Goal: Task Accomplishment & Management: Use online tool/utility

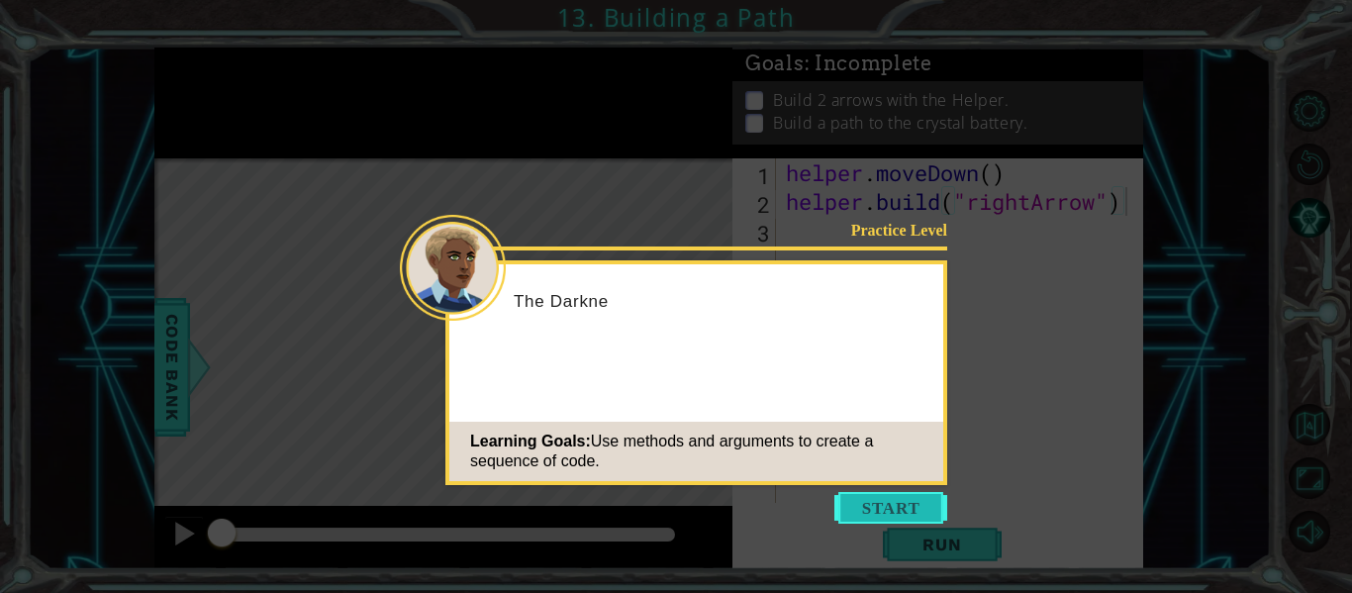
click at [898, 505] on button "Start" at bounding box center [891, 508] width 113 height 32
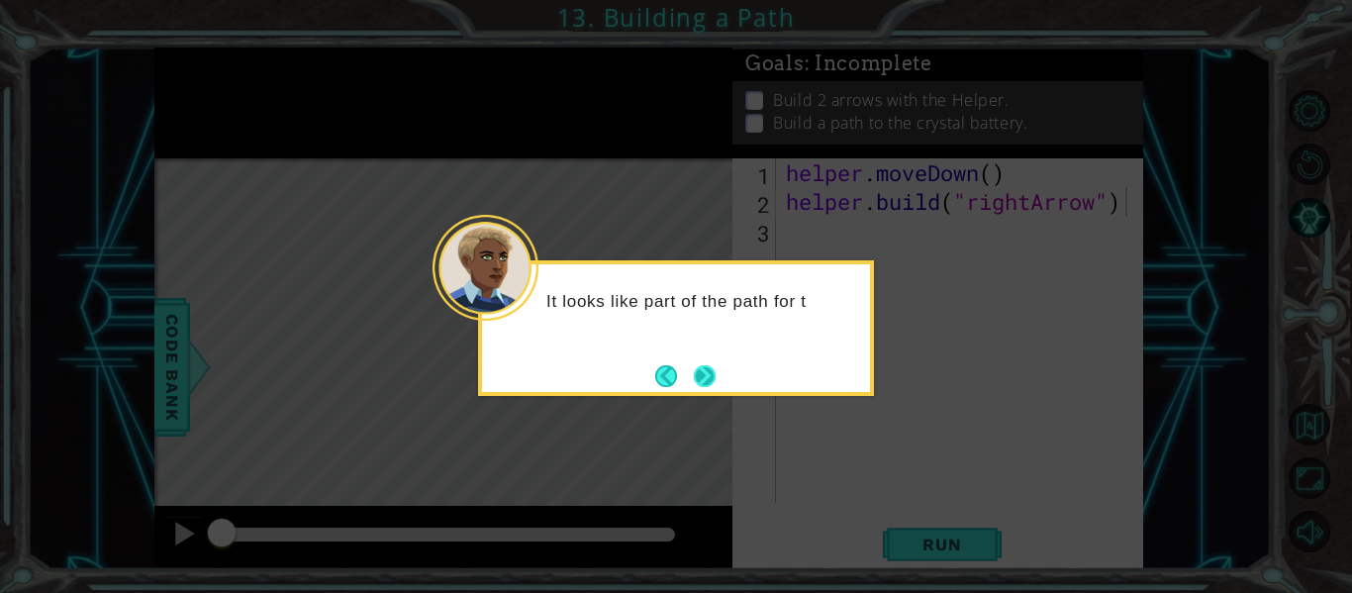
click at [703, 376] on button "Next" at bounding box center [705, 376] width 22 height 22
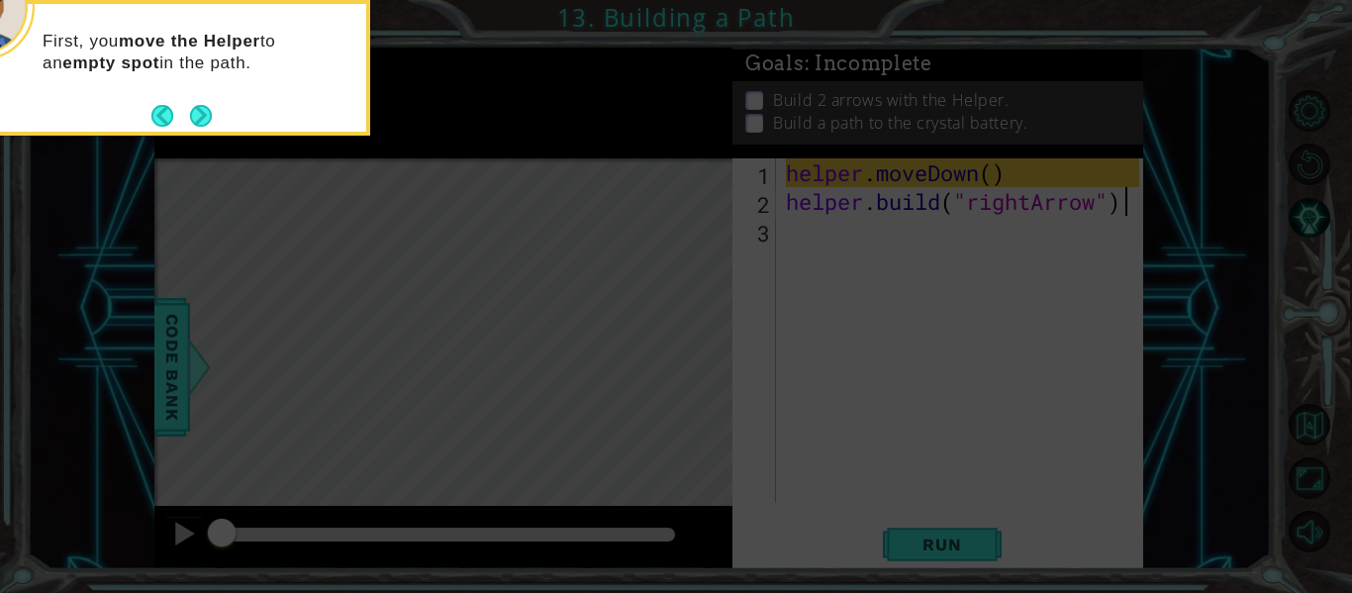
click at [212, 129] on div "First, you move the Helper to an empty spot in the path." at bounding box center [172, 68] width 396 height 136
click at [208, 135] on div "First, you move the Helper to an empty spot in the path." at bounding box center [172, 68] width 396 height 136
click at [205, 127] on button "Next" at bounding box center [201, 116] width 22 height 22
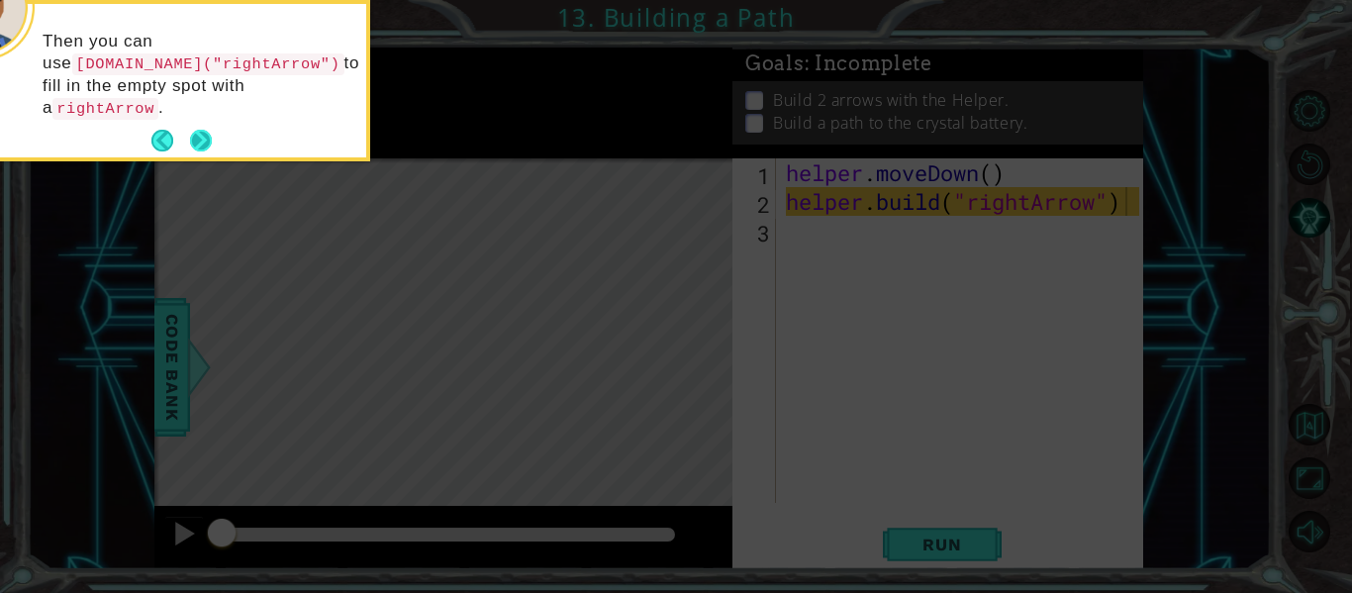
click at [209, 130] on button "Next" at bounding box center [201, 141] width 22 height 22
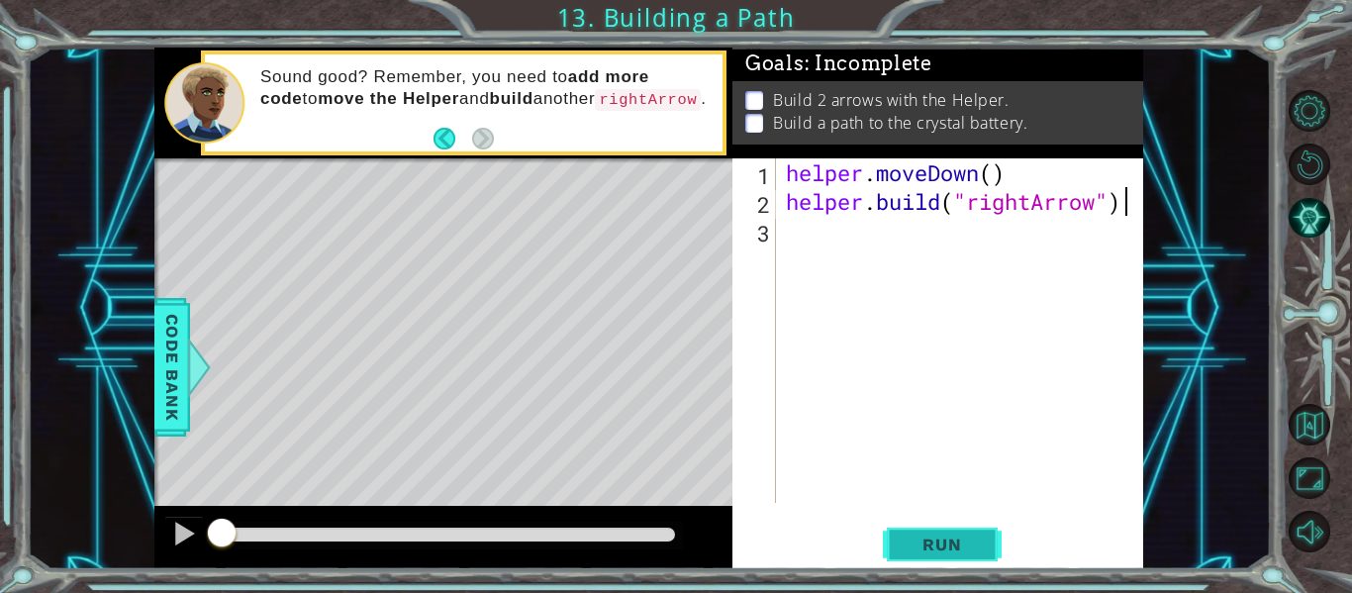
click at [956, 542] on span "Run" at bounding box center [942, 545] width 78 height 20
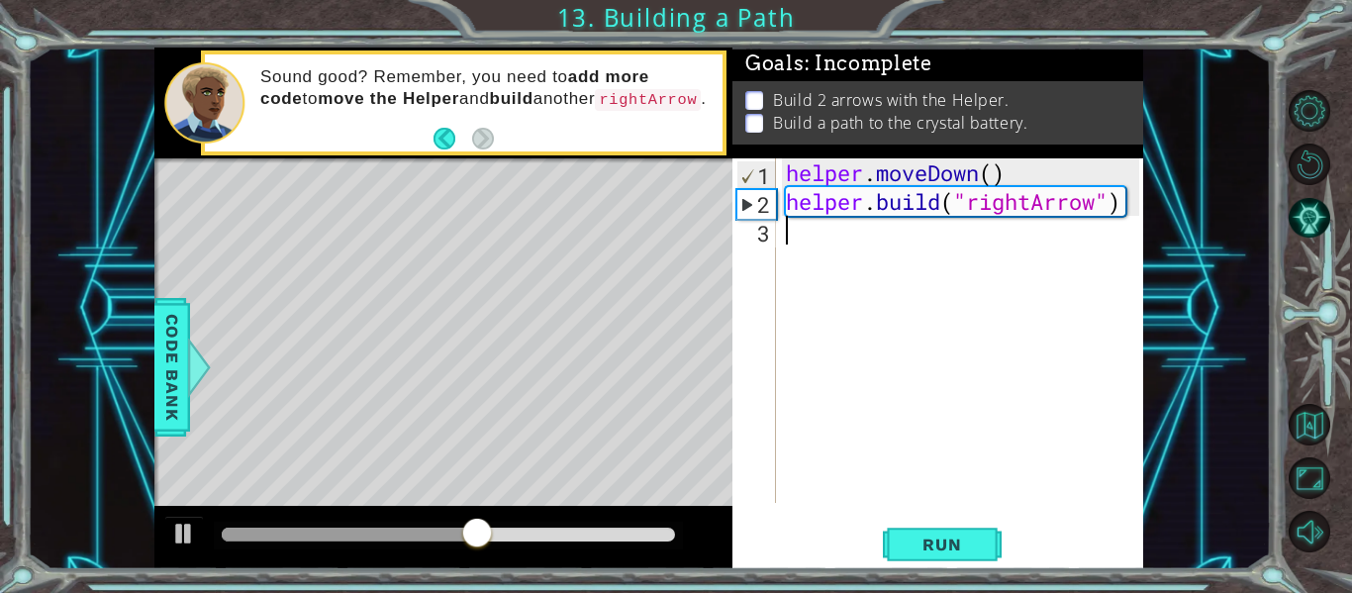
click at [804, 250] on div "helper . moveDown ( ) helper . build ( "rightArrow" )" at bounding box center [965, 359] width 367 height 402
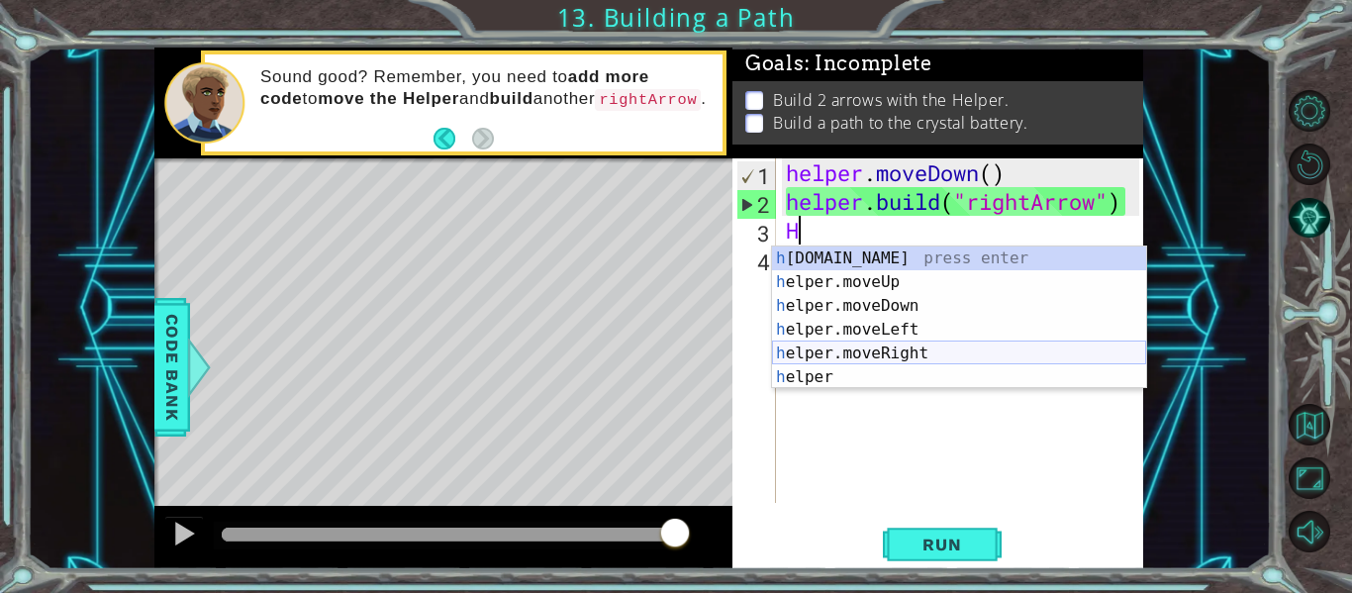
click at [842, 349] on div "h [DOMAIN_NAME] press enter h elper.moveUp press enter h elper.moveDown press e…" at bounding box center [959, 342] width 374 height 190
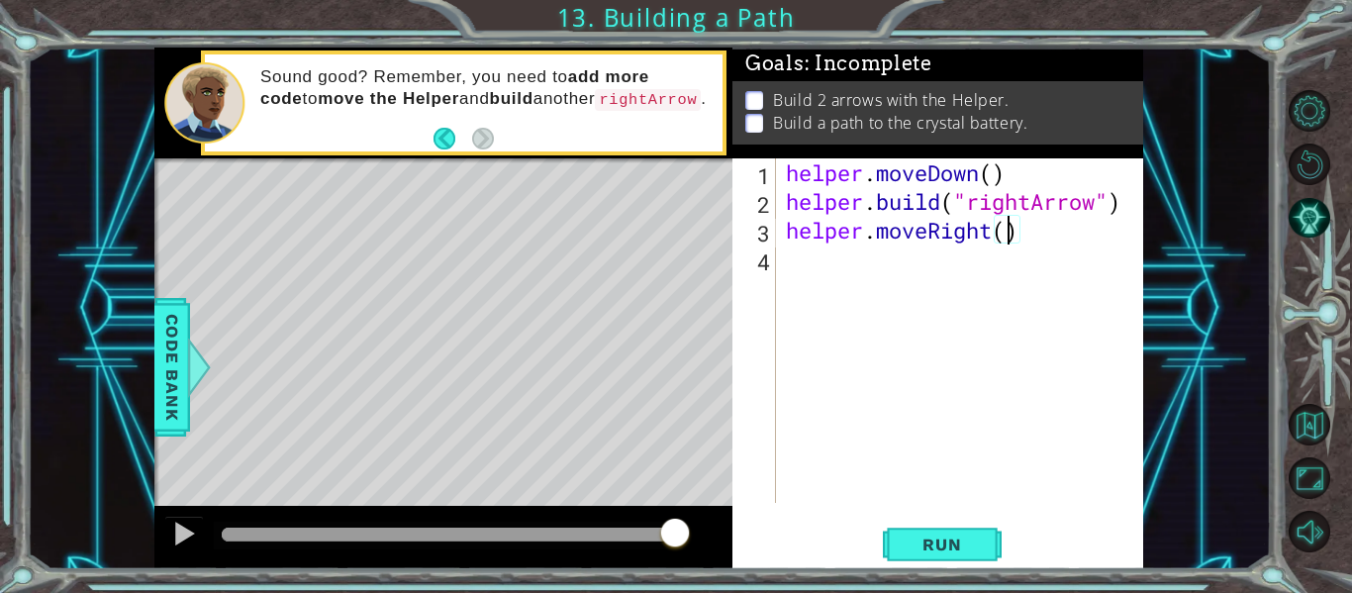
type textarea "helper.moveRight(3)"
click at [869, 278] on div "helper . moveDown ( ) helper . build ( "rightArrow" ) helper . moveRight ( 3 )" at bounding box center [965, 359] width 367 height 402
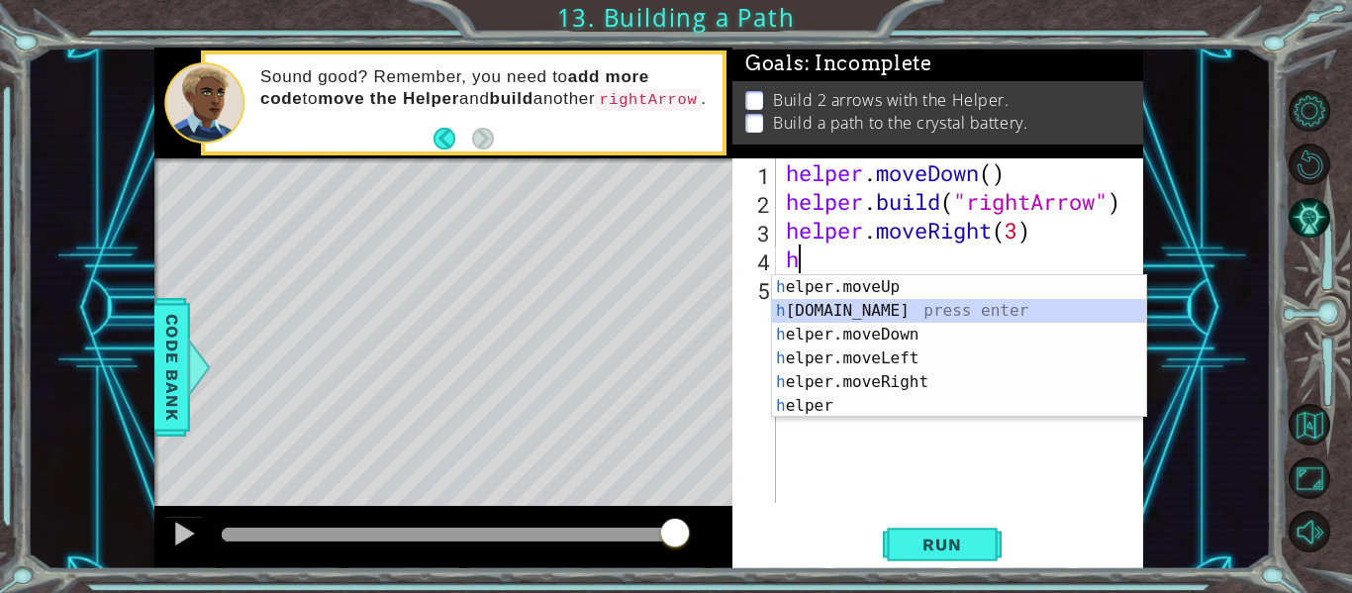
click at [855, 312] on div "h elper.moveUp press enter h [DOMAIN_NAME] press enter h elper.moveDown press e…" at bounding box center [959, 370] width 374 height 190
type textarea "[DOMAIN_NAME]("rightArrow")"
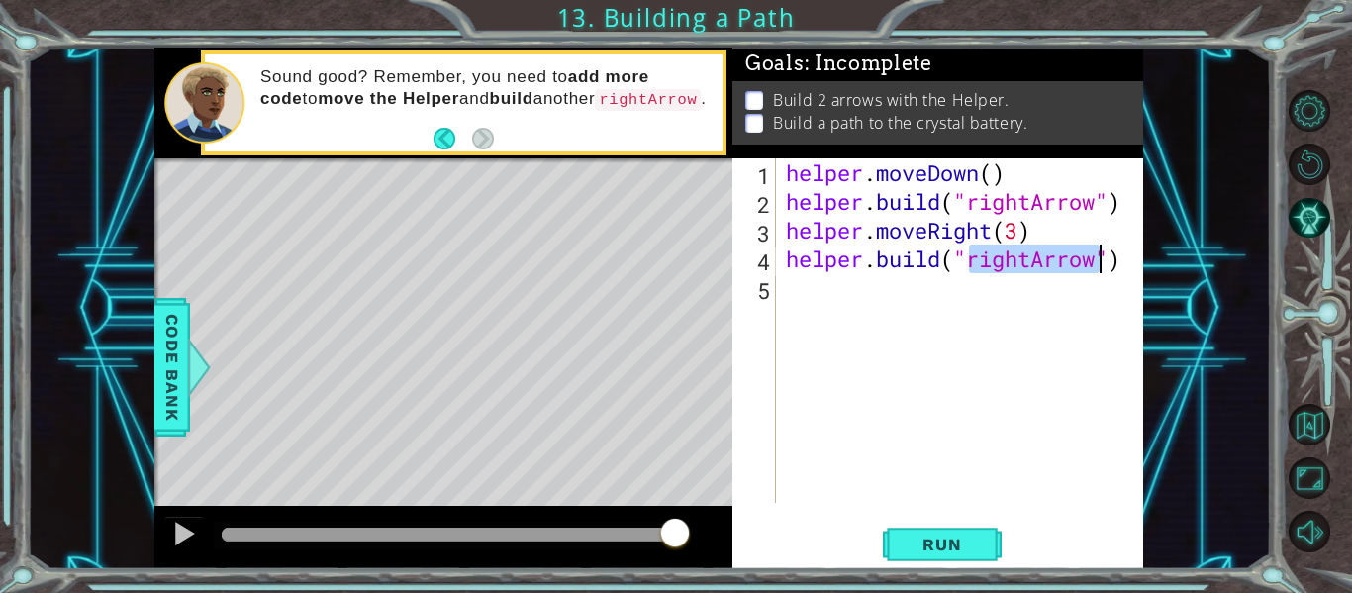
click at [799, 290] on div "helper . moveDown ( ) helper . build ( "rightArrow" ) helper . moveRight ( 3 ) …" at bounding box center [965, 359] width 367 height 402
click at [944, 549] on span "Run" at bounding box center [942, 545] width 78 height 20
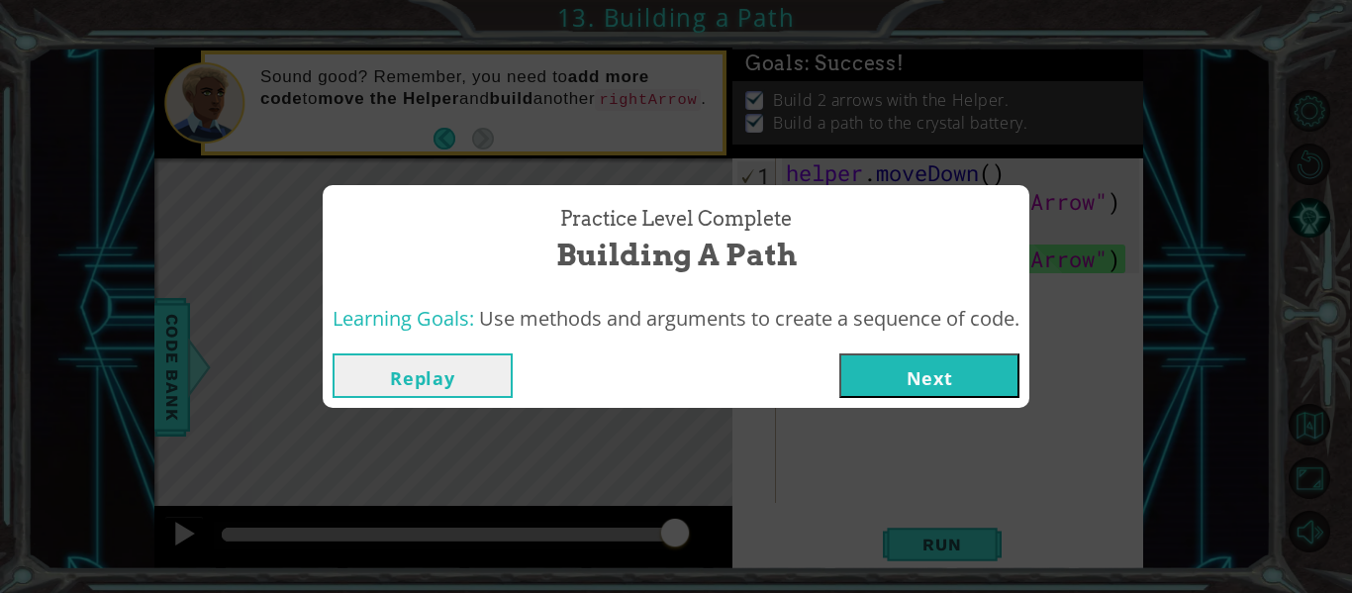
click at [944, 380] on button "Next" at bounding box center [930, 375] width 180 height 45
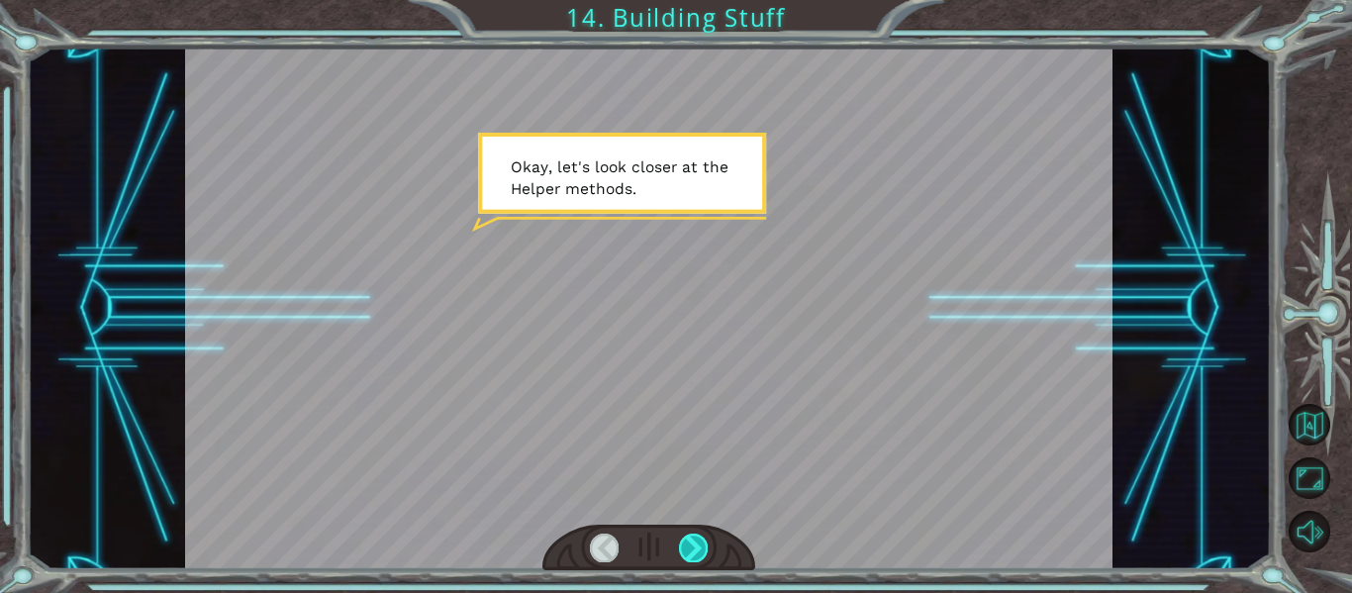
click at [695, 547] on div at bounding box center [693, 548] width 29 height 28
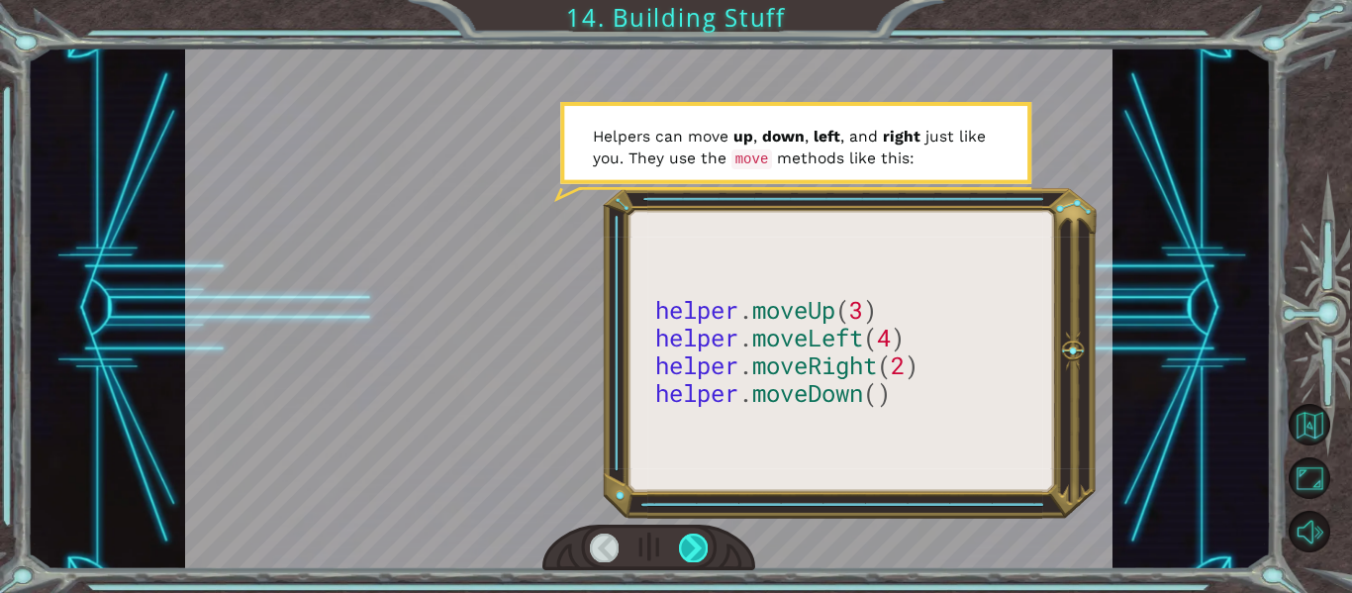
click at [696, 542] on div at bounding box center [693, 548] width 29 height 28
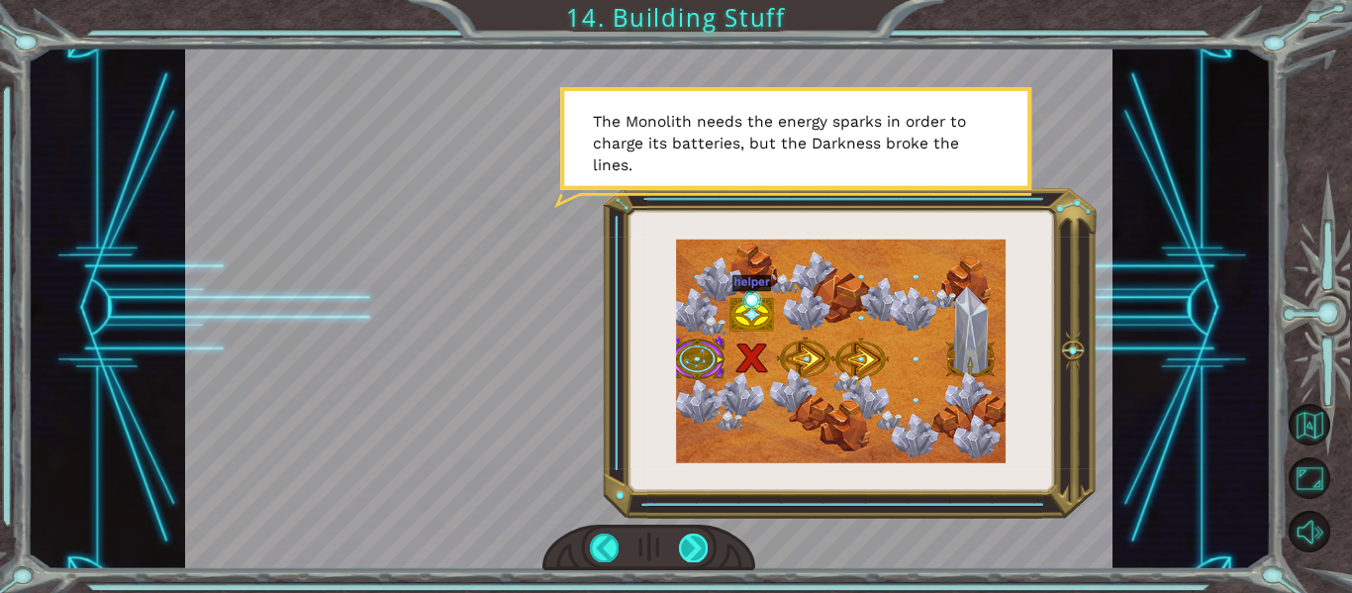
click at [696, 542] on div at bounding box center [693, 548] width 29 height 28
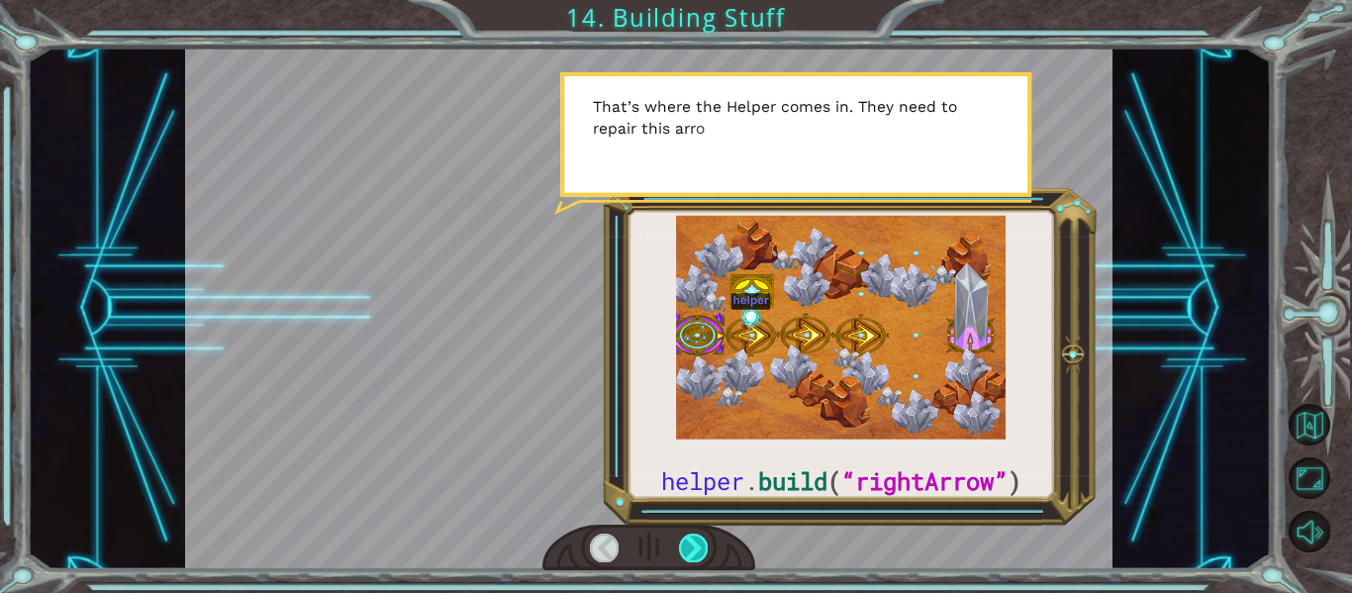
click at [696, 542] on div at bounding box center [693, 548] width 29 height 28
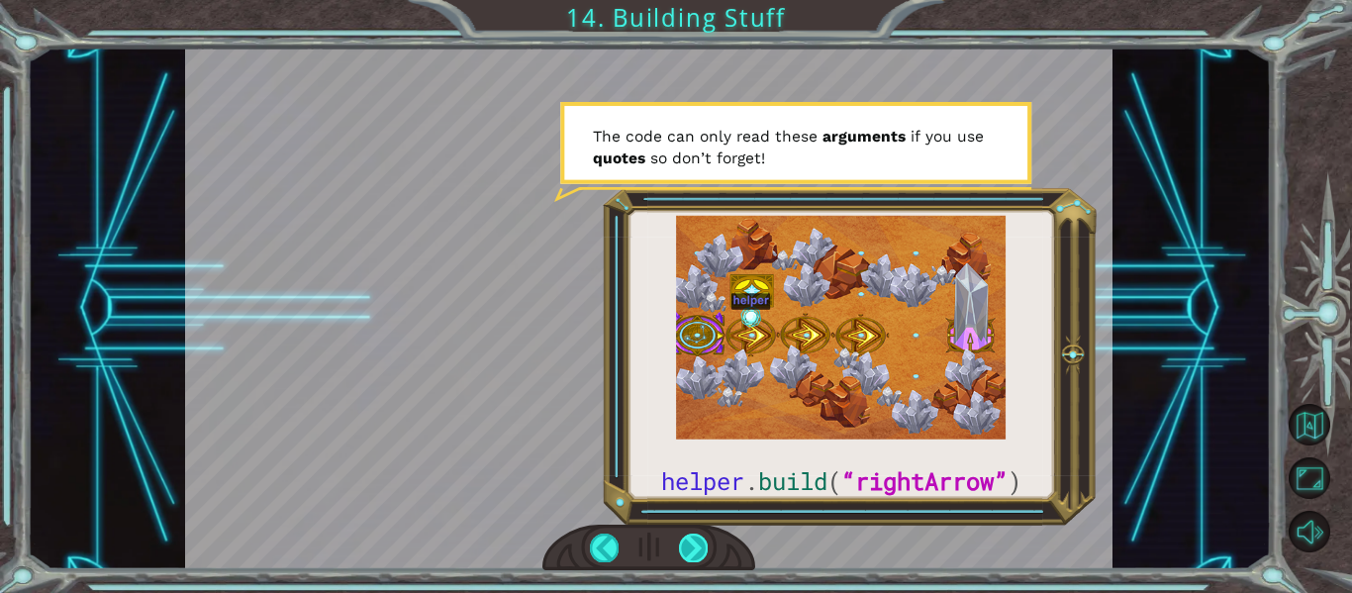
click at [693, 544] on div at bounding box center [693, 548] width 29 height 28
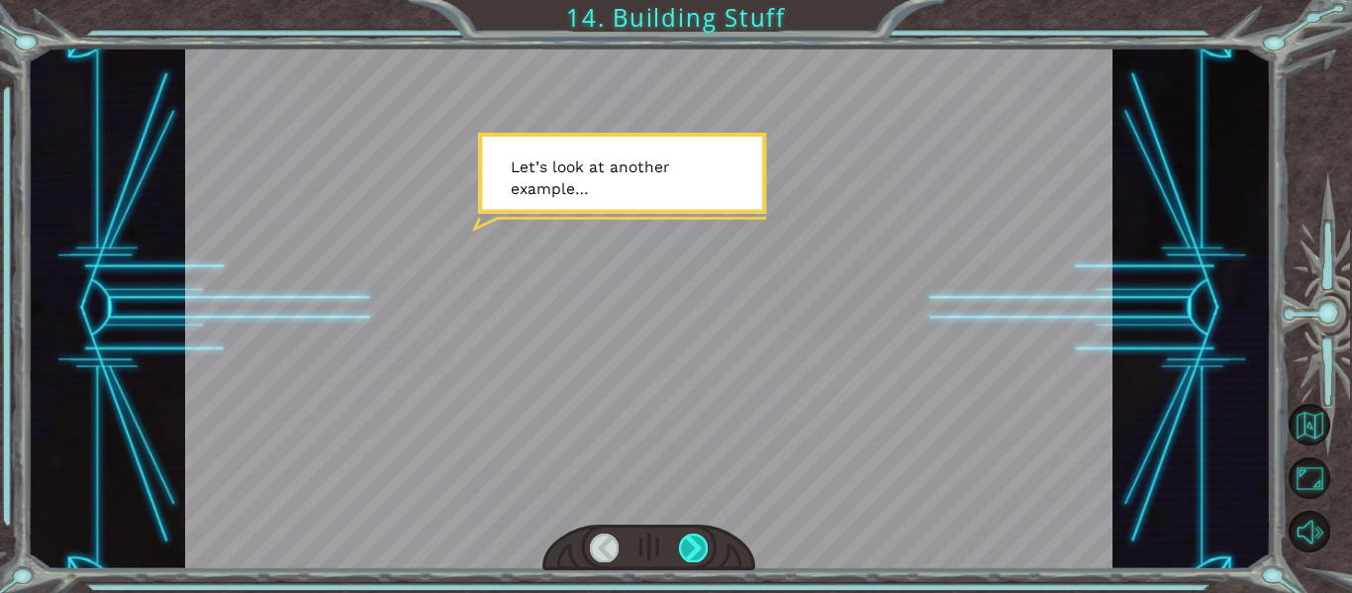
click at [686, 545] on div at bounding box center [693, 548] width 29 height 28
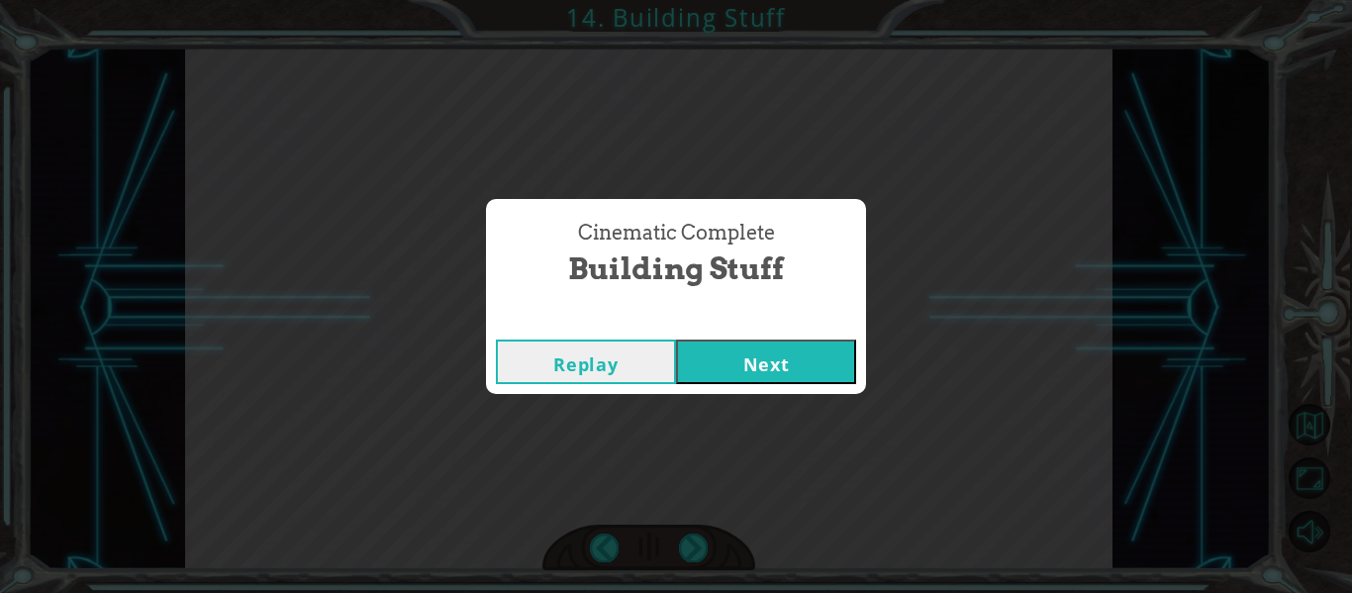
click at [785, 367] on button "Next" at bounding box center [766, 362] width 180 height 45
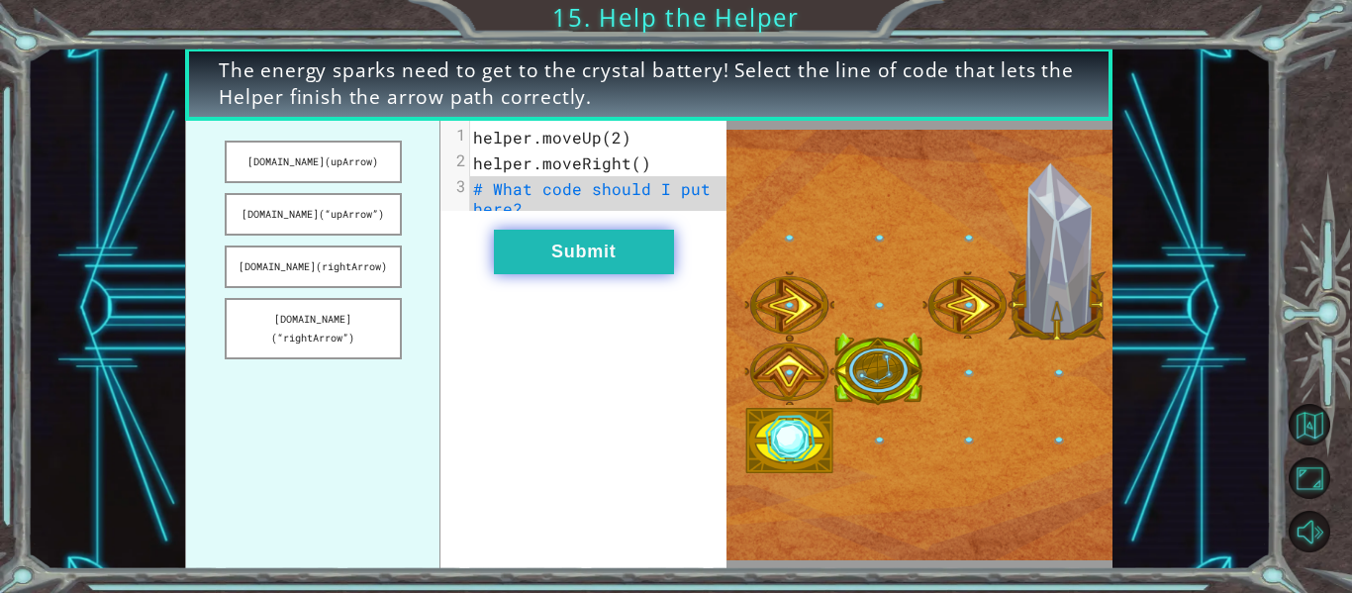
click at [611, 251] on button "Submit" at bounding box center [584, 252] width 180 height 45
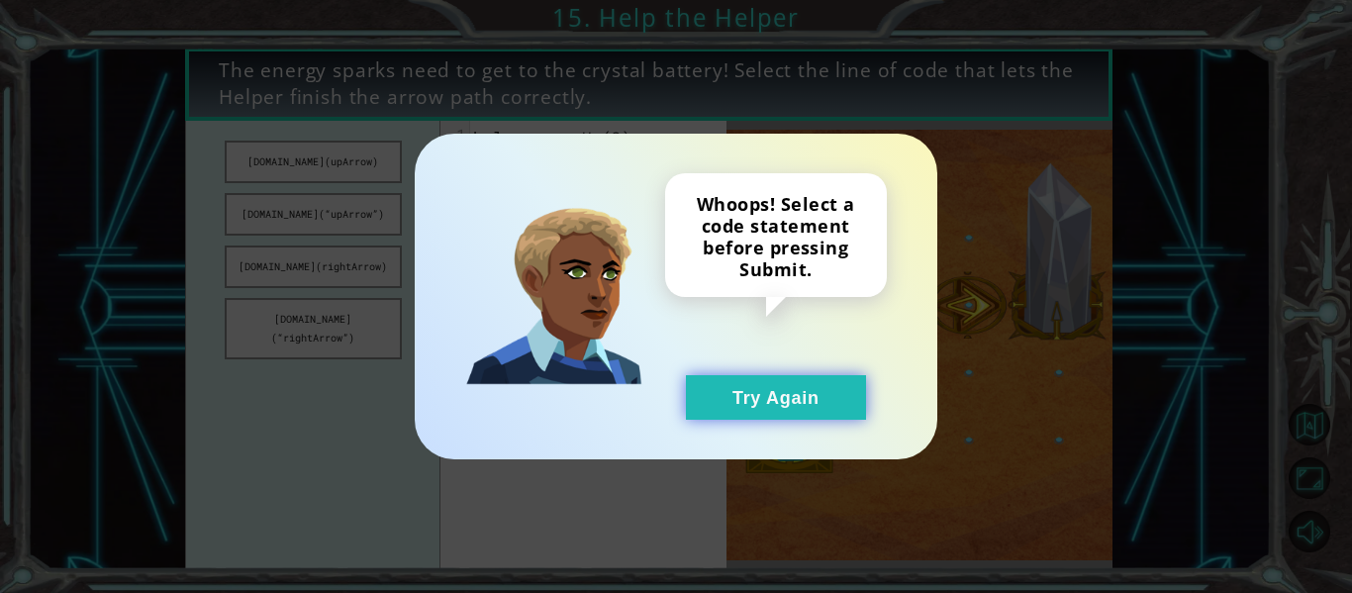
click at [746, 393] on button "Try Again" at bounding box center [776, 397] width 180 height 45
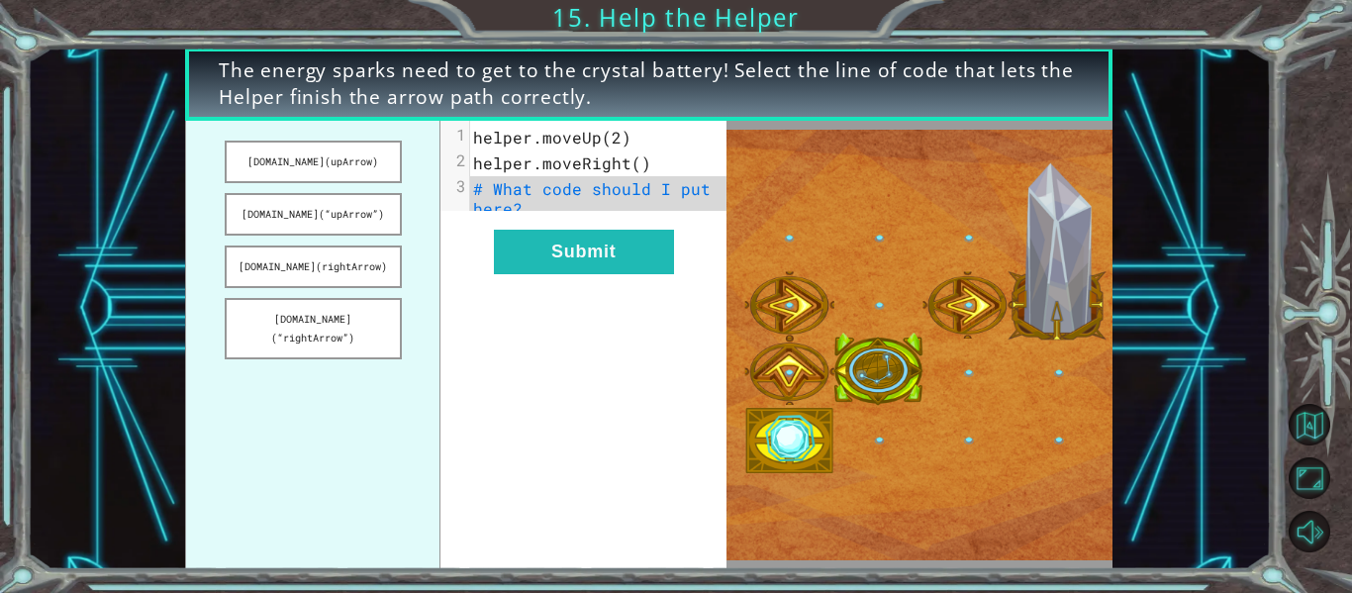
click at [628, 170] on span "helper.moveRight()" at bounding box center [562, 162] width 178 height 21
click at [633, 164] on span "helper.moveRight()" at bounding box center [562, 162] width 178 height 21
click at [362, 273] on button "[DOMAIN_NAME](rightArrow)" at bounding box center [313, 267] width 177 height 43
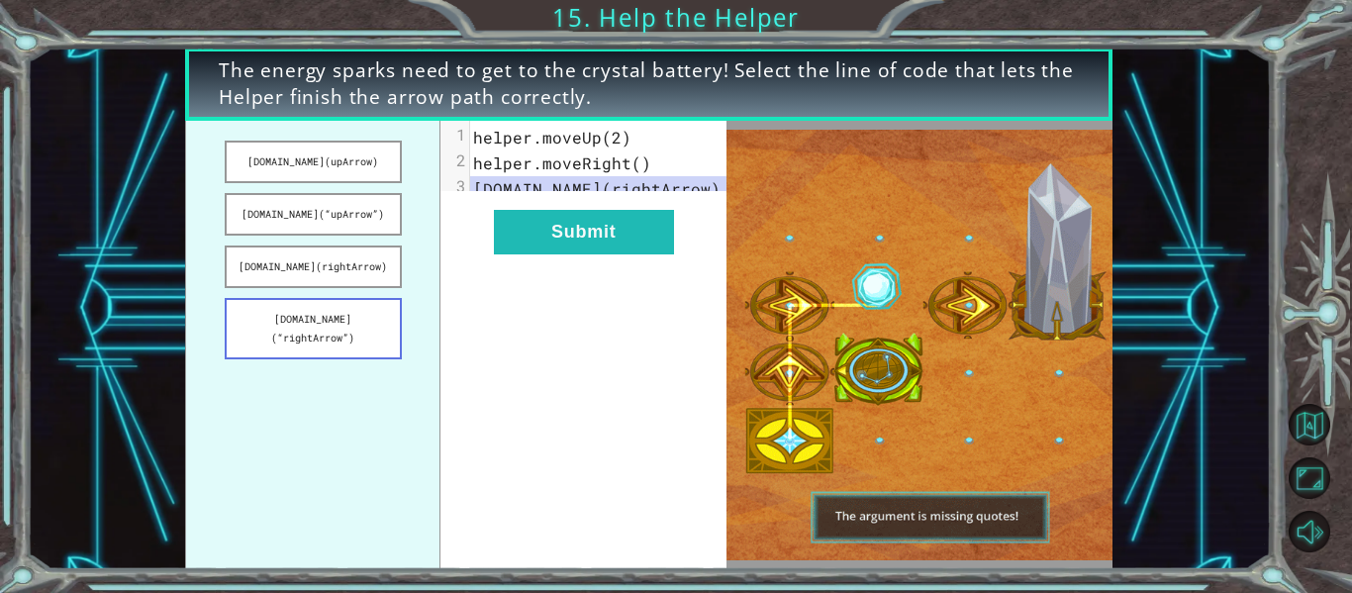
click at [367, 319] on button "[DOMAIN_NAME](“rightArrow”)" at bounding box center [313, 328] width 177 height 61
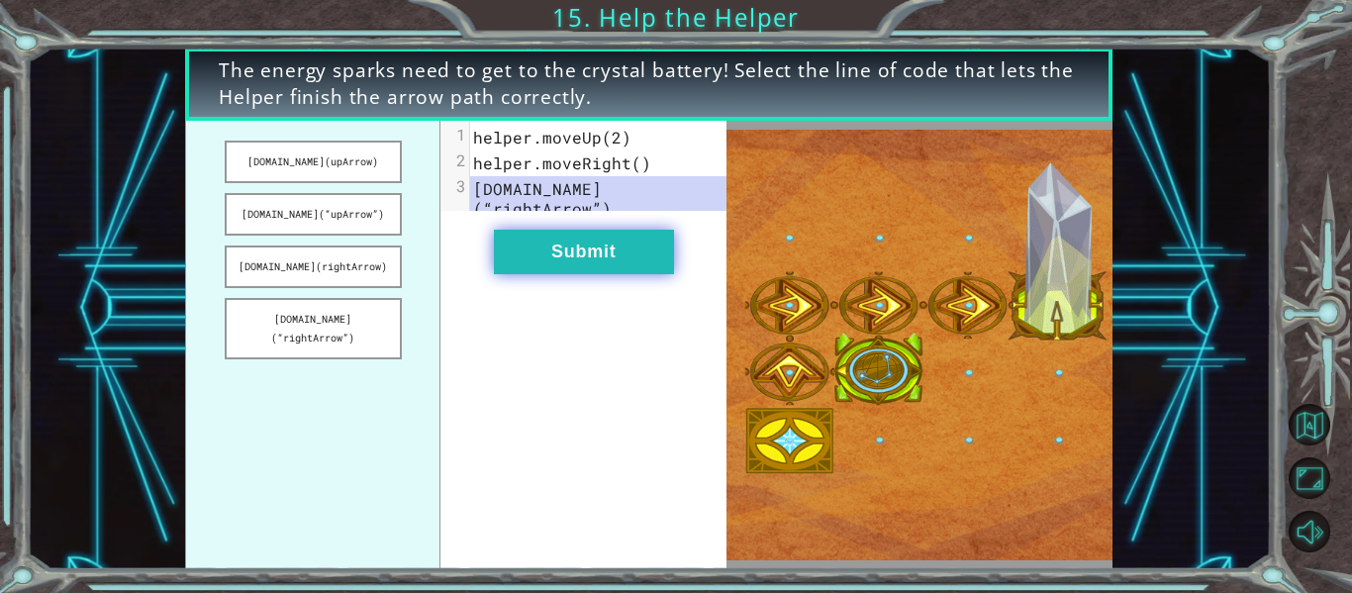
click at [631, 252] on button "Submit" at bounding box center [584, 252] width 180 height 45
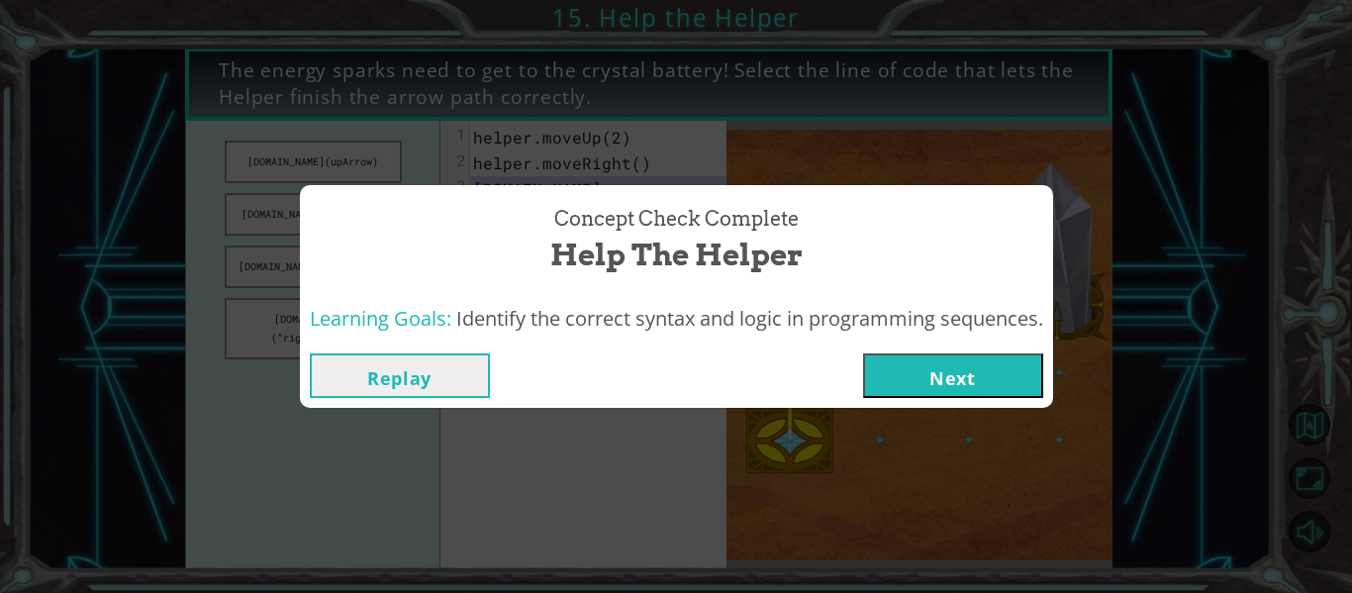
click at [1010, 375] on button "Next" at bounding box center [953, 375] width 180 height 45
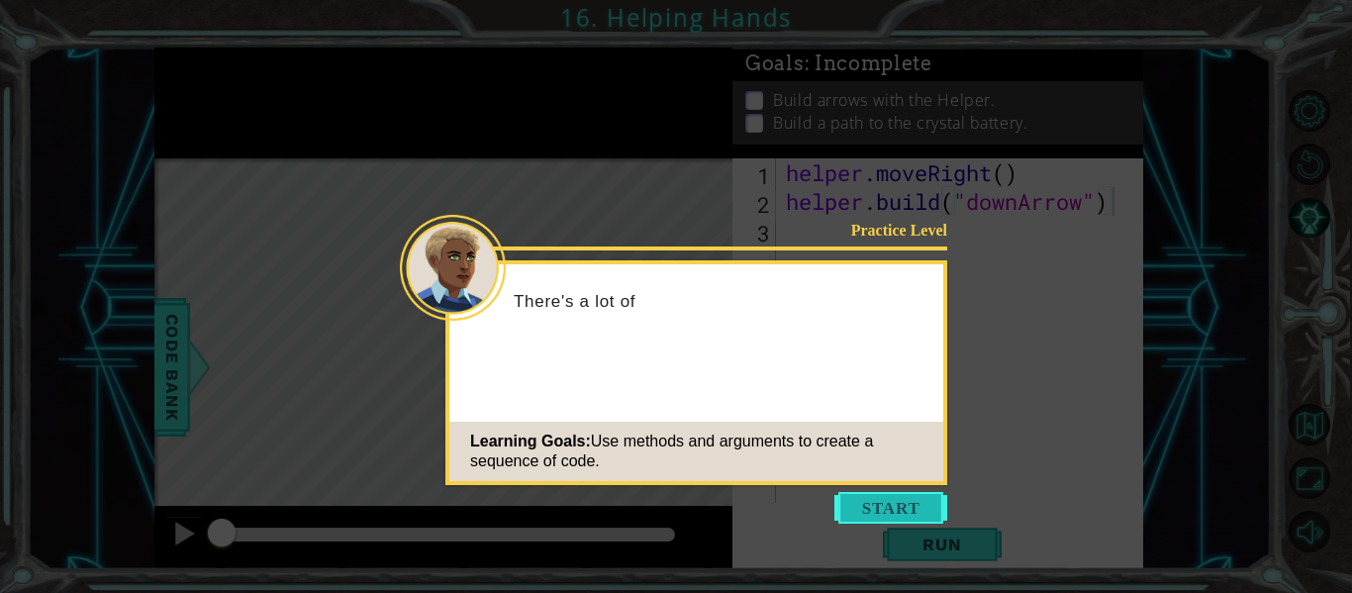
click at [883, 501] on button "Start" at bounding box center [891, 508] width 113 height 32
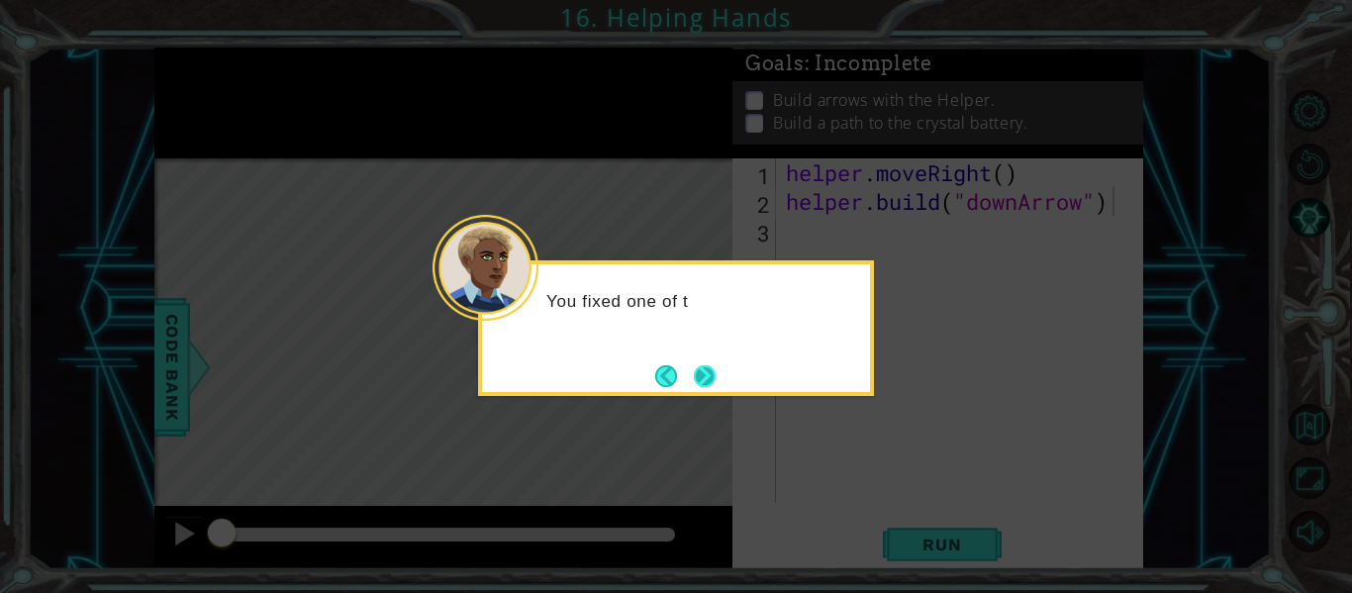
click at [710, 375] on button "Next" at bounding box center [705, 375] width 23 height 23
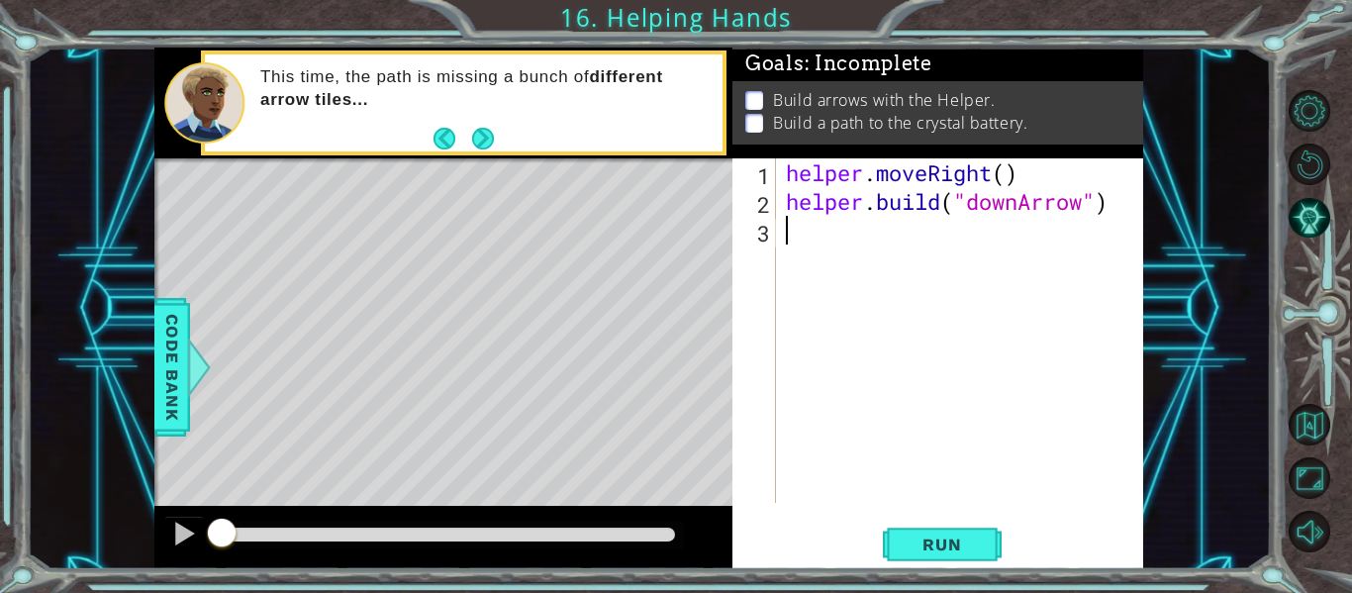
click at [827, 243] on div "helper . moveRight ( ) helper . build ( "downArrow" )" at bounding box center [965, 359] width 367 height 402
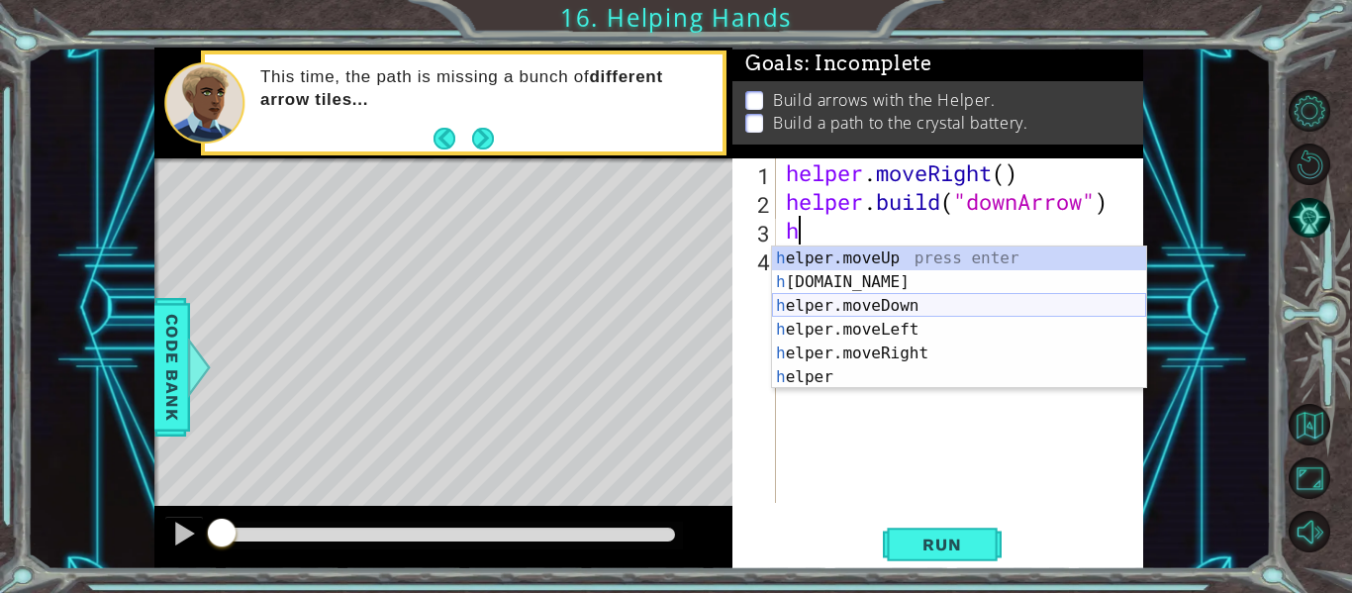
click at [862, 306] on div "h elper.moveUp press enter h [DOMAIN_NAME] press enter h elper.moveDown press e…" at bounding box center [959, 342] width 374 height 190
type textarea "helper.moveDown(1)"
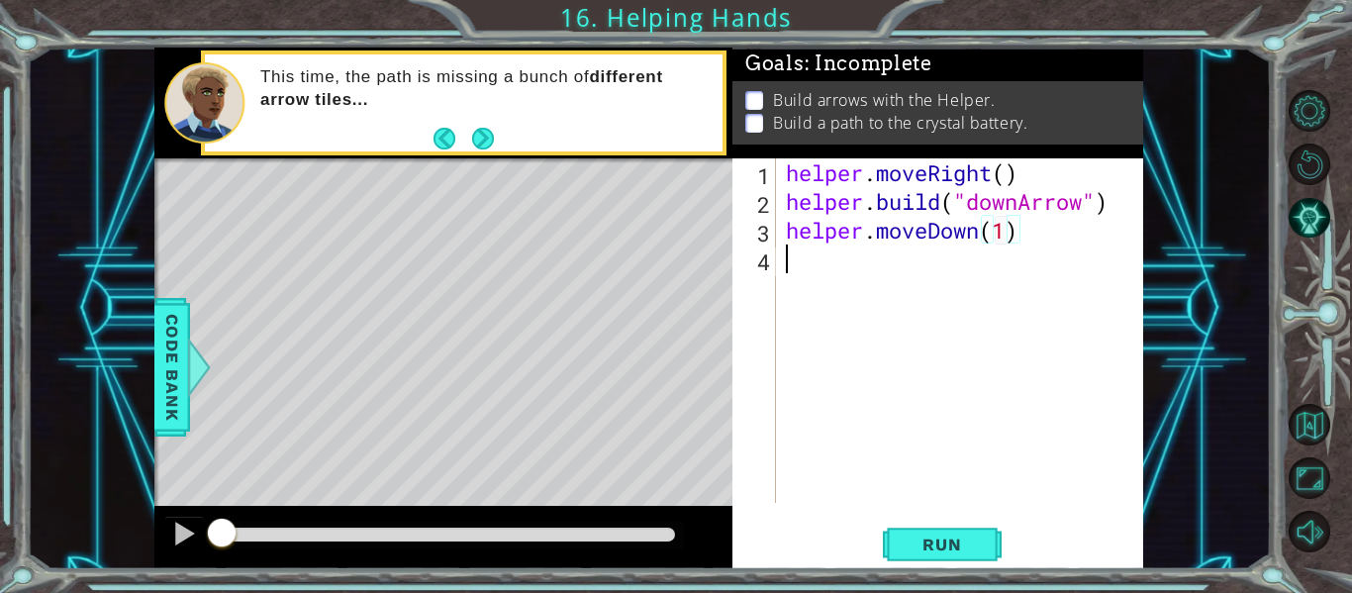
click at [816, 256] on div "helper . moveRight ( ) helper . build ( "downArrow" ) helper . moveDown ( 1 )" at bounding box center [965, 359] width 367 height 402
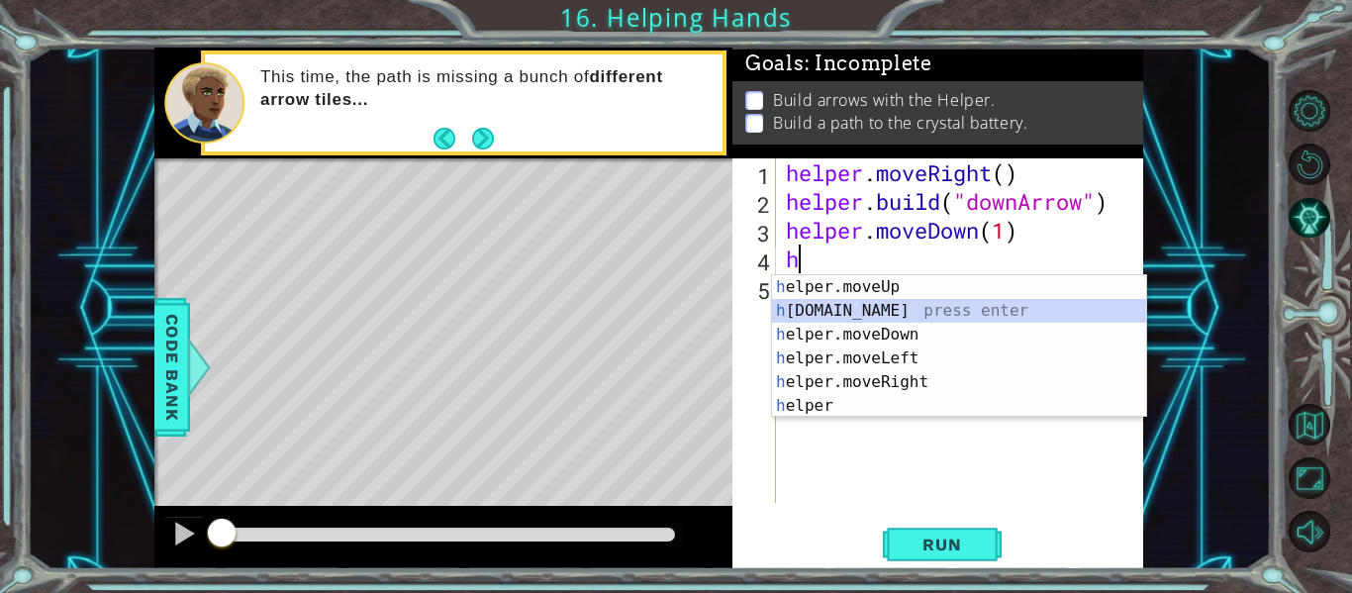
click at [873, 313] on div "h elper.moveUp press enter h [DOMAIN_NAME] press enter h elper.moveDown press e…" at bounding box center [959, 370] width 374 height 190
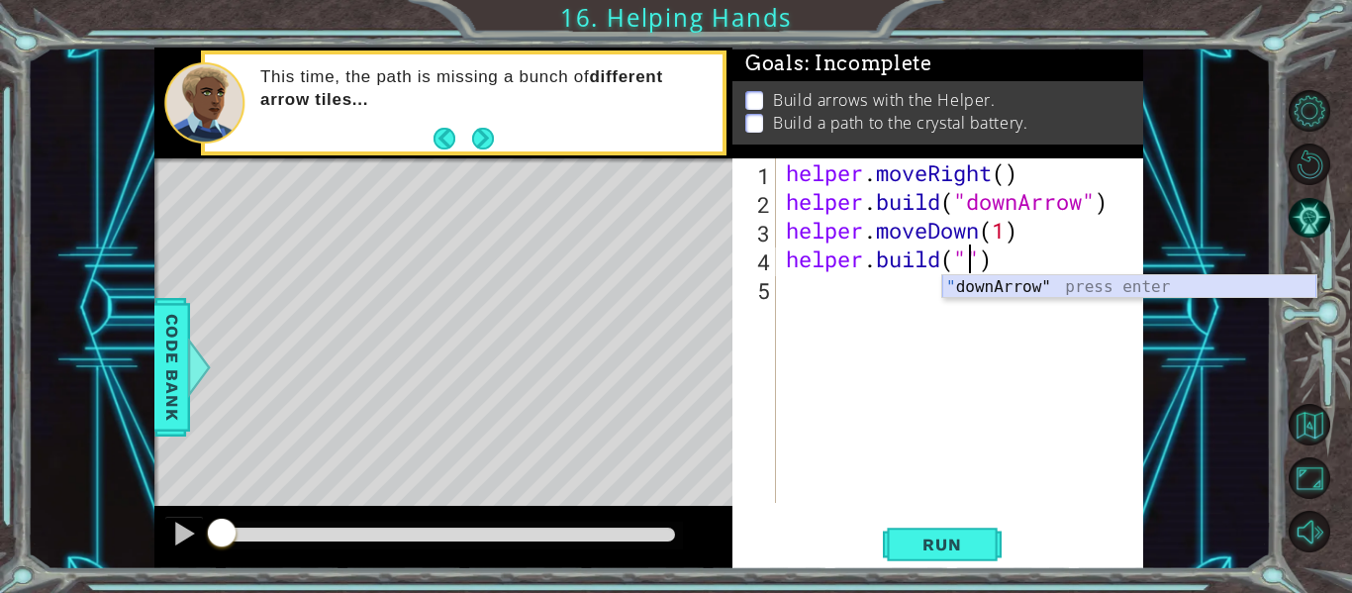
type textarea "[DOMAIN_NAME]("downArrow")"
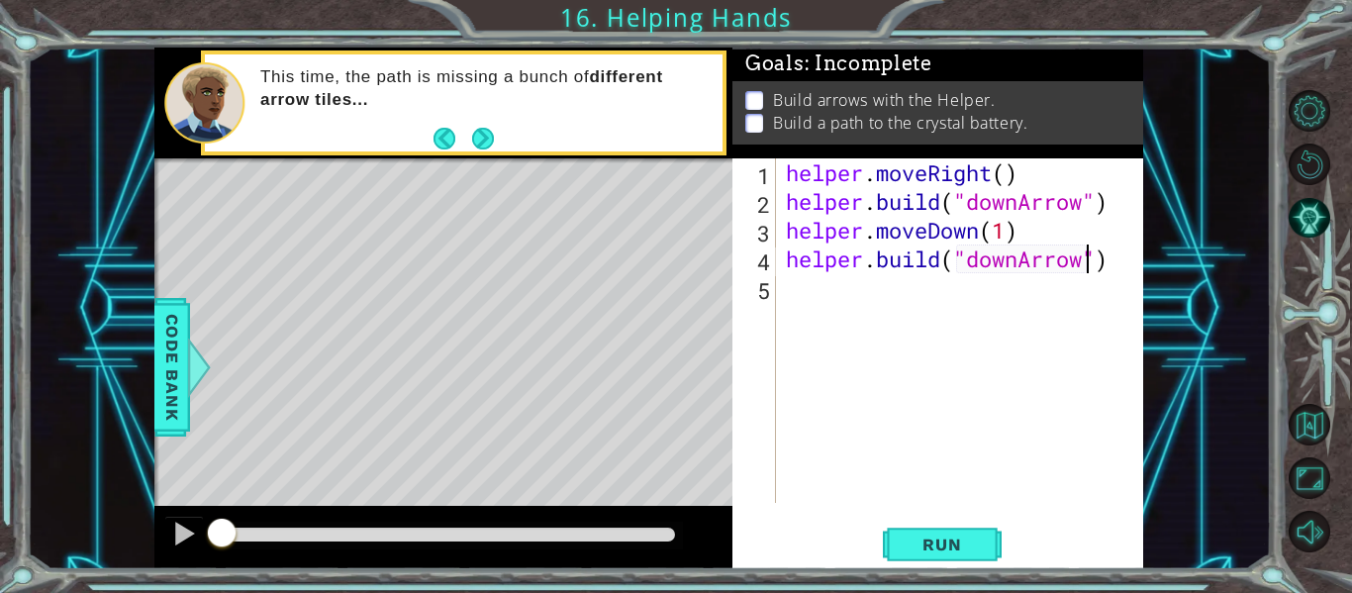
click at [810, 288] on div "helper . moveRight ( ) helper . build ( "downArrow" ) helper . moveDown ( 1 ) h…" at bounding box center [965, 359] width 367 height 402
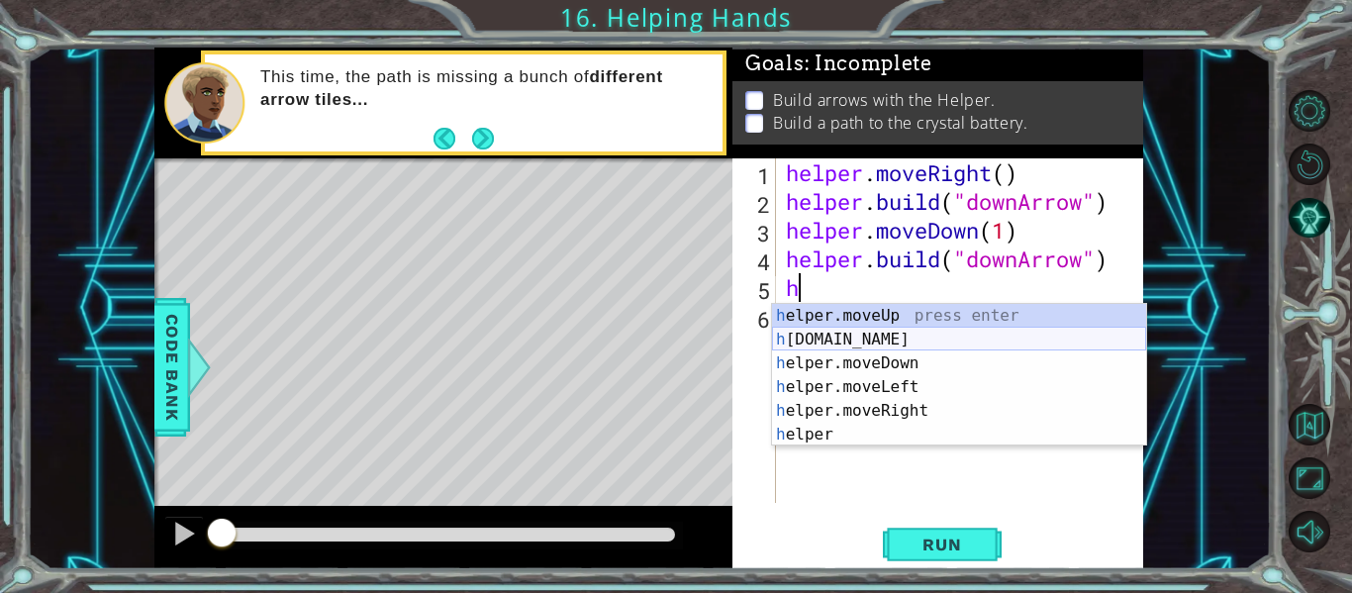
click at [868, 341] on div "h elper.moveUp press enter h [DOMAIN_NAME] press enter h elper.moveDown press e…" at bounding box center [959, 399] width 374 height 190
type textarea "[DOMAIN_NAME]("rightArrow")"
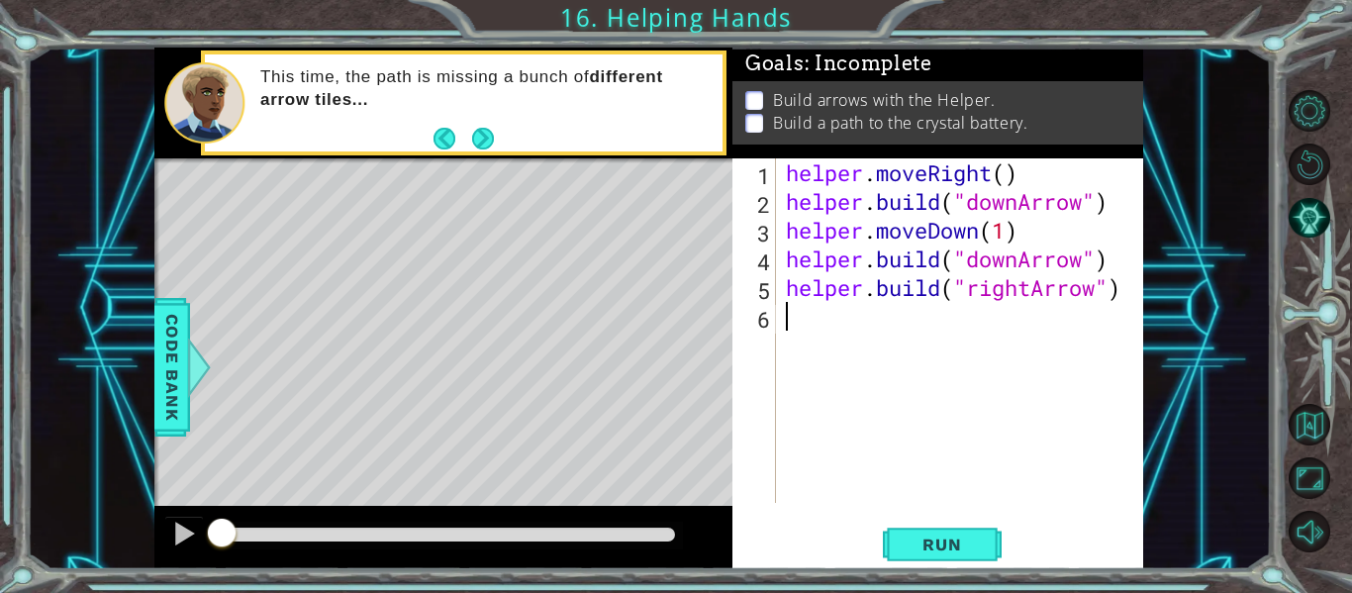
click at [873, 347] on div "helper . moveRight ( ) helper . build ( "downArrow" ) helper . moveDown ( 1 ) h…" at bounding box center [965, 359] width 367 height 402
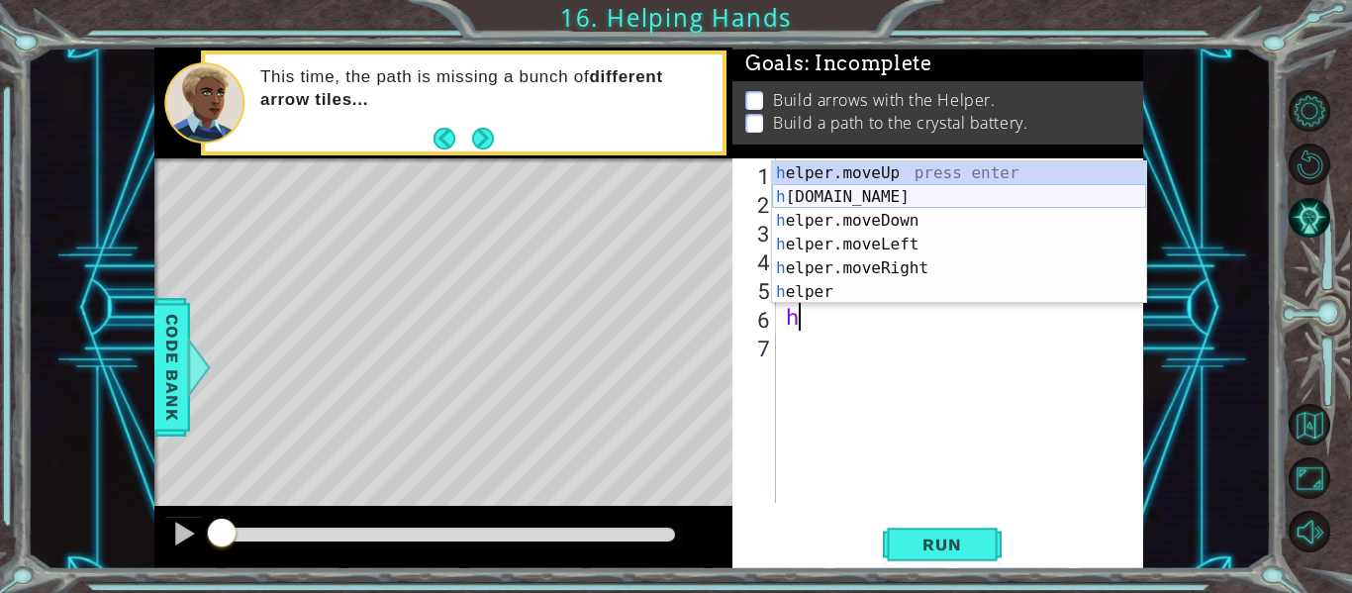
click at [883, 199] on div "h elper.moveUp press enter h [DOMAIN_NAME] press enter h elper.moveDown press e…" at bounding box center [959, 256] width 374 height 190
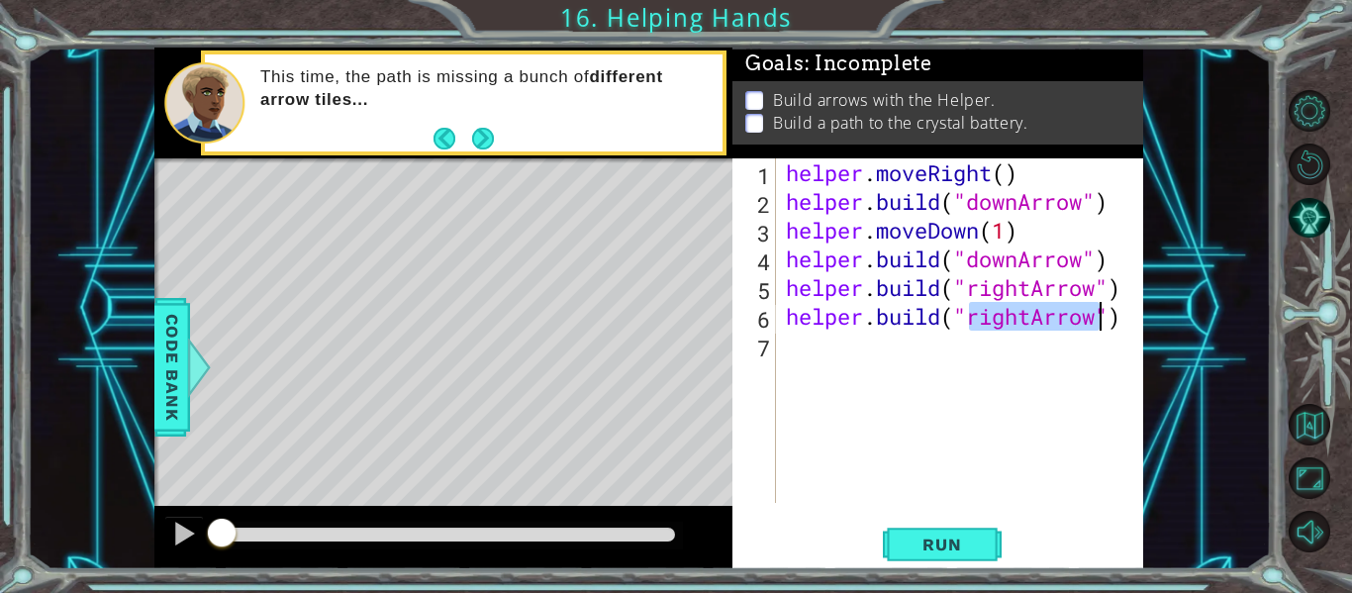
click at [788, 277] on div "helper . moveRight ( ) helper . build ( "downArrow" ) helper . moveDown ( 1 ) h…" at bounding box center [965, 359] width 367 height 402
click at [1114, 261] on div "helper . moveRight ( ) helper . build ( "downArrow" ) helper . moveDown ( 1 ) h…" at bounding box center [965, 359] width 367 height 402
type textarea "[DOMAIN_NAME]("downArrow")"
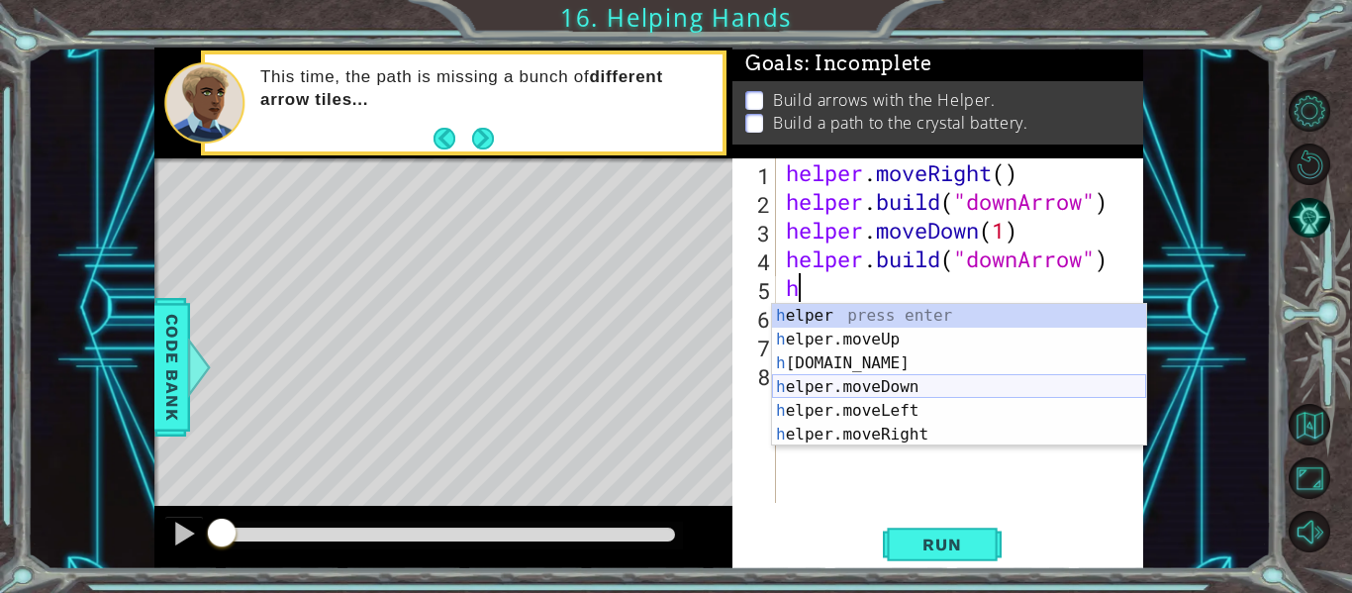
click at [870, 395] on div "h elper press enter h elper.moveUp press enter h [DOMAIN_NAME] press enter h el…" at bounding box center [959, 399] width 374 height 190
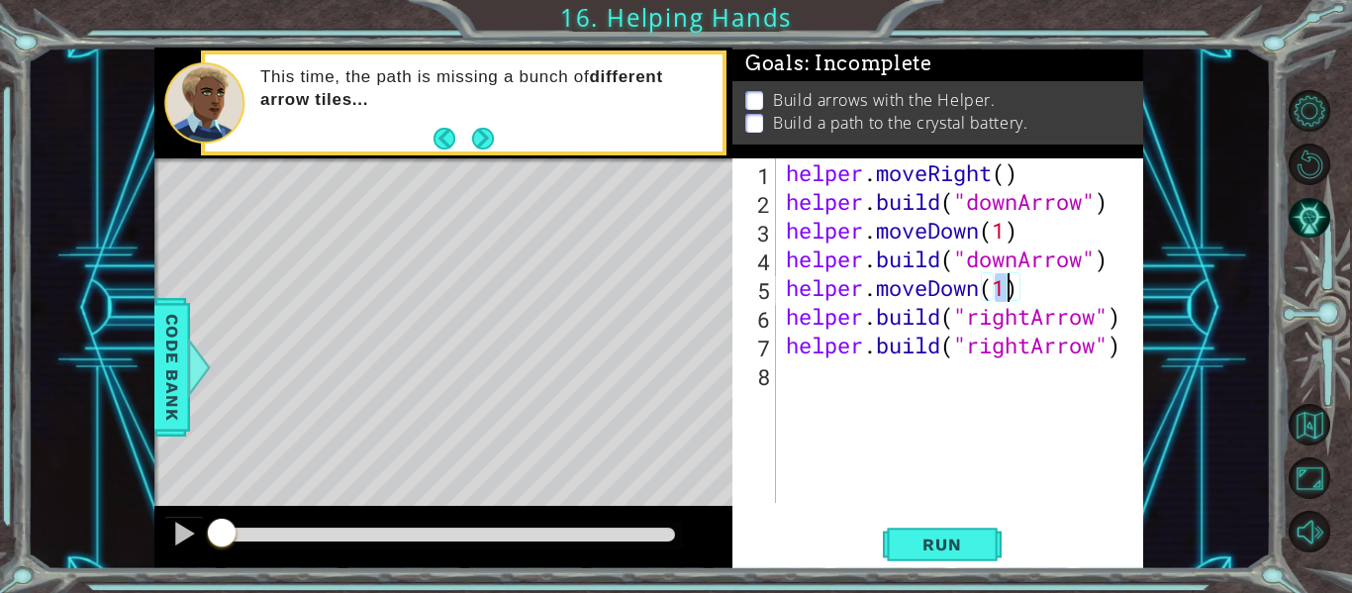
click at [784, 335] on div "helper . moveRight ( ) helper . build ( "downArrow" ) helper . moveDown ( 1 ) h…" at bounding box center [965, 359] width 367 height 402
type textarea "[DOMAIN_NAME]("rightArrow")"
click at [1124, 326] on div "helper . moveRight ( ) helper . build ( "downArrow" ) helper . moveDown ( 1 ) h…" at bounding box center [965, 359] width 367 height 402
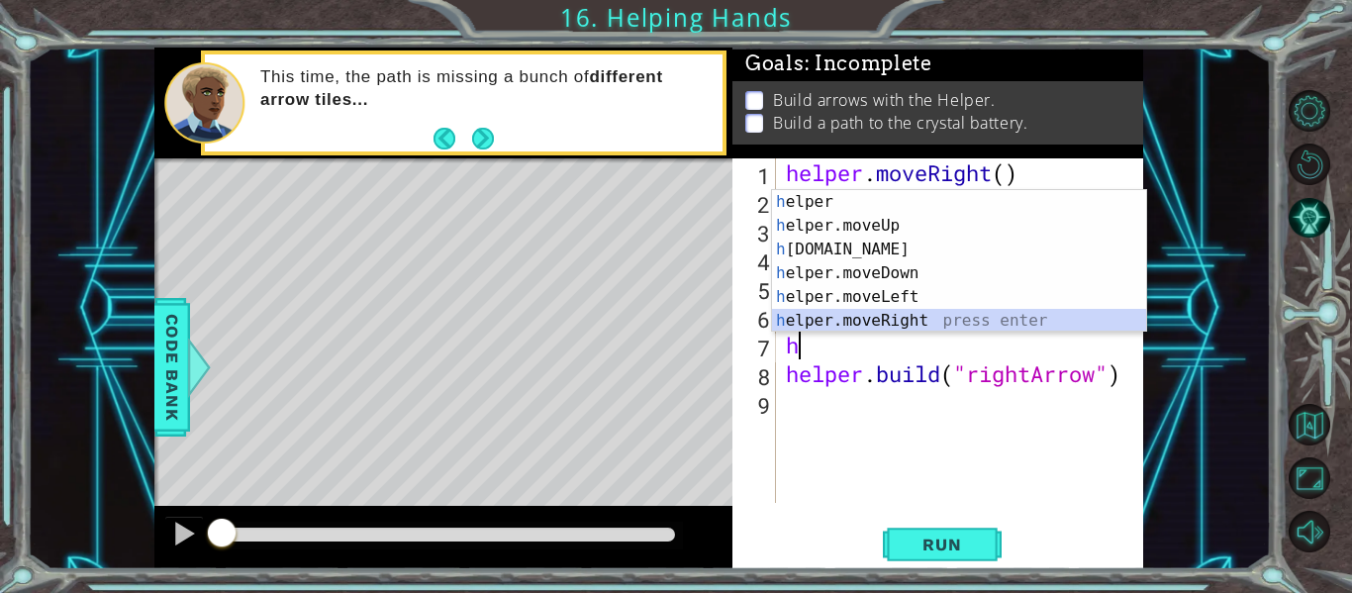
click at [916, 319] on div "h elper press enter h elper.moveUp press enter h [DOMAIN_NAME] press enter h el…" at bounding box center [959, 285] width 374 height 190
type textarea "helper.moveRight(1)"
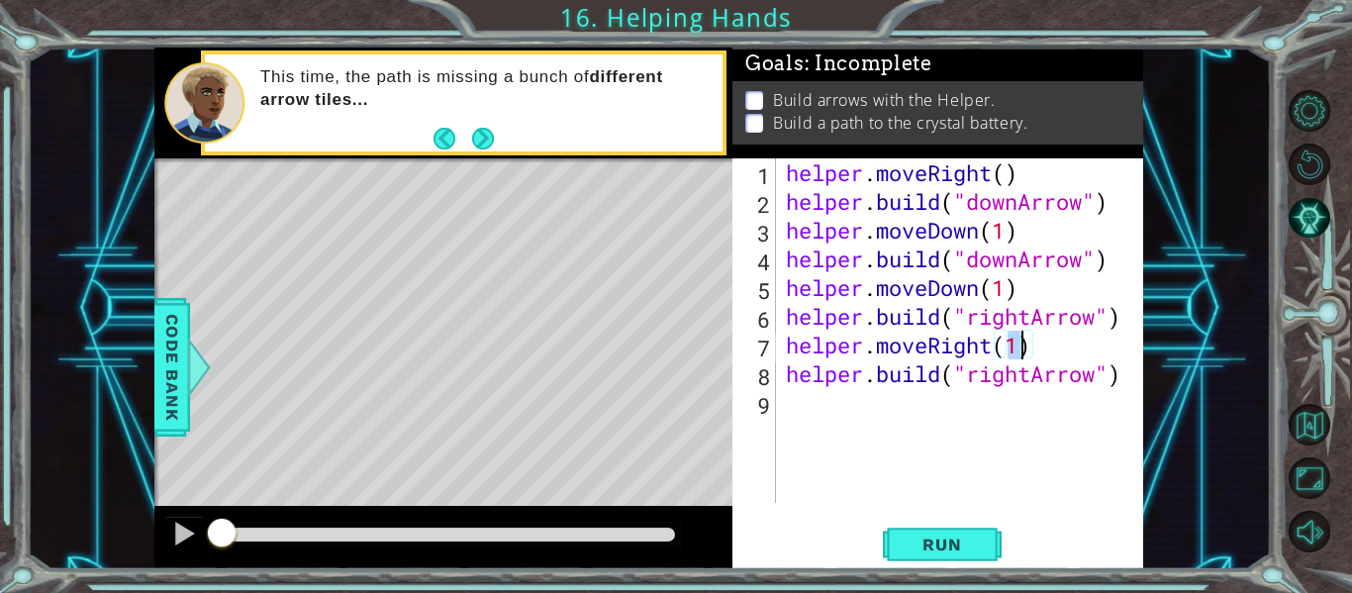
click at [827, 413] on div "helper . moveRight ( ) helper . build ( "downArrow" ) helper . moveDown ( 1 ) h…" at bounding box center [965, 359] width 367 height 402
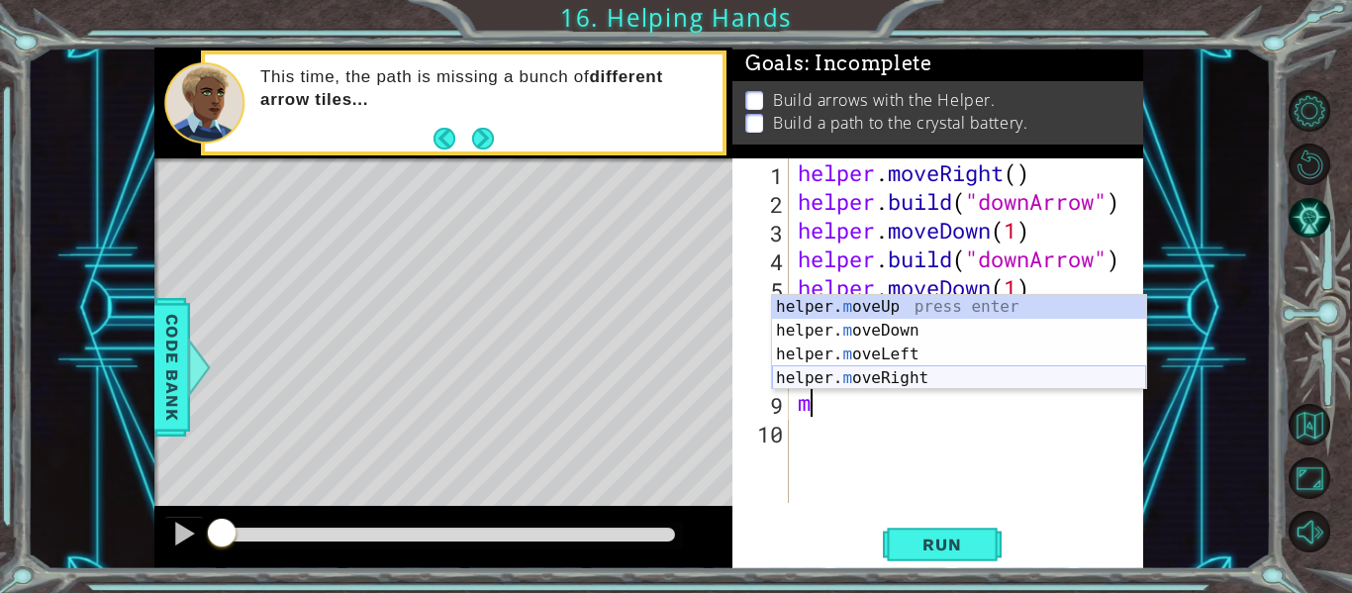
click at [910, 378] on div "helper. m oveUp press enter helper. m oveDown press enter helper. m oveLeft pre…" at bounding box center [959, 366] width 374 height 143
type textarea "helper.moveRight(1)"
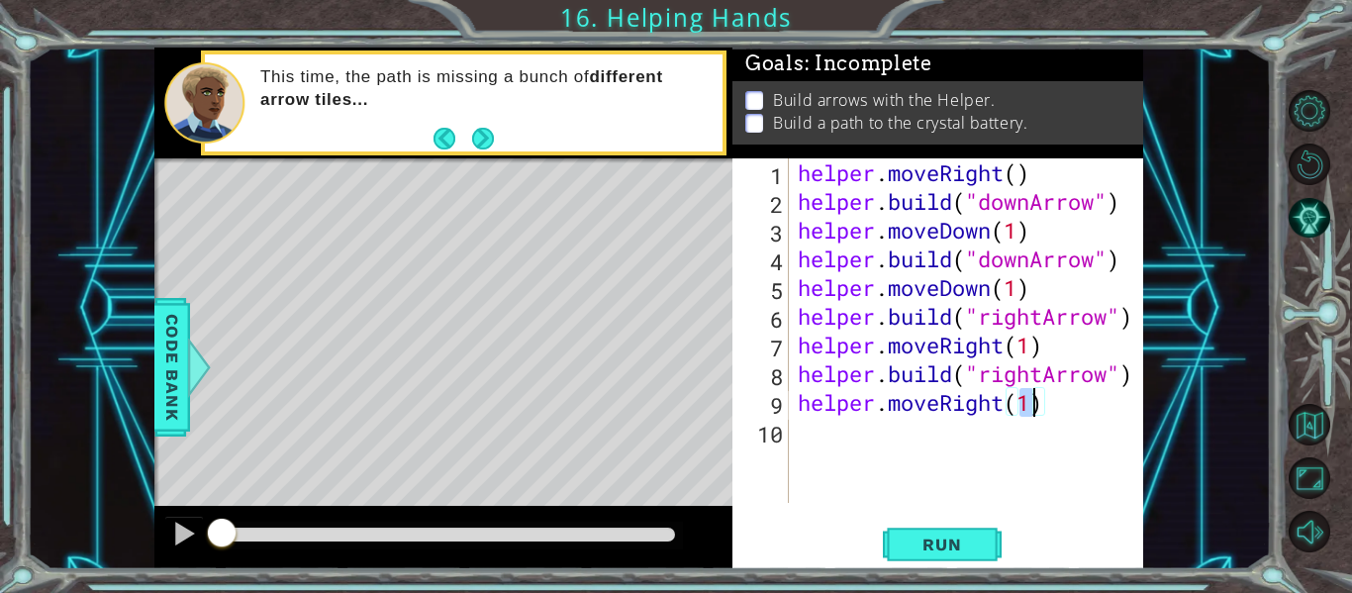
click at [804, 445] on div "helper . moveRight ( ) helper . build ( "downArrow" ) helper . moveDown ( 1 ) h…" at bounding box center [971, 359] width 355 height 402
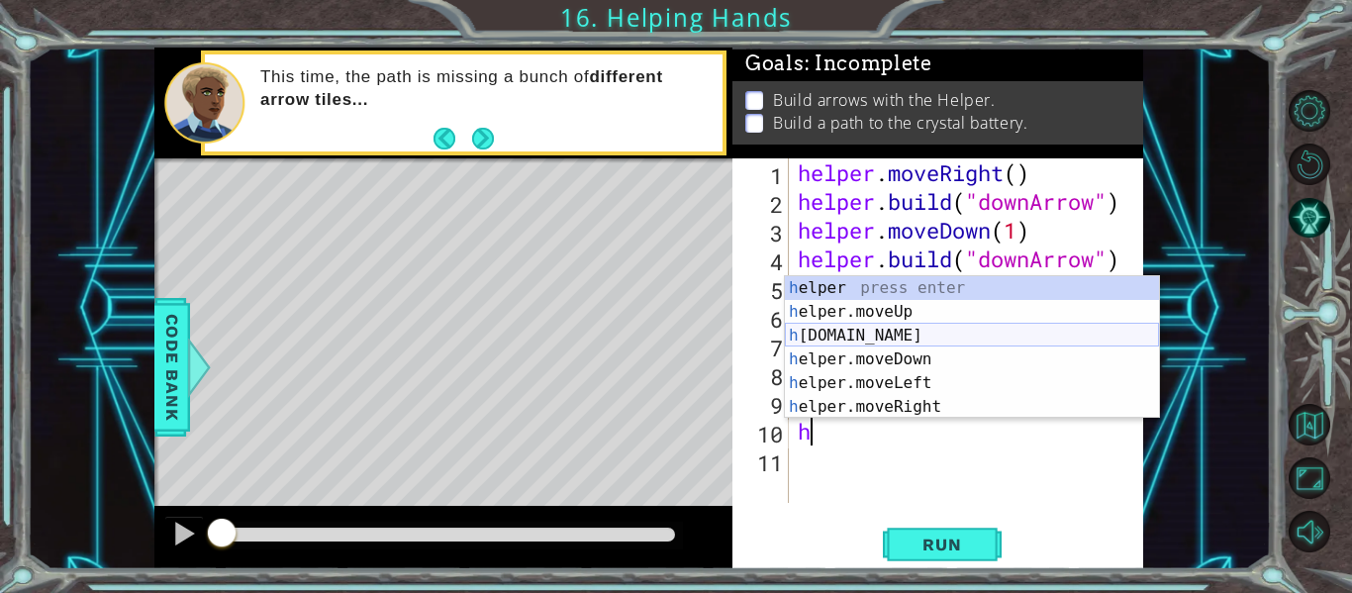
click at [884, 341] on div "h elper press enter h elper.moveUp press enter h [DOMAIN_NAME] press enter h el…" at bounding box center [972, 371] width 374 height 190
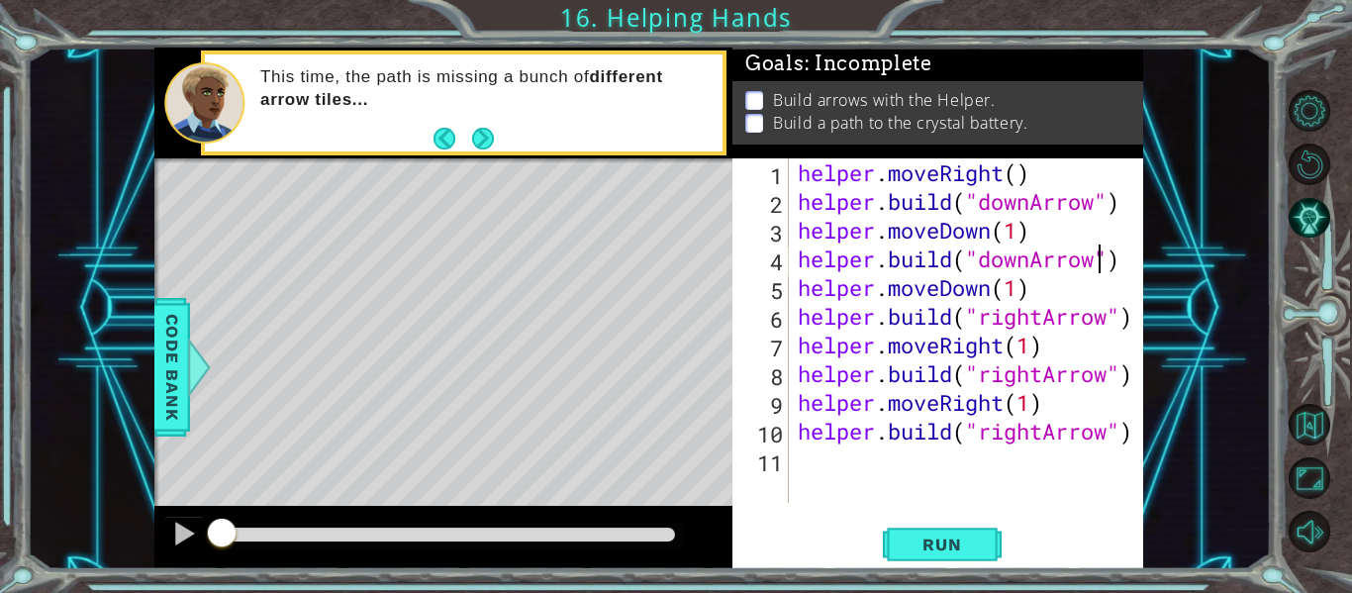
click at [1100, 267] on div "helper . moveRight ( ) helper . build ( "downArrow" ) helper . moveDown ( 1 ) h…" at bounding box center [971, 359] width 355 height 402
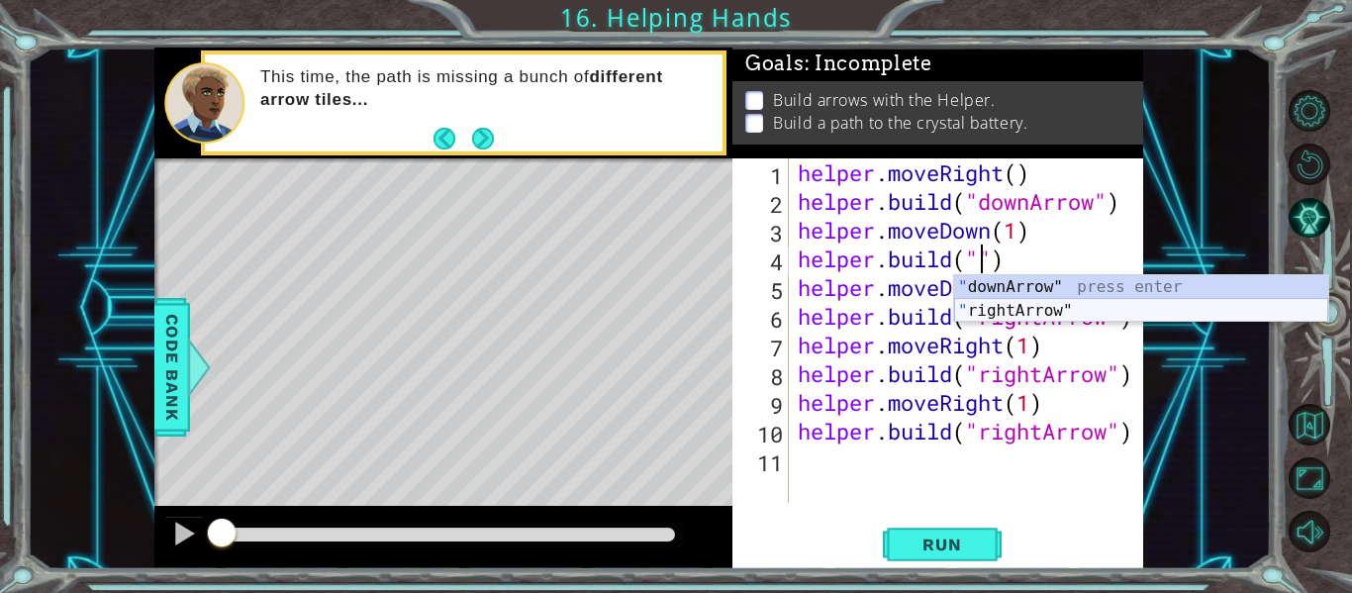
click at [1104, 307] on div "" downArrow" press enter " rightArrow" press enter" at bounding box center [1141, 322] width 374 height 95
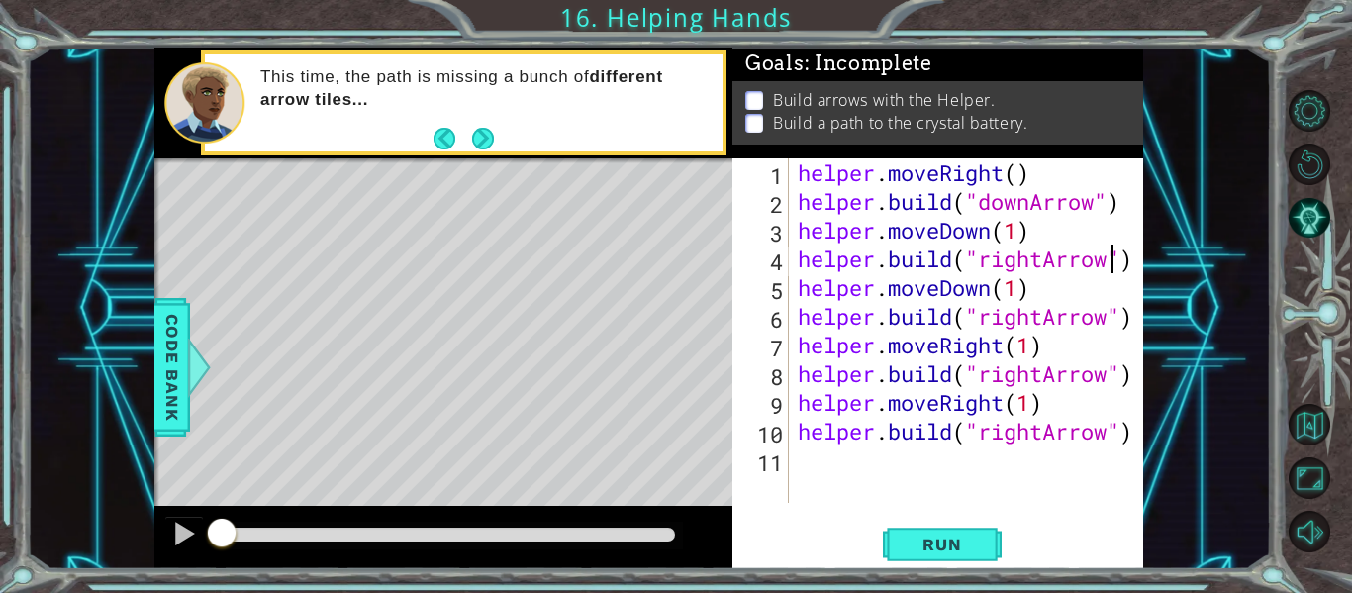
click at [991, 293] on div "helper . moveRight ( ) helper . build ( "downArrow" ) helper . moveDown ( 1 ) h…" at bounding box center [971, 359] width 355 height 402
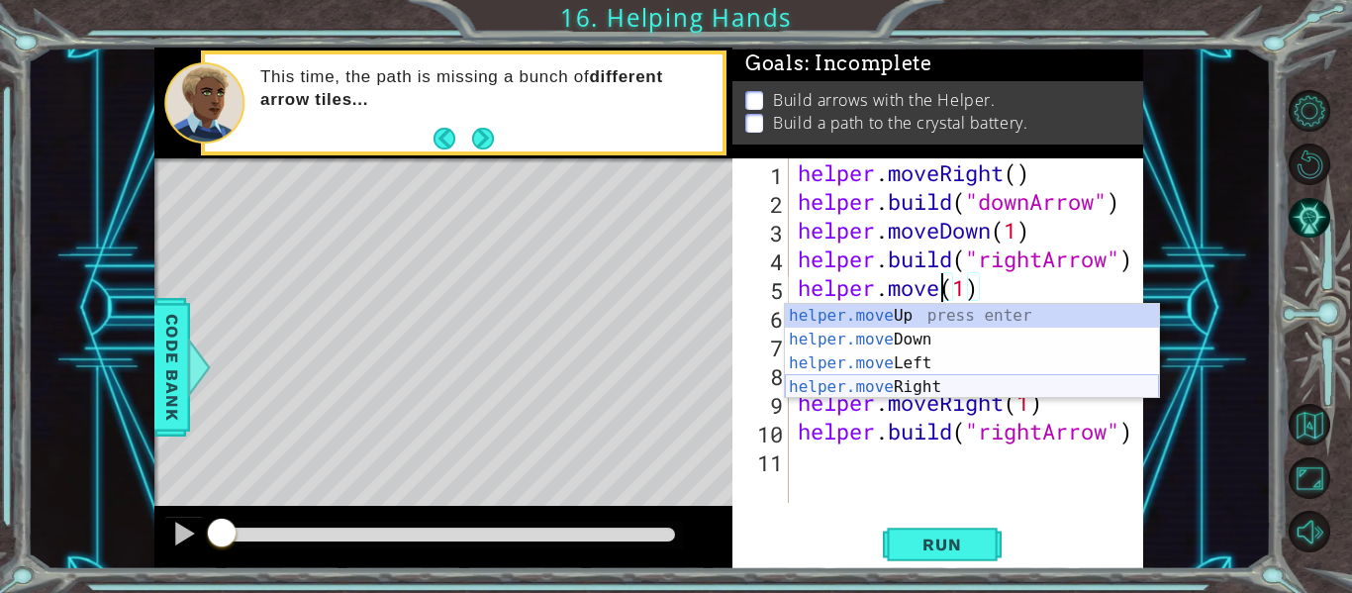
click at [949, 385] on div "helper.move Up press enter helper.move Down press enter helper.move Left press …" at bounding box center [972, 375] width 374 height 143
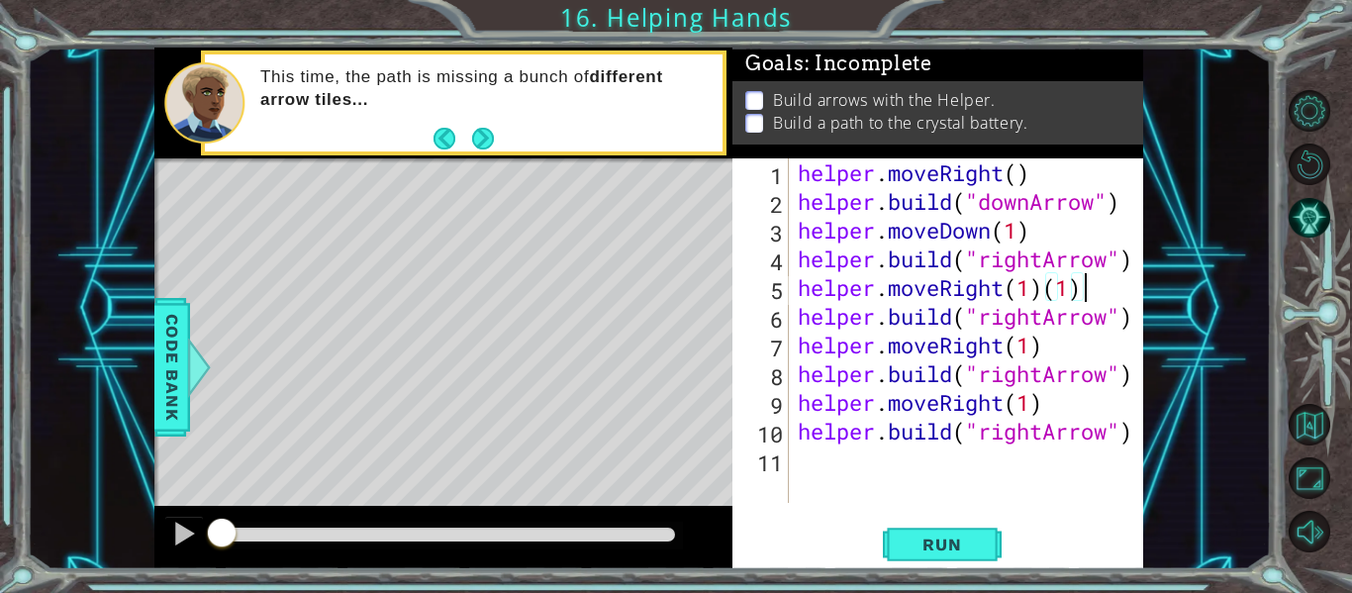
click at [1102, 299] on div "helper . moveRight ( ) helper . build ( "downArrow" ) helper . moveDown ( 1 ) h…" at bounding box center [971, 359] width 355 height 402
click at [1002, 409] on div "helper . moveRight ( ) helper . build ( "downArrow" ) helper . moveDown ( 1 ) h…" at bounding box center [971, 359] width 355 height 402
click at [1075, 411] on div "helper . moveRight ( ) helper . build ( "downArrow" ) helper . moveDown ( 1 ) h…" at bounding box center [971, 359] width 355 height 402
click at [1111, 384] on div "helper . moveRight ( ) helper . build ( "downArrow" ) helper . moveDown ( 1 ) h…" at bounding box center [971, 359] width 355 height 402
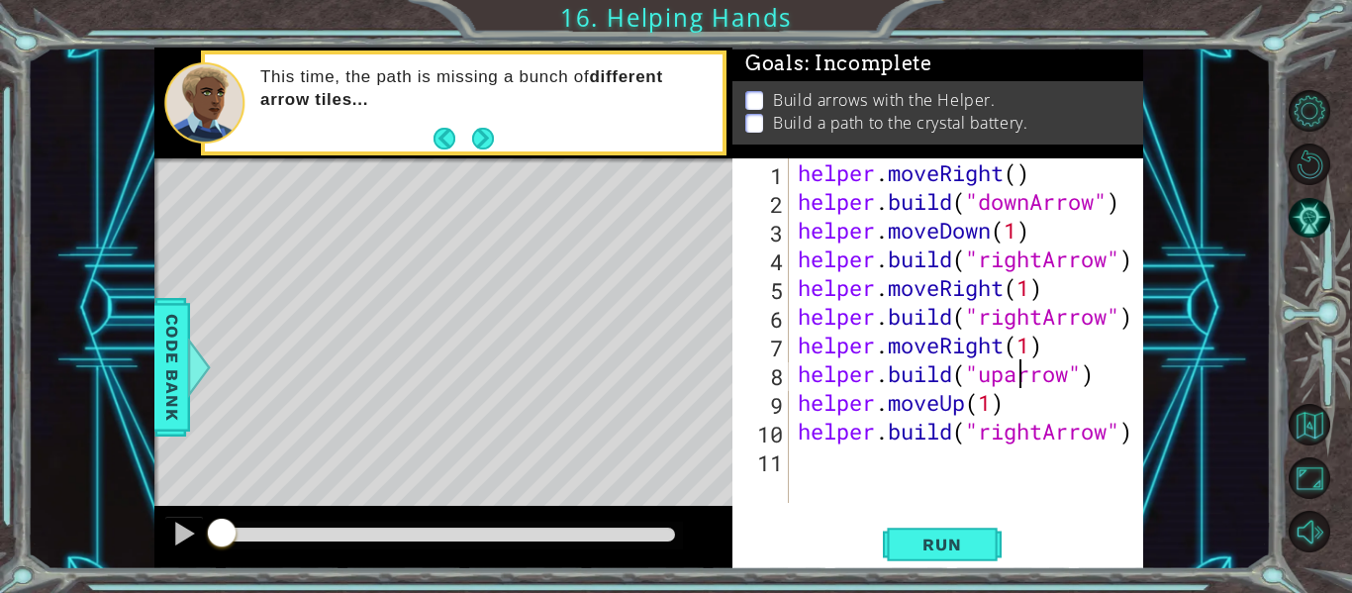
click at [1019, 378] on div "helper . moveRight ( ) helper . build ( "downArrow" ) helper . moveDown ( 1 ) h…" at bounding box center [971, 359] width 355 height 402
click at [1116, 386] on div "helper . moveRight ( ) helper . build ( "downArrow" ) helper . moveDown ( 1 ) h…" at bounding box center [971, 359] width 355 height 402
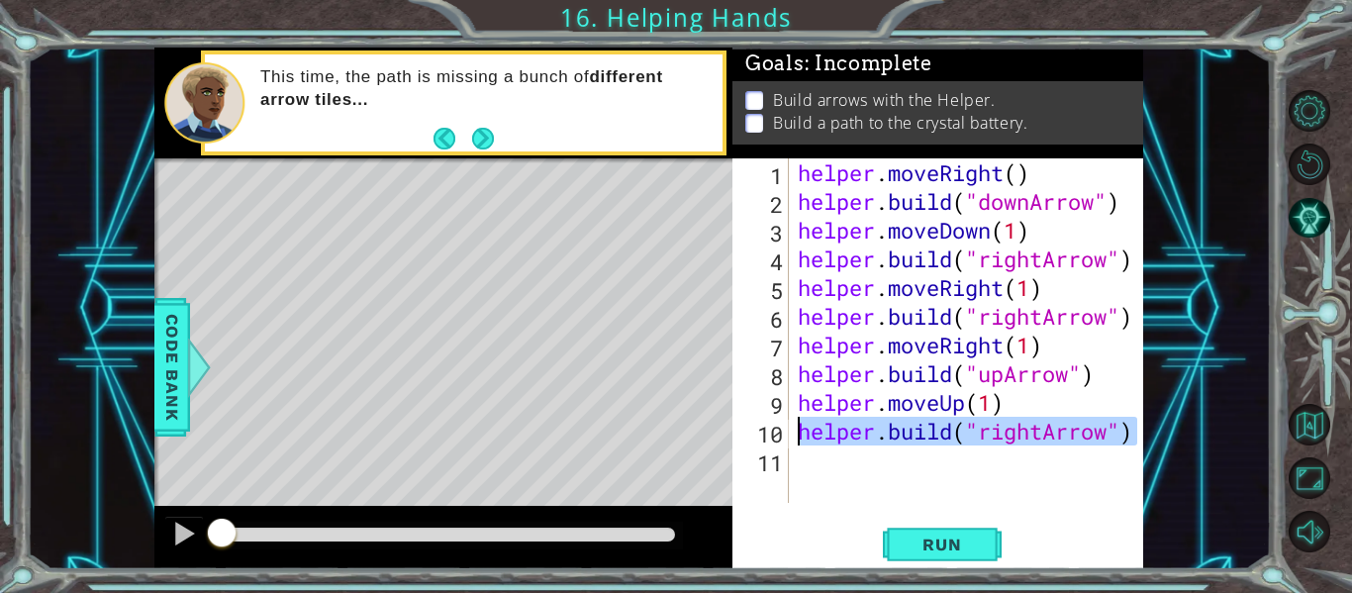
drag, startPoint x: 1138, startPoint y: 441, endPoint x: 800, endPoint y: 432, distance: 337.7
click at [800, 432] on div "helper . moveRight ( ) helper . build ( "downArrow" ) helper . moveDown ( 1 ) h…" at bounding box center [971, 359] width 355 height 402
type textarea "[DOMAIN_NAME]("rightArrow")"
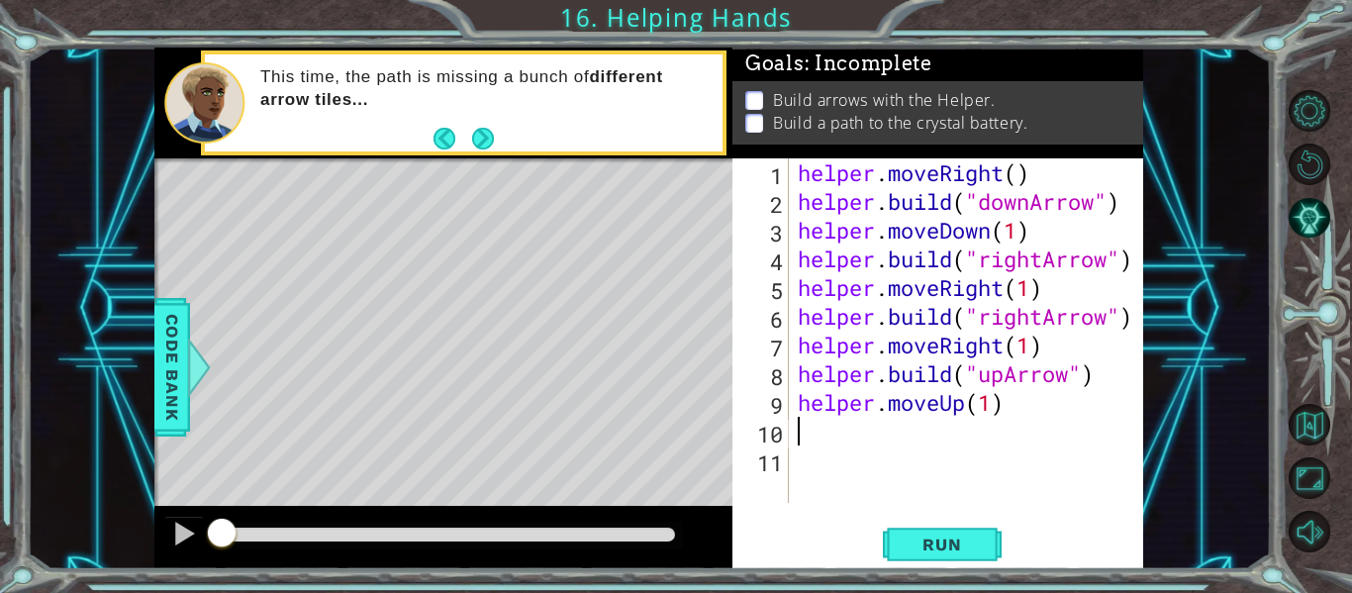
scroll to position [0, 0]
click at [941, 545] on span "Run" at bounding box center [942, 545] width 78 height 20
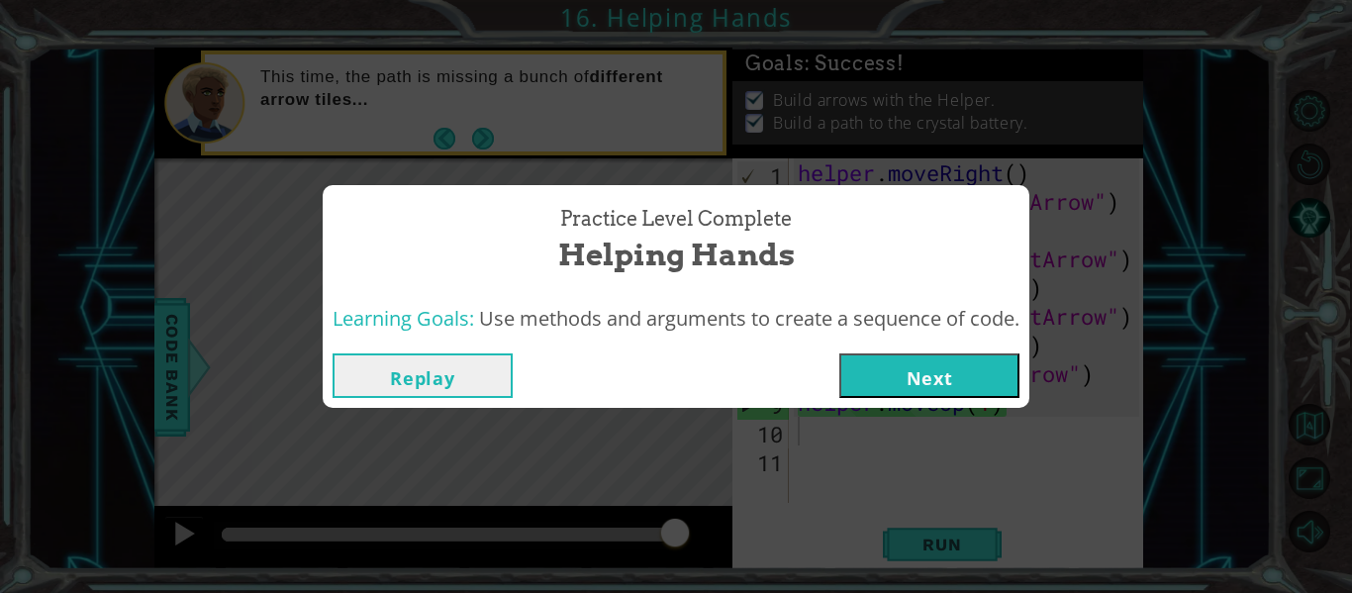
click at [950, 383] on button "Next" at bounding box center [930, 375] width 180 height 45
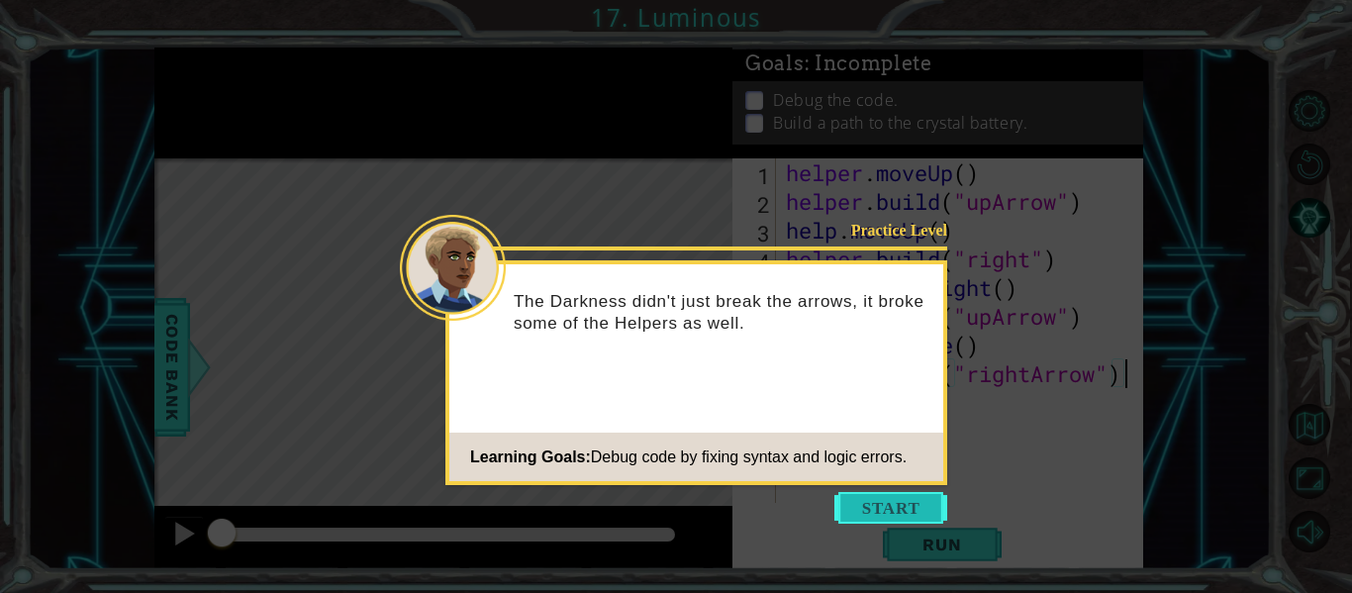
click at [899, 506] on button "Start" at bounding box center [891, 508] width 113 height 32
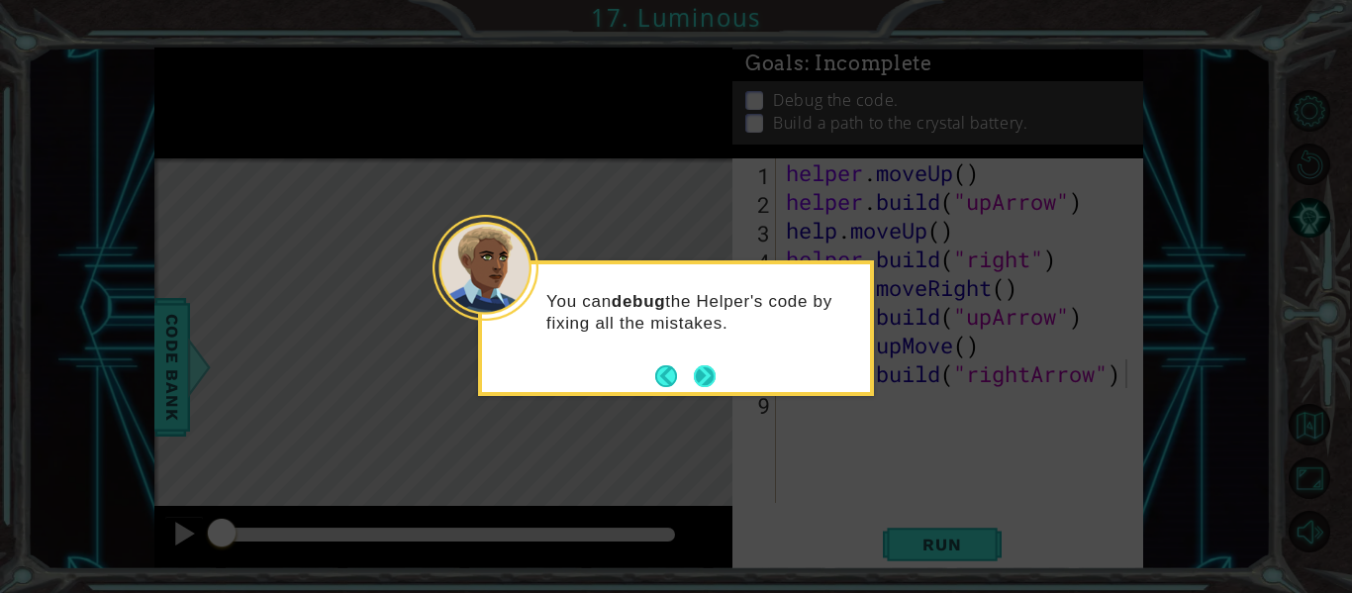
click at [703, 373] on button "Next" at bounding box center [705, 376] width 22 height 22
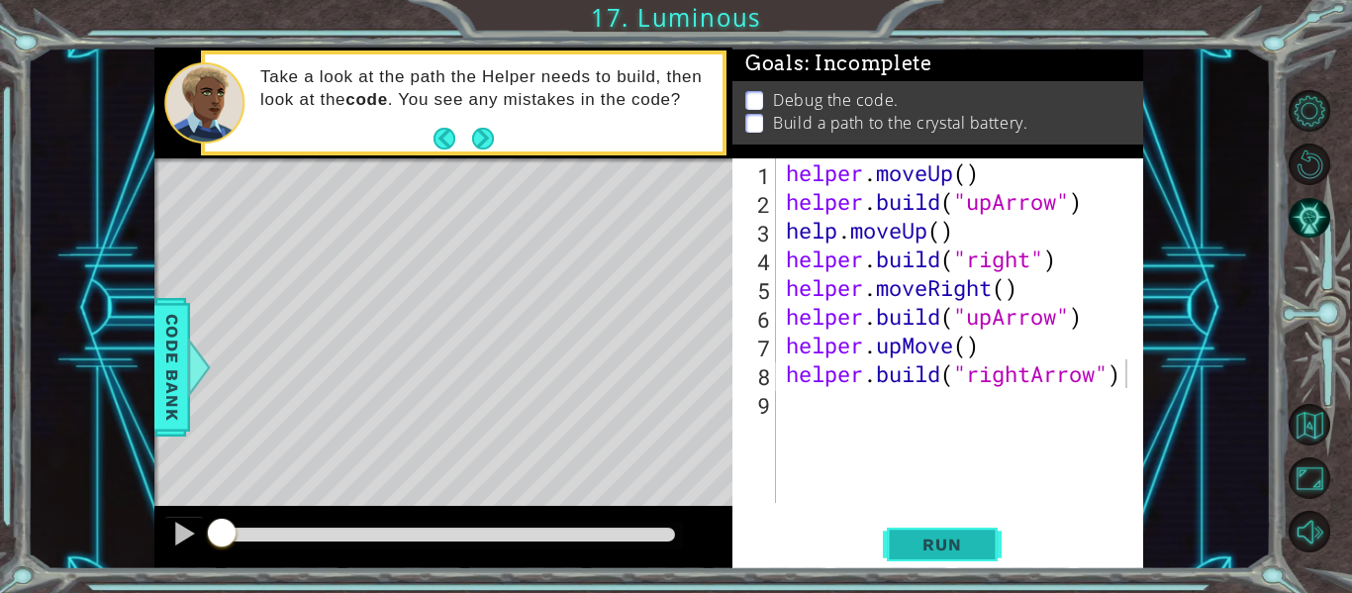
click at [940, 532] on button "Run" at bounding box center [942, 545] width 119 height 41
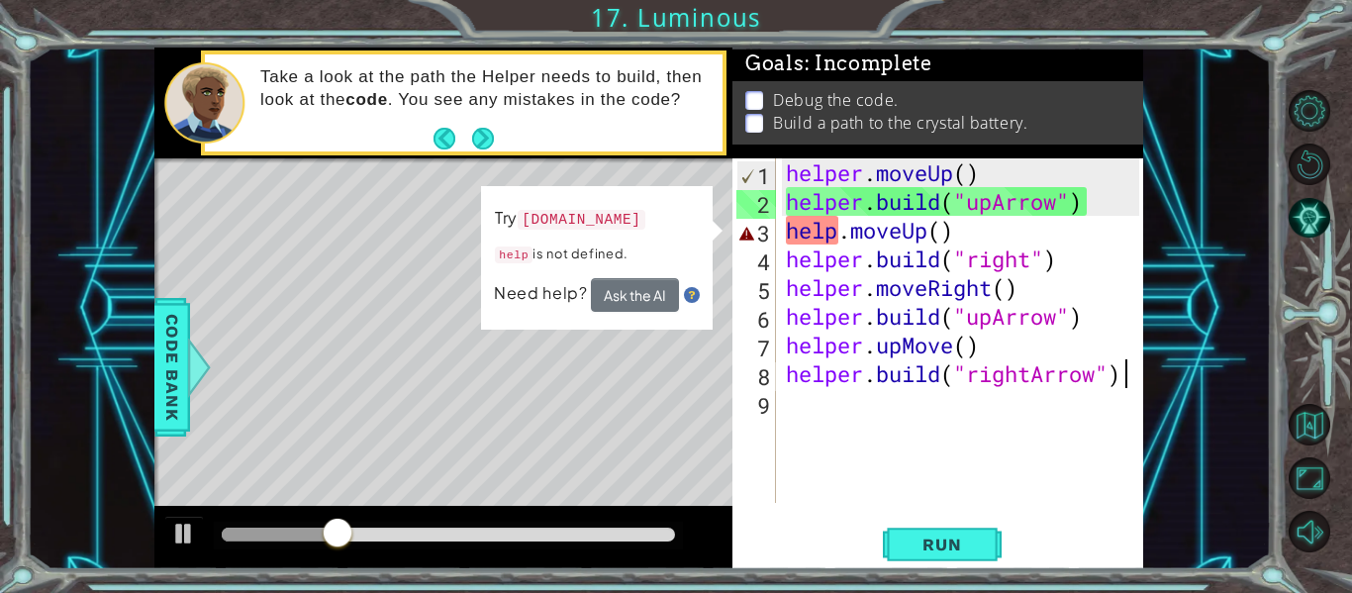
click at [835, 238] on div "helper . moveUp ( ) helper . build ( "upArrow" ) help . moveUp ( ) helper . bui…" at bounding box center [965, 359] width 367 height 402
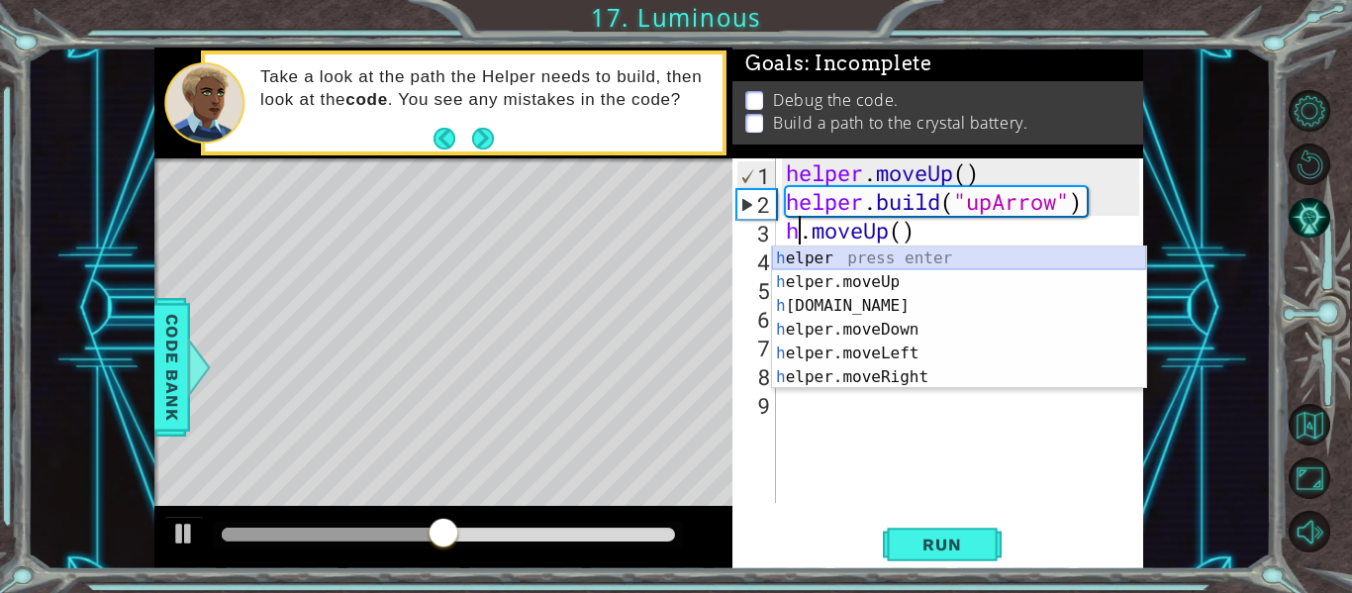
type textarea "helper.moveUp()"
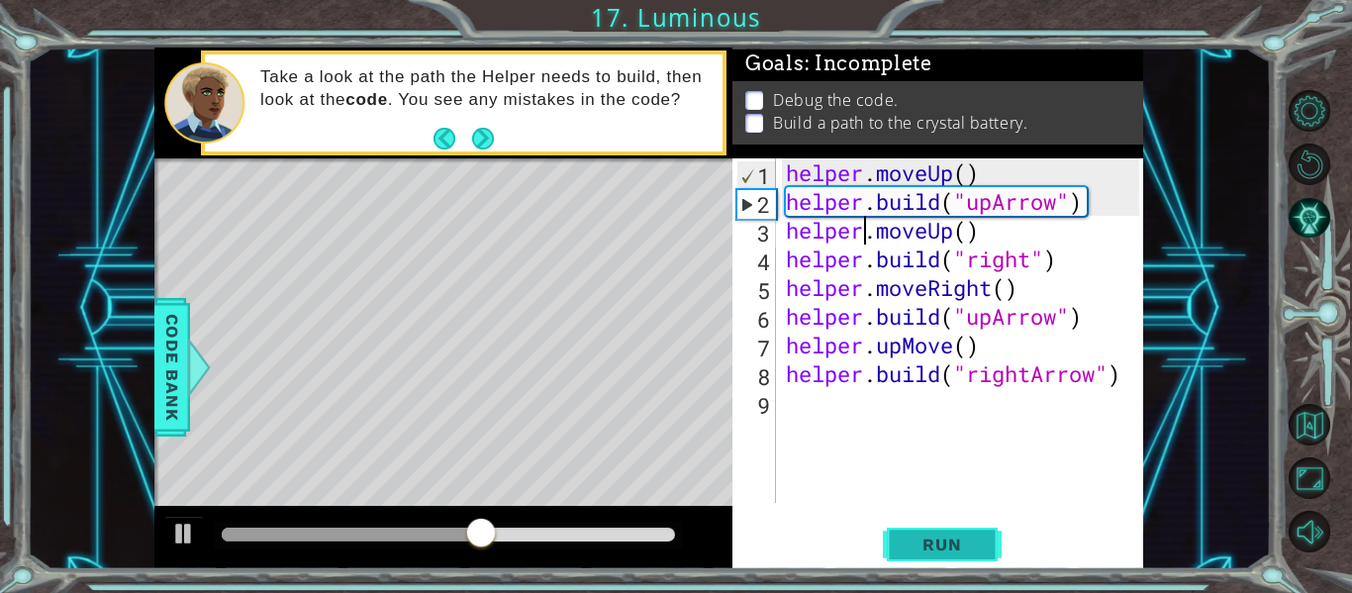
click at [910, 546] on span "Run" at bounding box center [942, 545] width 78 height 20
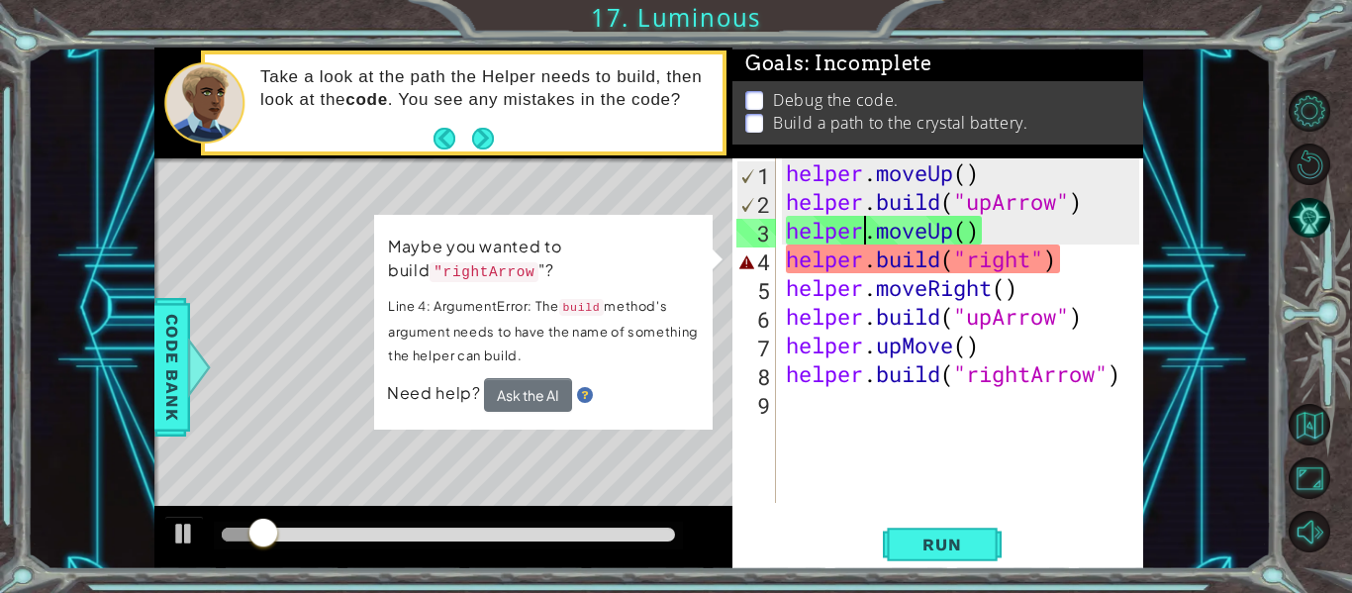
click at [630, 450] on div "Level Map" at bounding box center [611, 449] width 915 height 583
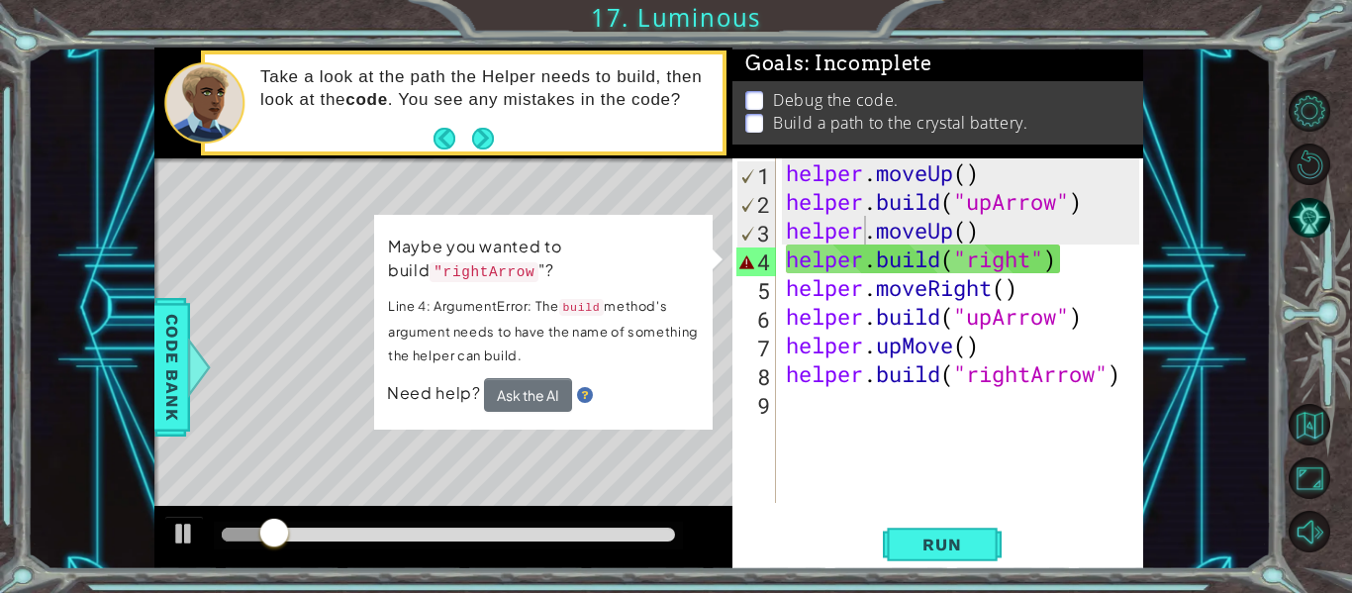
click at [860, 446] on div "helper . moveUp ( ) helper . build ( "upArrow" ) helper . moveUp ( ) helper . b…" at bounding box center [965, 359] width 367 height 402
click at [636, 192] on div "Level Map" at bounding box center [611, 449] width 915 height 583
click at [1037, 269] on div "helper . moveUp ( ) helper . build ( "upArrow" ) helper . moveUp ( ) helper . b…" at bounding box center [965, 359] width 367 height 402
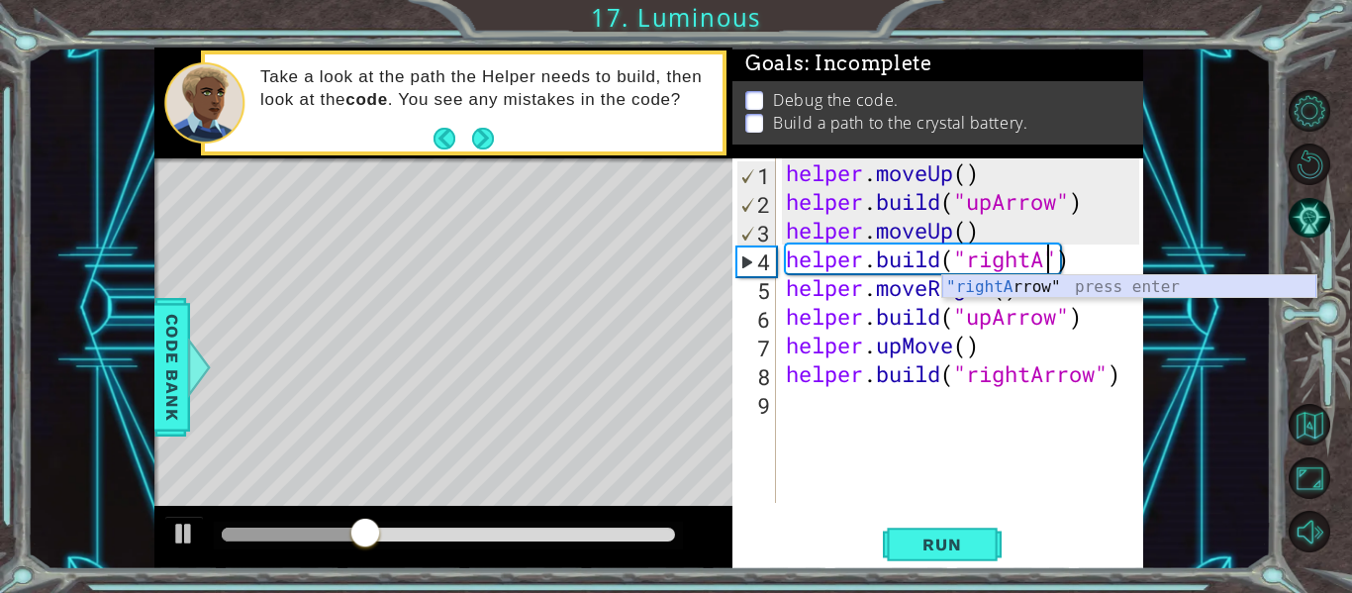
click at [1020, 288] on div ""rightA rrow" press enter" at bounding box center [1130, 310] width 374 height 71
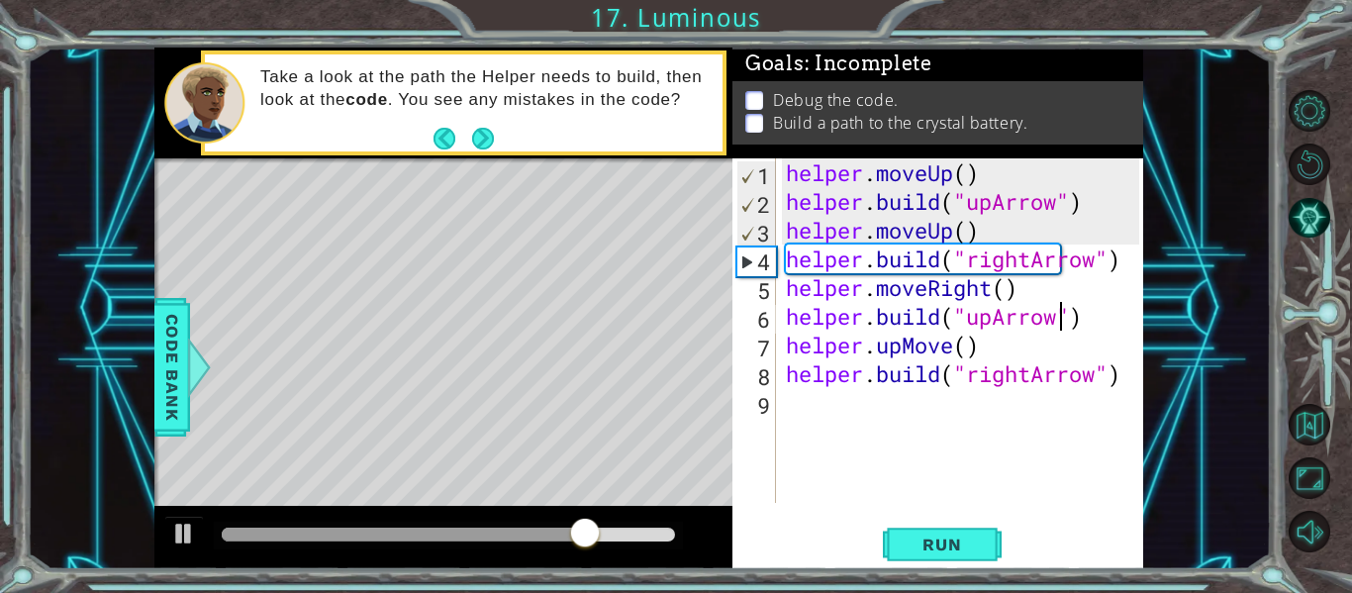
click at [1060, 324] on div "helper . moveUp ( ) helper . build ( "upArrow" ) helper . moveUp ( ) helper . b…" at bounding box center [965, 359] width 367 height 402
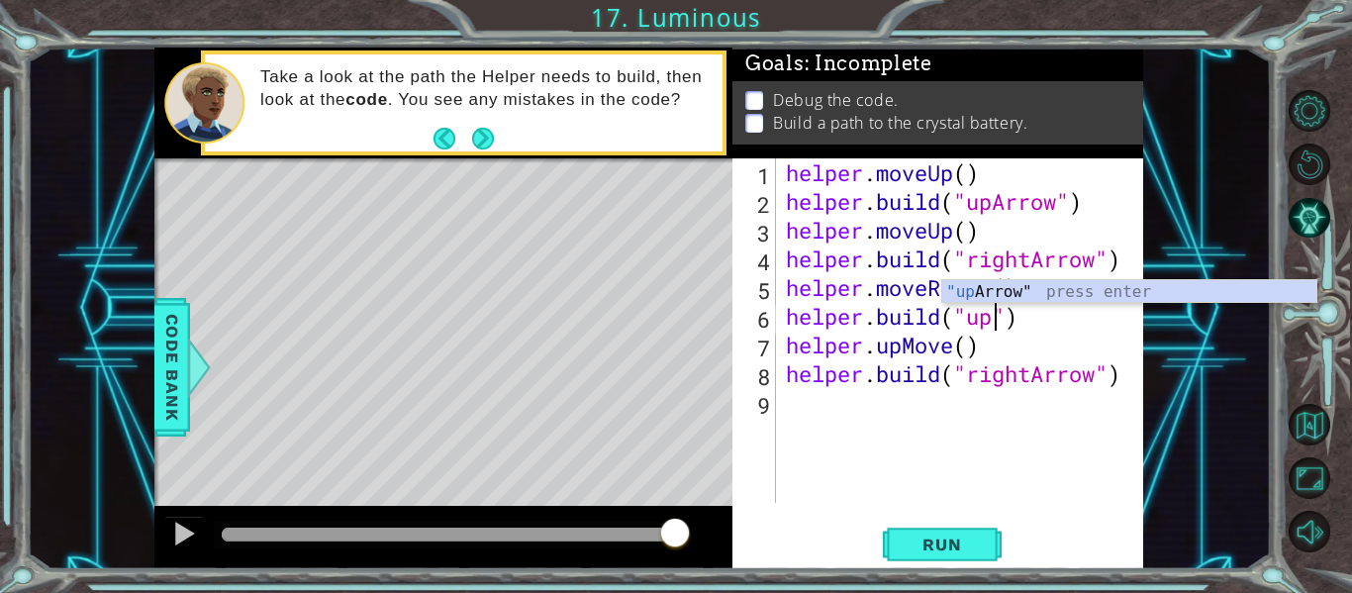
scroll to position [0, 9]
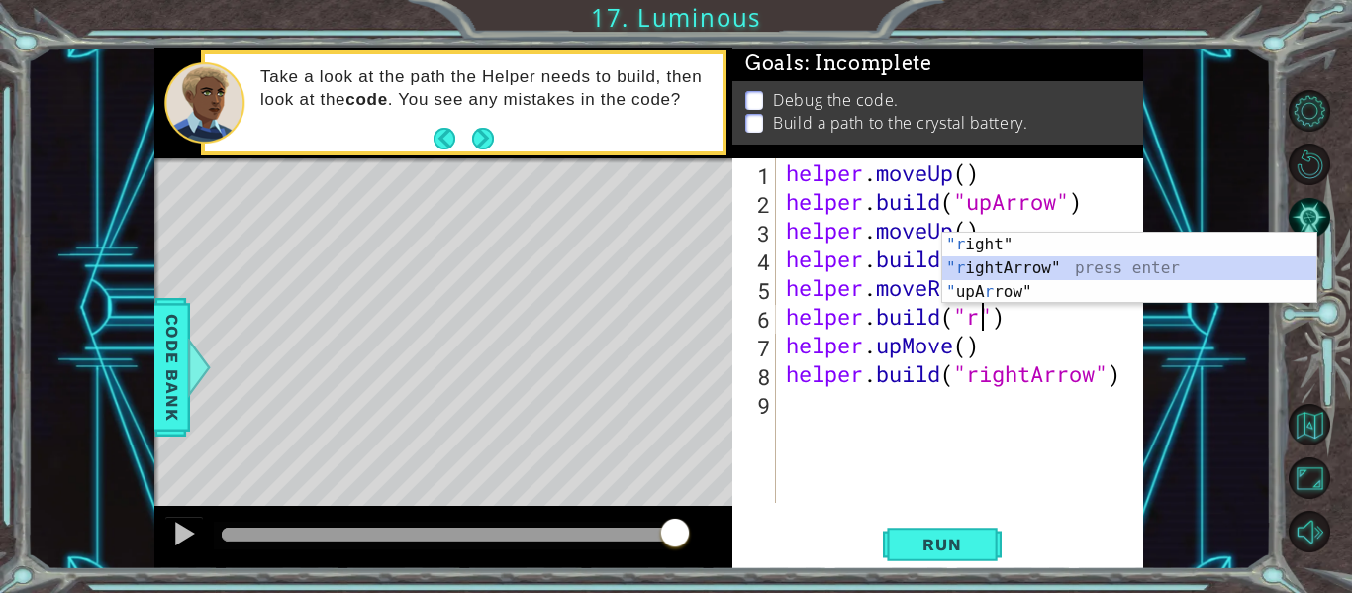
click at [1022, 269] on div ""r ight" press enter "r ightArrow" press enter " upA r row" press enter" at bounding box center [1130, 292] width 374 height 119
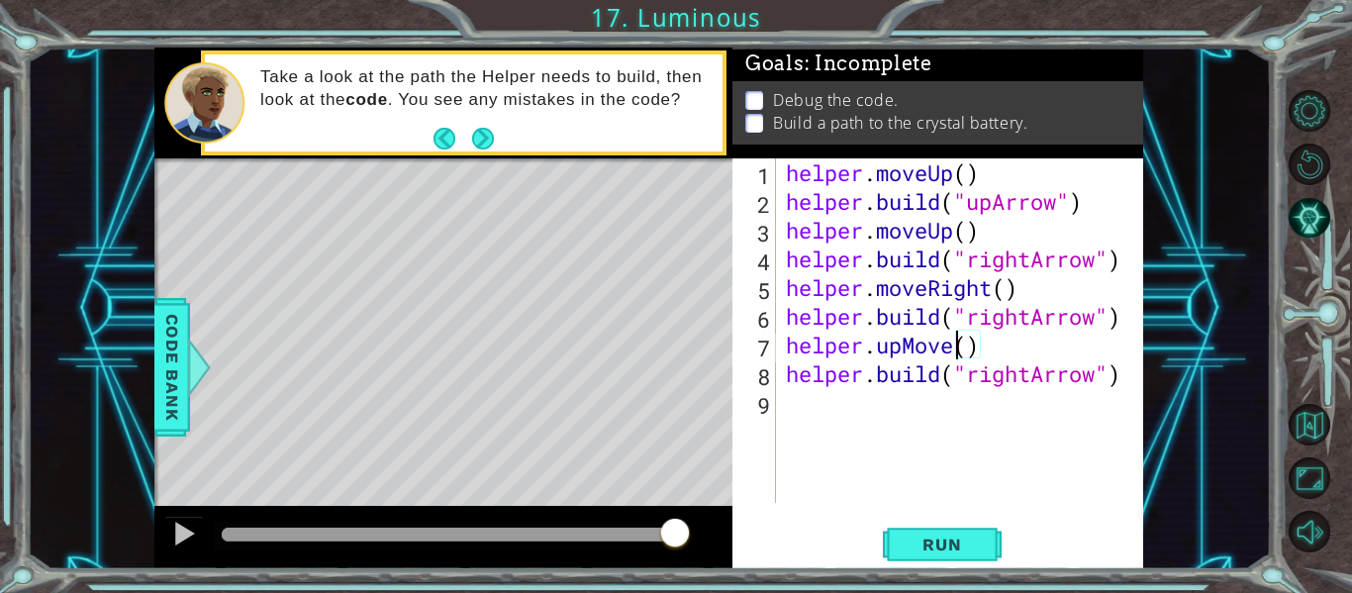
click at [955, 350] on div "helper . moveUp ( ) helper . build ( "upArrow" ) helper . moveUp ( ) helper . b…" at bounding box center [965, 359] width 367 height 402
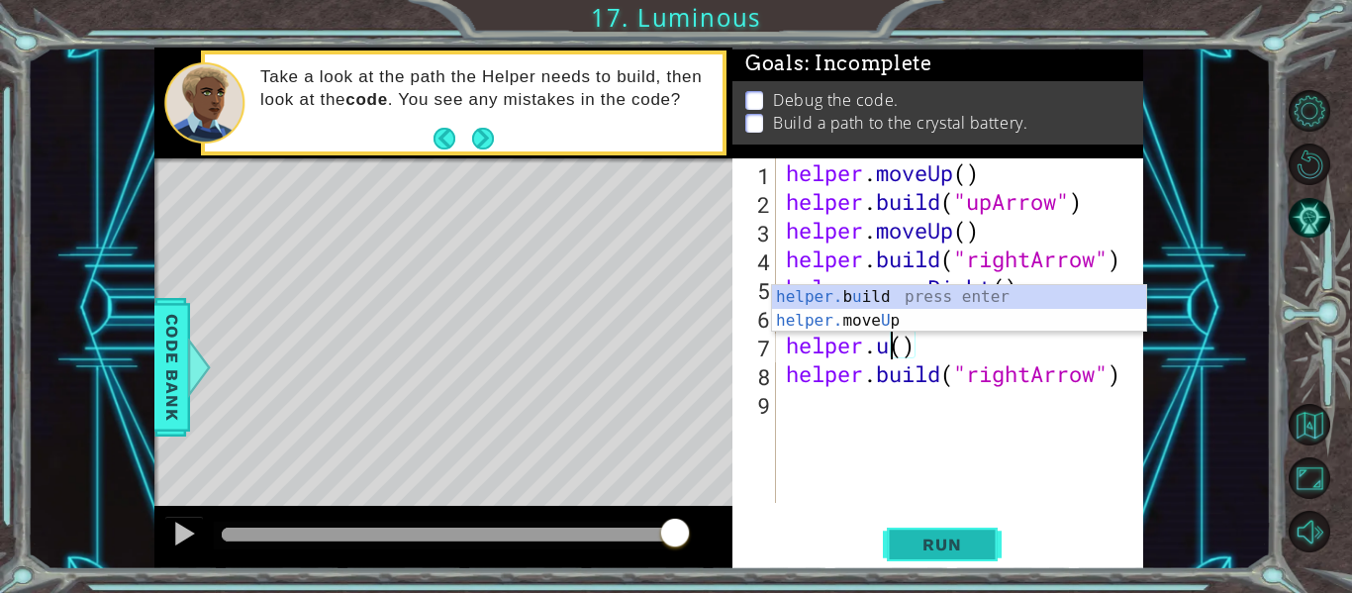
scroll to position [0, 4]
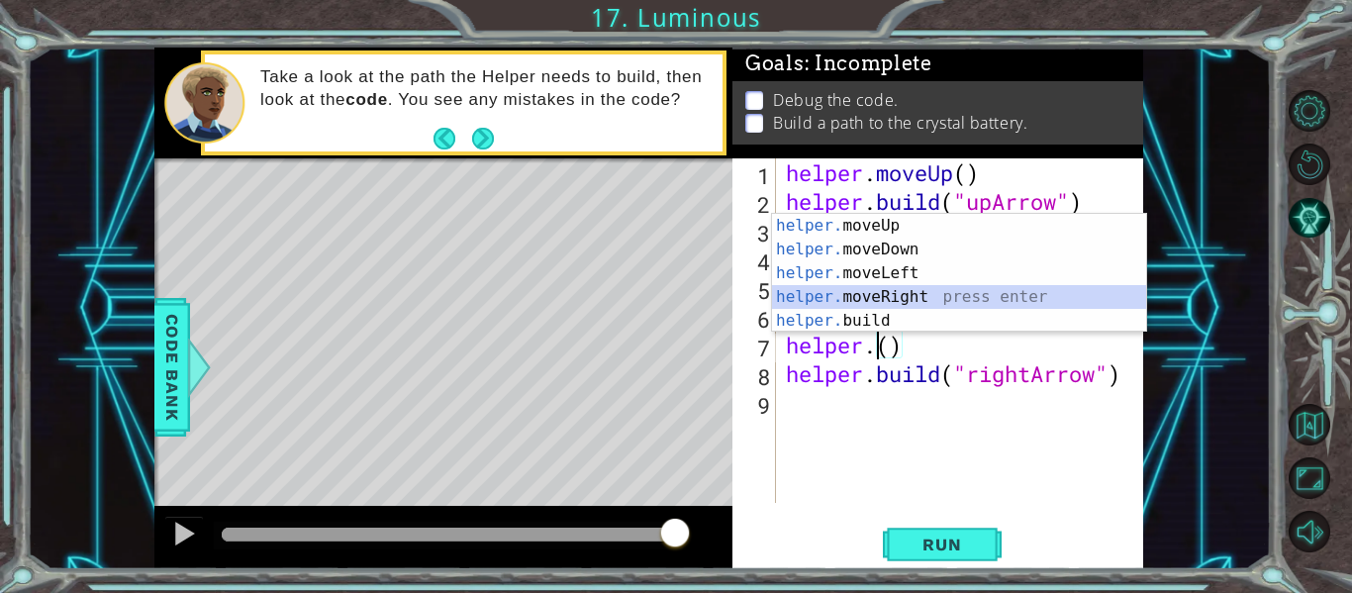
click at [890, 297] on div "helper. moveUp press enter helper. moveDown press enter helper. moveLeft press …" at bounding box center [959, 297] width 374 height 166
type textarea "helper.moveRight(1)"
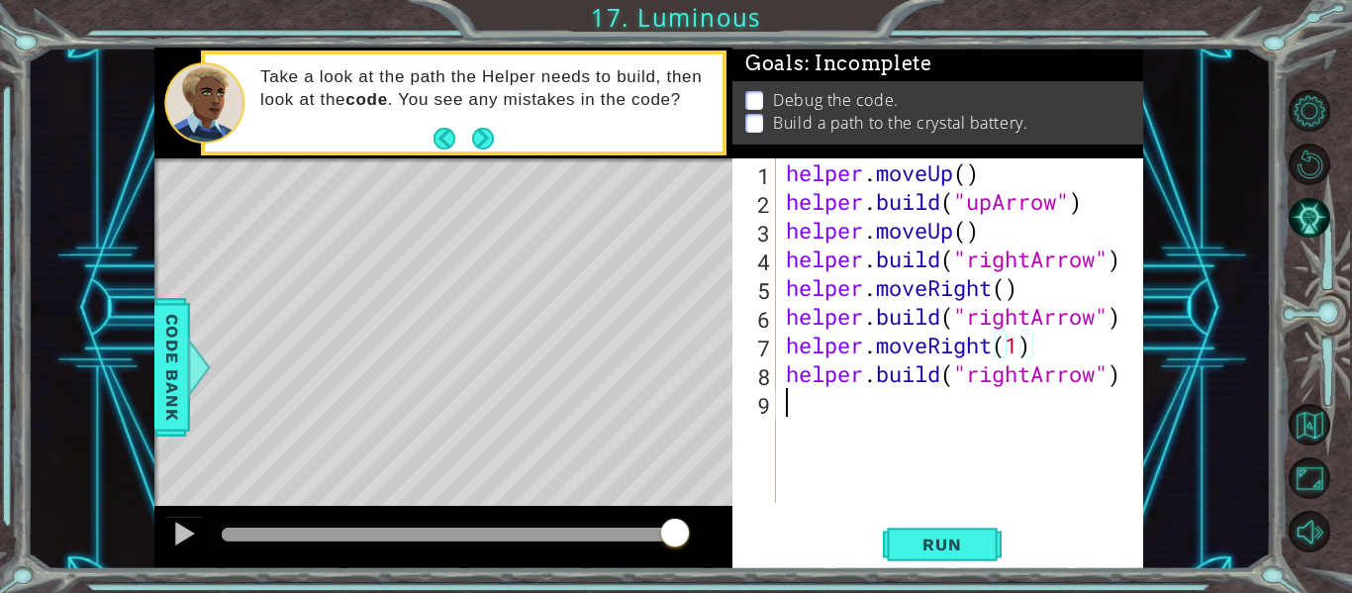
click at [799, 406] on div "helper . moveUp ( ) helper . build ( "upArrow" ) helper . moveUp ( ) helper . b…" at bounding box center [965, 359] width 367 height 402
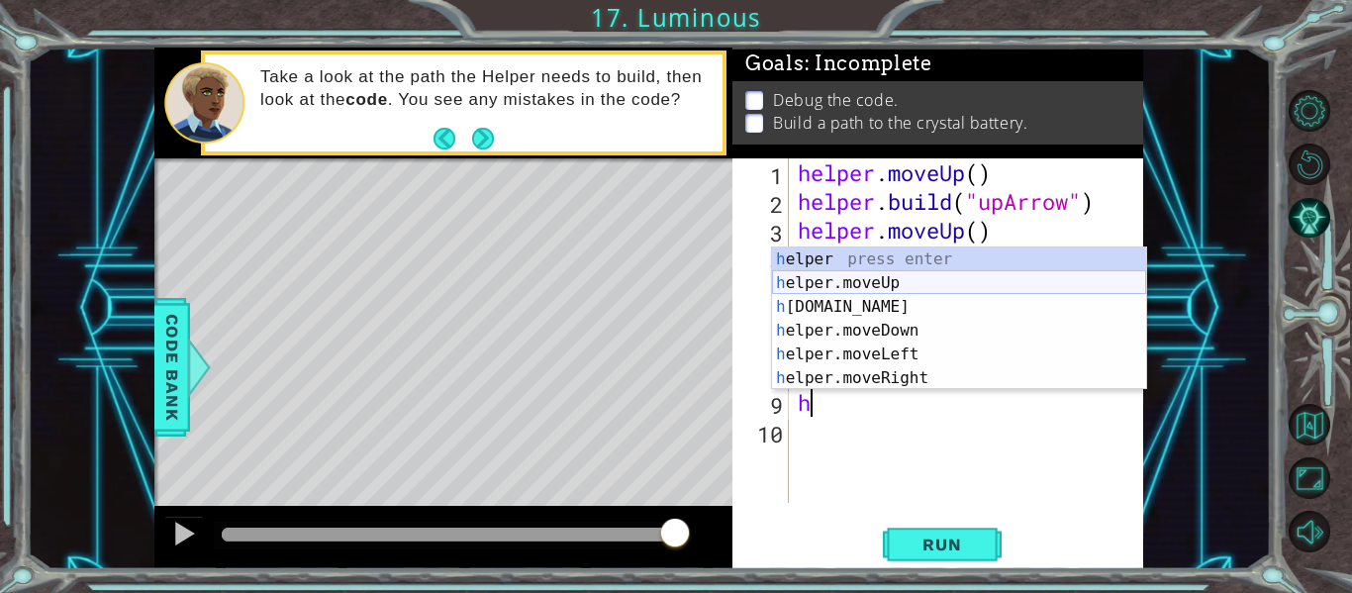
click at [916, 279] on div "h elper press enter h elper.moveUp press enter h [DOMAIN_NAME] press enter h el…" at bounding box center [959, 343] width 374 height 190
type textarea "helper.moveUp(1)"
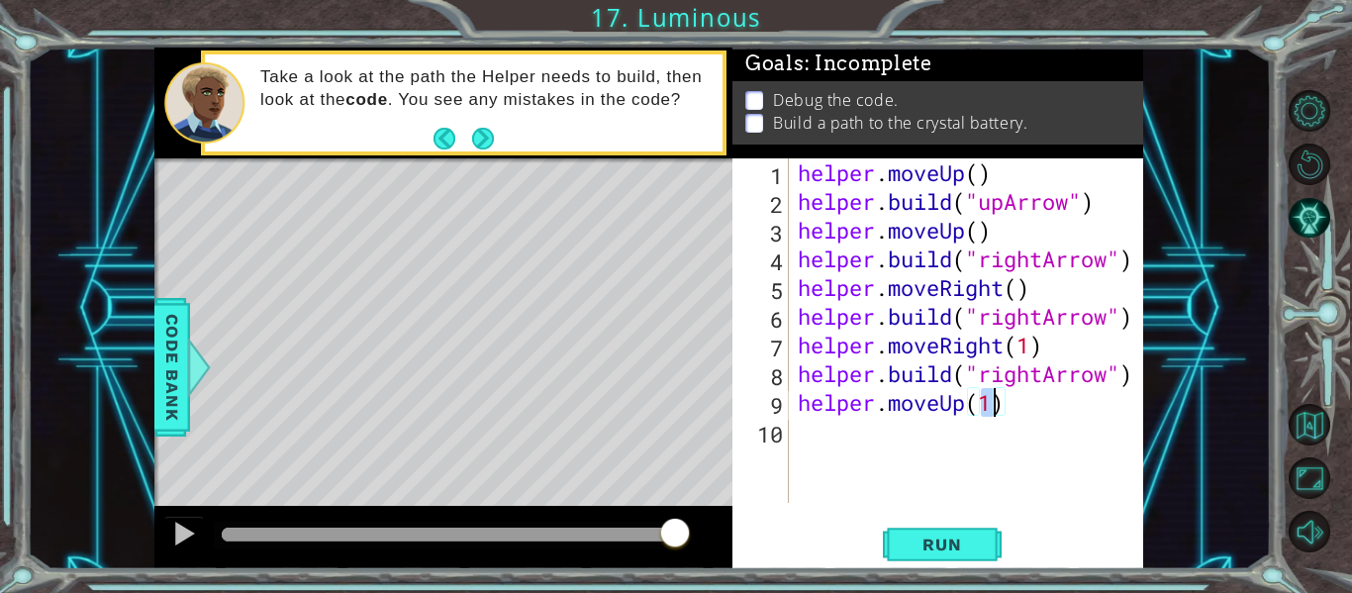
click at [836, 449] on div "helper . moveUp ( ) helper . build ( "upArrow" ) helper . moveUp ( ) helper . b…" at bounding box center [971, 359] width 355 height 402
click at [1027, 410] on div "helper . moveUp ( ) helper . build ( "upArrow" ) helper . moveUp ( ) helper . b…" at bounding box center [971, 359] width 355 height 402
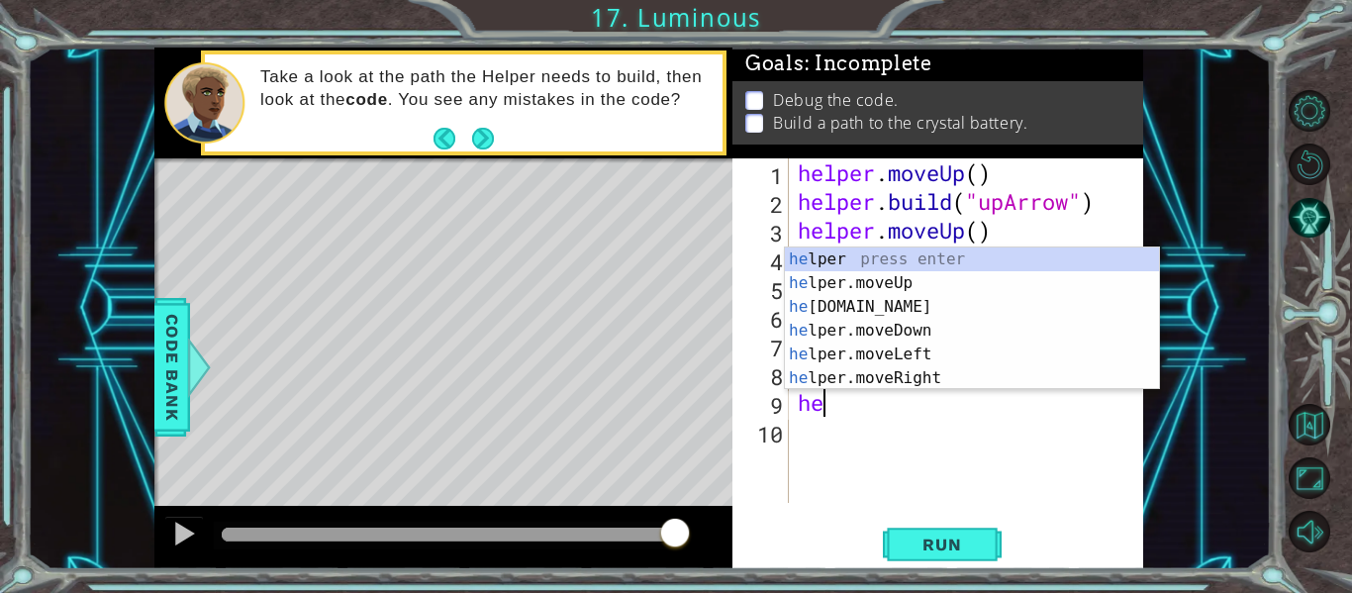
type textarea "h"
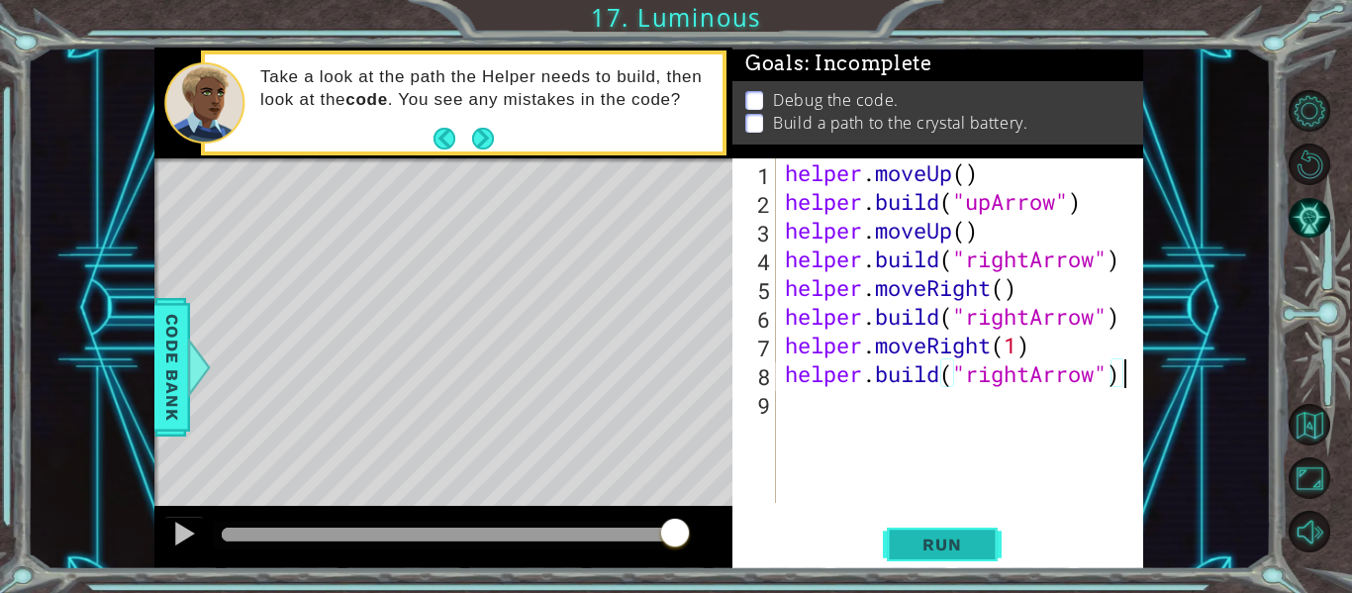
type textarea "[DOMAIN_NAME]("rightArrow")"
click at [915, 548] on span "Run" at bounding box center [942, 545] width 78 height 20
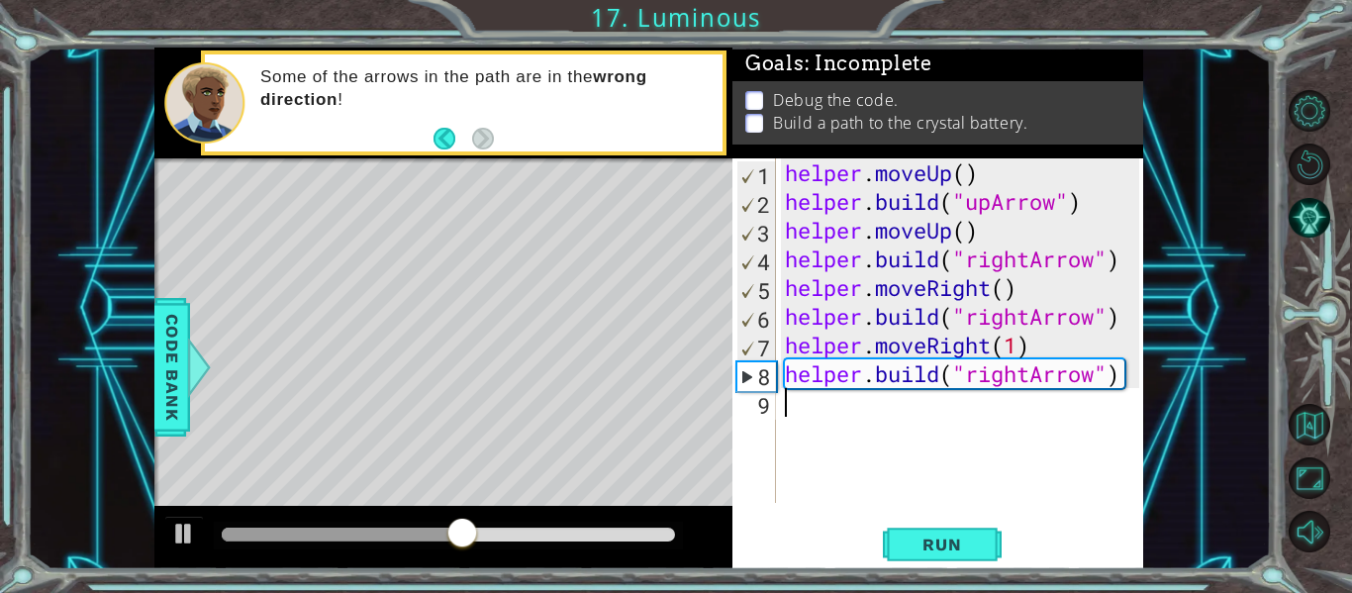
click at [1102, 390] on div "helper . moveUp ( ) helper . build ( "upArrow" ) helper . moveUp ( ) helper . b…" at bounding box center [965, 359] width 368 height 402
click at [1030, 377] on div "helper . moveUp ( ) helper . build ( "upArrow" ) helper . moveUp ( ) helper . b…" at bounding box center [965, 359] width 368 height 402
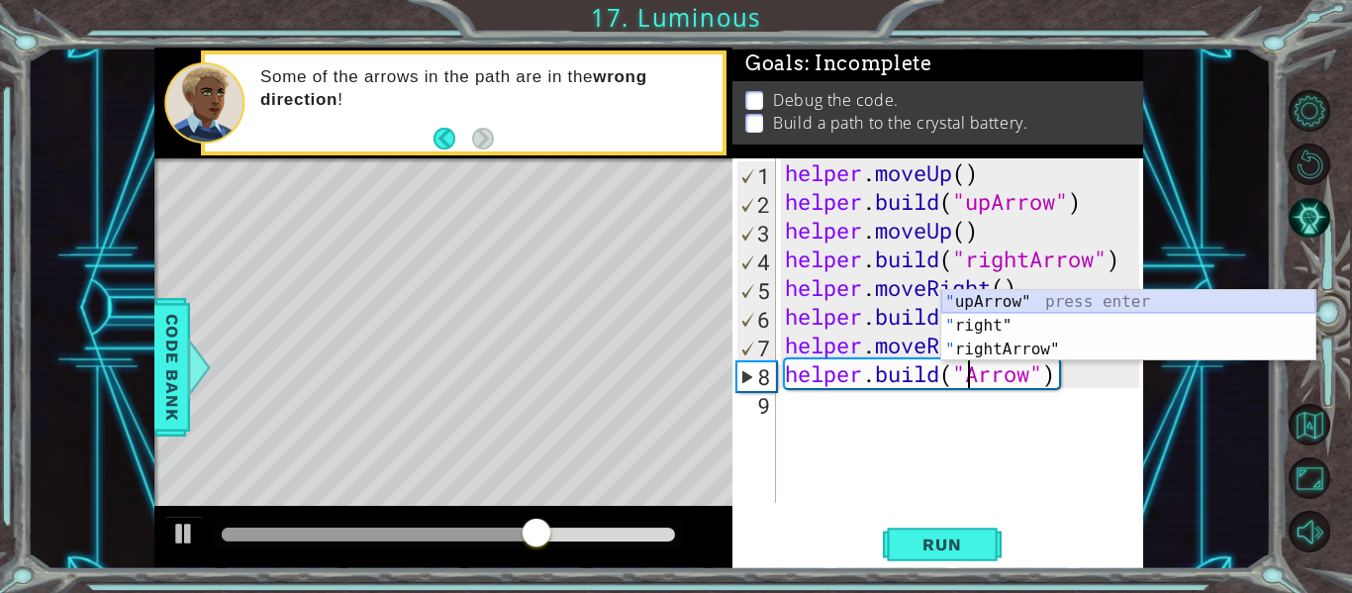
click at [1048, 302] on div "" upArrow" press enter " right" press enter " rightArrow" press enter" at bounding box center [1129, 349] width 374 height 119
type textarea "[DOMAIN_NAME]("upArrow")"
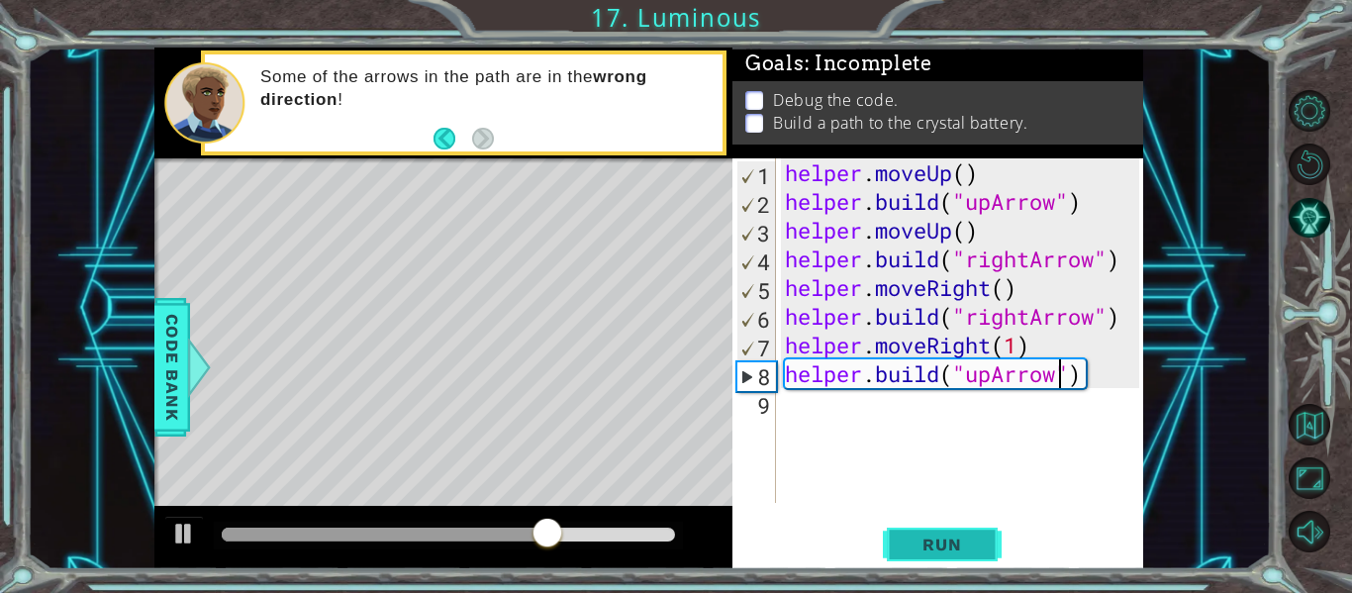
click at [906, 526] on button "Run" at bounding box center [942, 545] width 119 height 41
drag, startPoint x: 283, startPoint y: 530, endPoint x: 492, endPoint y: 549, distance: 209.8
click at [492, 549] on div at bounding box center [492, 535] width 36 height 36
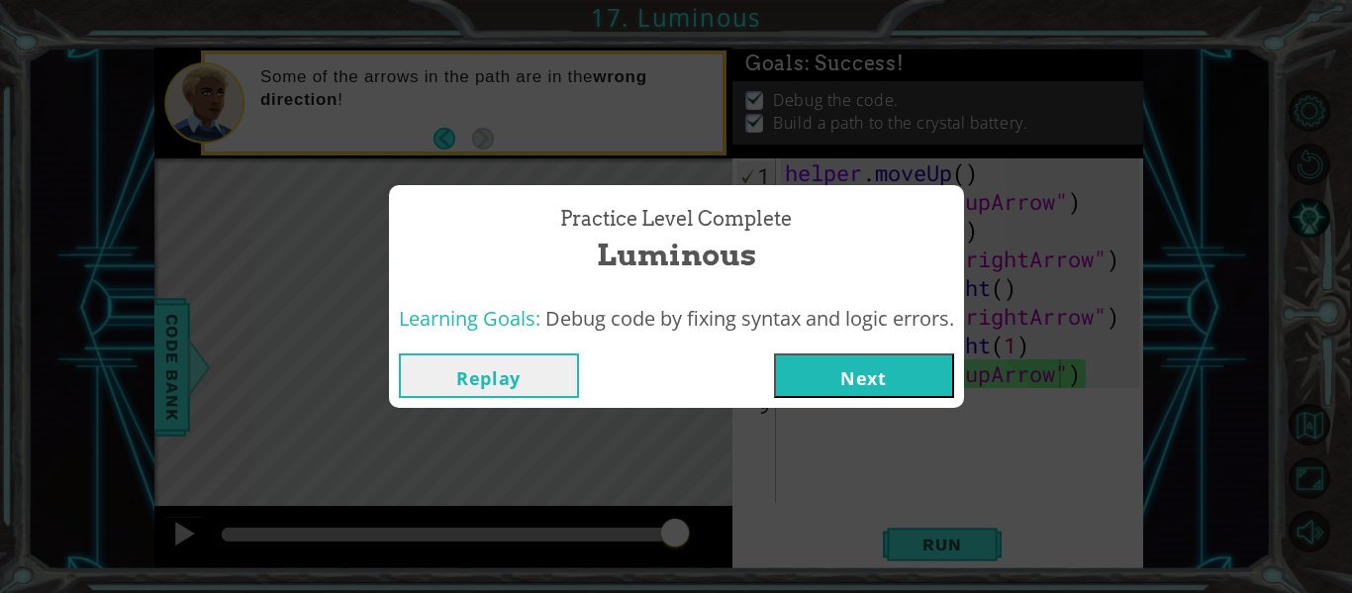
click at [868, 384] on button "Next" at bounding box center [864, 375] width 180 height 45
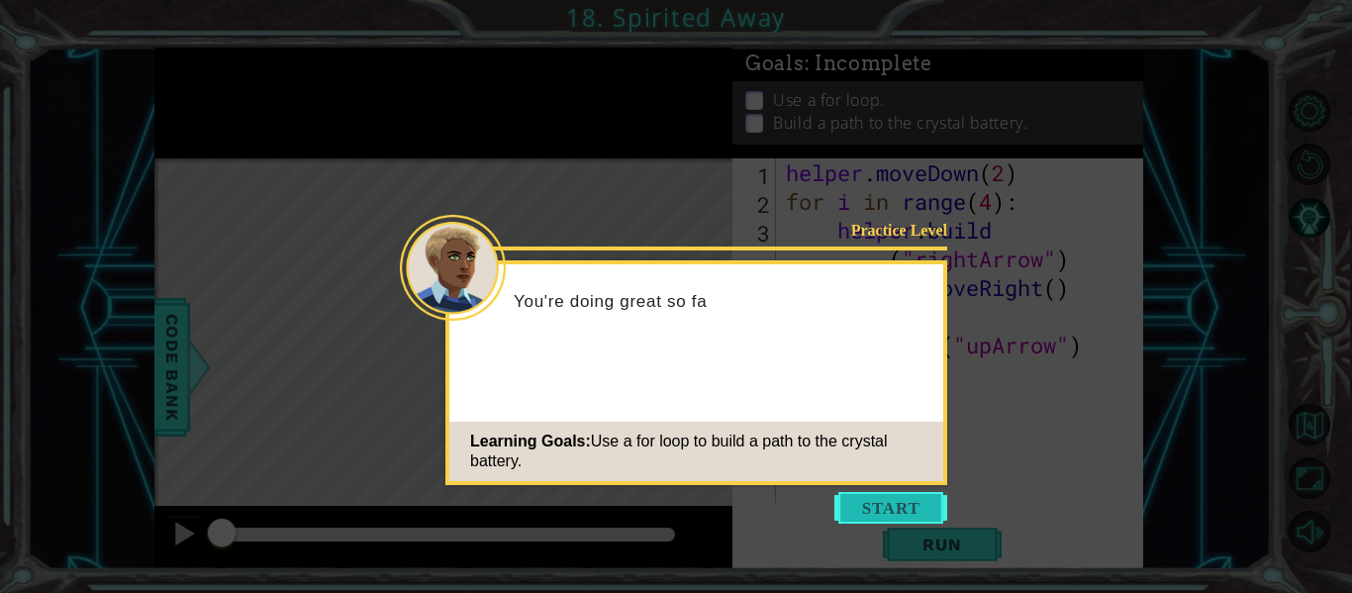
click at [864, 495] on button "Start" at bounding box center [891, 508] width 113 height 32
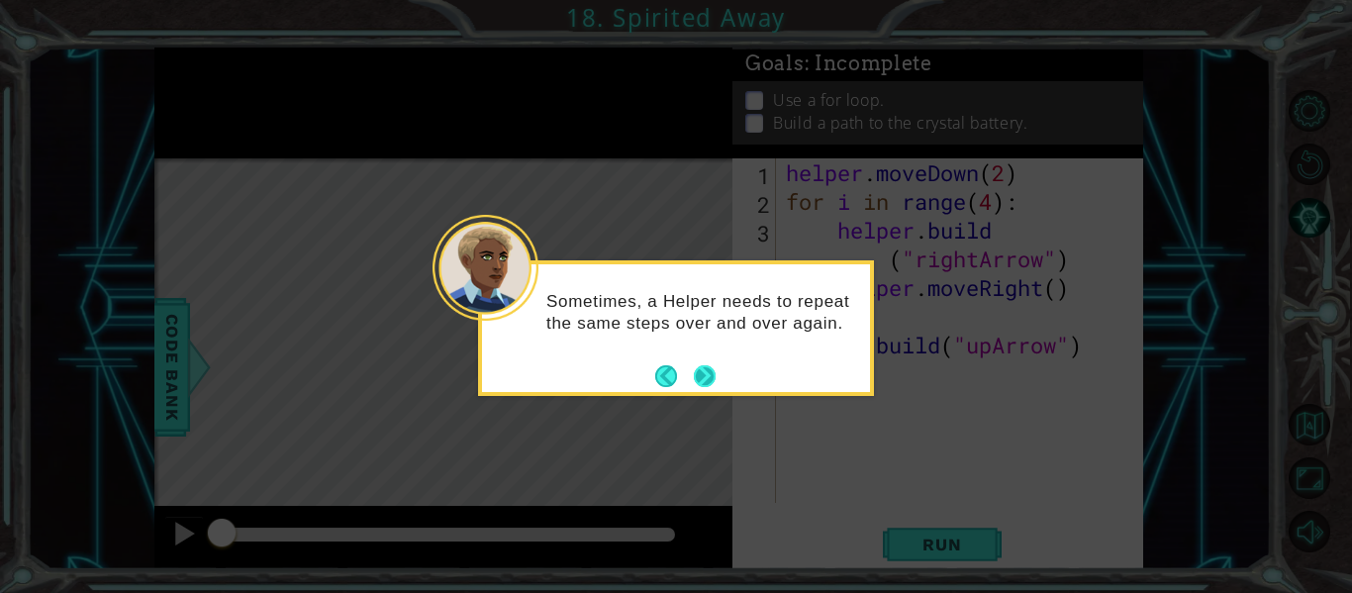
click at [697, 365] on button "Next" at bounding box center [705, 376] width 22 height 22
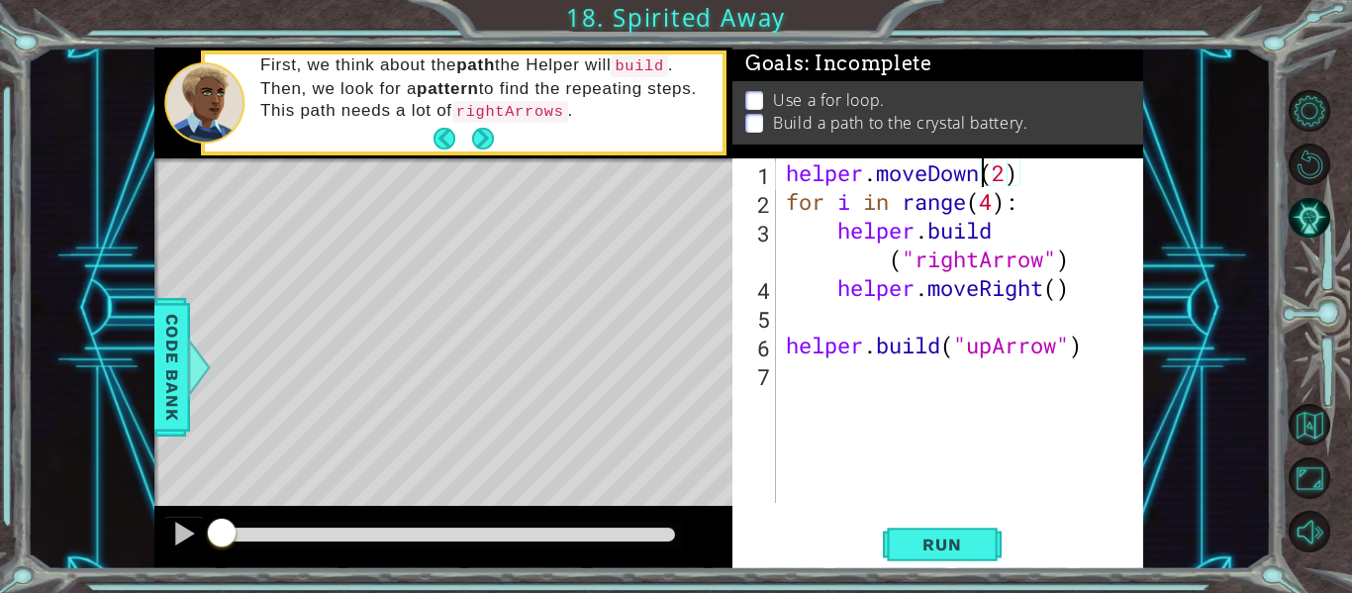
click at [982, 180] on div "helper . moveDown ( 2 ) for i in range ( 4 ) : helper . build ( "rightArrow" ) …" at bounding box center [965, 359] width 367 height 402
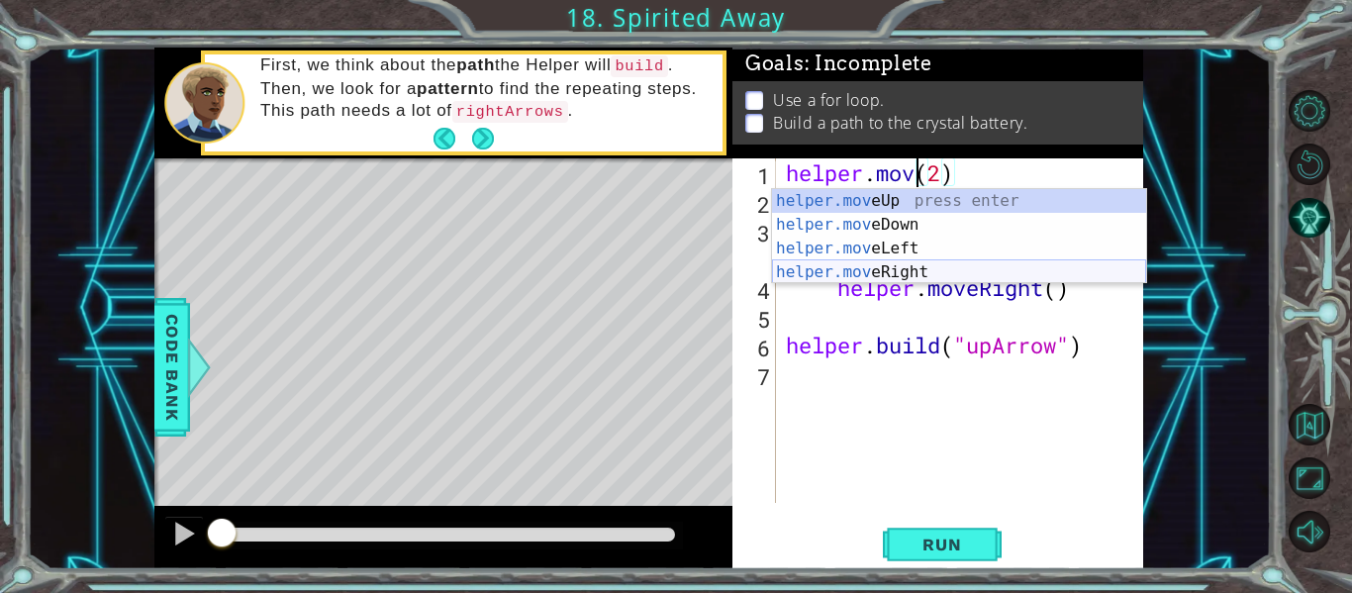
click at [872, 274] on div "helper.mov eUp press enter helper.mov eDown press enter helper.mov eLeft press …" at bounding box center [959, 260] width 374 height 143
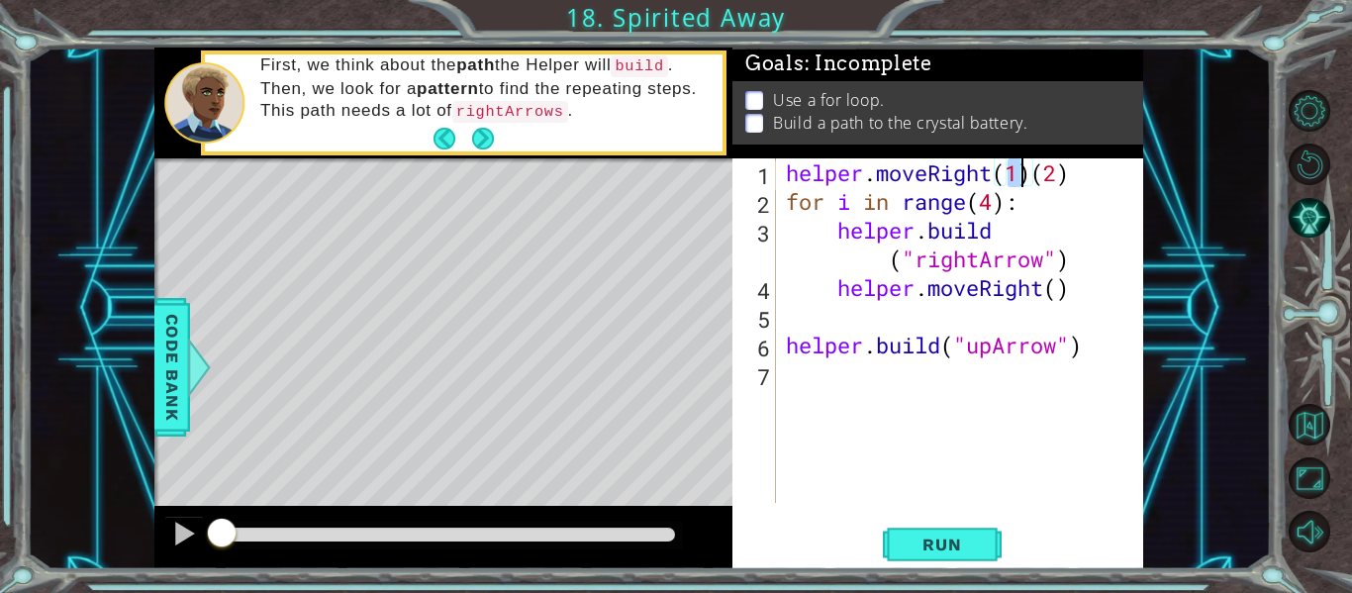
click at [1070, 179] on div "helper . moveRight ( 1 ) ( 2 ) for i in range ( 4 ) : helper . build ( "rightAr…" at bounding box center [965, 359] width 367 height 402
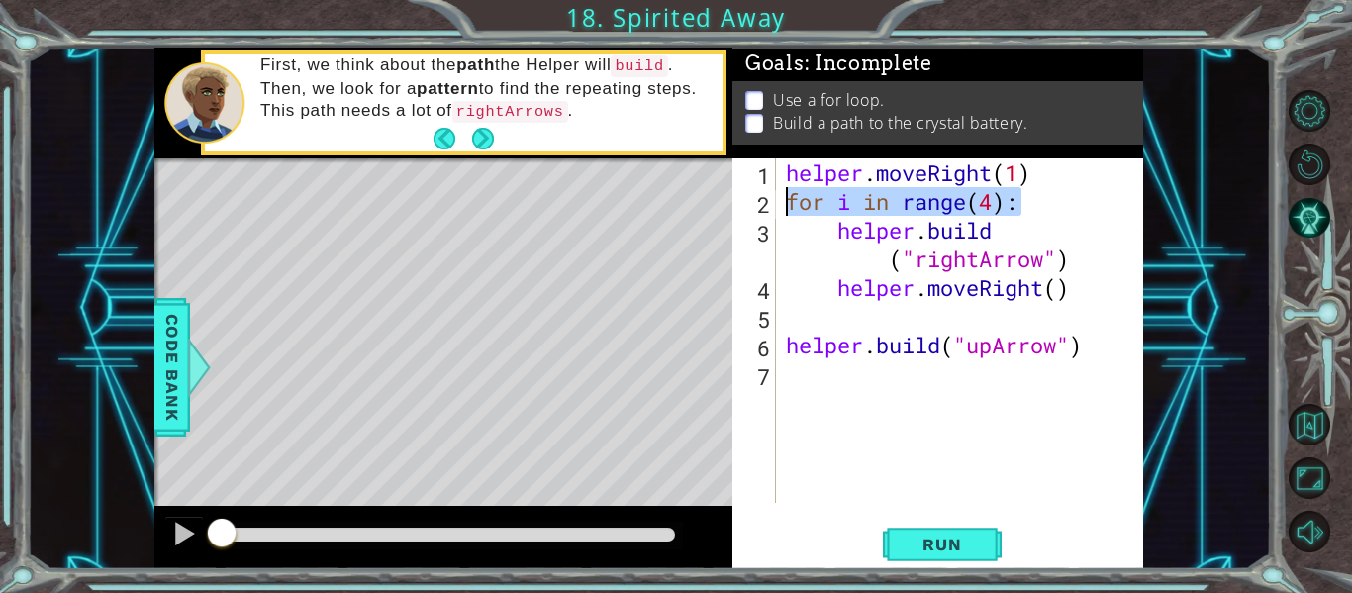
drag, startPoint x: 1027, startPoint y: 205, endPoint x: 784, endPoint y: 213, distance: 242.7
click at [784, 213] on div "helper . moveRight ( 1 ) for i in range ( 4 ) : helper . build ( "rightArrow" )…" at bounding box center [965, 359] width 367 height 402
type textarea "for i in range(4):"
click at [1090, 348] on div "helper . moveRight ( 1 ) helper . build ( "rightArrow" ) helper . moveRight ( )…" at bounding box center [965, 359] width 367 height 402
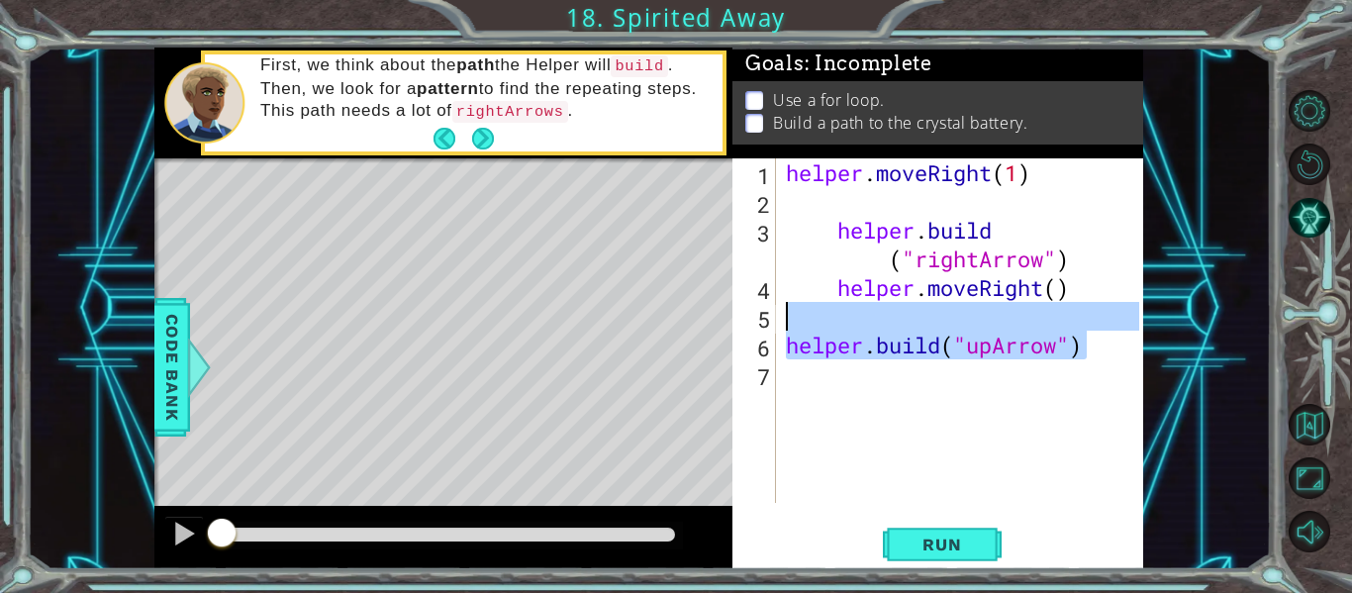
drag, startPoint x: 1090, startPoint y: 340, endPoint x: 887, endPoint y: 65, distance: 341.2
click at [887, 65] on div "Goals : Incomplete Use a for loop. Build a path to the crystal battery. [DOMAIN…" at bounding box center [938, 309] width 411 height 522
type textarea "helper.moveRight(1)"
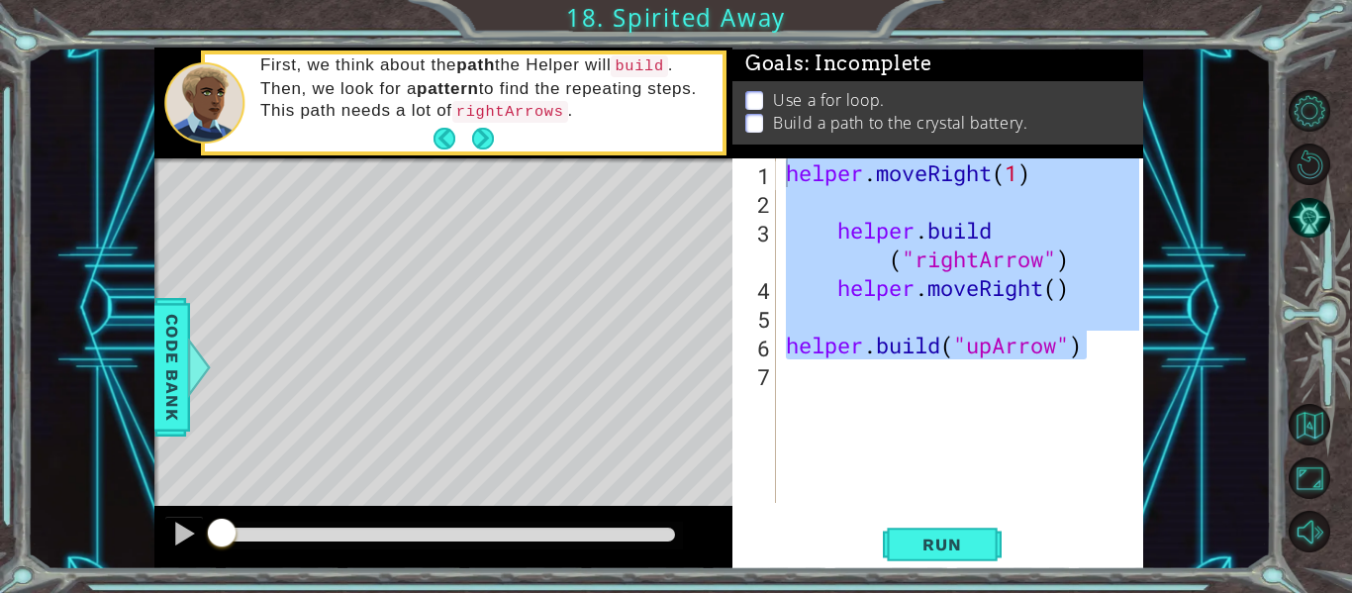
drag, startPoint x: 879, startPoint y: 86, endPoint x: 856, endPoint y: 161, distance: 78.6
click at [856, 161] on div "Goals : Incomplete Use a for loop. Build a path to the crystal battery. helper.…" at bounding box center [938, 309] width 411 height 522
click at [794, 208] on div "helper . moveRight ( 1 ) helper . build ( "rightArrow" ) helper . moveRight ( )…" at bounding box center [960, 330] width 357 height 345
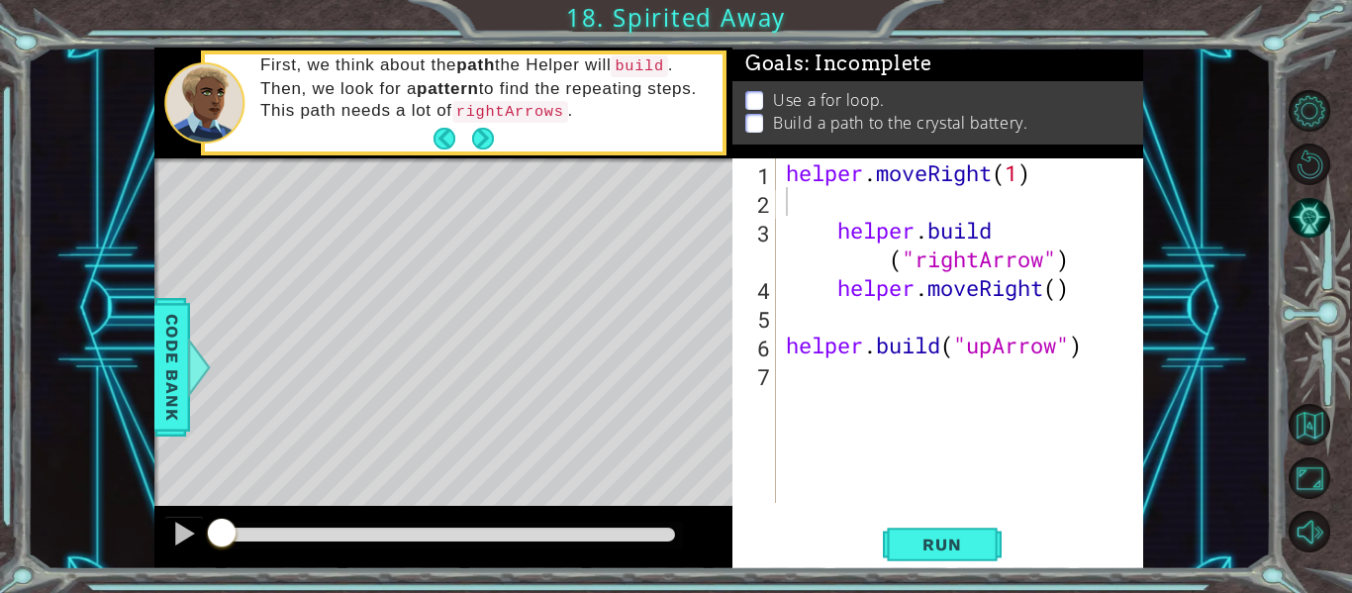
drag, startPoint x: 779, startPoint y: 205, endPoint x: 873, endPoint y: 232, distance: 97.8
click at [873, 232] on div "1 2 3 4 5 6 7 helper . moveRight ( 1 ) helper . build ( "rightArrow" ) helper .…" at bounding box center [936, 330] width 407 height 345
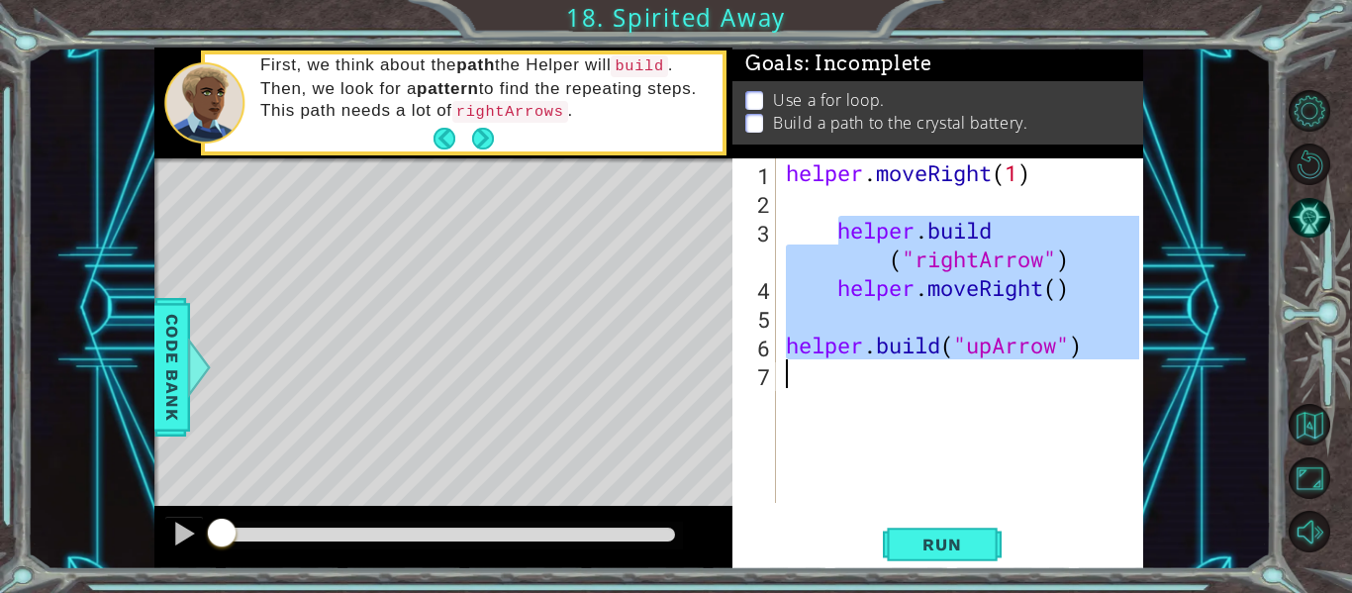
drag, startPoint x: 838, startPoint y: 230, endPoint x: 1082, endPoint y: 360, distance: 277.3
click at [1082, 360] on div "helper . moveRight ( 1 ) helper . build ( "rightArrow" ) helper . moveRight ( )…" at bounding box center [965, 359] width 367 height 402
type textarea "[DOMAIN_NAME]("upArrow")"
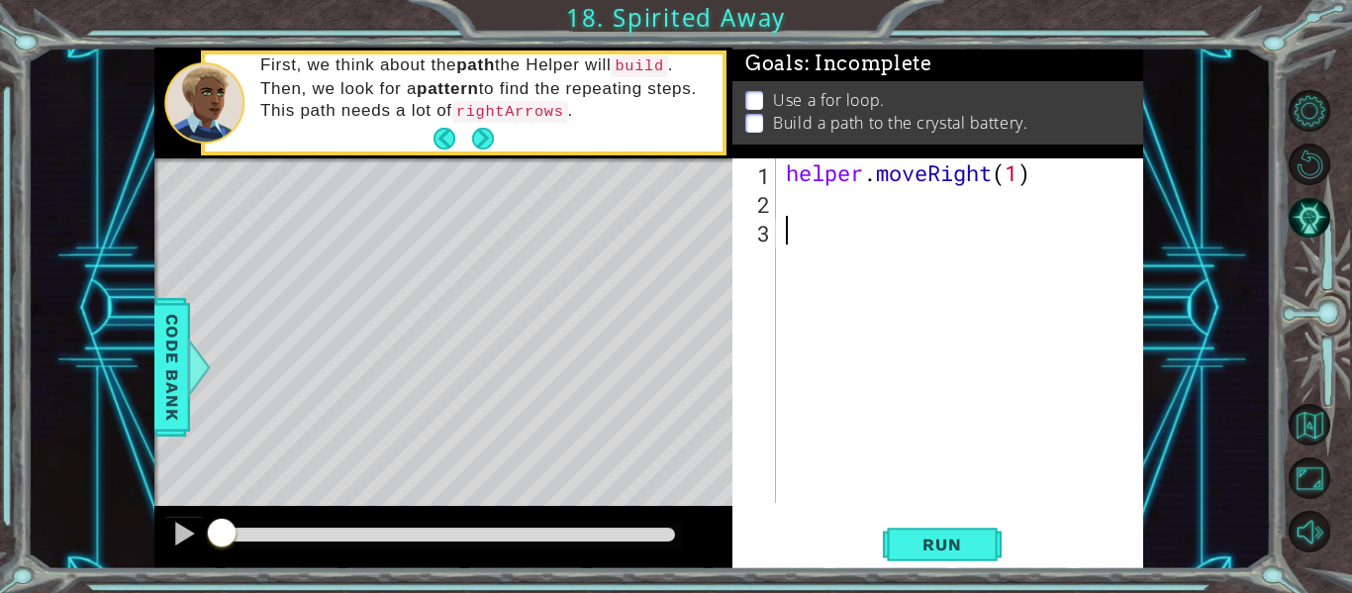
click at [874, 317] on div "helper . moveRight ( 1 )" at bounding box center [965, 359] width 367 height 402
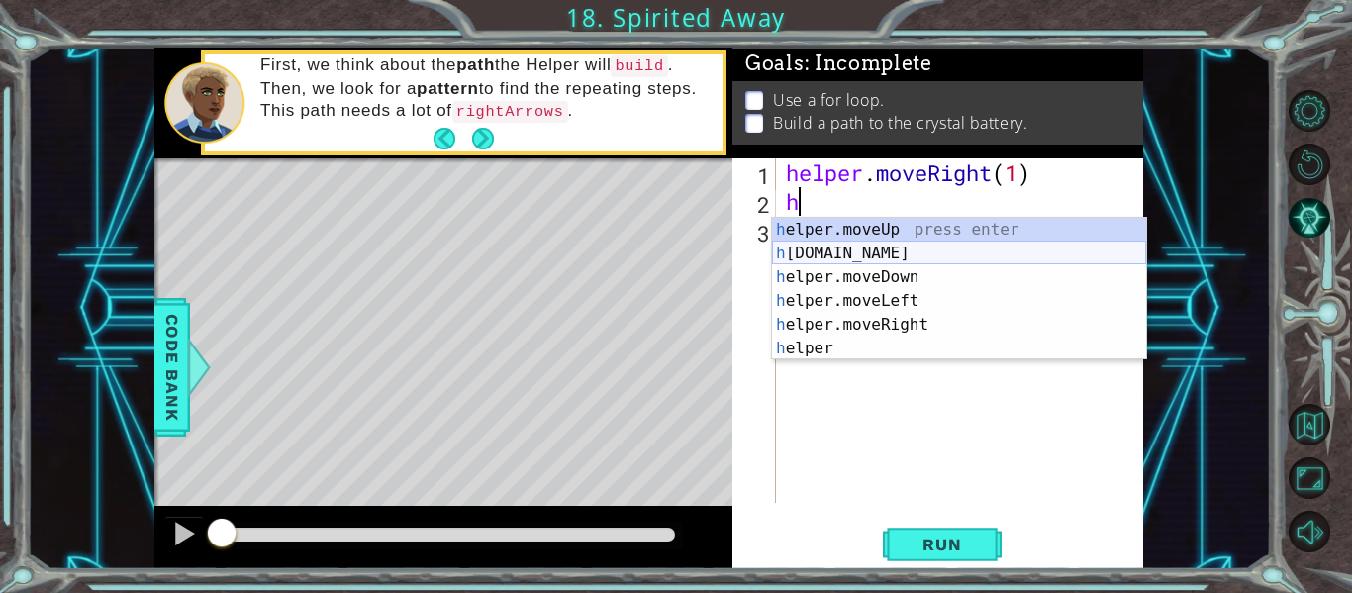
click at [860, 259] on div "h elper.moveUp press enter h [DOMAIN_NAME] press enter h elper.moveDown press e…" at bounding box center [959, 313] width 374 height 190
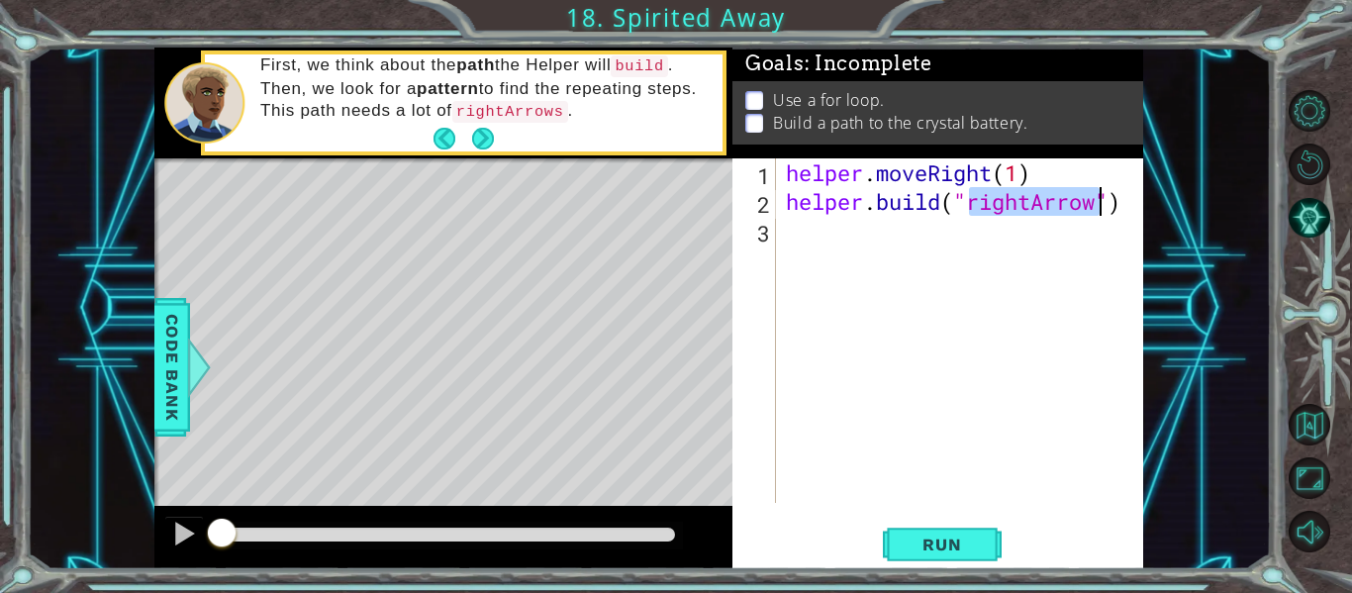
type textarea "[DOMAIN_NAME]("rightArrow")"
click at [777, 241] on div "[DOMAIN_NAME]("rightArrow") 1 2 3 helper . moveRight ( 1 ) helper . build ( "ri…" at bounding box center [936, 330] width 407 height 345
click at [781, 240] on div "[DOMAIN_NAME]("rightArrow") 1 2 3 helper . moveRight ( 1 ) helper . build ( "ri…" at bounding box center [936, 330] width 407 height 345
click at [788, 230] on div "helper . moveRight ( 1 ) helper . build ( "rightArrow" )" at bounding box center [965, 359] width 367 height 402
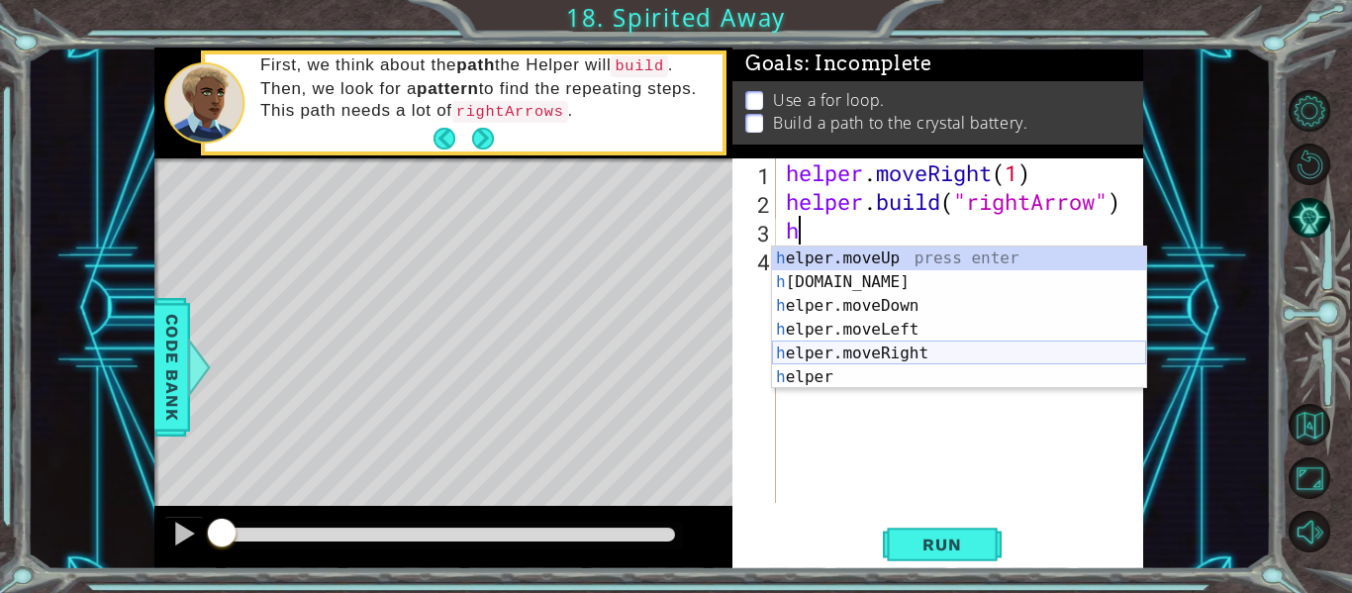
click at [904, 350] on div "h elper.moveUp press enter h [DOMAIN_NAME] press enter h elper.moveDown press e…" at bounding box center [959, 342] width 374 height 190
type textarea "helper.moveRight(1)"
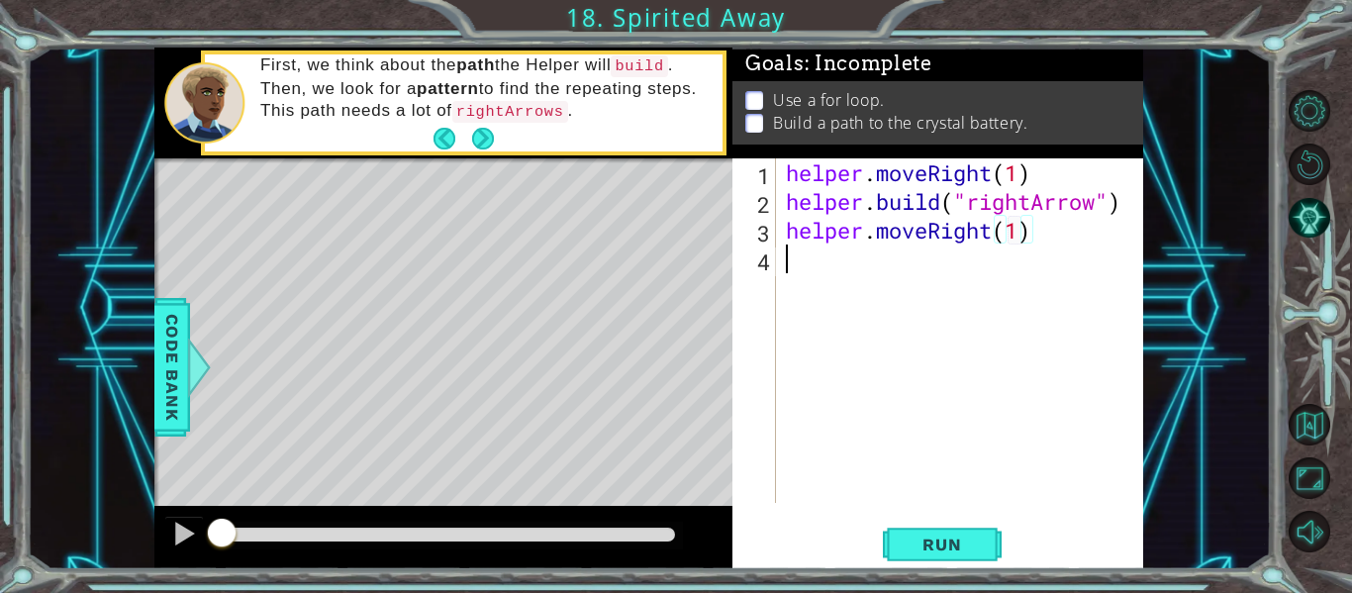
click at [814, 266] on div "helper . moveRight ( 1 ) helper . build ( "rightArrow" ) helper . moveRight ( 1…" at bounding box center [965, 359] width 367 height 402
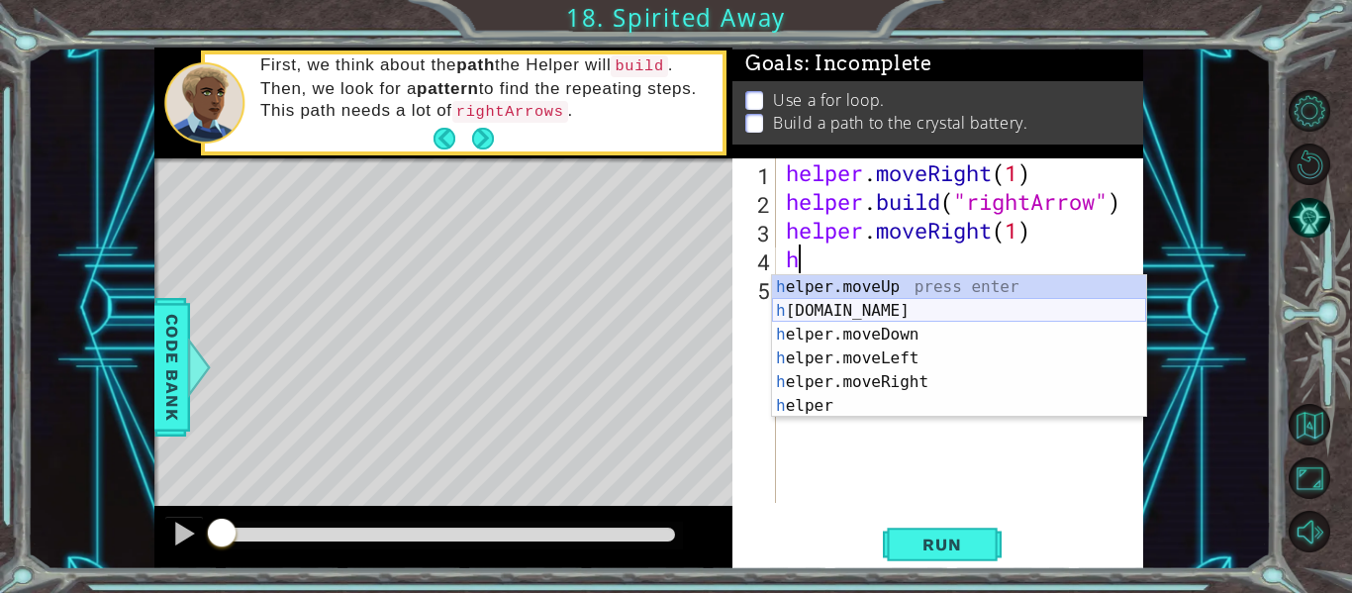
click at [904, 308] on div "h elper.moveUp press enter h [DOMAIN_NAME] press enter h elper.moveDown press e…" at bounding box center [959, 370] width 374 height 190
type textarea "[DOMAIN_NAME]("rightArrow")"
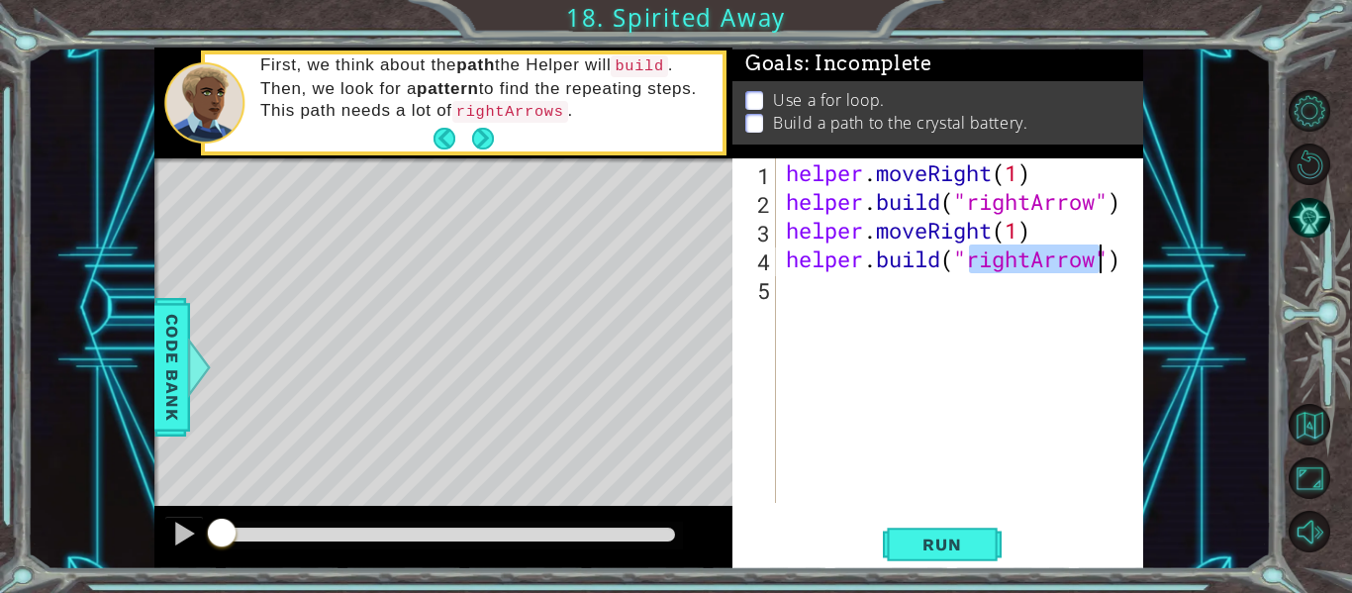
click at [818, 297] on div "helper . moveRight ( 1 ) helper . build ( "rightArrow" ) helper . moveRight ( 1…" at bounding box center [965, 359] width 367 height 402
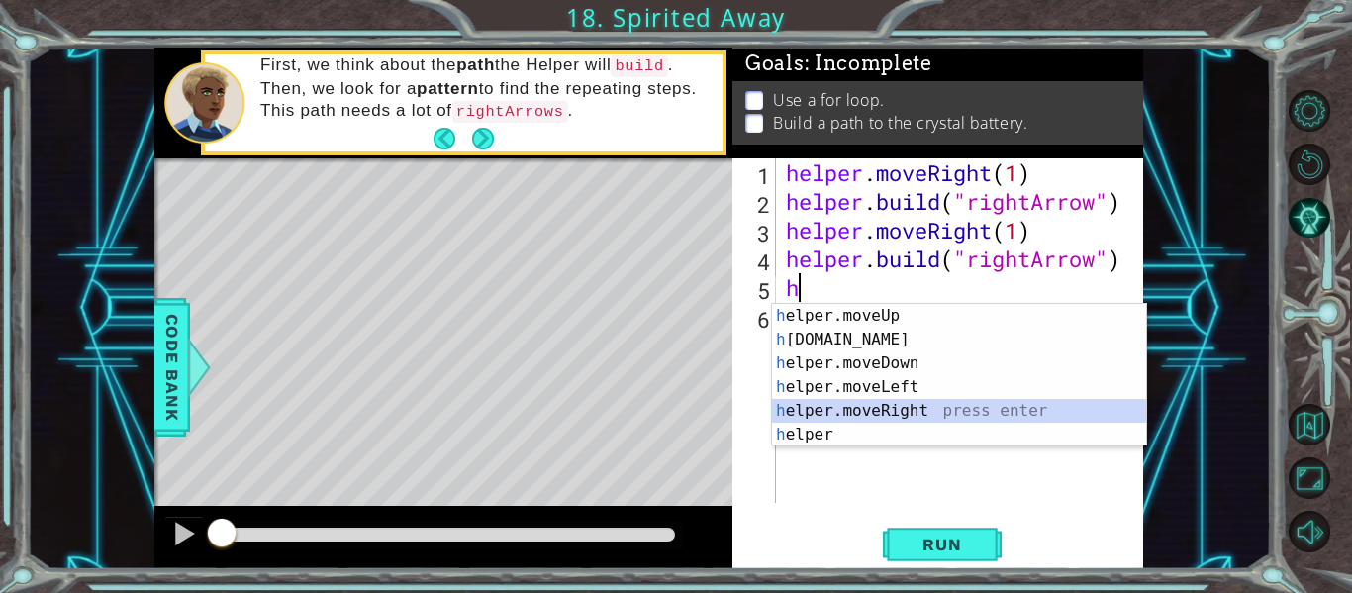
click at [877, 407] on div "h elper.moveUp press enter h [DOMAIN_NAME] press enter h elper.moveDown press e…" at bounding box center [959, 399] width 374 height 190
type textarea "helper.moveRight(1)"
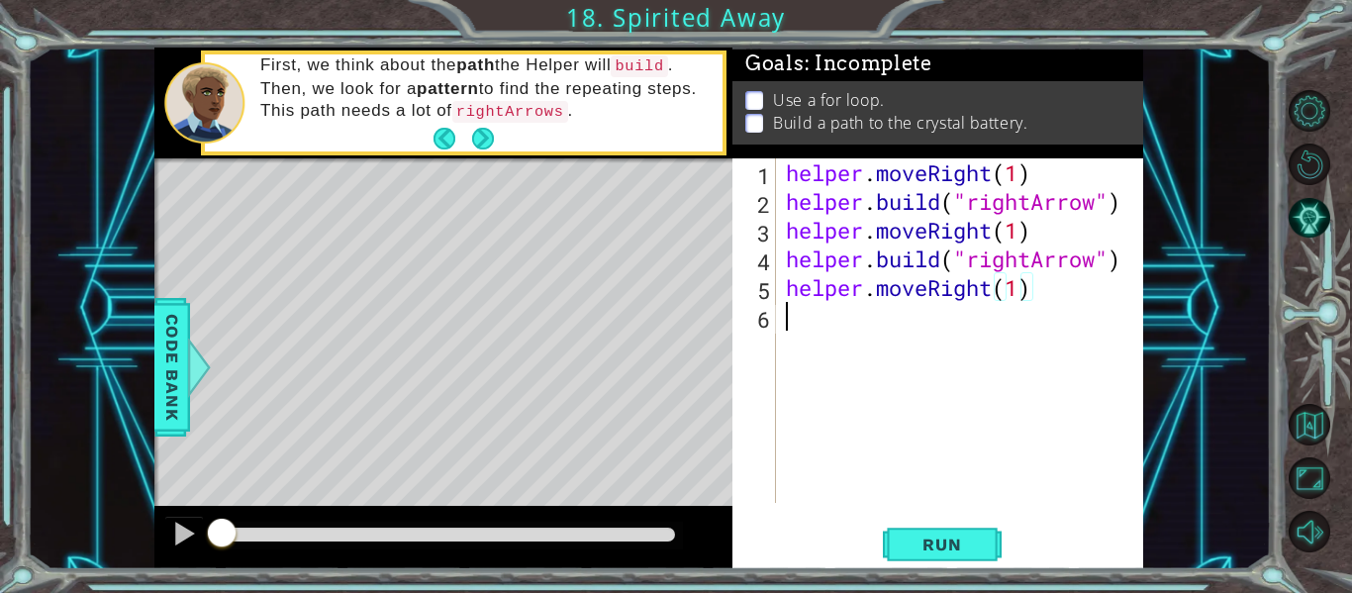
click at [829, 346] on div "helper . moveRight ( 1 ) helper . build ( "rightArrow" ) helper . moveRight ( 1…" at bounding box center [965, 359] width 367 height 402
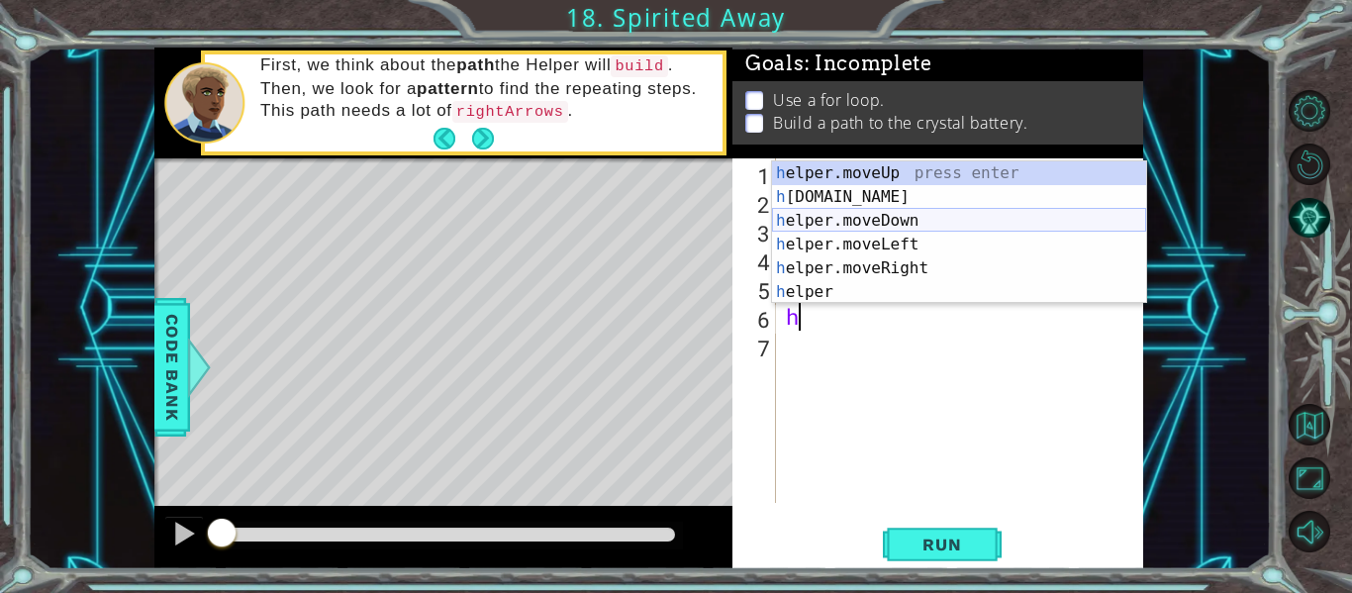
click at [862, 210] on div "h elper.moveUp press enter h [DOMAIN_NAME] press enter h elper.moveDown press e…" at bounding box center [959, 256] width 374 height 190
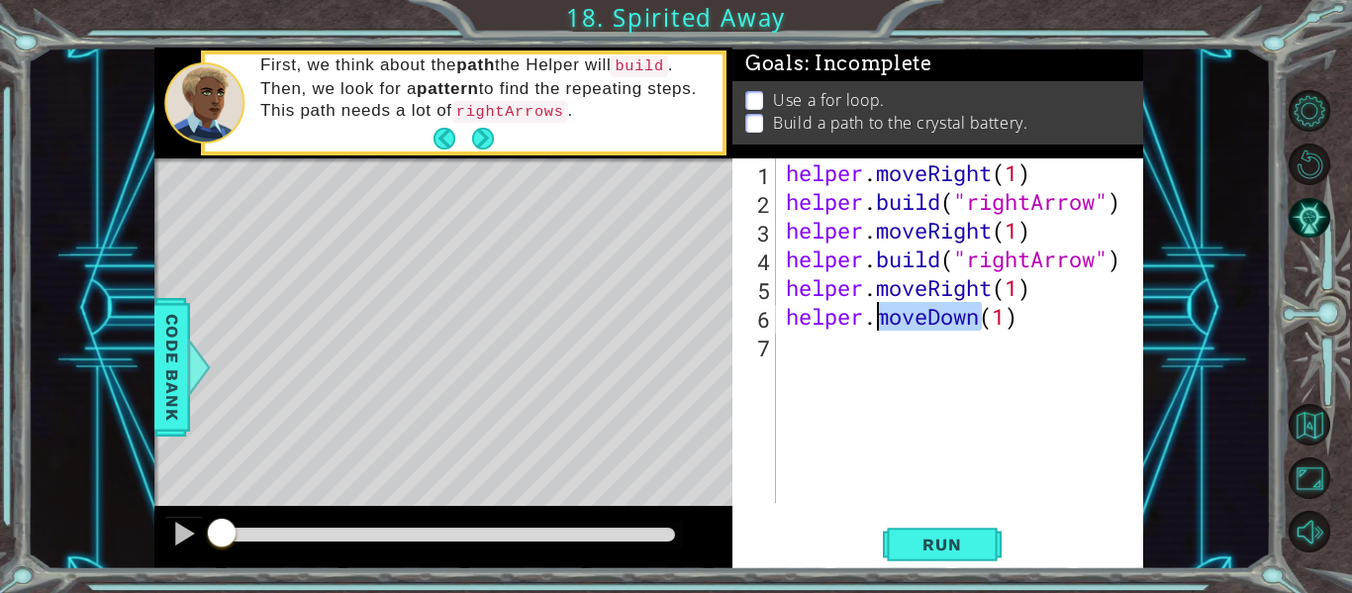
drag, startPoint x: 980, startPoint y: 328, endPoint x: 878, endPoint y: 327, distance: 102.0
click at [878, 327] on div "helper . moveRight ( 1 ) helper . build ( "rightArrow" ) helper . moveRight ( 1…" at bounding box center [965, 359] width 367 height 402
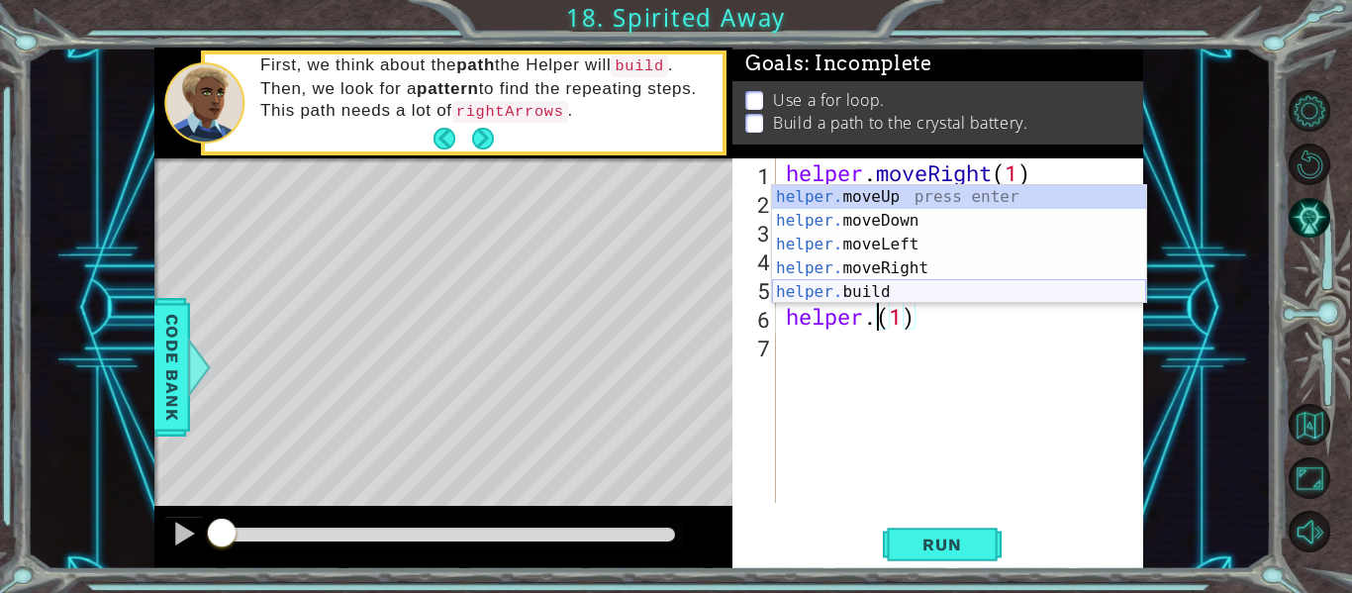
click at [878, 283] on div "helper. moveUp press enter helper. moveDown press enter helper. moveLeft press …" at bounding box center [959, 268] width 374 height 166
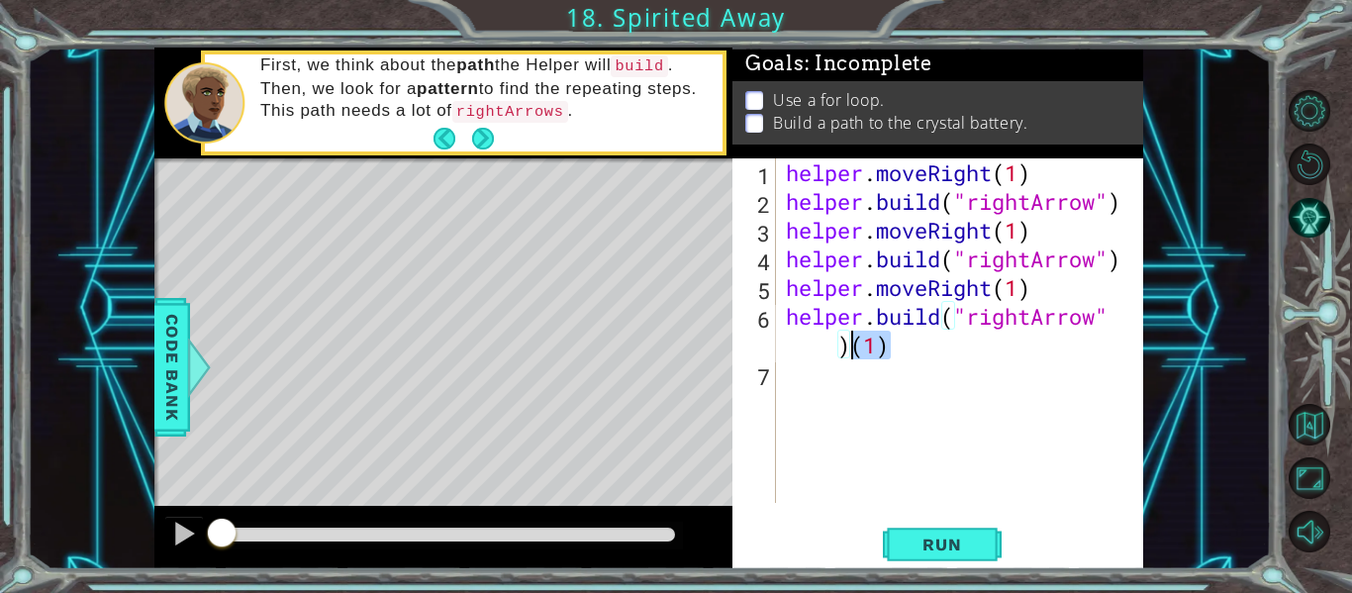
drag, startPoint x: 899, startPoint y: 346, endPoint x: 852, endPoint y: 348, distance: 46.6
click at [852, 348] on div "helper . moveRight ( 1 ) helper . build ( "rightArrow" ) helper . moveRight ( 1…" at bounding box center [965, 359] width 367 height 402
click at [948, 546] on span "Run" at bounding box center [942, 545] width 78 height 20
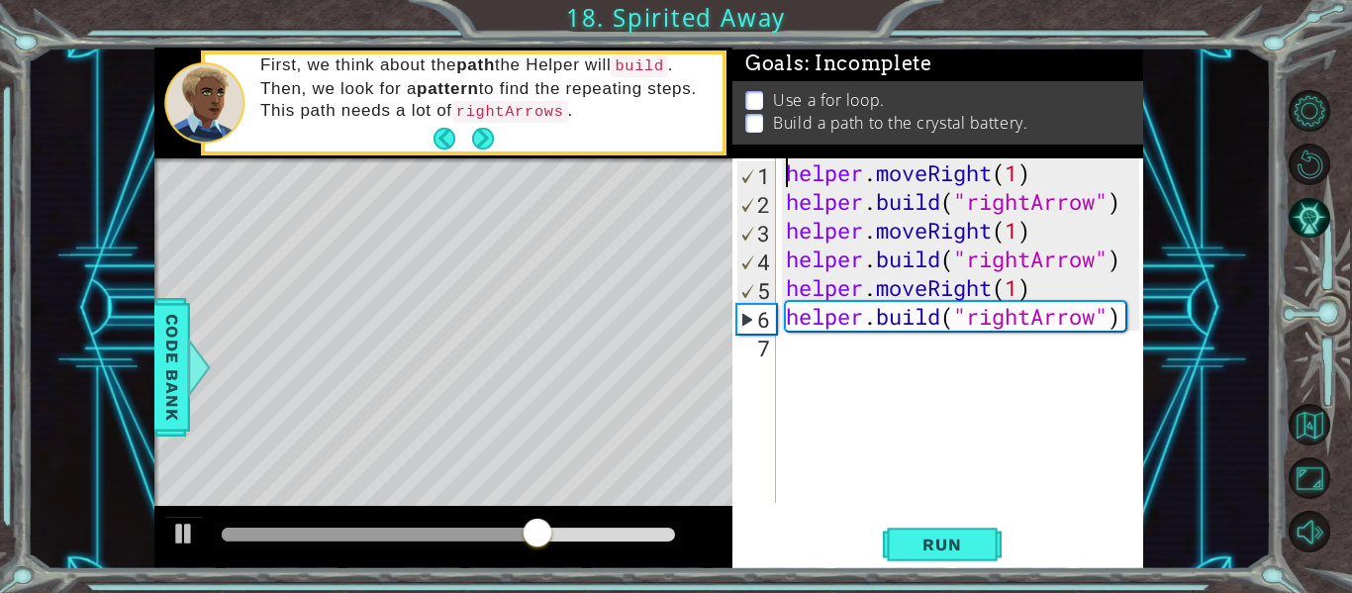
click at [786, 181] on div "helper . moveRight ( 1 ) helper . build ( "rightArrow" ) helper . moveRight ( 1…" at bounding box center [965, 359] width 367 height 402
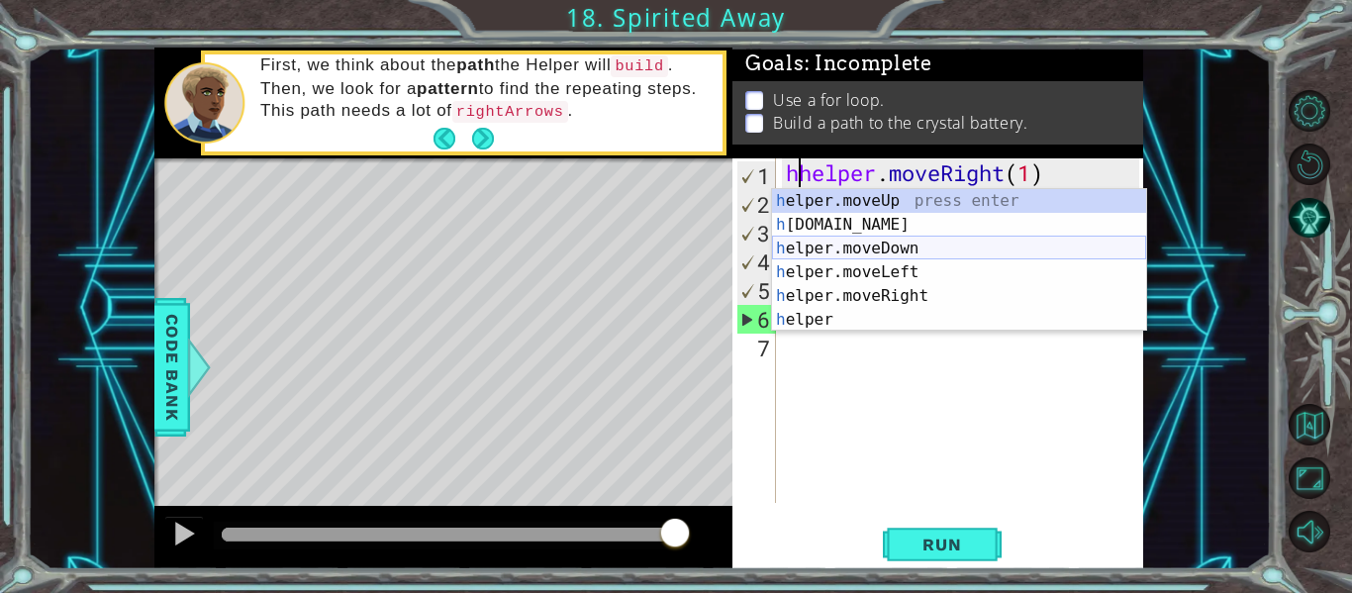
click at [874, 252] on div "h elper.moveUp press enter h [DOMAIN_NAME] press enter h elper.moveDown press e…" at bounding box center [959, 284] width 374 height 190
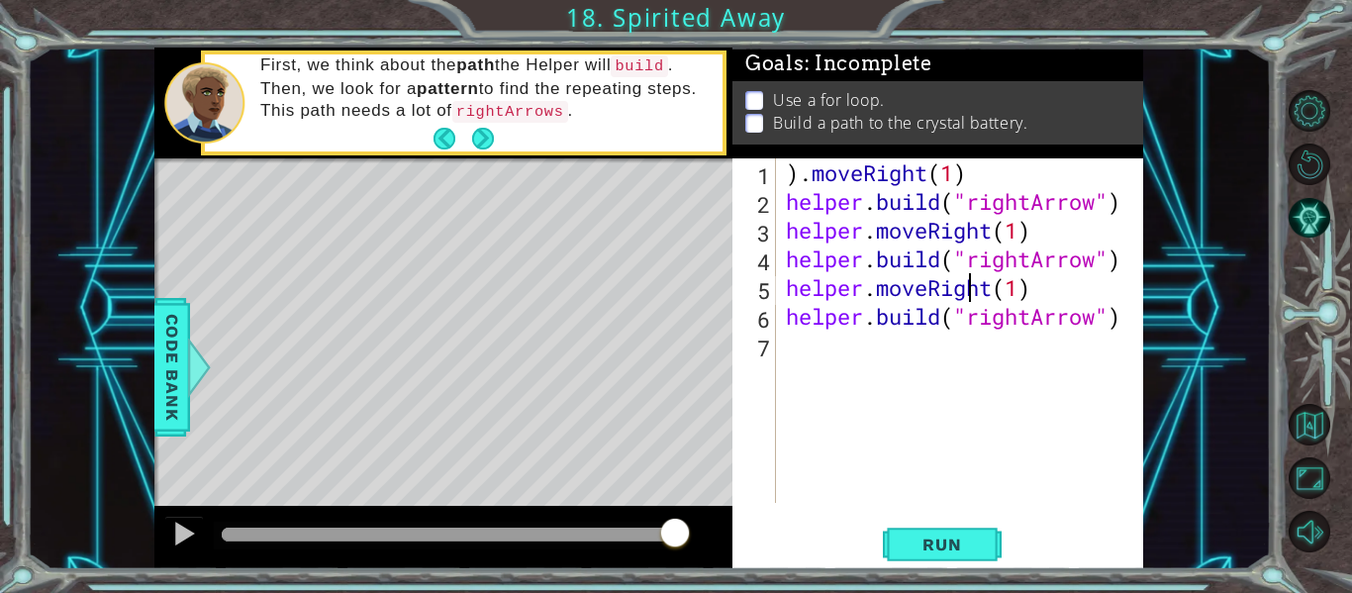
type textarea "[DOMAIN_NAME]("rightArrow")"
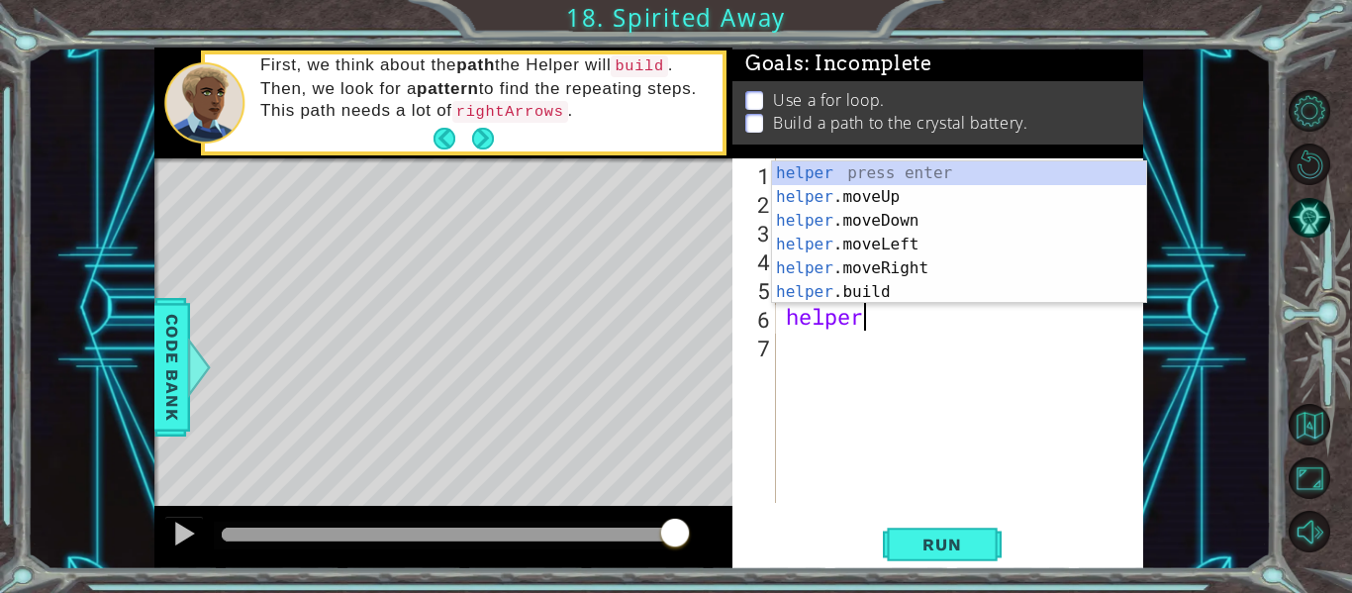
type textarea "h"
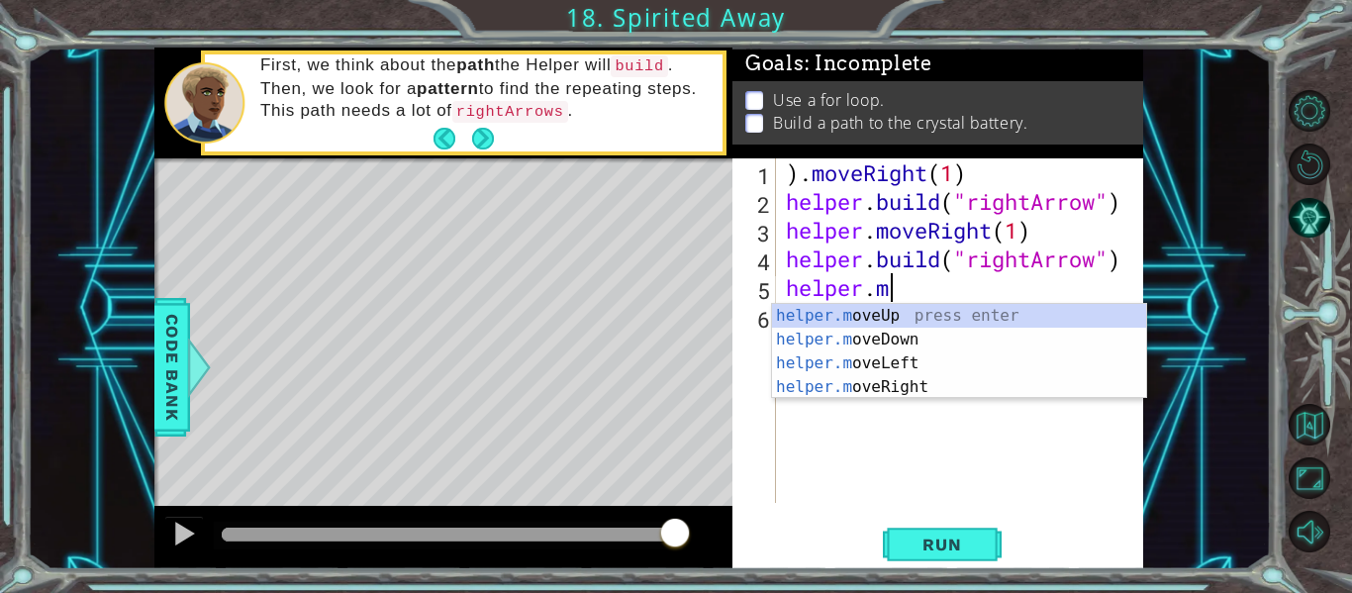
type textarea "h"
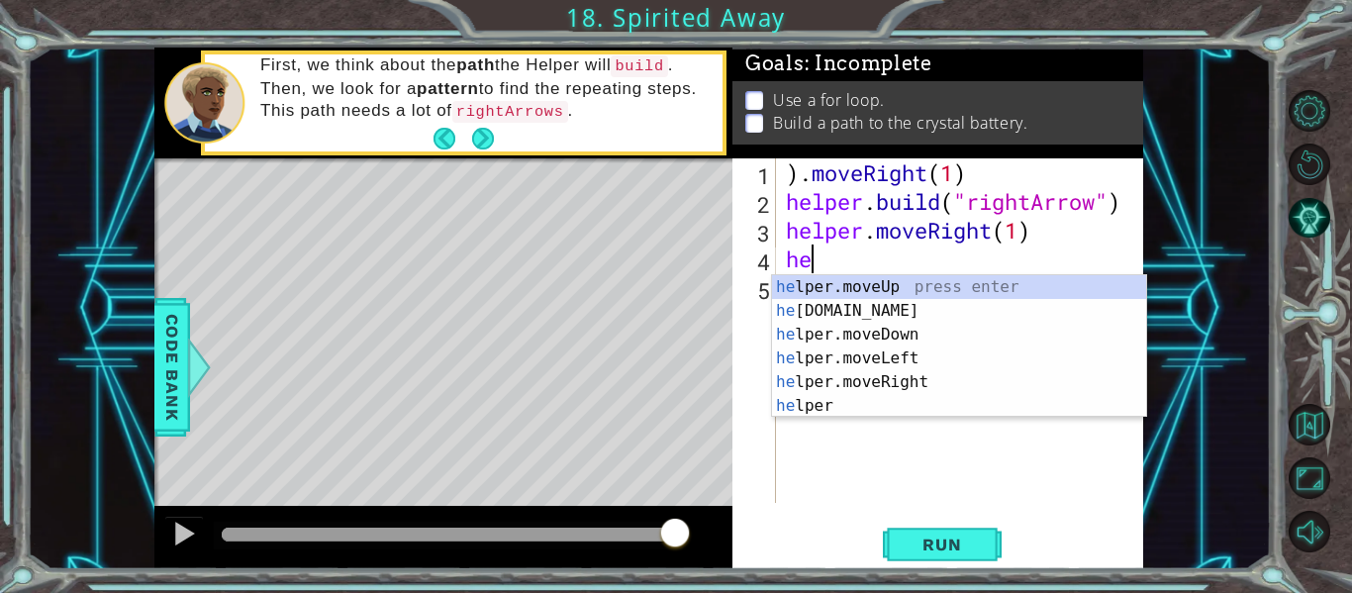
type textarea "h"
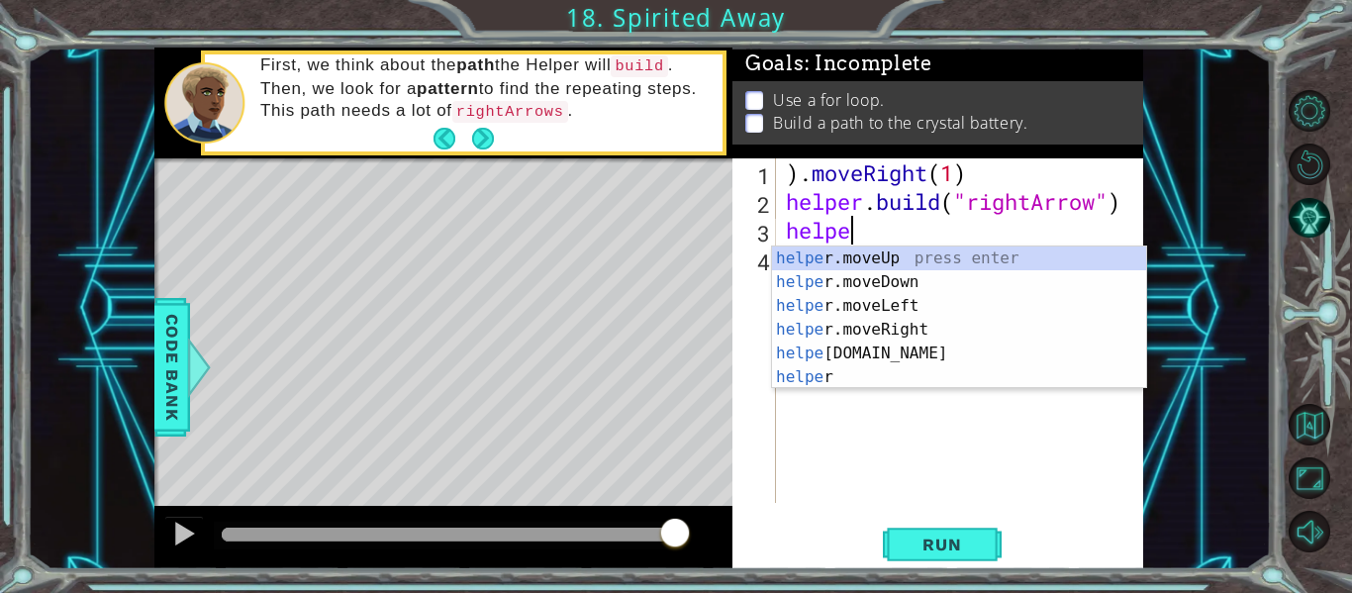
type textarea "h"
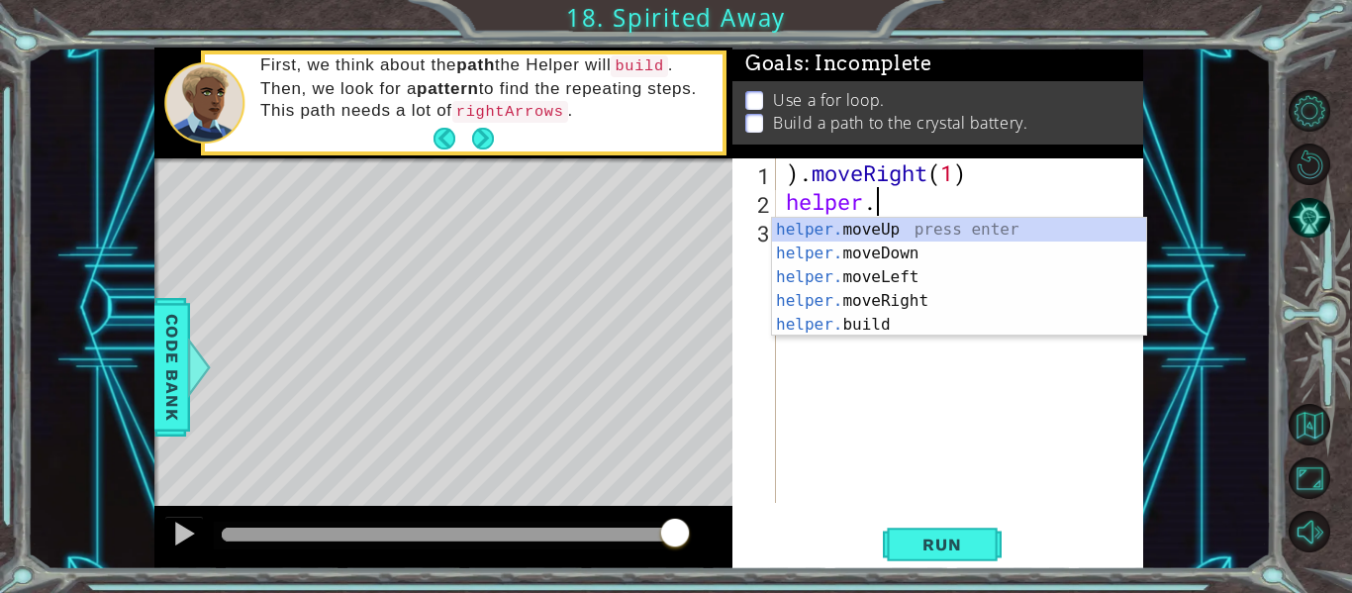
type textarea "h"
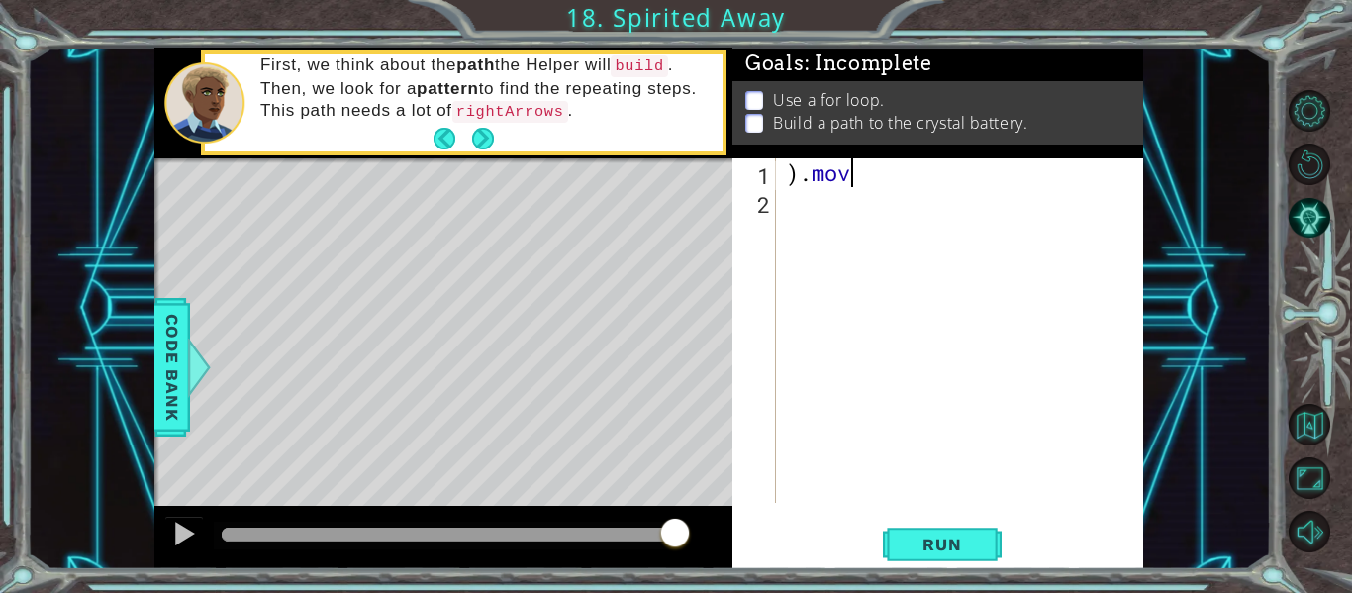
type textarea ")"
drag, startPoint x: 937, startPoint y: 261, endPoint x: 755, endPoint y: 266, distance: 181.3
click at [755, 266] on div "1 2 ההההההההההההההההההההההההההההההההההההההההההההההההההההההההההההההההההההההההההה…" at bounding box center [936, 330] width 407 height 345
click at [812, 180] on div at bounding box center [965, 359] width 367 height 402
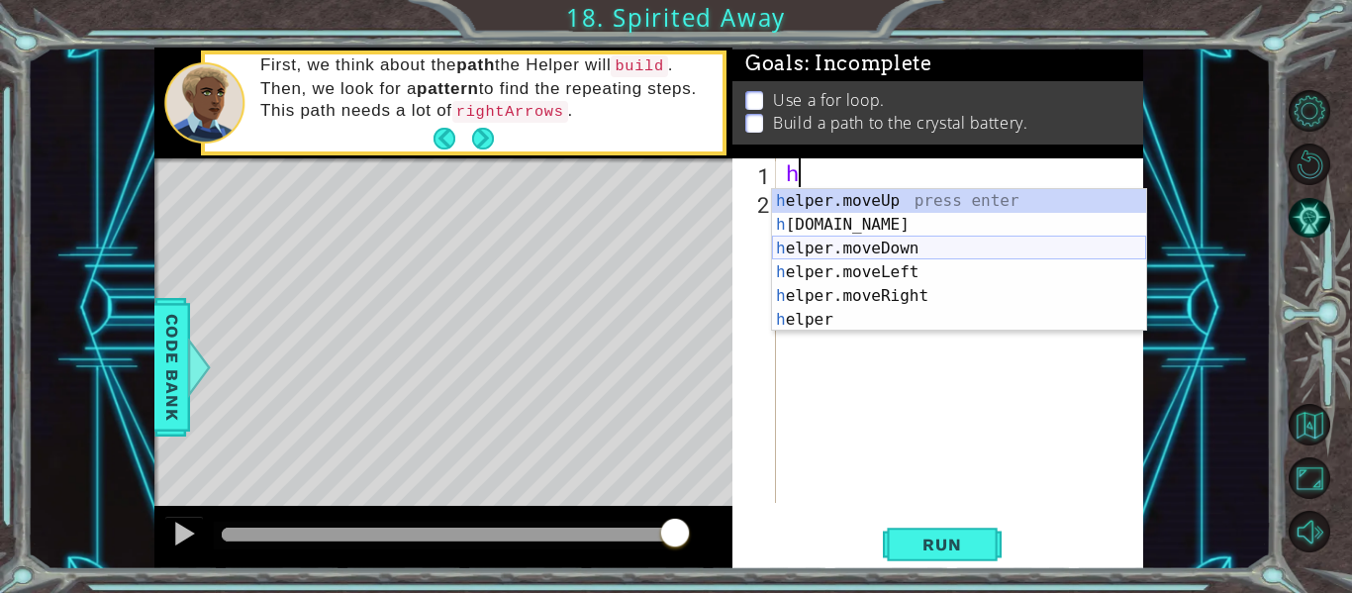
click at [870, 252] on div "h elper.moveUp press enter h [DOMAIN_NAME] press enter h elper.moveDown press e…" at bounding box center [959, 284] width 374 height 190
type textarea "helper.moveDown(1)"
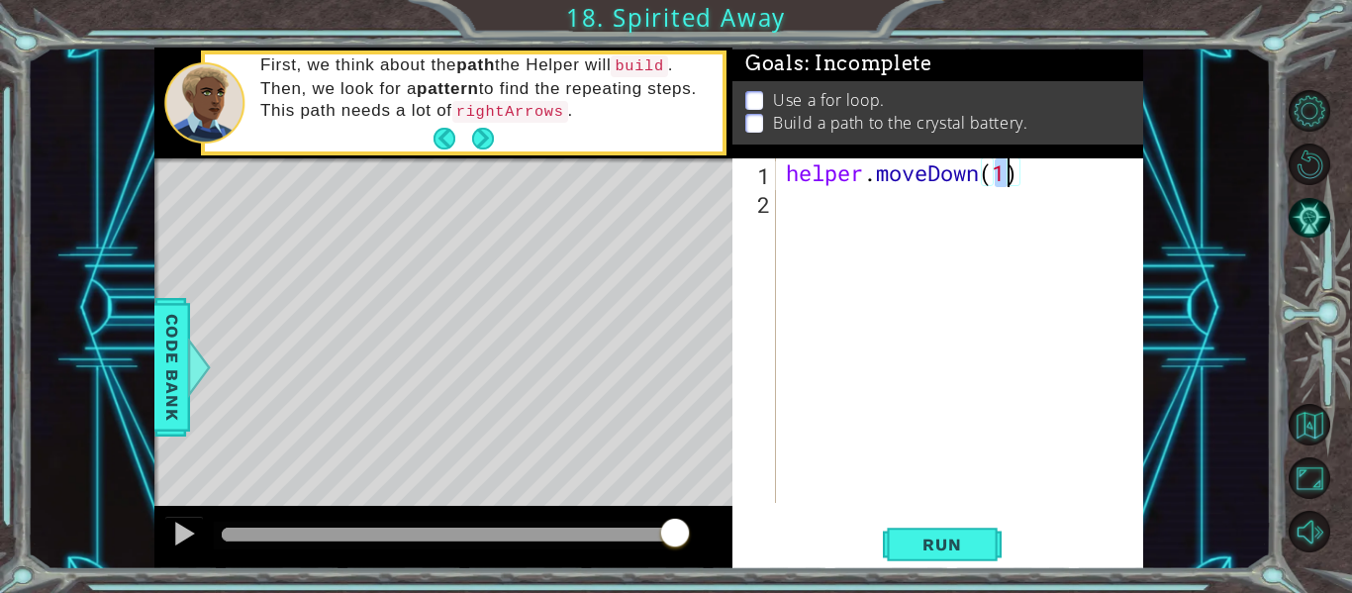
click at [843, 216] on div "helper . moveDown ( 1 )" at bounding box center [965, 359] width 367 height 402
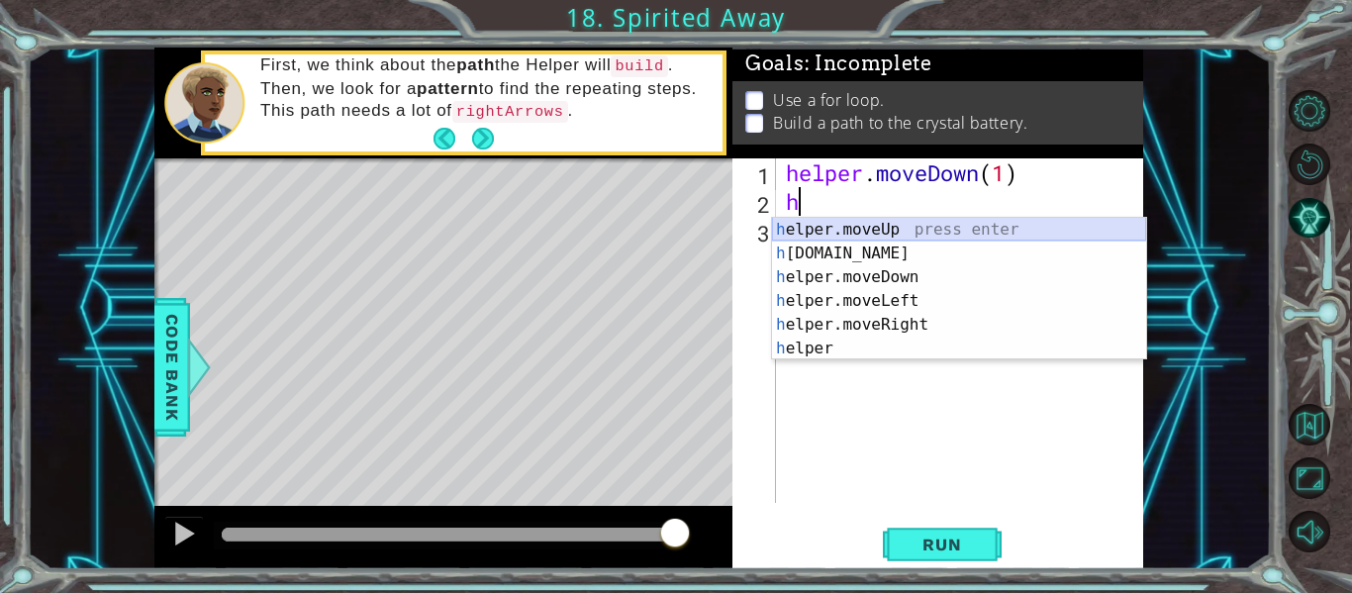
click at [872, 249] on div "h elper.moveUp press enter h [DOMAIN_NAME] press enter h elper.moveDown press e…" at bounding box center [959, 313] width 374 height 190
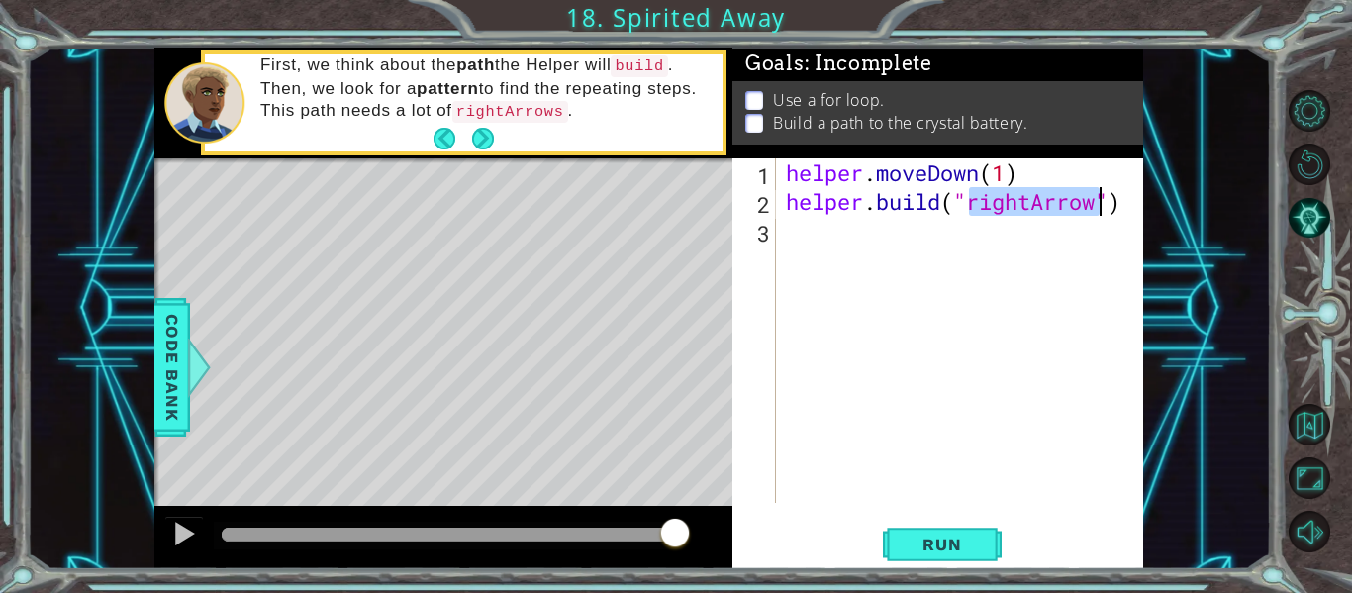
click at [1033, 201] on div "helper . moveDown ( 1 ) helper . build ( "rightArrow" )" at bounding box center [960, 330] width 357 height 345
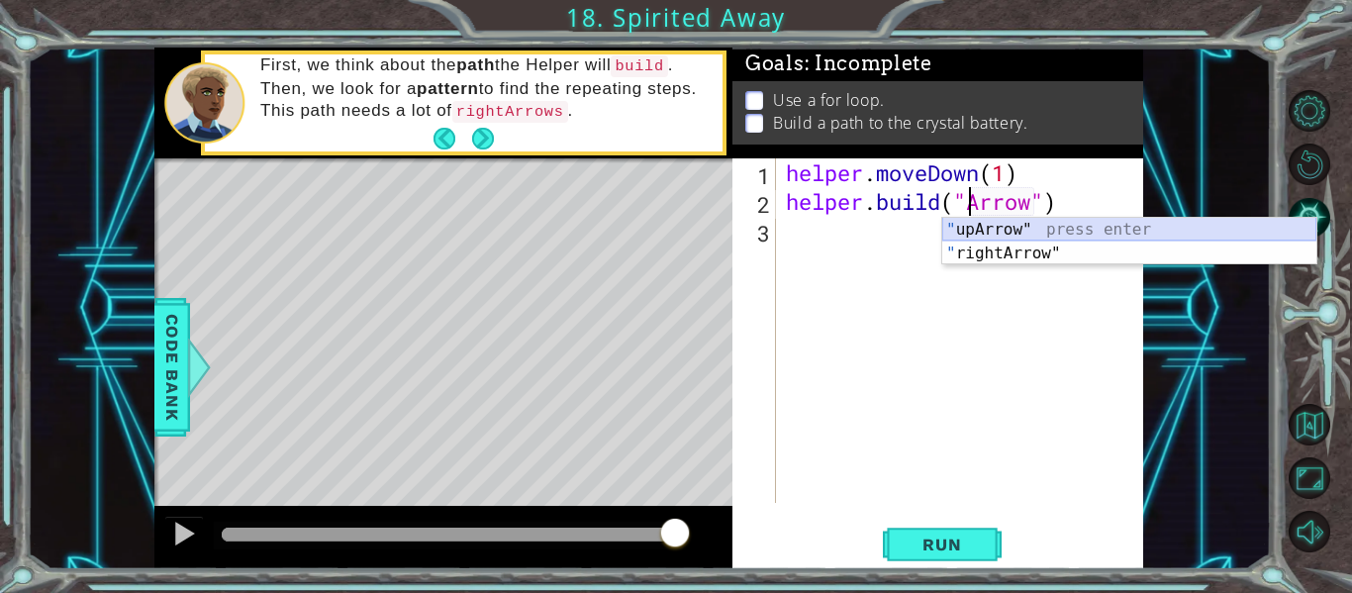
click at [1024, 226] on div "" upArrow" press enter " rightArrow" press enter" at bounding box center [1130, 265] width 374 height 95
type textarea "[DOMAIN_NAME]("upArrow")"
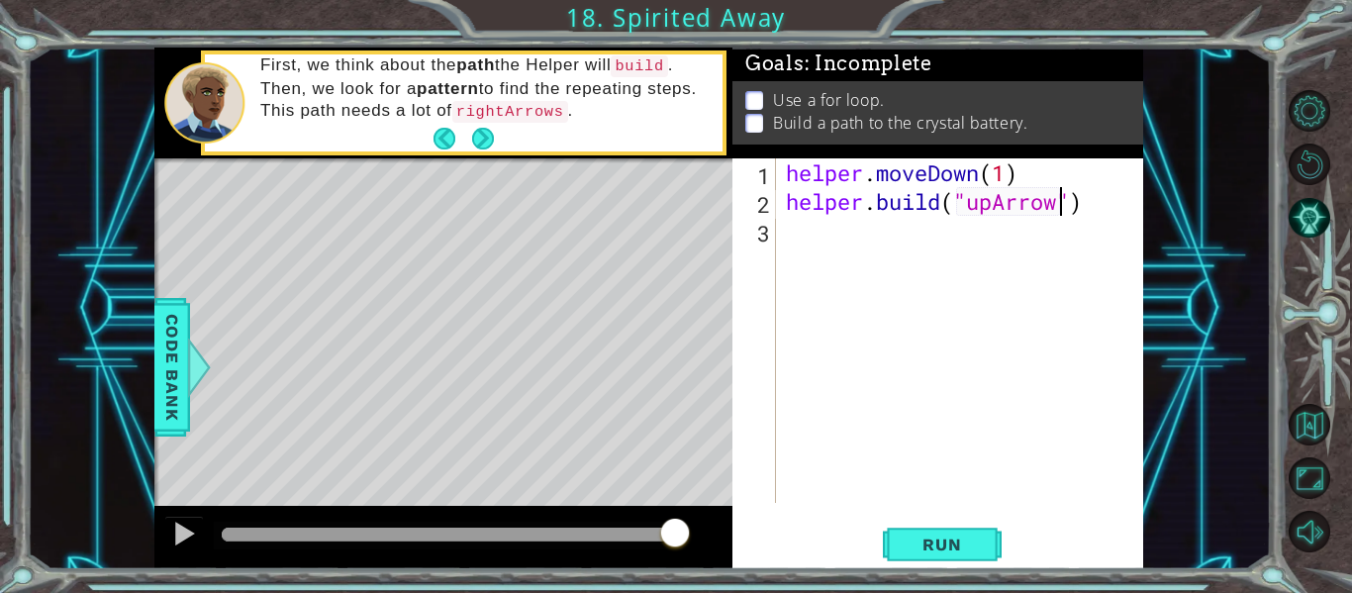
click at [816, 246] on div "helper . moveDown ( 1 ) helper . build ( "upArrow" )" at bounding box center [965, 359] width 367 height 402
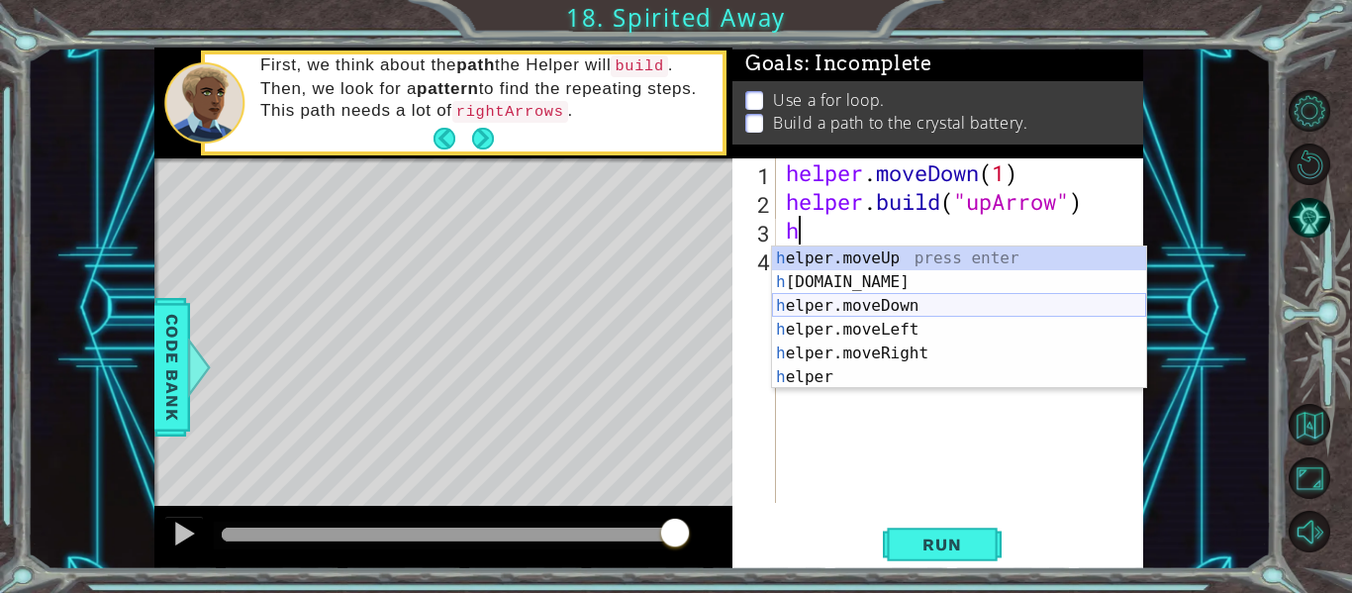
click at [854, 307] on div "h elper.moveUp press enter h [DOMAIN_NAME] press enter h elper.moveDown press e…" at bounding box center [959, 342] width 374 height 190
type textarea "helper.moveDown(1)"
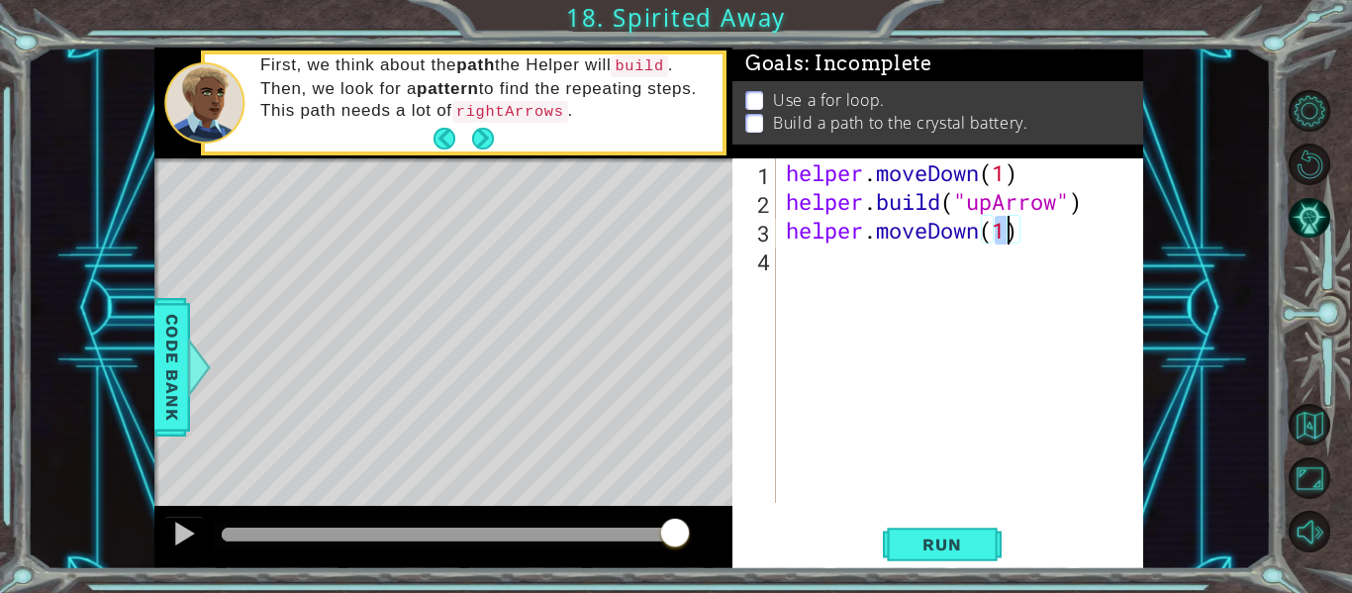
click at [815, 269] on div "helper . moveDown ( 1 ) helper . build ( "upArrow" ) helper . moveDown ( 1 )" at bounding box center [965, 359] width 367 height 402
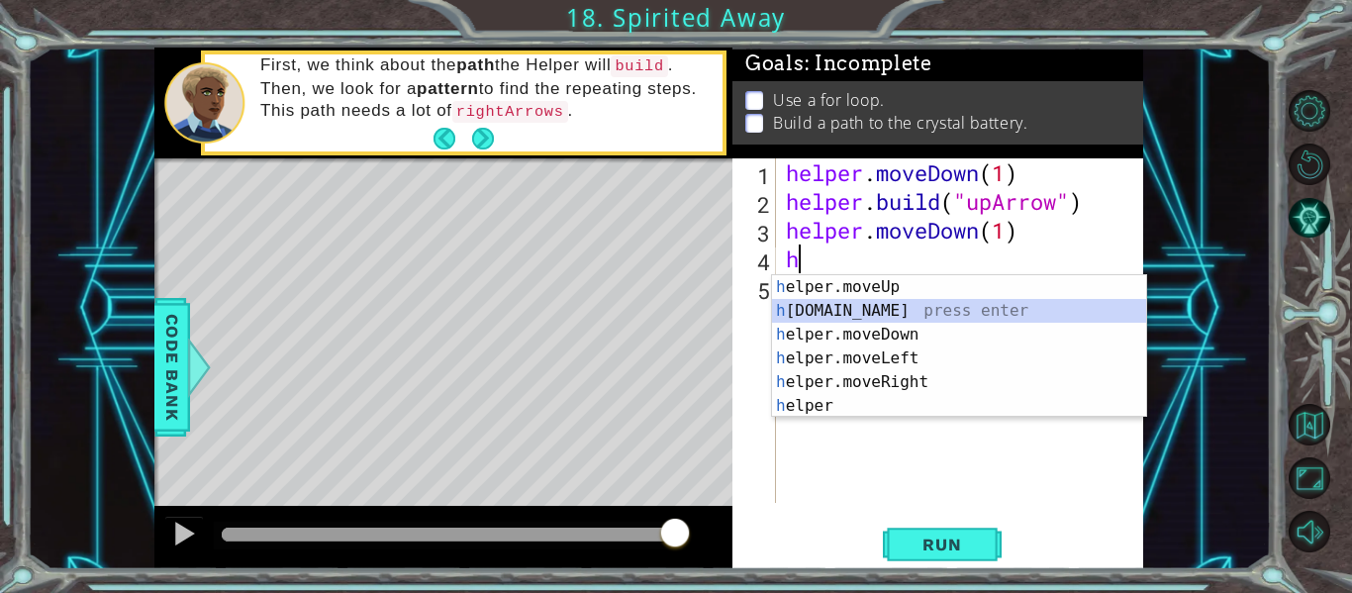
click at [897, 318] on div "h elper.moveUp press enter h [DOMAIN_NAME] press enter h elper.moveDown press e…" at bounding box center [959, 370] width 374 height 190
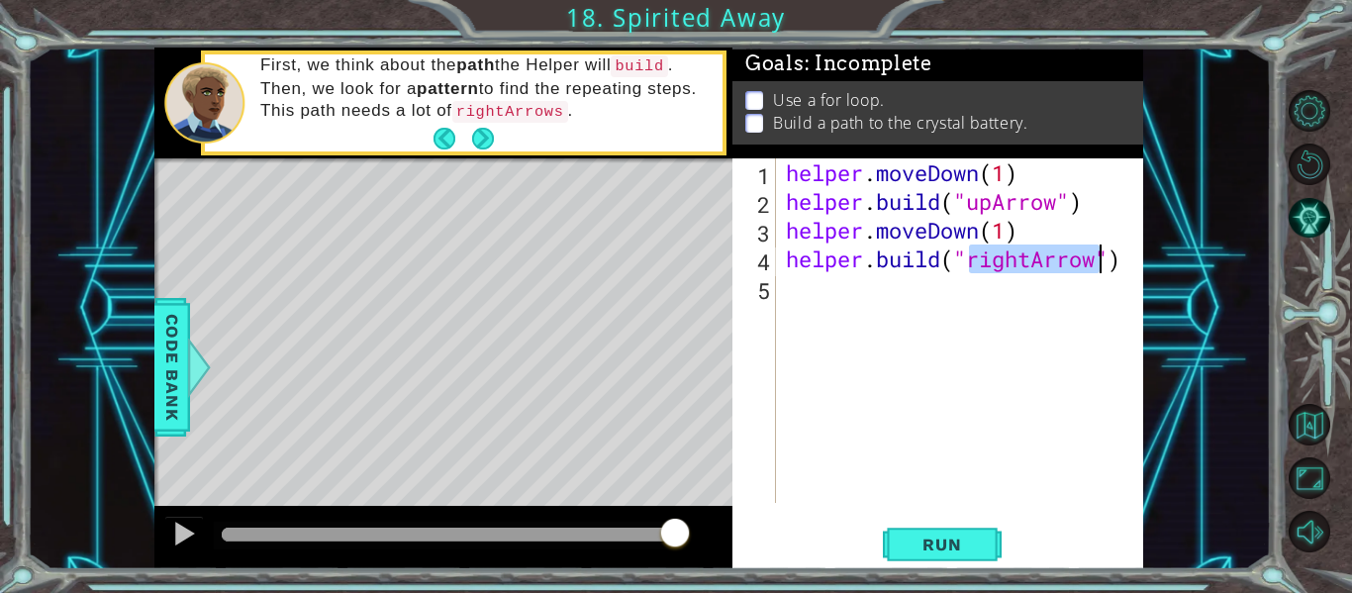
click at [1032, 263] on div "helper . moveDown ( 1 ) helper . build ( "upArrow" ) helper . moveDown ( 1 ) he…" at bounding box center [960, 330] width 357 height 345
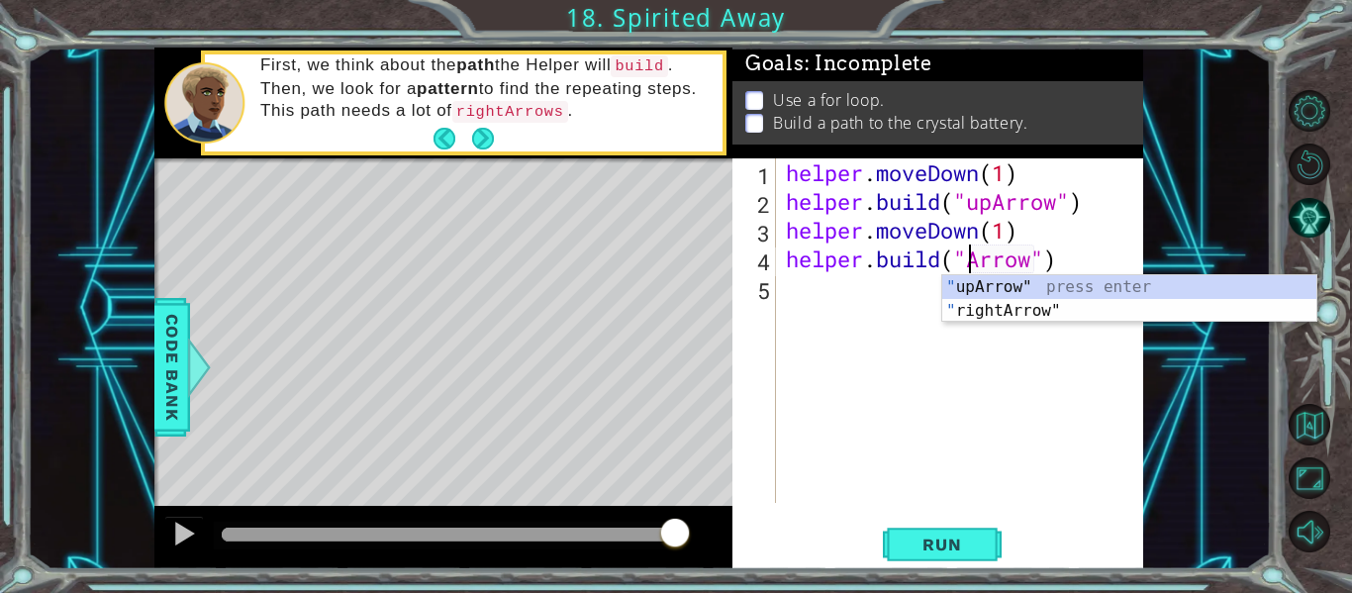
type textarea "[DOMAIN_NAME]("upArrow")"
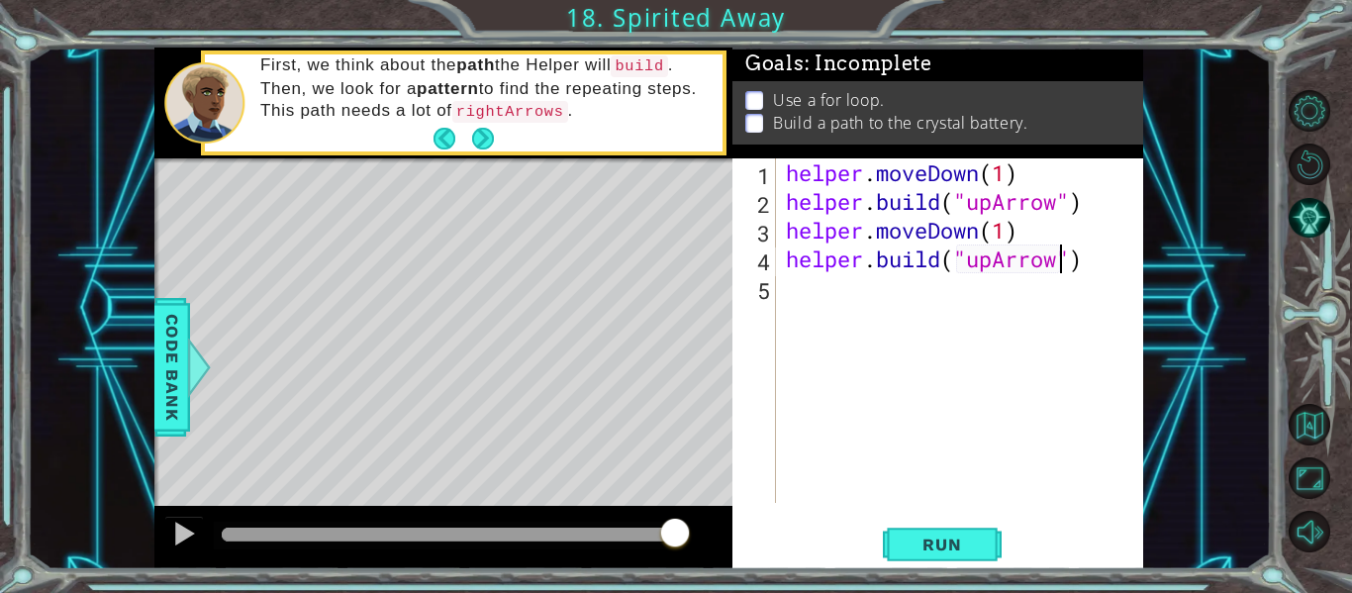
click at [849, 310] on div "helper . moveDown ( 1 ) helper . build ( "upArrow" ) helper . moveDown ( 1 ) he…" at bounding box center [965, 359] width 367 height 402
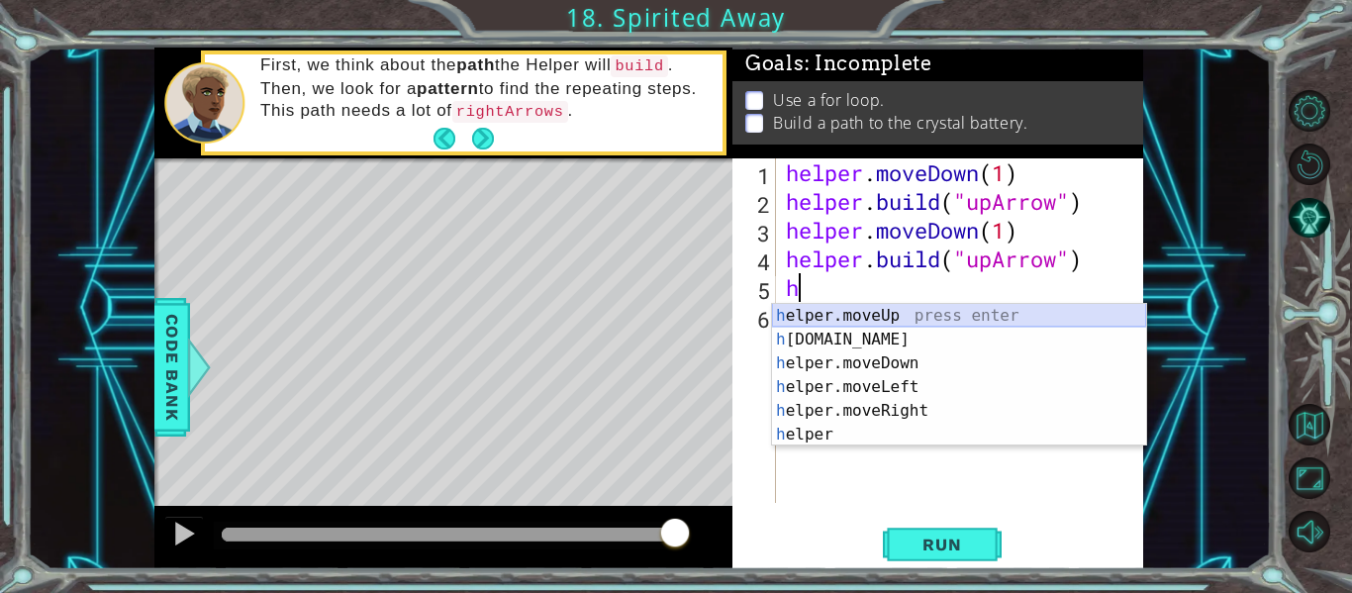
click at [864, 319] on div "h elper.moveUp press enter h [DOMAIN_NAME] press enter h elper.moveDown press e…" at bounding box center [959, 399] width 374 height 190
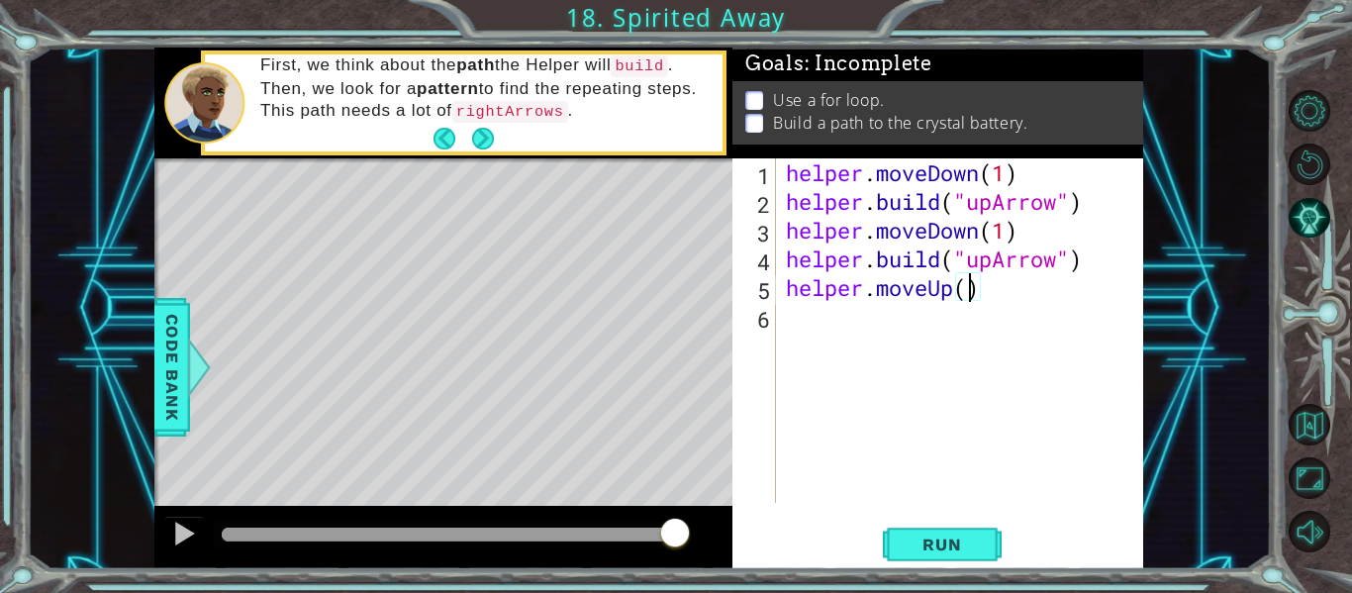
type textarea "helper.moveUp(2)"
click at [844, 333] on div "helper . moveDown ( 1 ) helper . build ( "upArrow" ) helper . moveDown ( 1 ) he…" at bounding box center [965, 359] width 367 height 402
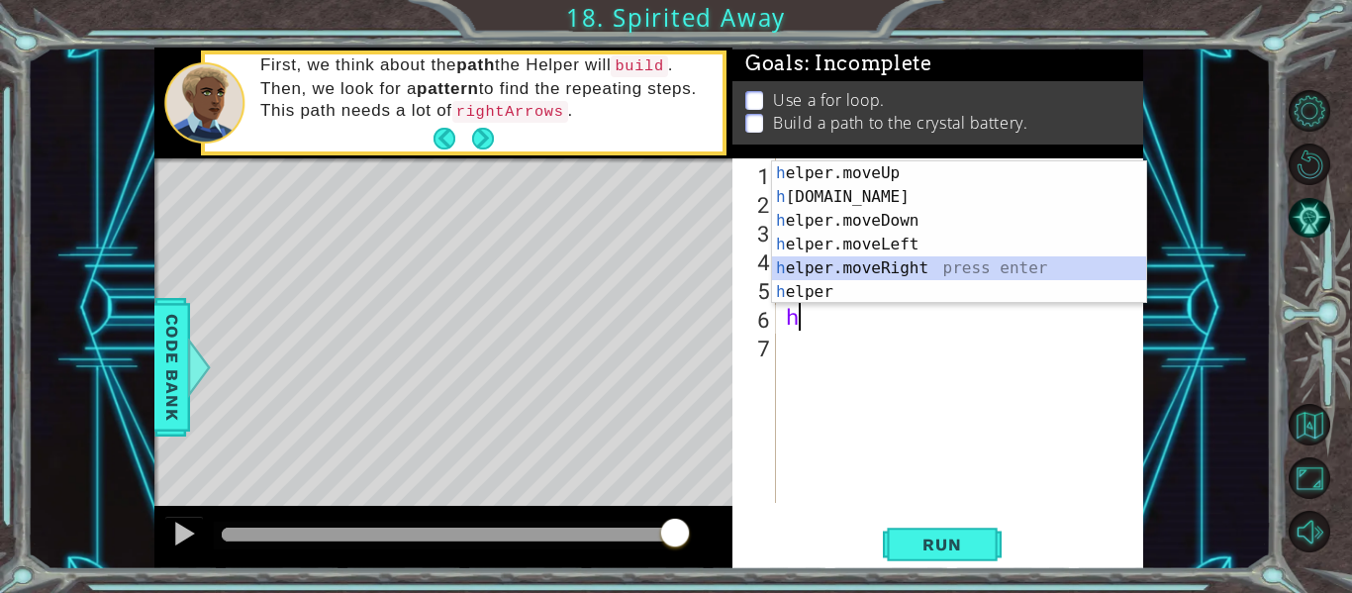
click at [897, 265] on div "h elper.moveUp press enter h [DOMAIN_NAME] press enter h elper.moveDown press e…" at bounding box center [959, 256] width 374 height 190
type textarea "helper.moveRight(1)"
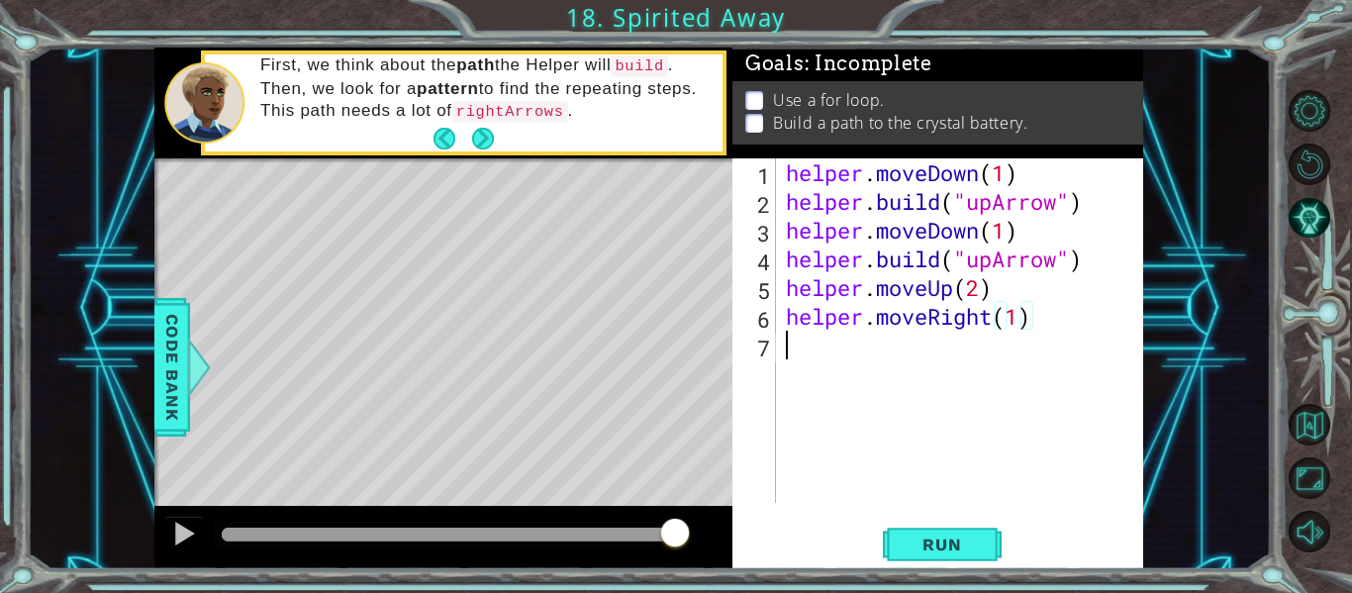
click at [808, 354] on div "helper . moveDown ( 1 ) helper . build ( "upArrow" ) helper . moveDown ( 1 ) he…" at bounding box center [965, 359] width 367 height 402
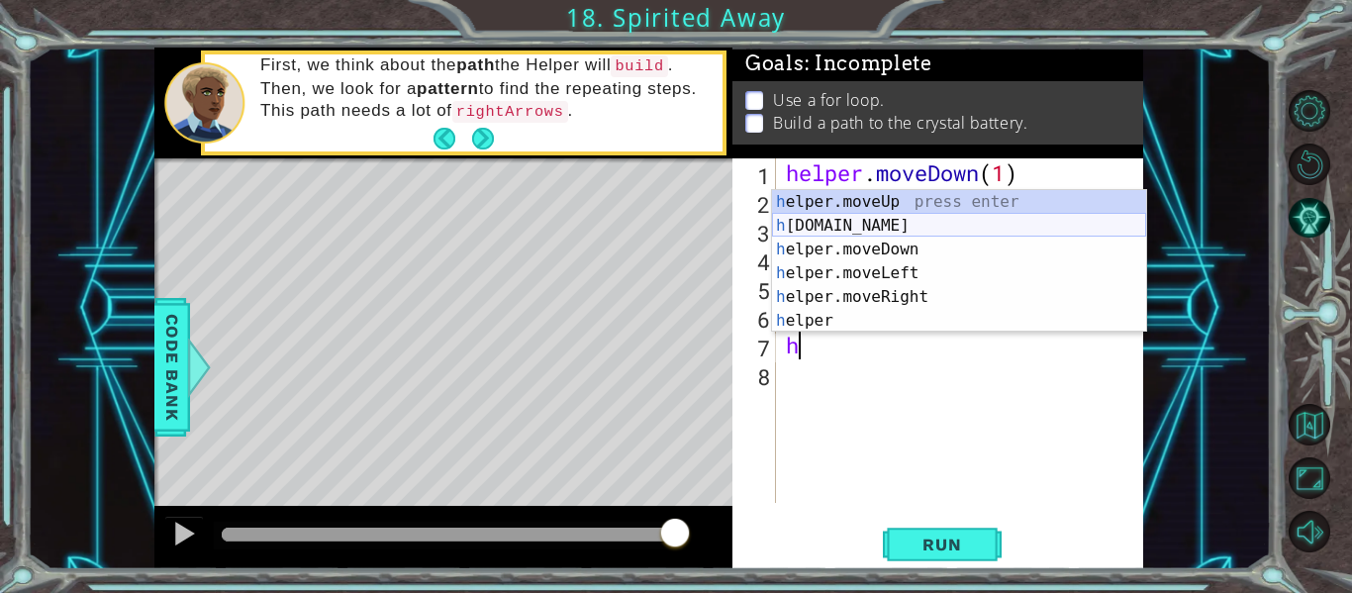
click at [892, 229] on div "h elper.moveUp press enter h [DOMAIN_NAME] press enter h elper.moveDown press e…" at bounding box center [959, 285] width 374 height 190
type textarea "[DOMAIN_NAME]("rightArrow")"
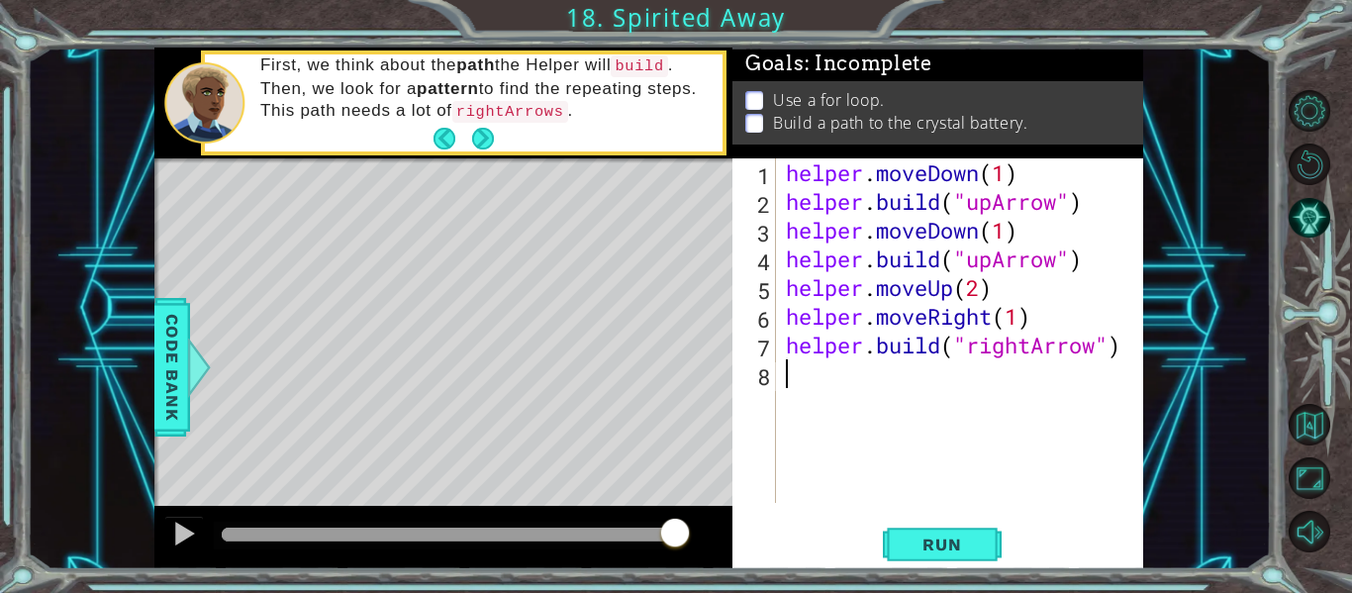
click at [837, 395] on div "helper . moveDown ( 1 ) helper . build ( "upArrow" ) helper . moveDown ( 1 ) he…" at bounding box center [965, 359] width 367 height 402
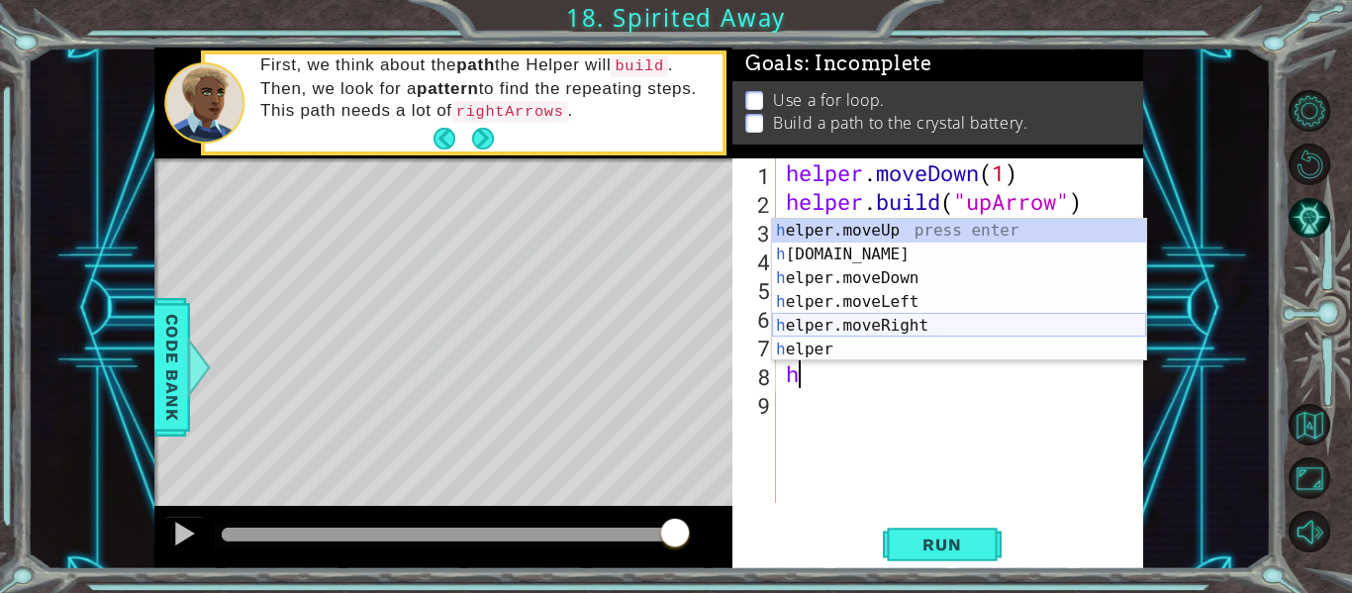
click at [836, 330] on div "h elper.moveUp press enter h [DOMAIN_NAME] press enter h elper.moveDown press e…" at bounding box center [959, 314] width 374 height 190
type textarea "helper.moveRight(1)"
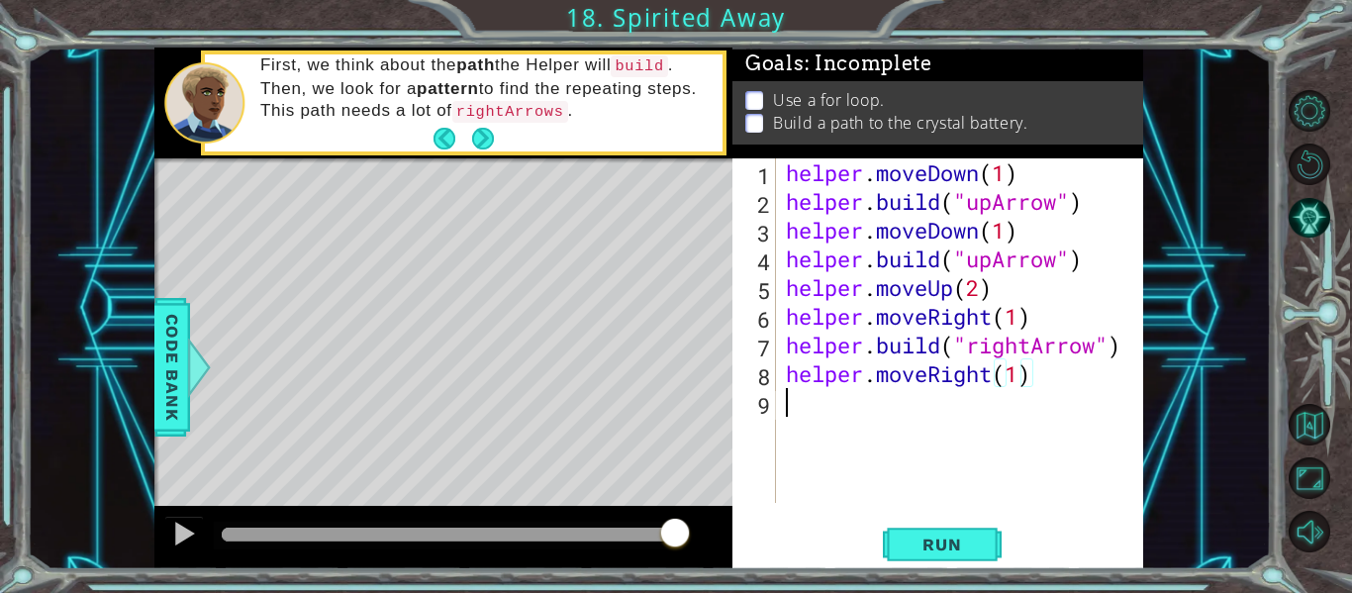
click at [803, 415] on div "helper . moveDown ( 1 ) helper . build ( "upArrow" ) helper . moveDown ( 1 ) he…" at bounding box center [965, 359] width 367 height 402
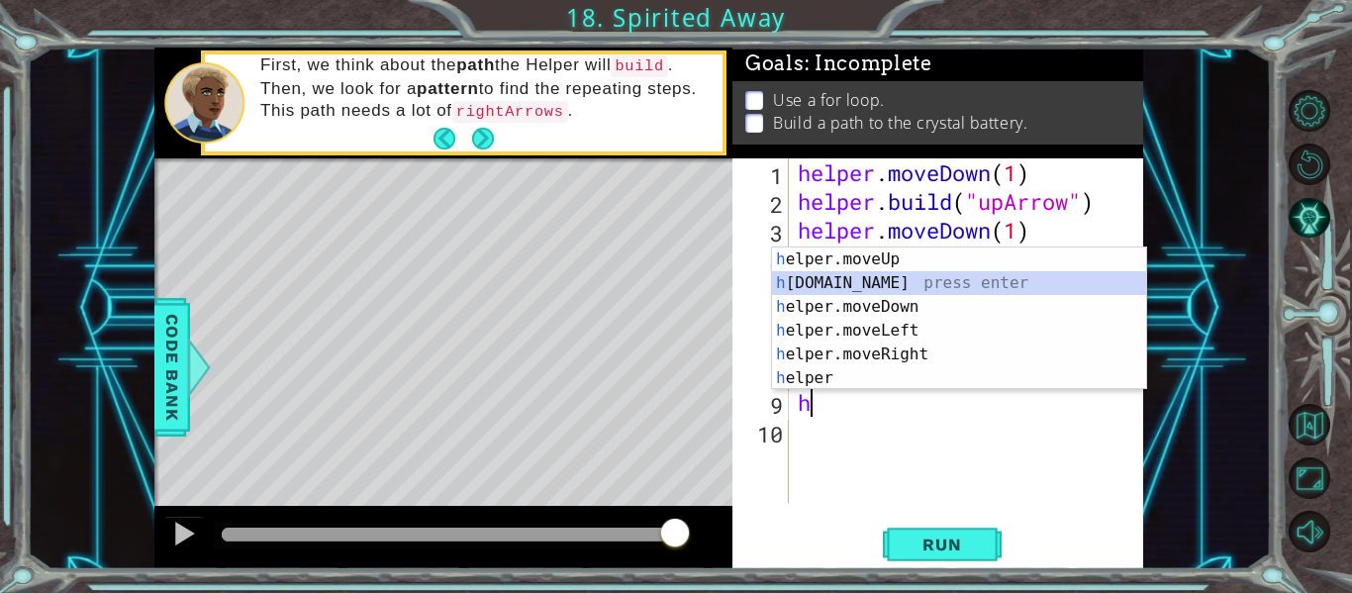
click at [884, 295] on div "h elper.moveUp press enter h [DOMAIN_NAME] press enter h elper.moveDown press e…" at bounding box center [959, 343] width 374 height 190
type textarea "[DOMAIN_NAME]("rightArrow")"
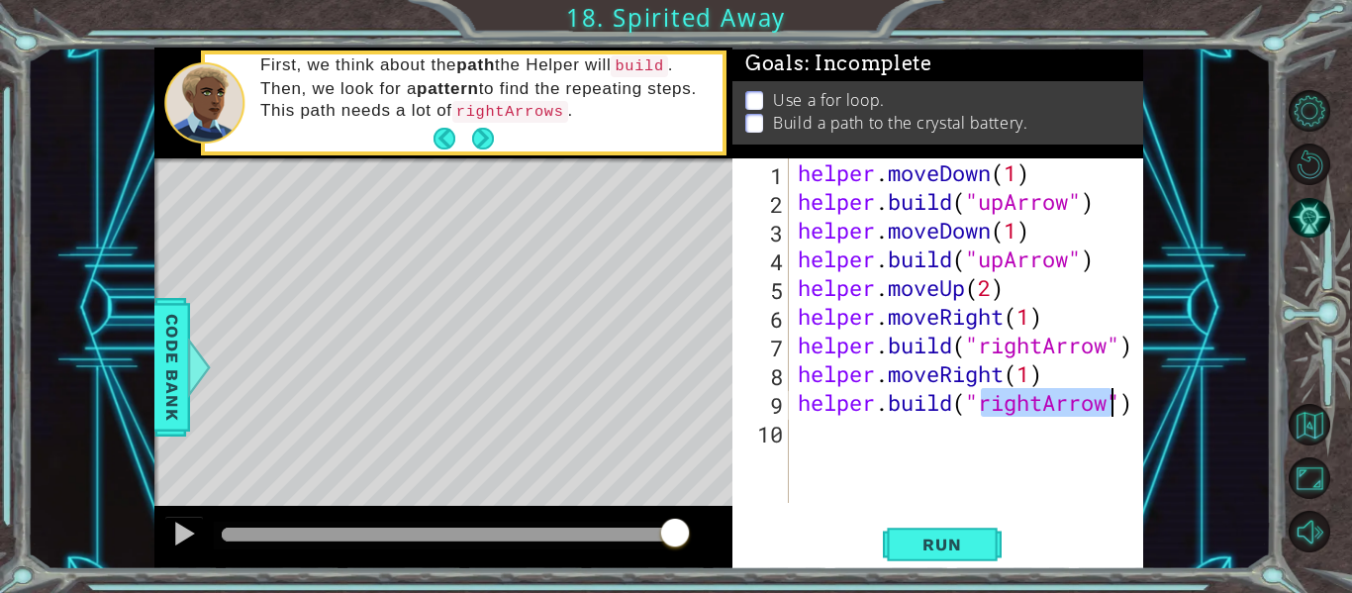
click at [819, 446] on div "helper . moveDown ( 1 ) helper . build ( "upArrow" ) helper . moveDown ( 1 ) he…" at bounding box center [971, 359] width 355 height 402
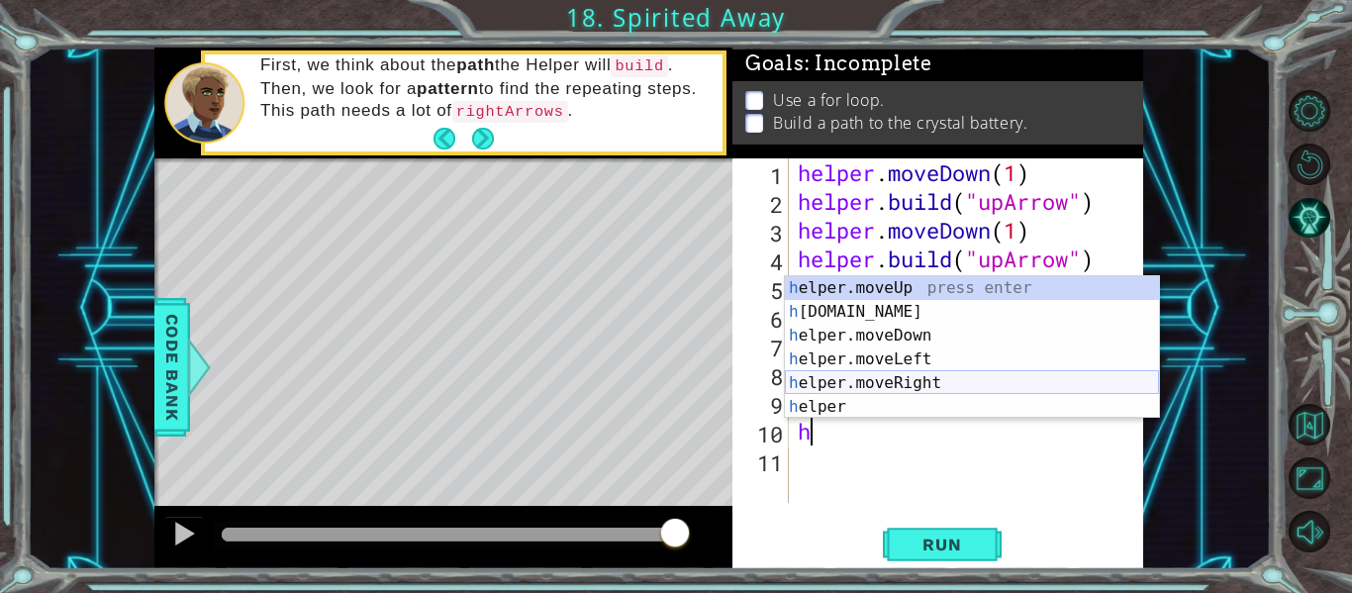
click at [919, 384] on div "h elper.moveUp press enter h [DOMAIN_NAME] press enter h elper.moveDown press e…" at bounding box center [972, 371] width 374 height 190
type textarea "helper.moveRight(1)"
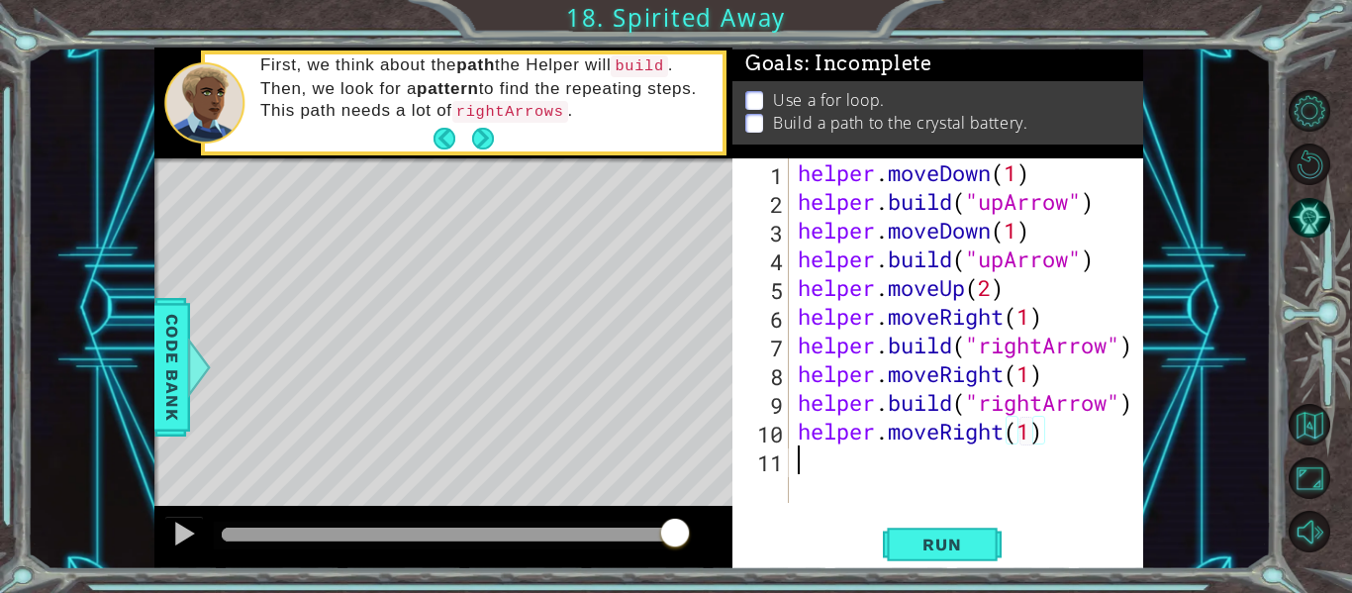
click at [838, 462] on div "helper . moveDown ( 1 ) helper . build ( "upArrow" ) helper . moveDown ( 1 ) he…" at bounding box center [971, 359] width 355 height 402
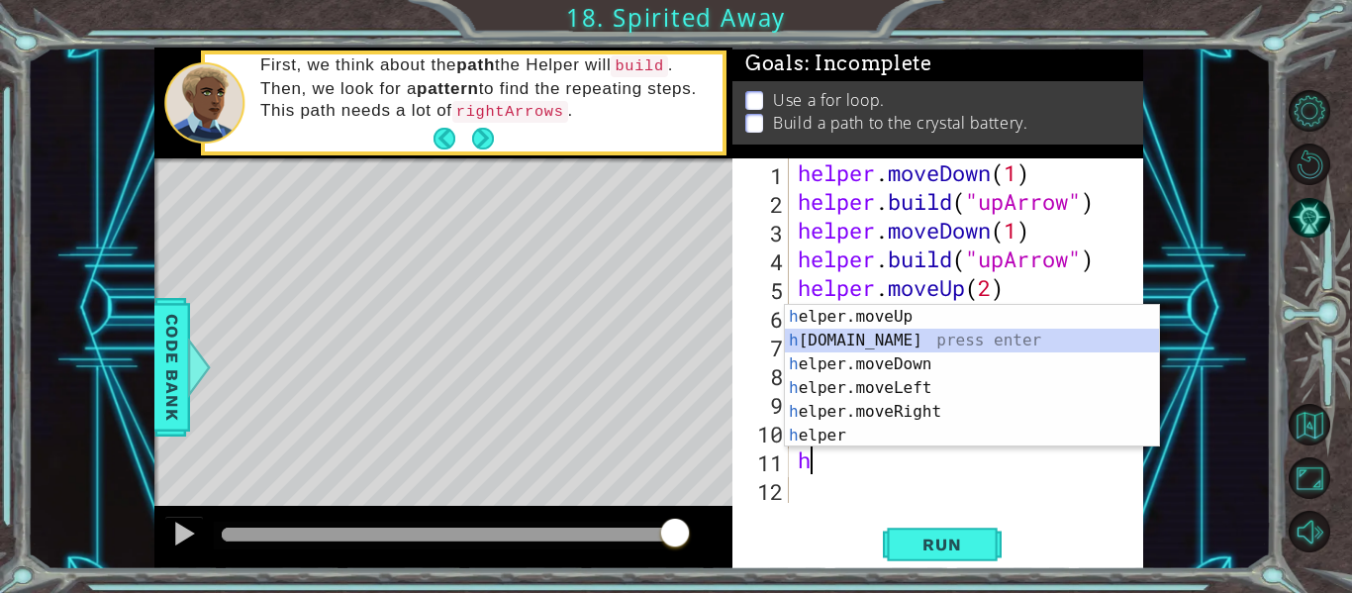
click at [900, 342] on div "h elper.moveUp press enter h [DOMAIN_NAME] press enter h elper.moveDown press e…" at bounding box center [972, 400] width 374 height 190
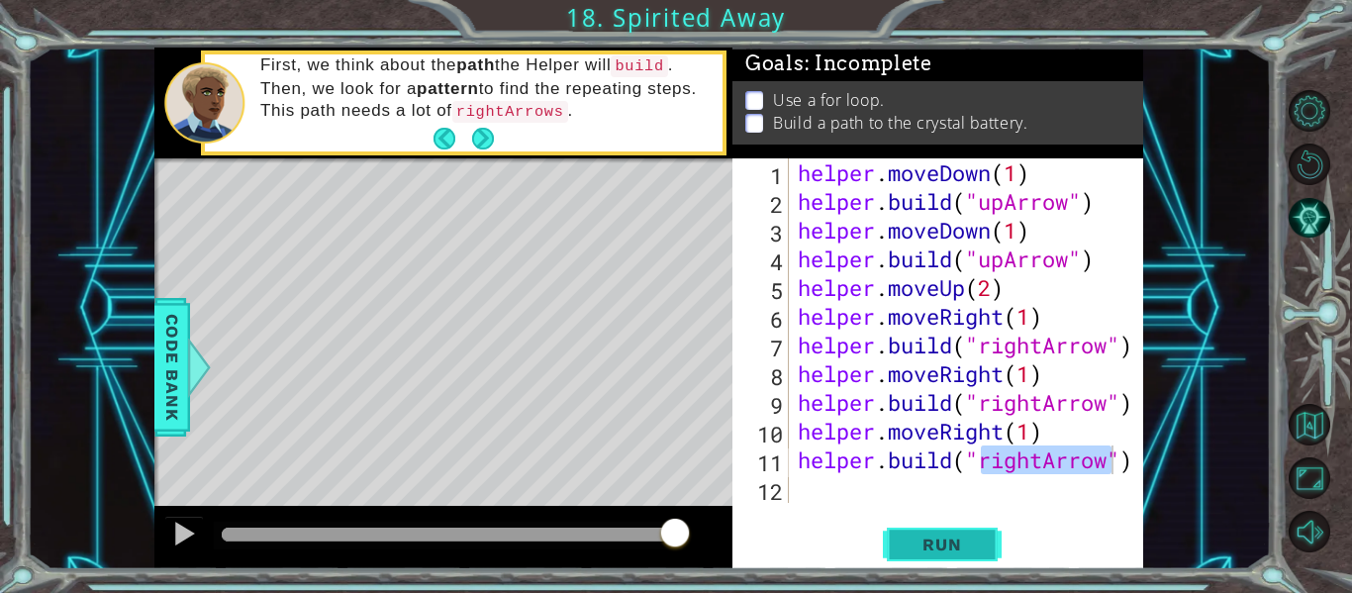
click at [957, 560] on button "Run" at bounding box center [942, 545] width 119 height 41
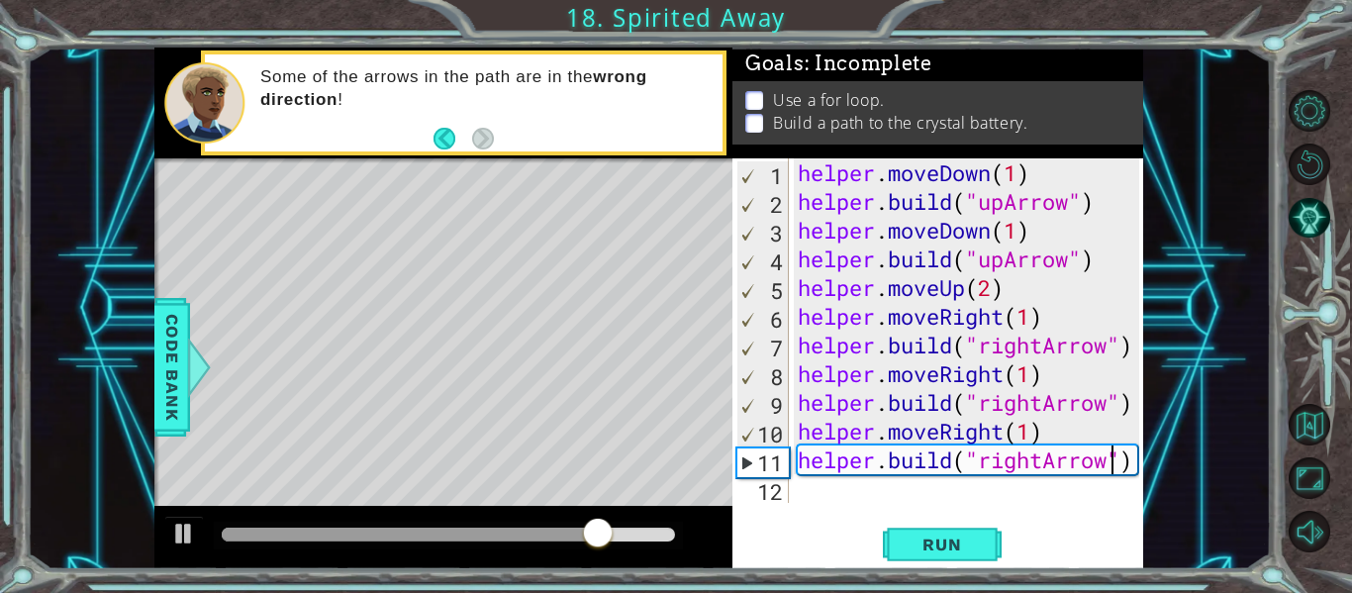
click at [1014, 294] on div "helper . moveDown ( 1 ) helper . build ( "upArrow" ) helper . moveDown ( 1 ) he…" at bounding box center [971, 359] width 355 height 402
type textarea "helper.moveUp(2)"
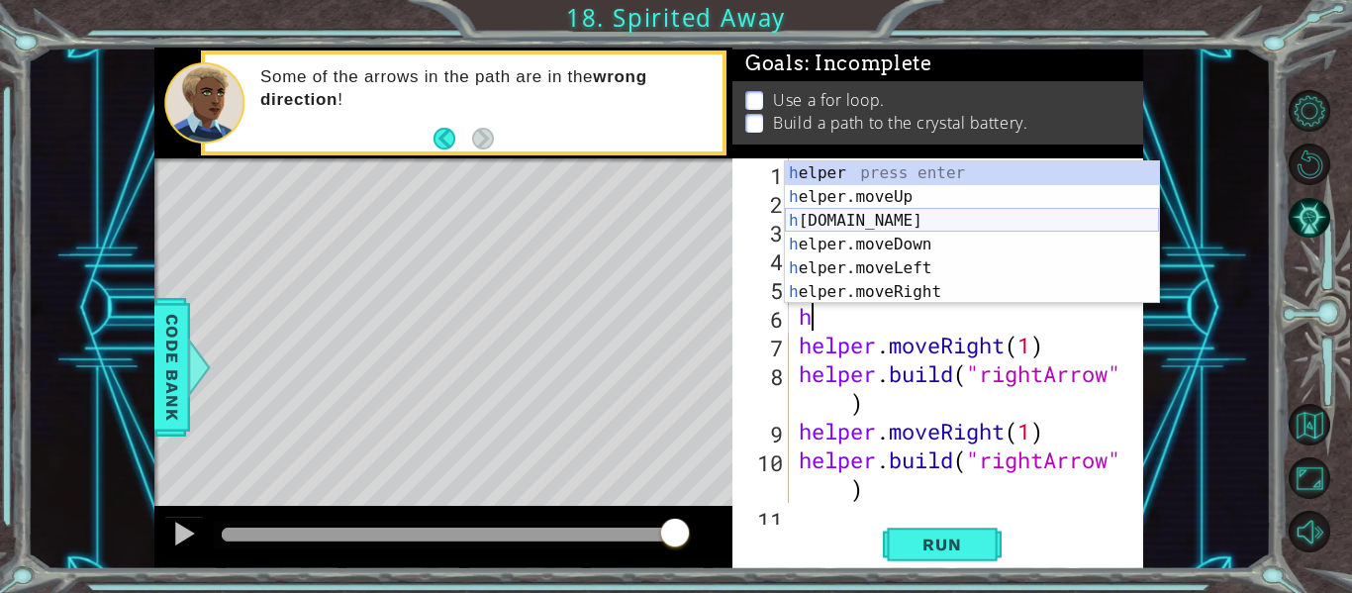
click at [861, 221] on div "h elper press enter h elper.moveUp press enter h [DOMAIN_NAME] press enter h el…" at bounding box center [972, 256] width 374 height 190
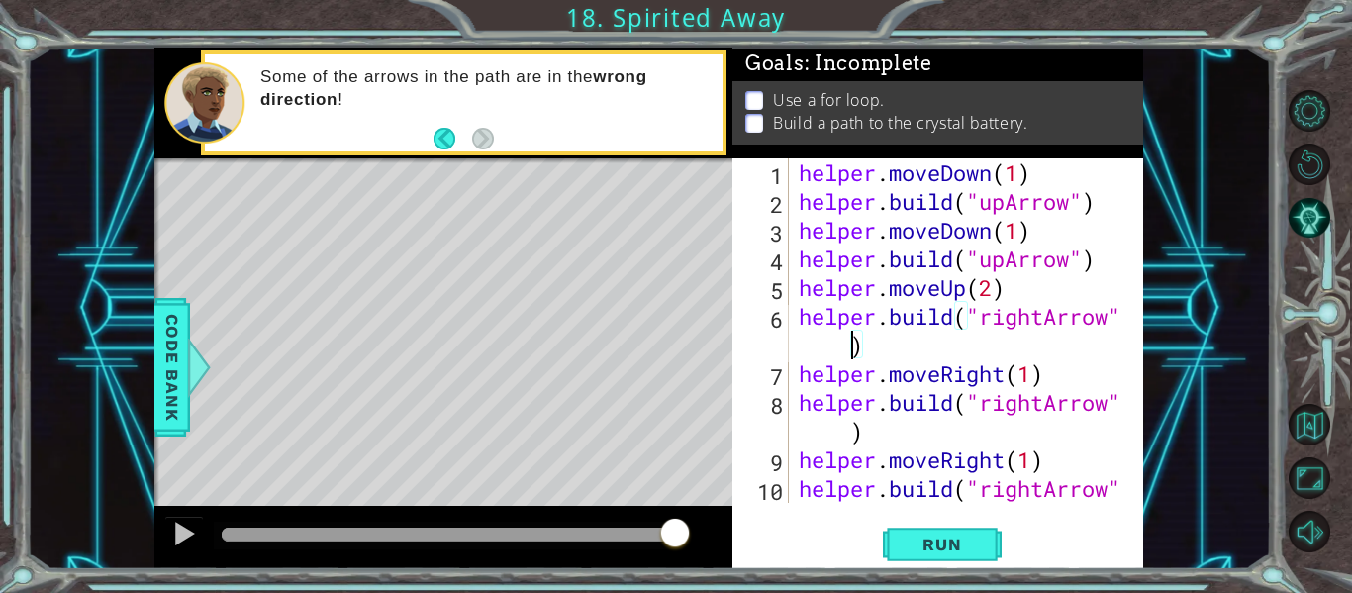
click at [847, 353] on div "helper . moveDown ( 1 ) helper . build ( "upArrow" ) helper . moveDown ( 1 ) he…" at bounding box center [965, 373] width 340 height 431
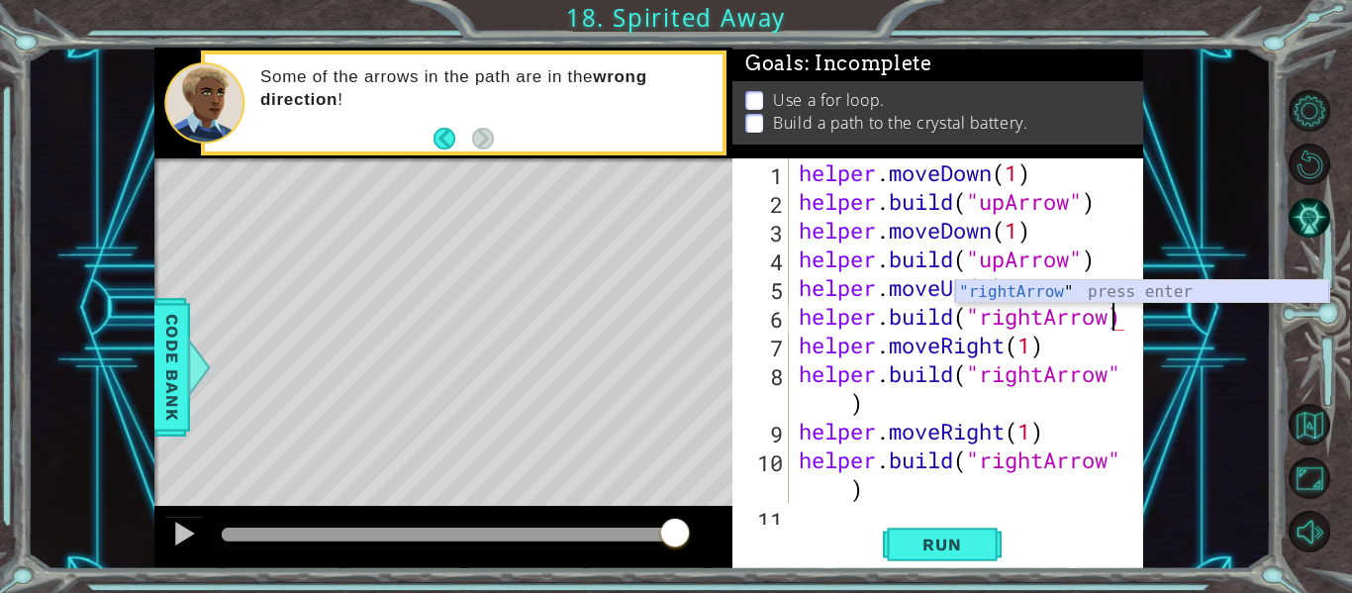
click at [1033, 294] on div ""rightArrow " press enter" at bounding box center [1142, 315] width 374 height 71
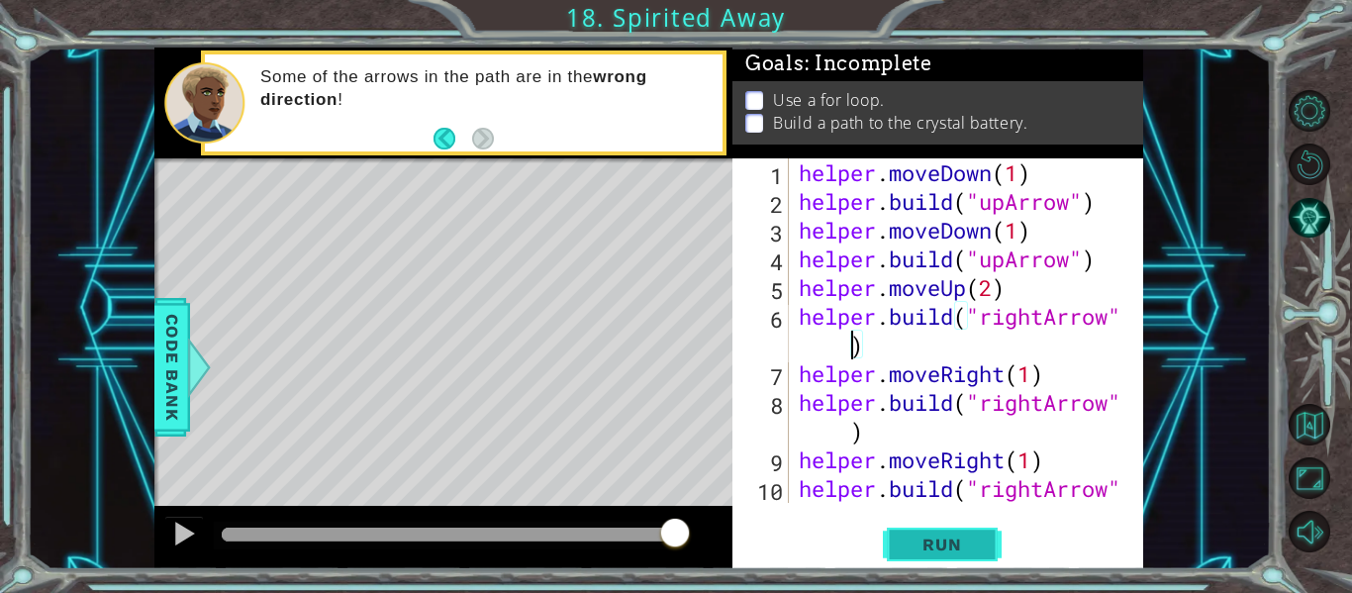
click at [950, 548] on span "Run" at bounding box center [942, 545] width 78 height 20
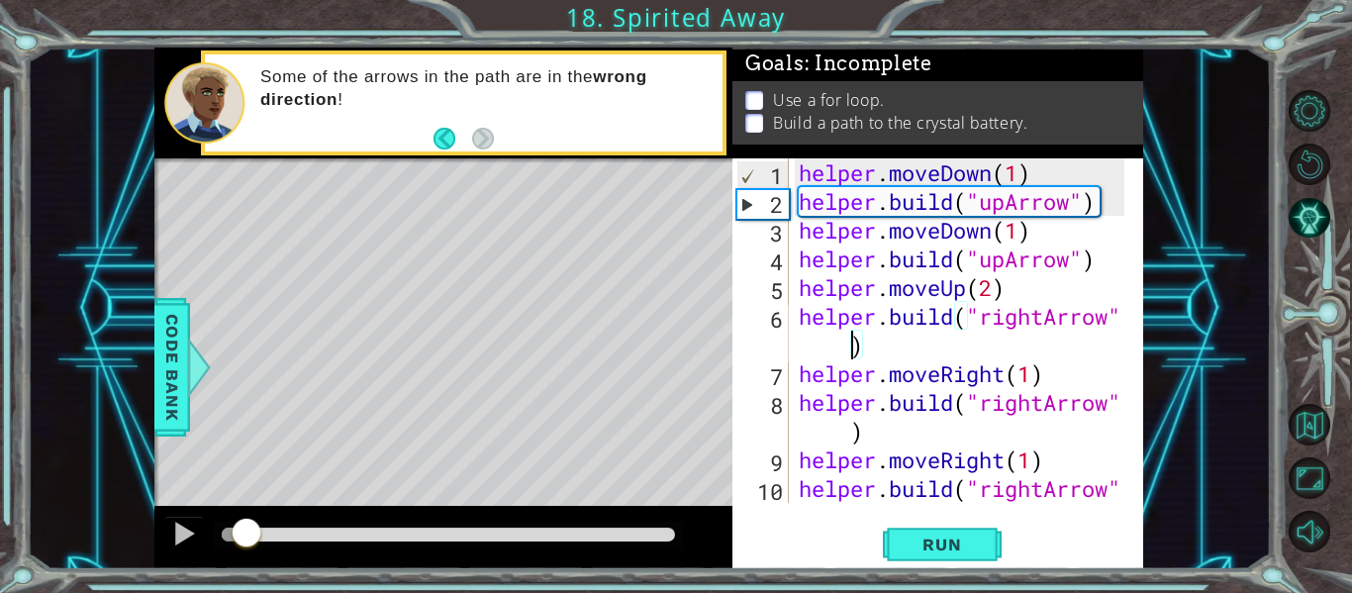
drag, startPoint x: 494, startPoint y: 544, endPoint x: 247, endPoint y: 549, distance: 247.6
click at [247, 549] on div at bounding box center [247, 535] width 36 height 36
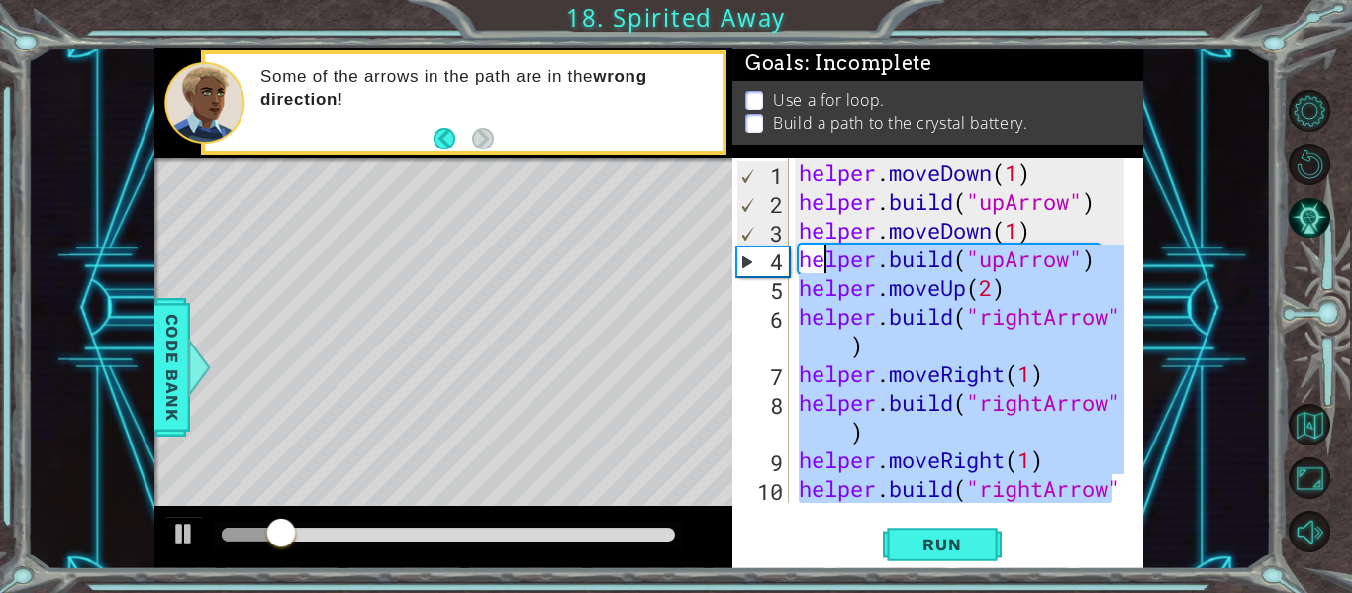
drag, startPoint x: 1110, startPoint y: 500, endPoint x: 810, endPoint y: 239, distance: 397.9
click at [810, 239] on div "helper . moveDown ( 1 ) helper . build ( "upArrow" ) helper . moveDown ( 1 ) he…" at bounding box center [965, 373] width 340 height 431
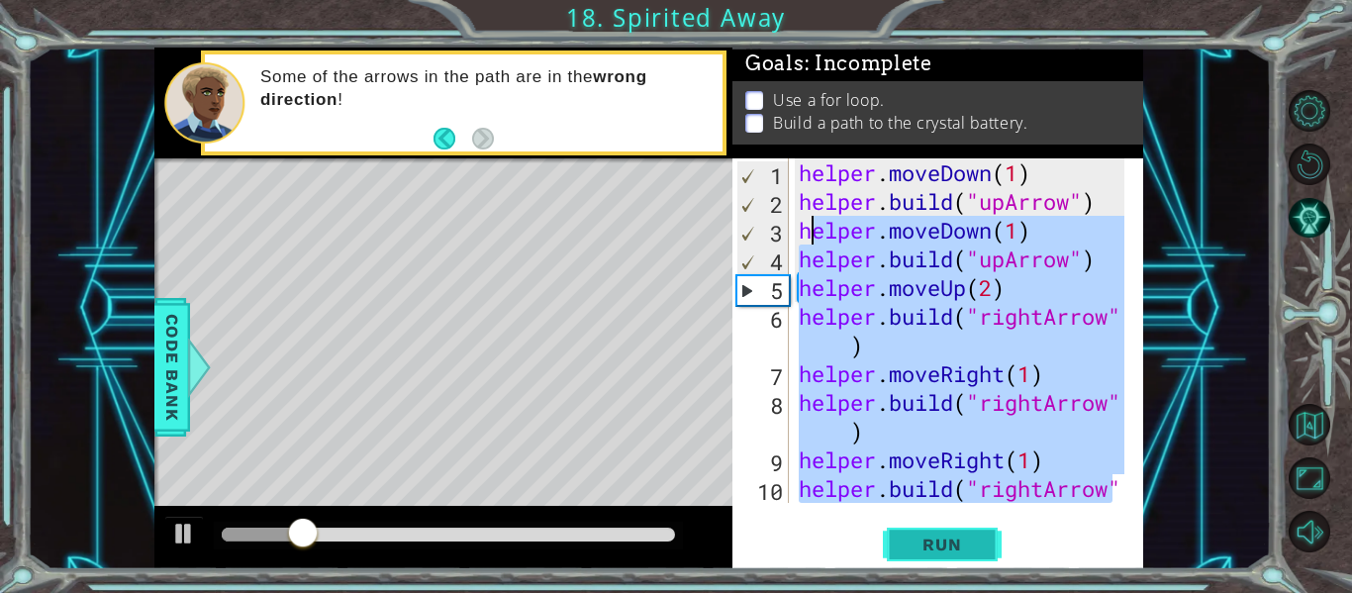
click at [913, 533] on button "Run" at bounding box center [942, 545] width 119 height 41
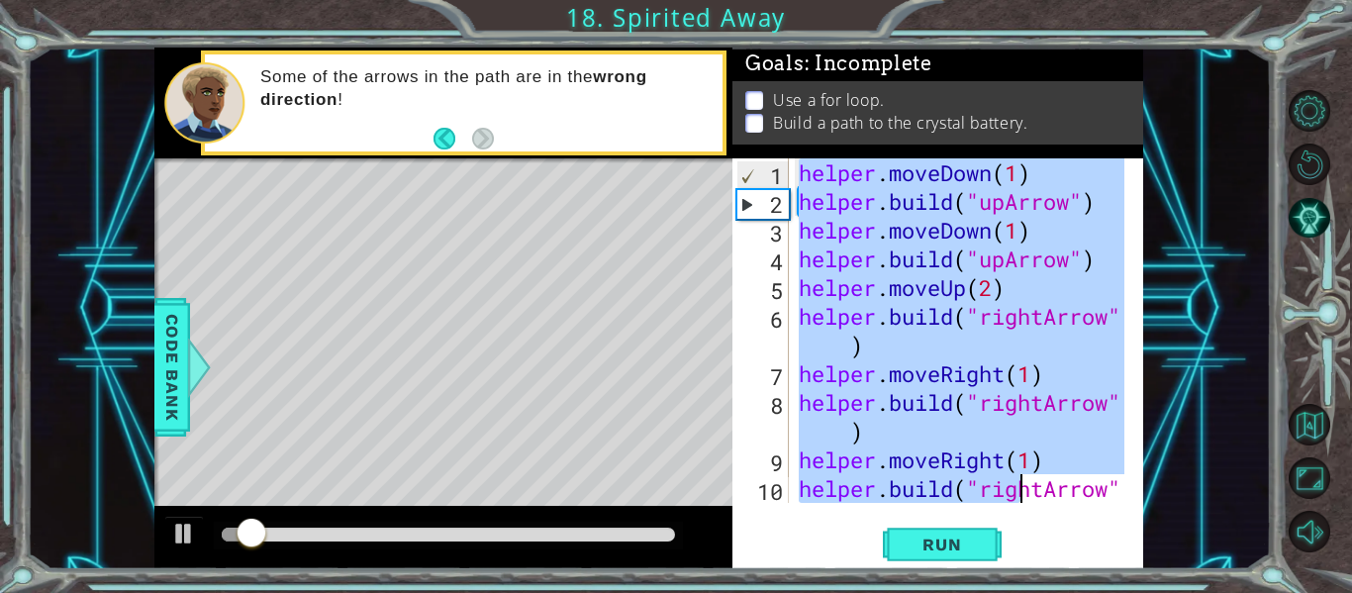
scroll to position [144, 0]
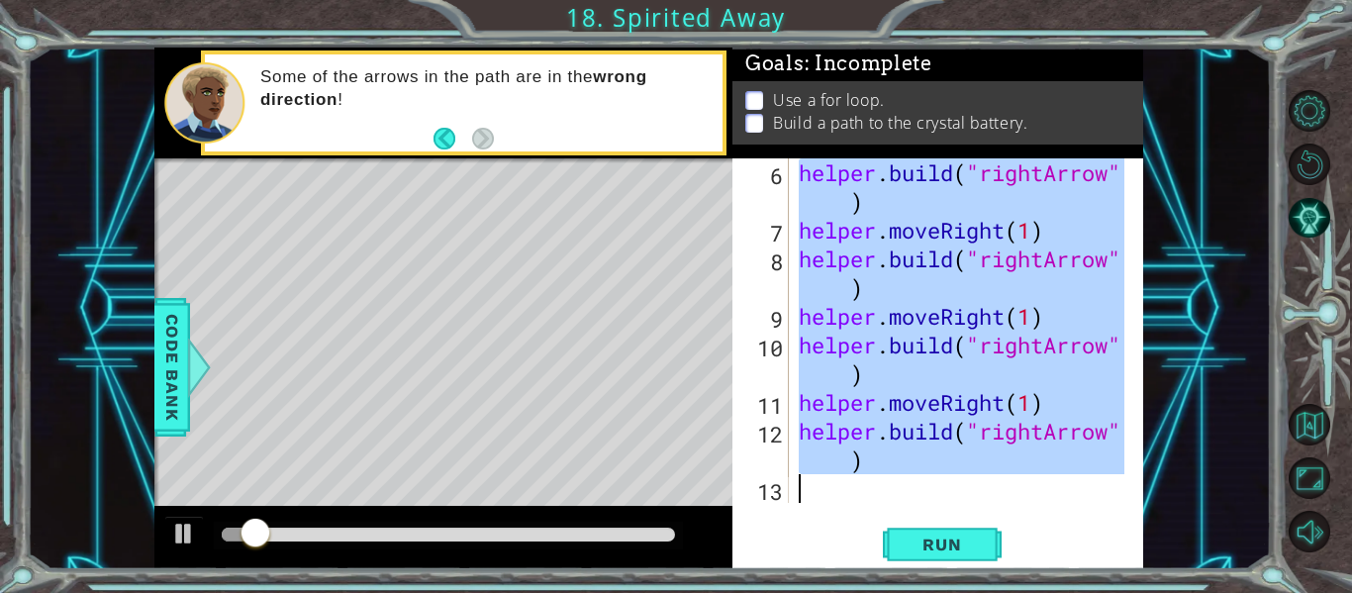
drag, startPoint x: 800, startPoint y: 174, endPoint x: 1039, endPoint y: 514, distance: 415.0
click at [1039, 514] on div "helper.moveDown(1) 6 7 8 9 10 11 12 13 helper . build ( "rightArrow" ) helper .…" at bounding box center [938, 363] width 411 height 411
type textarea "[DOMAIN_NAME]("rightArrow")"
click at [921, 542] on span "Run" at bounding box center [942, 545] width 78 height 20
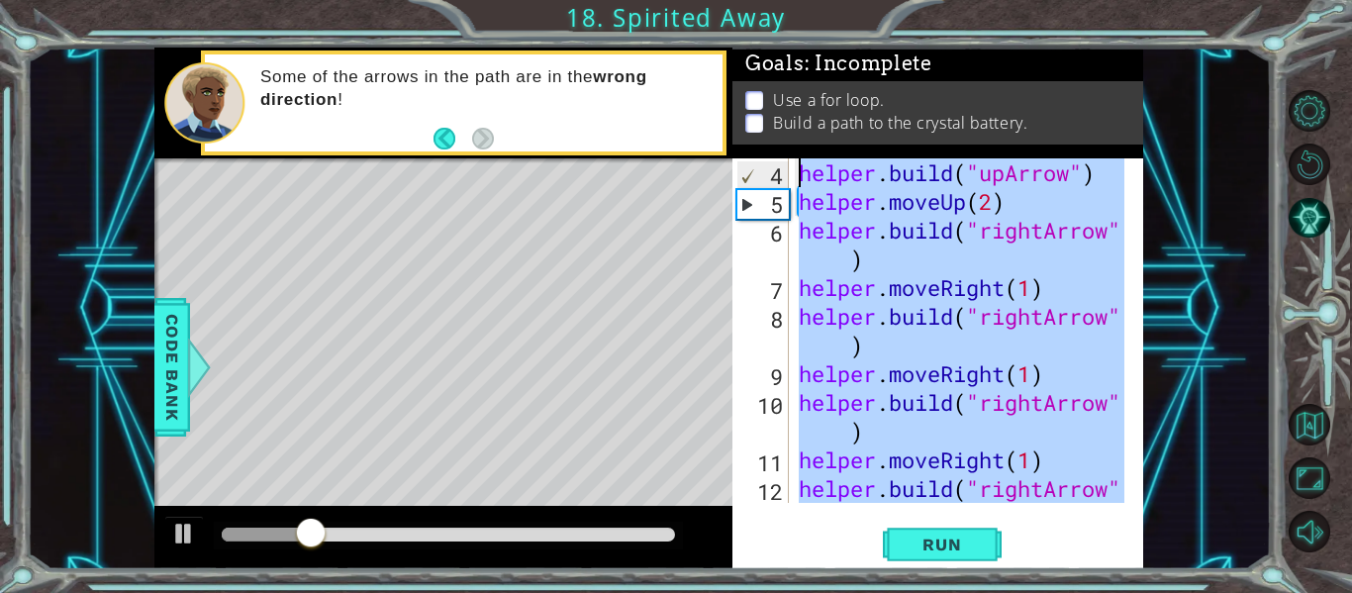
scroll to position [0, 0]
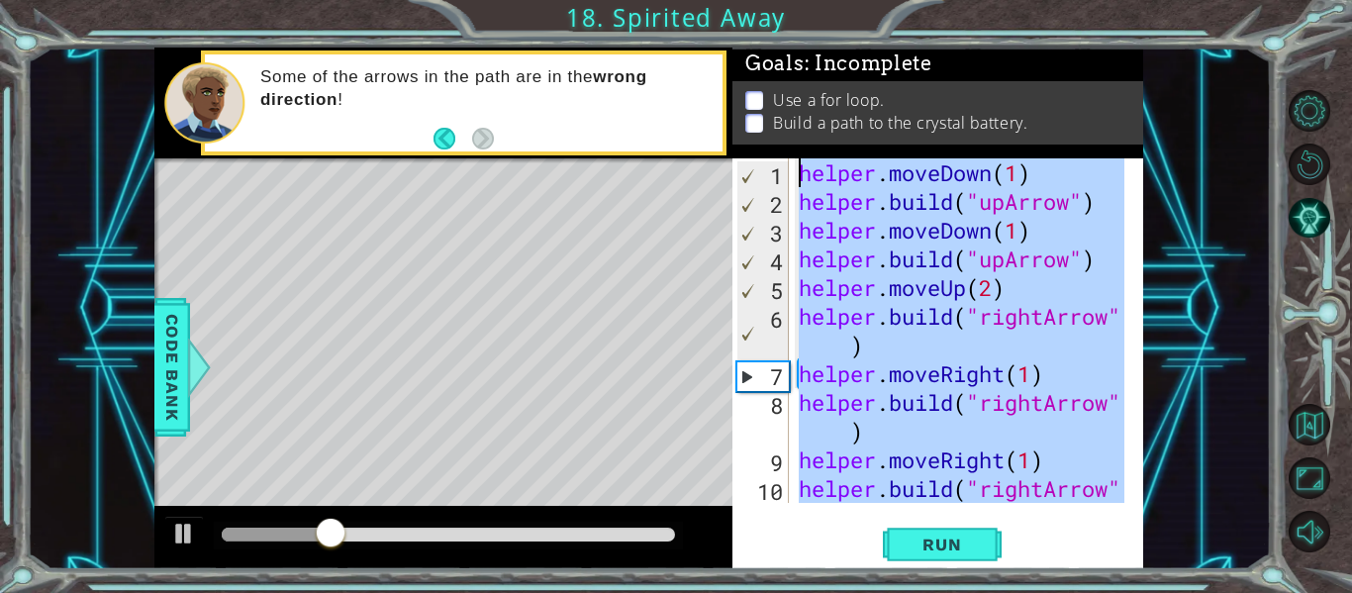
drag, startPoint x: 965, startPoint y: 477, endPoint x: 798, endPoint y: 146, distance: 371.5
click at [798, 146] on div "Goals : Incomplete Use a for loop. Build a path to the crystal battery. 1 2 3 4…" at bounding box center [938, 309] width 411 height 522
type textarea "helper.moveDown(1) [DOMAIN_NAME]("upArrow")"
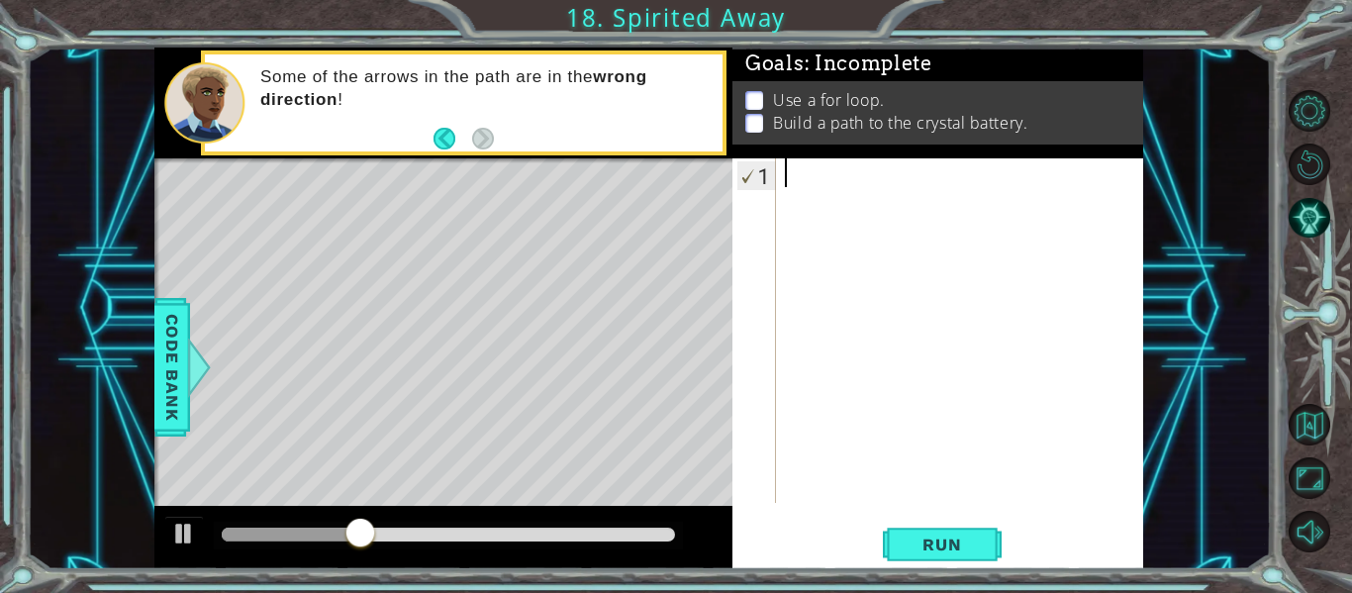
click at [759, 96] on p at bounding box center [755, 100] width 18 height 19
click at [804, 98] on p "Use a for loop." at bounding box center [828, 100] width 111 height 22
click at [757, 91] on p at bounding box center [755, 100] width 18 height 19
click at [443, 146] on button "Back" at bounding box center [453, 139] width 39 height 22
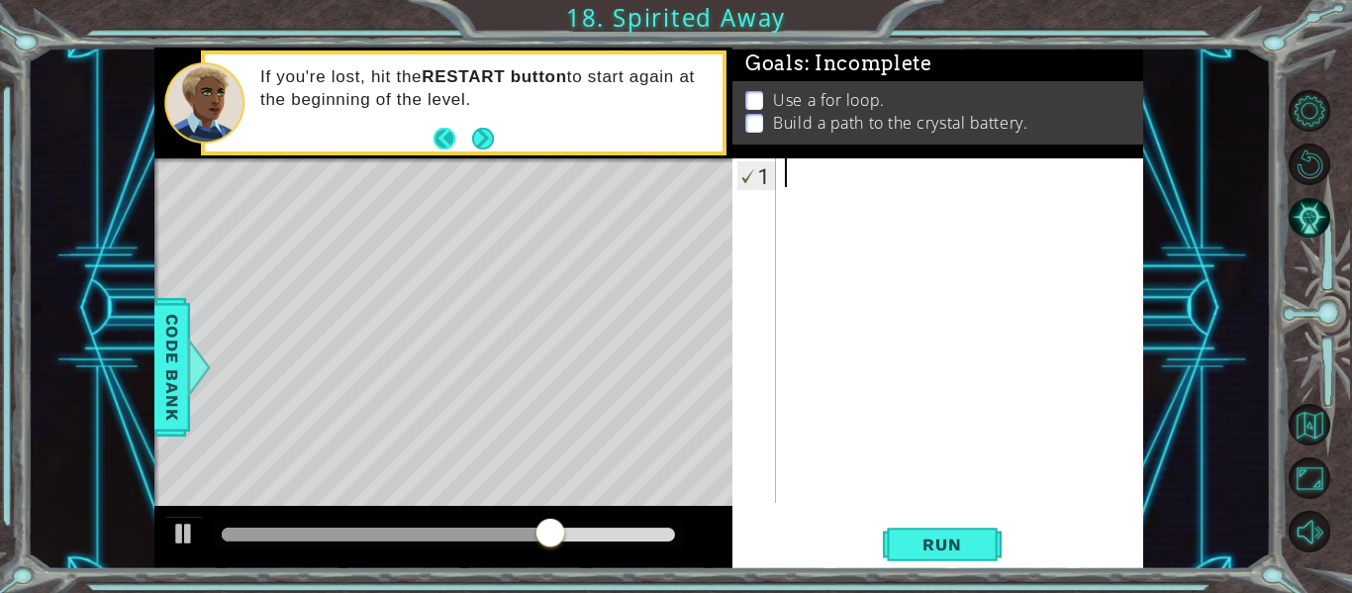
click at [443, 138] on button "Back" at bounding box center [453, 139] width 39 height 22
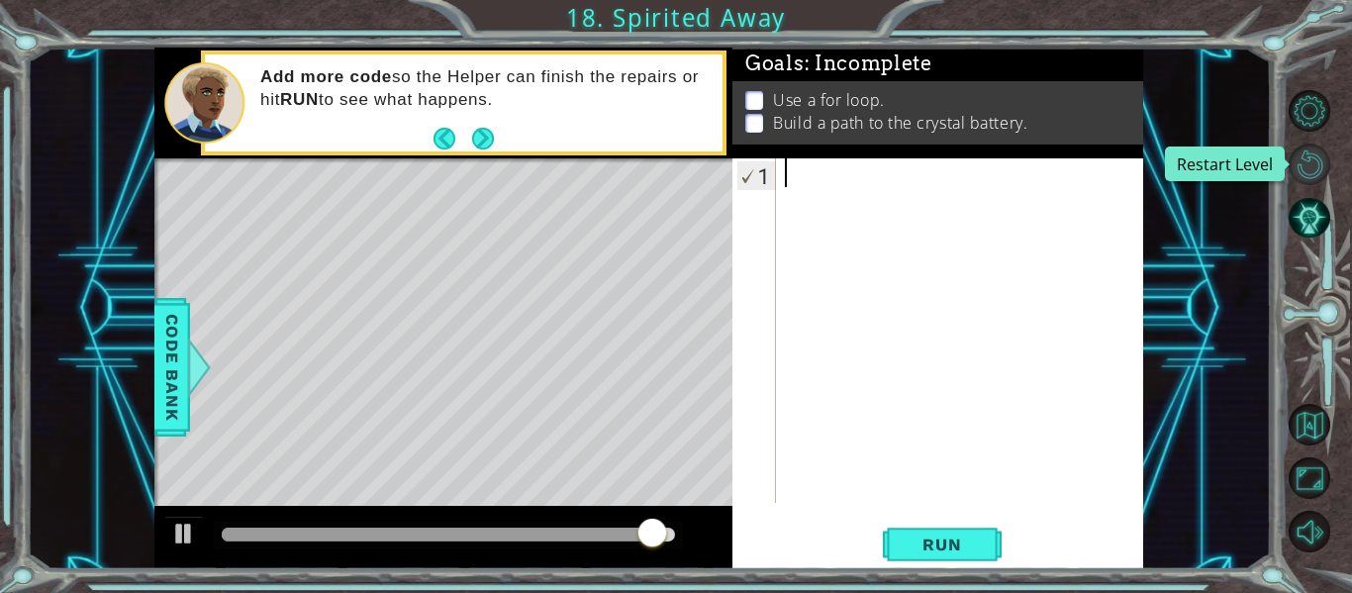
click at [1316, 157] on button "Restart Level" at bounding box center [1310, 165] width 42 height 42
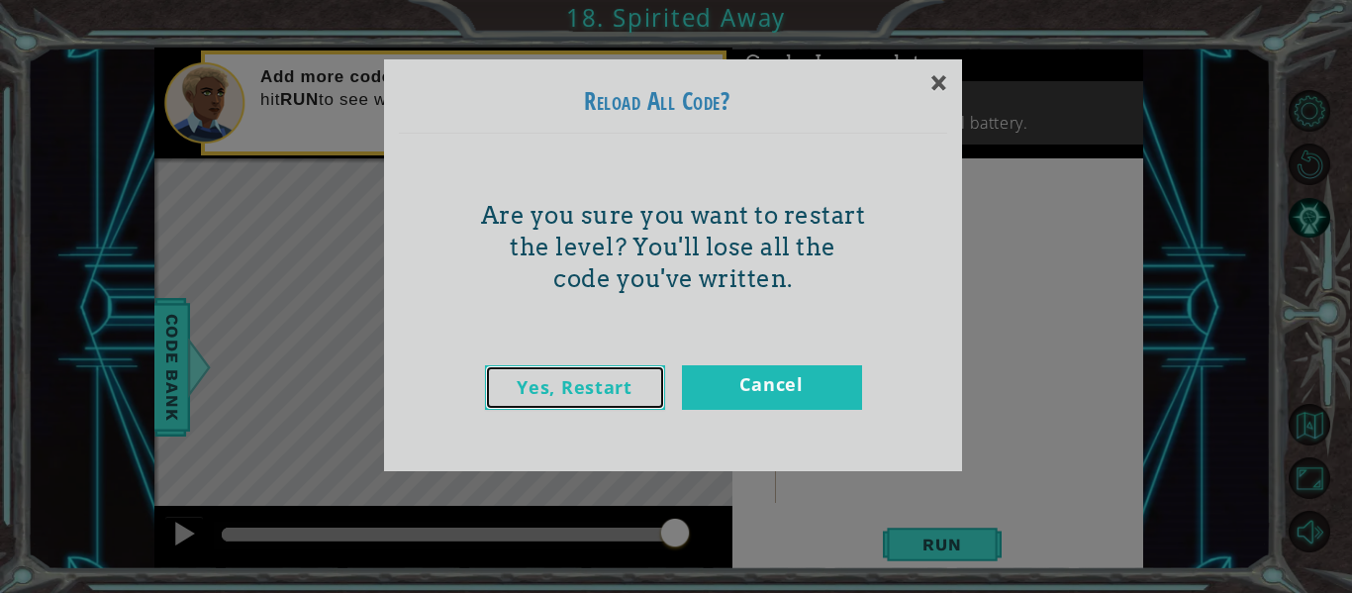
click at [611, 388] on link "Yes, Restart" at bounding box center [575, 387] width 180 height 45
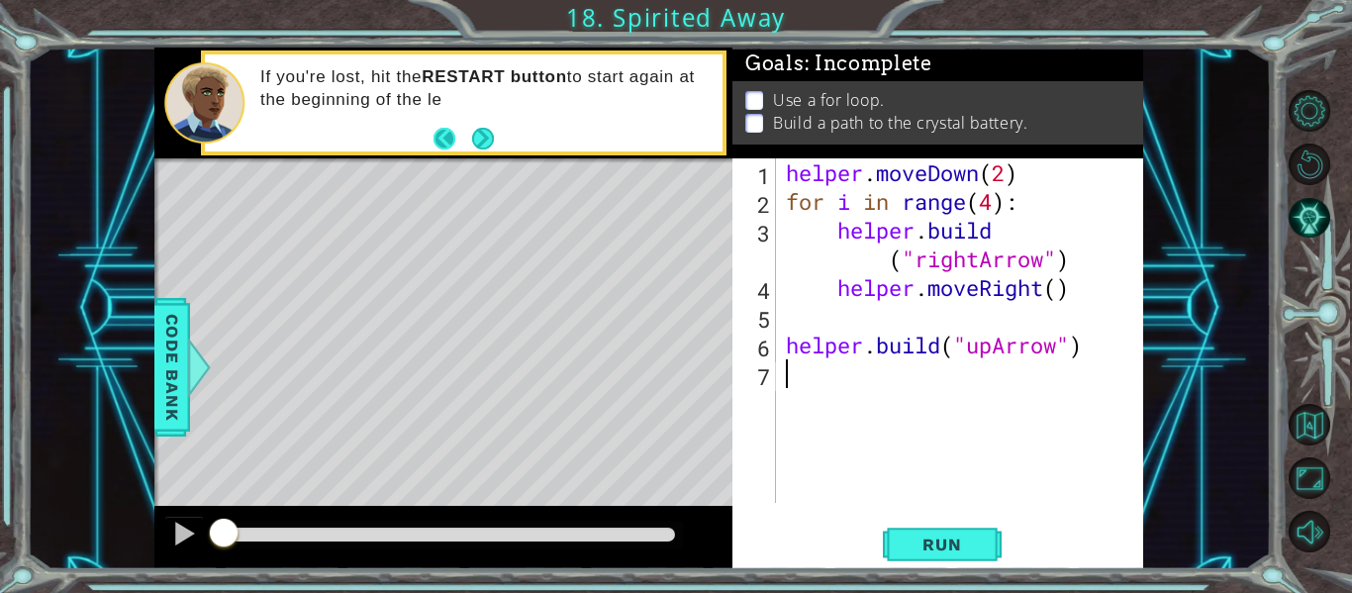
click at [447, 142] on button "Back" at bounding box center [453, 139] width 39 height 22
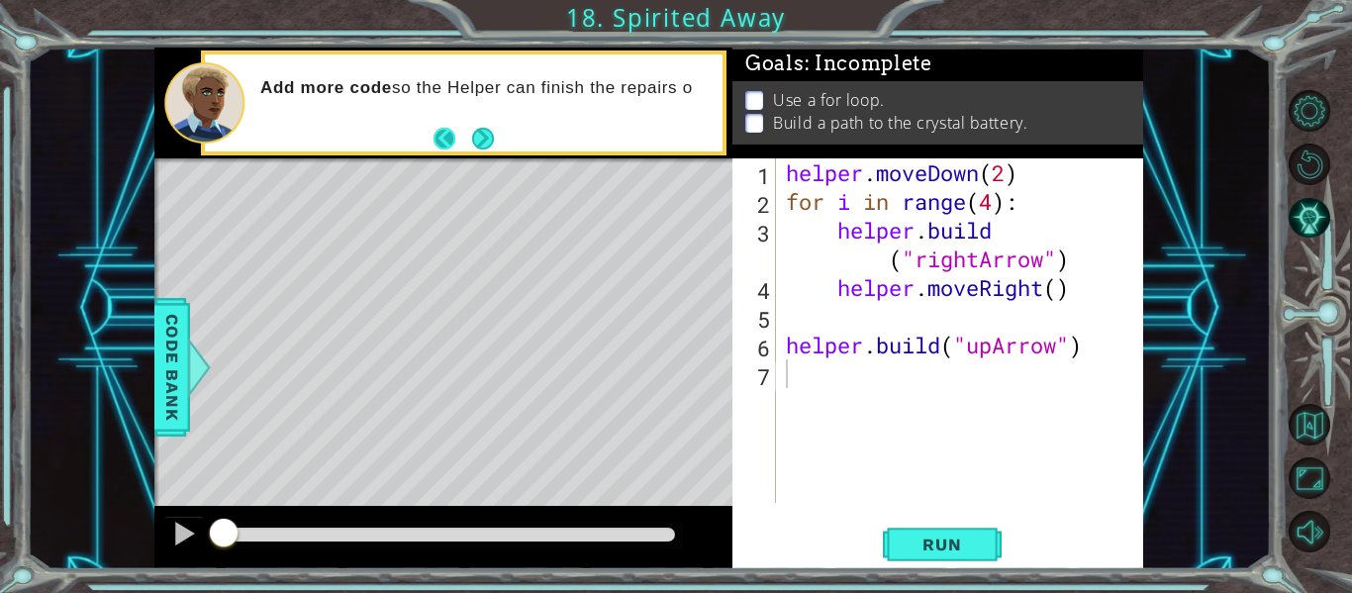
click at [446, 134] on button "Back" at bounding box center [453, 139] width 39 height 22
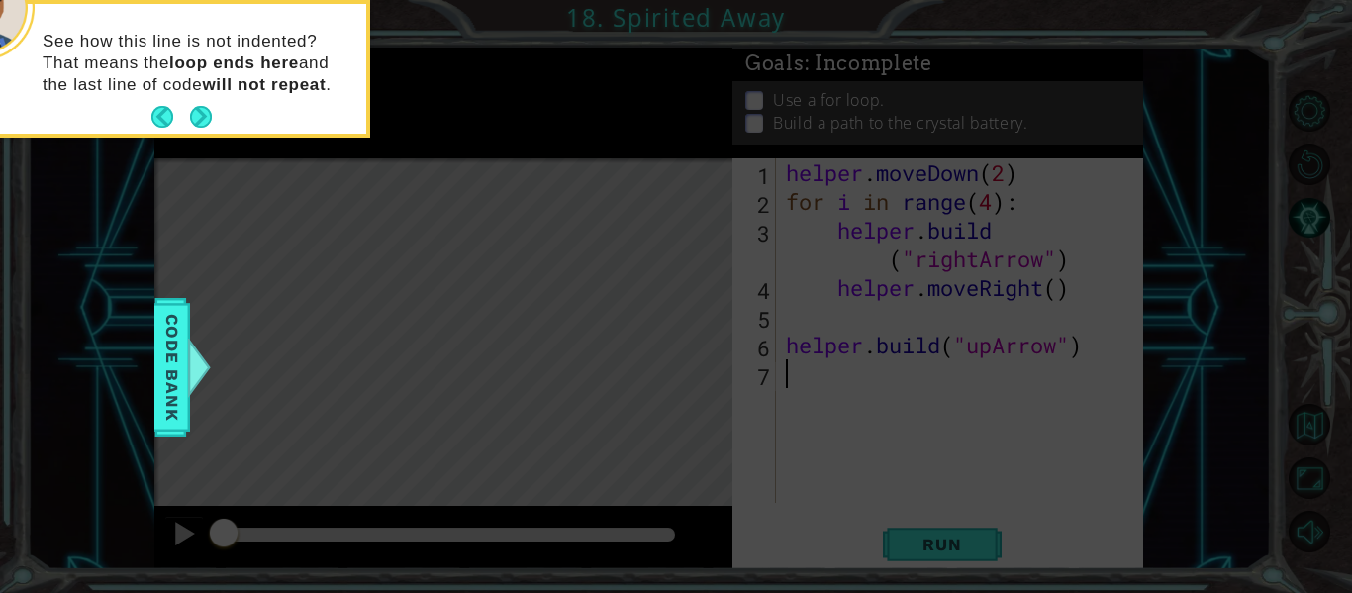
click at [584, 295] on icon at bounding box center [676, 88] width 1352 height 1009
click at [566, 222] on icon at bounding box center [676, 88] width 1352 height 1009
click at [513, 101] on icon at bounding box center [676, 88] width 1352 height 1009
click at [209, 115] on button "Next" at bounding box center [201, 117] width 22 height 22
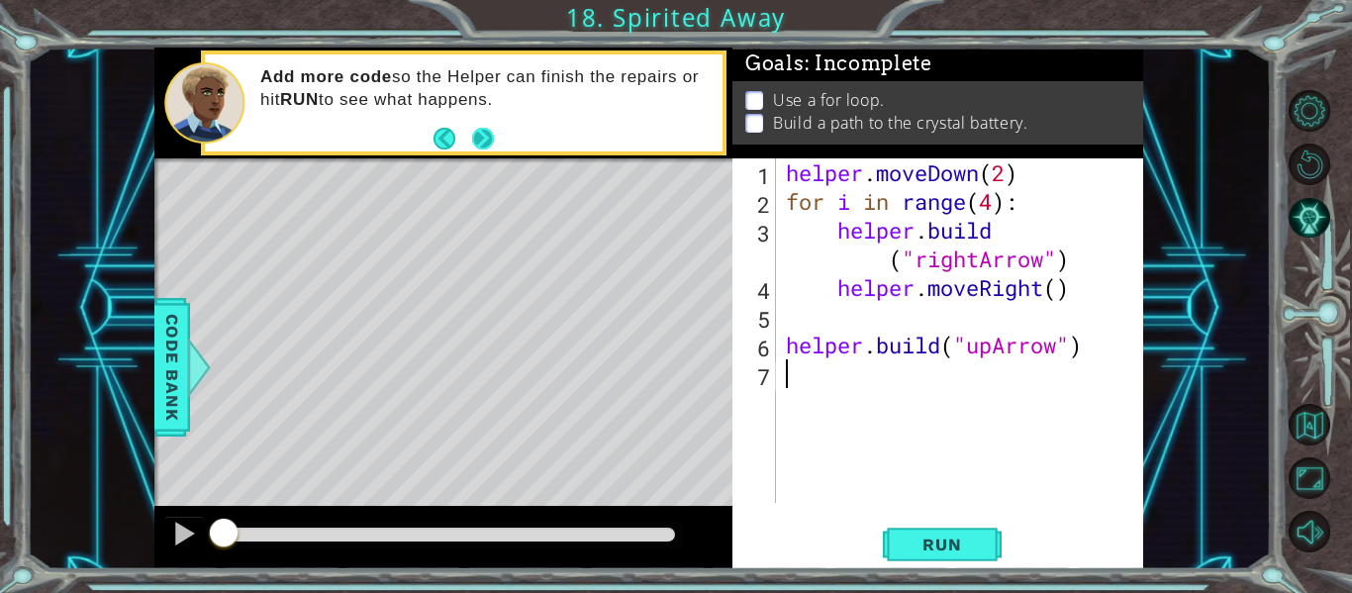
click at [472, 130] on button "Next" at bounding box center [483, 138] width 22 height 22
click at [489, 140] on button "Next" at bounding box center [483, 138] width 22 height 22
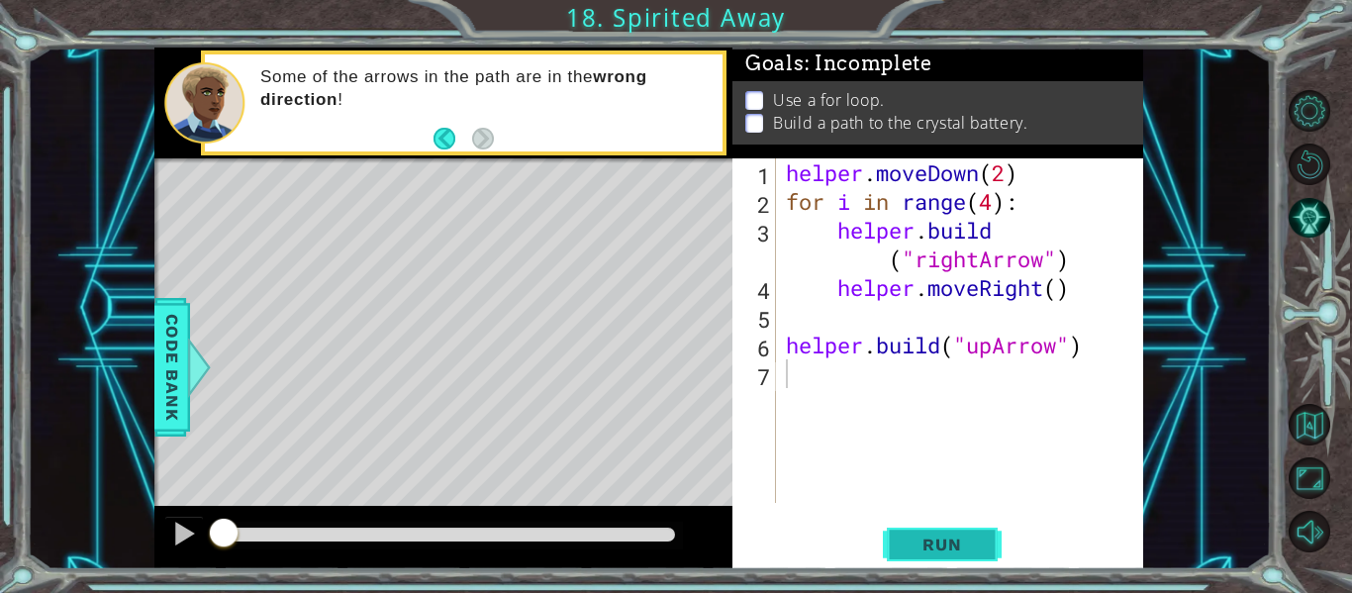
click at [940, 532] on button "Run" at bounding box center [942, 545] width 119 height 41
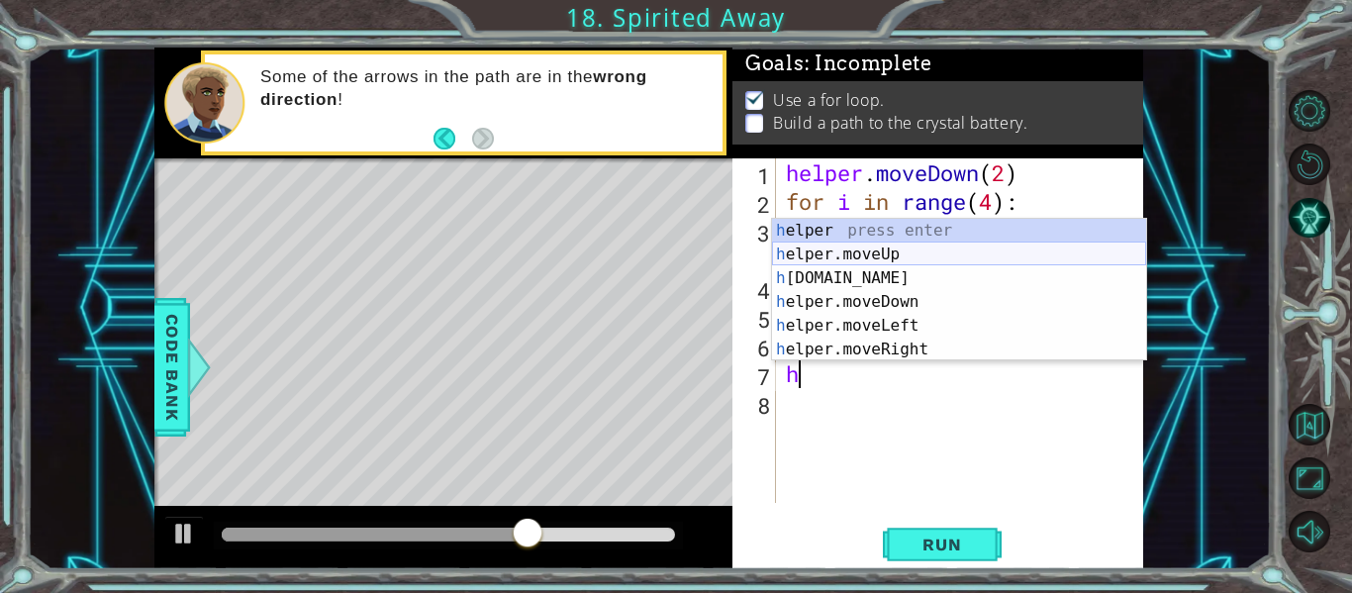
click at [923, 254] on div "h elper press enter h elper.moveUp press enter h [DOMAIN_NAME] press enter h el…" at bounding box center [959, 314] width 374 height 190
type textarea "helper.moveUp(1)"
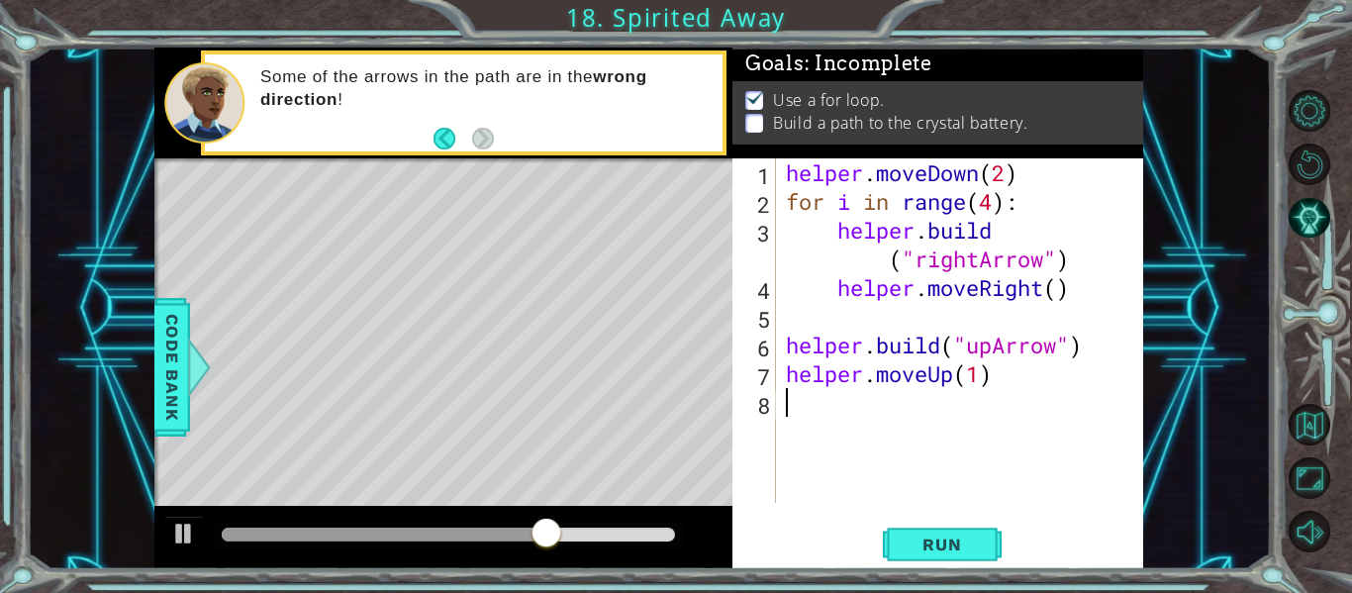
click at [841, 410] on div "helper . moveDown ( 2 ) for i in range ( 4 ) : helper . build ( "rightArrow" ) …" at bounding box center [965, 359] width 367 height 402
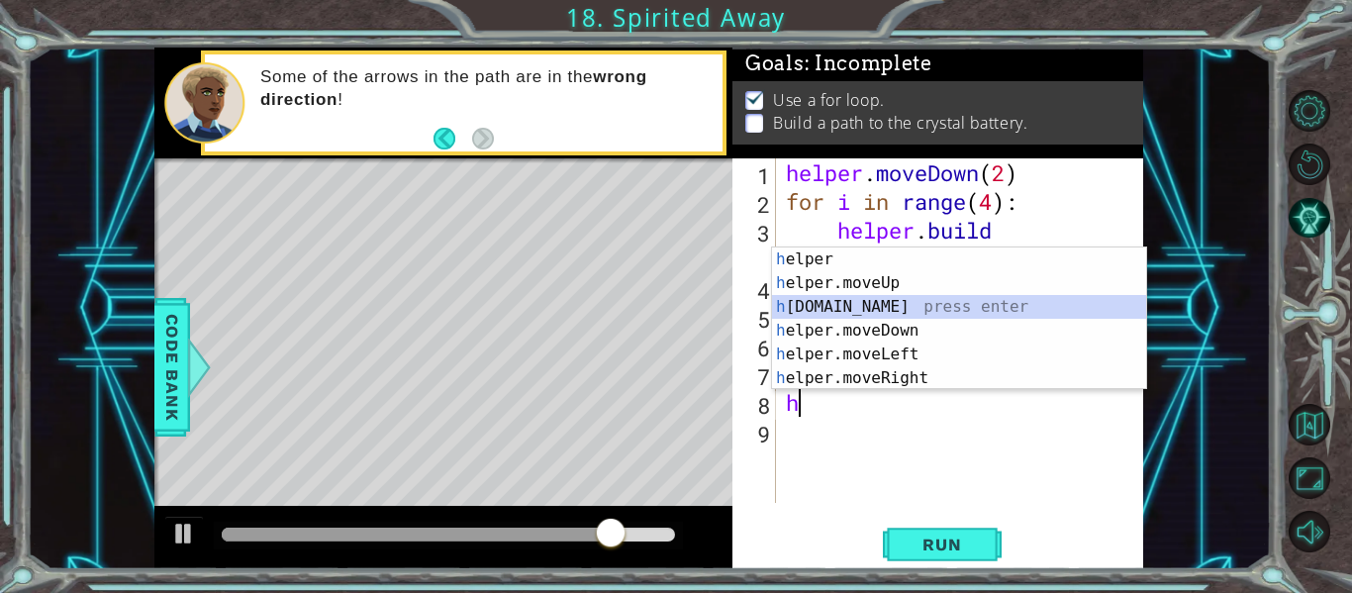
click at [883, 304] on div "h elper press enter h elper.moveUp press enter h [DOMAIN_NAME] press enter h el…" at bounding box center [959, 343] width 374 height 190
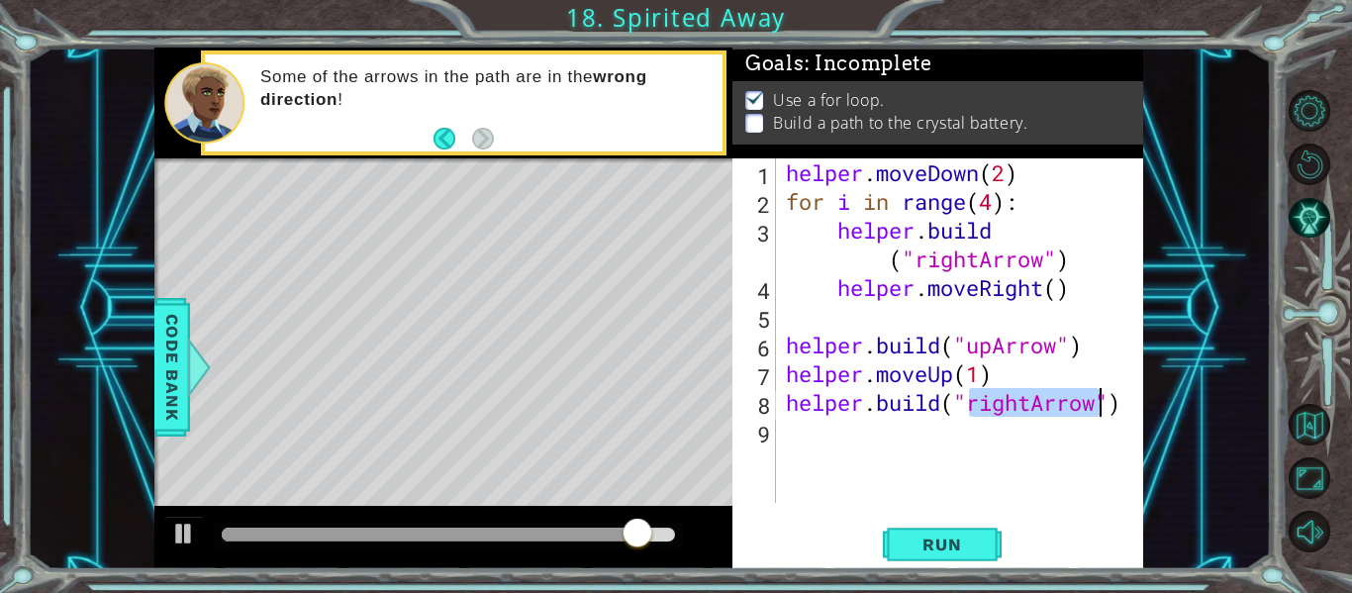
click at [1028, 407] on div "helper . moveDown ( 2 ) for i in range ( 4 ) : helper . build ( "rightArrow" ) …" at bounding box center [960, 330] width 357 height 345
click at [1031, 408] on div "helper . moveDown ( 2 ) for i in range ( 4 ) : helper . build ( "rightArrow" ) …" at bounding box center [965, 359] width 367 height 402
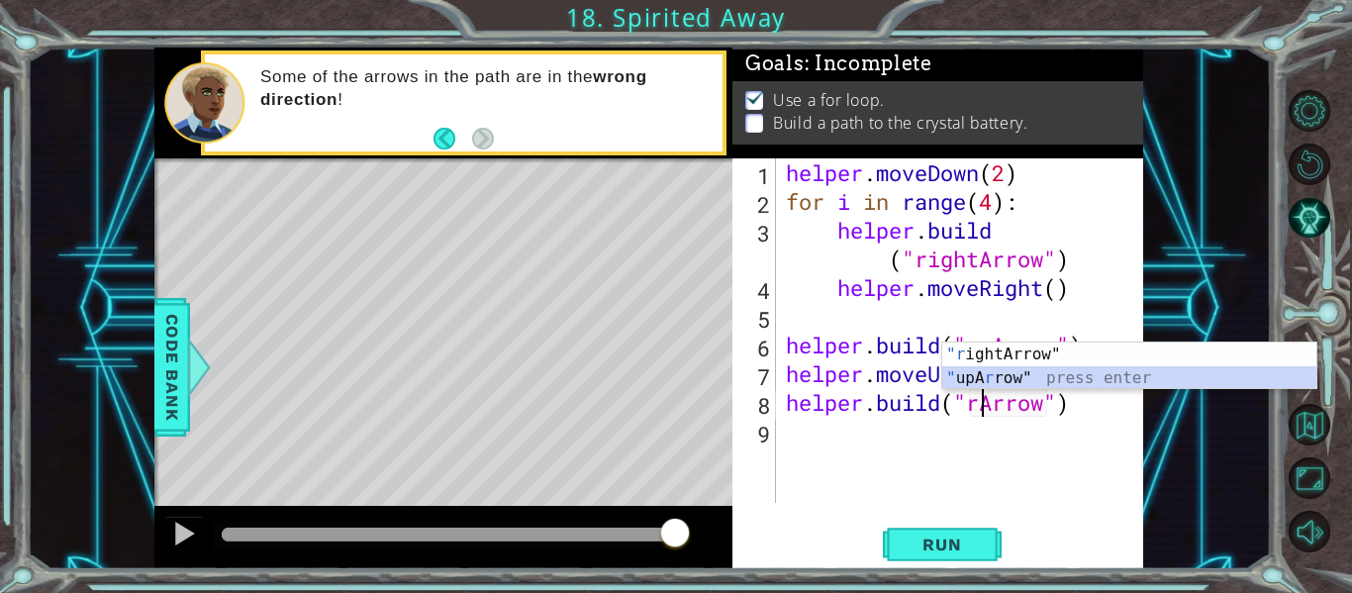
click at [1047, 377] on div ""r ightArrow" press enter " upA r row" press enter" at bounding box center [1130, 390] width 374 height 95
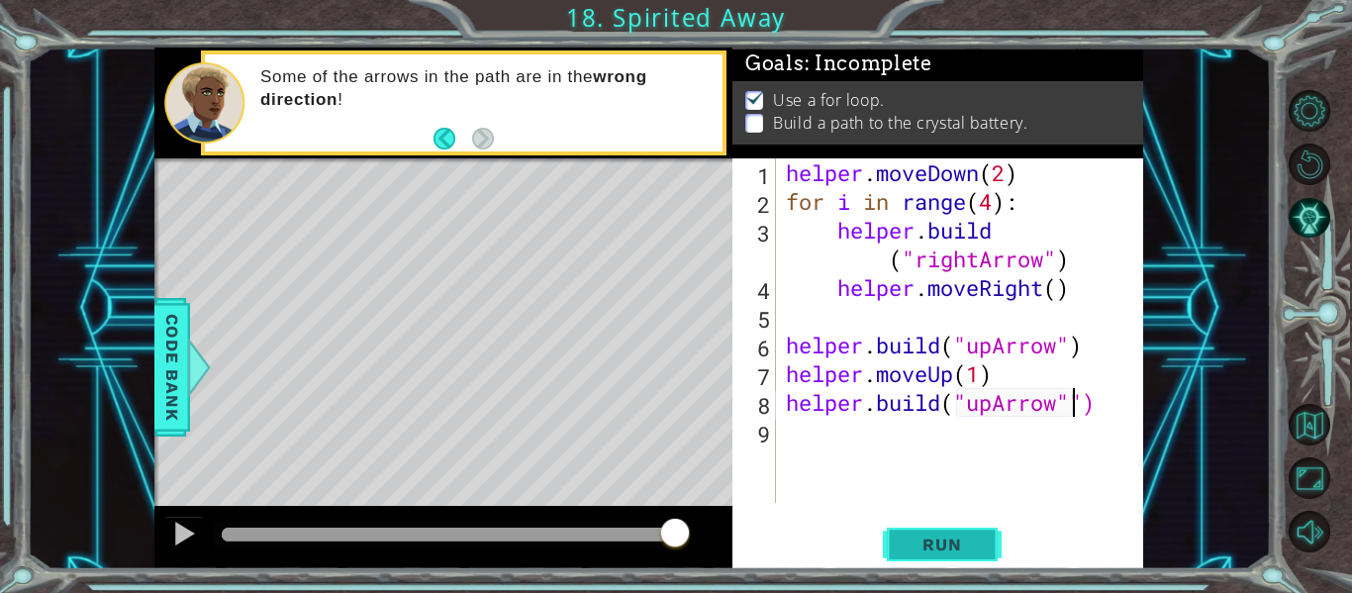
click at [928, 539] on span "Run" at bounding box center [942, 545] width 78 height 20
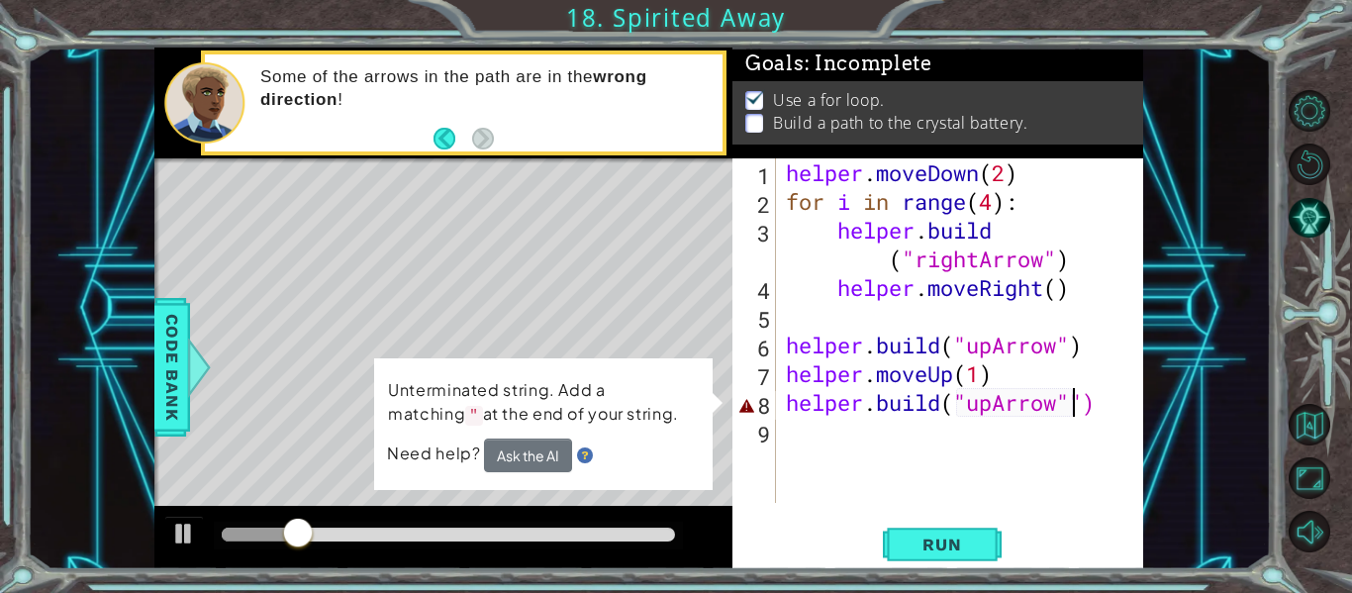
type textarea "[DOMAIN_NAME]("upArrow")"
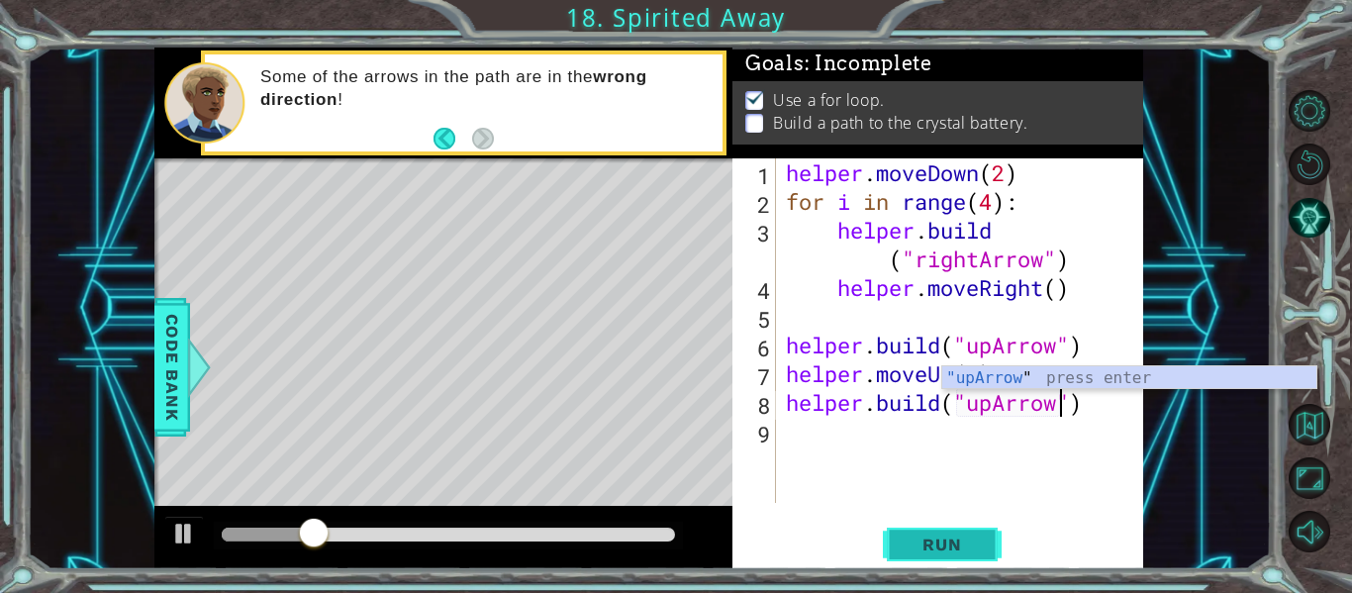
click at [945, 549] on span "Run" at bounding box center [942, 545] width 78 height 20
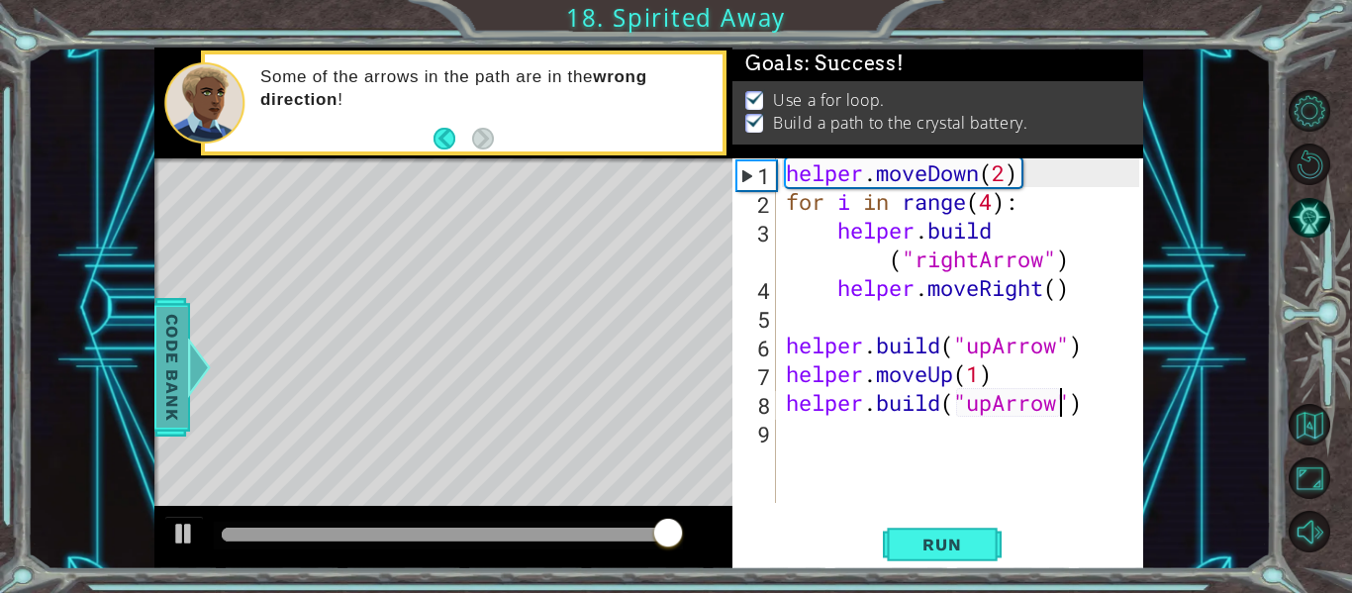
click at [188, 391] on div at bounding box center [199, 367] width 25 height 59
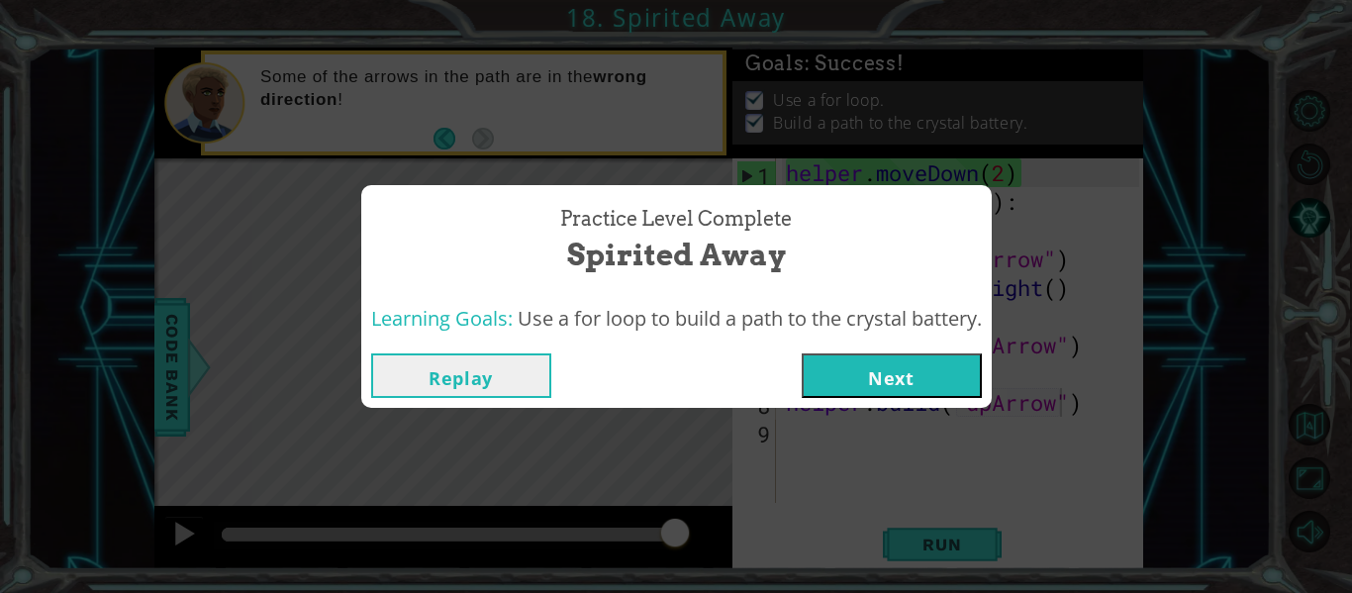
click at [572, 455] on div "Practice Level Complete Spirited Away Learning Goals: Use a for loop to build a…" at bounding box center [676, 296] width 1352 height 593
click at [868, 385] on button "Next" at bounding box center [892, 375] width 180 height 45
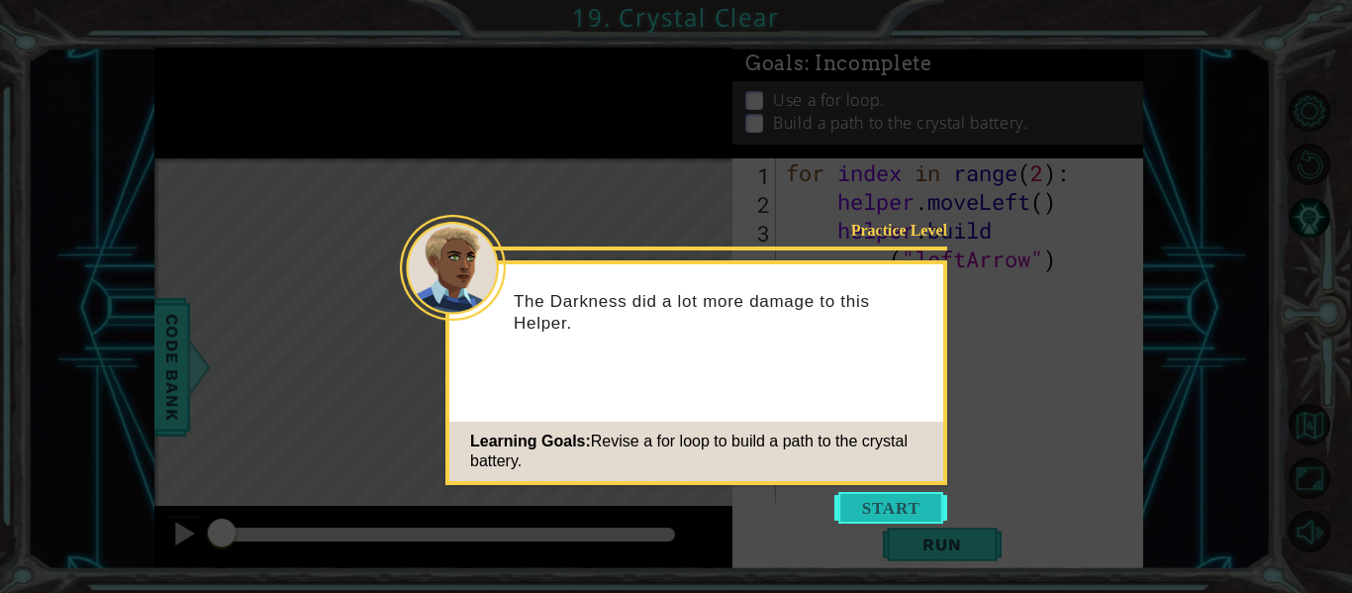
click at [896, 499] on button "Start" at bounding box center [891, 508] width 113 height 32
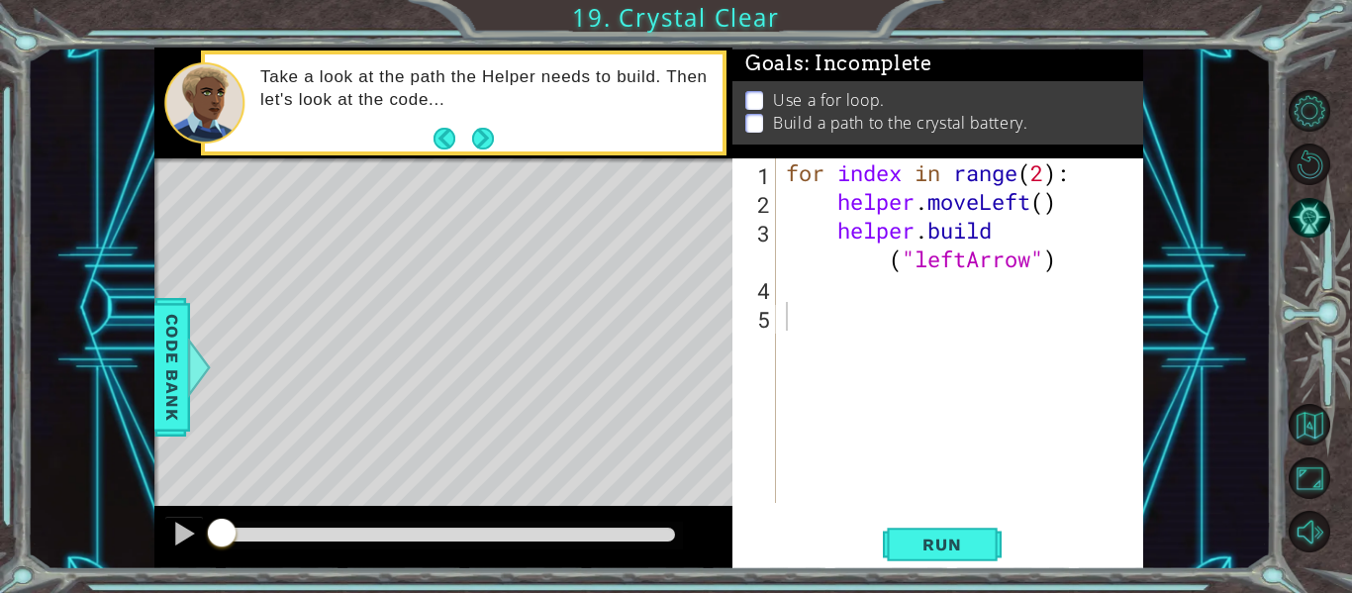
click at [876, 527] on div "Run" at bounding box center [942, 545] width 411 height 41
click at [907, 534] on button "Run" at bounding box center [942, 545] width 119 height 41
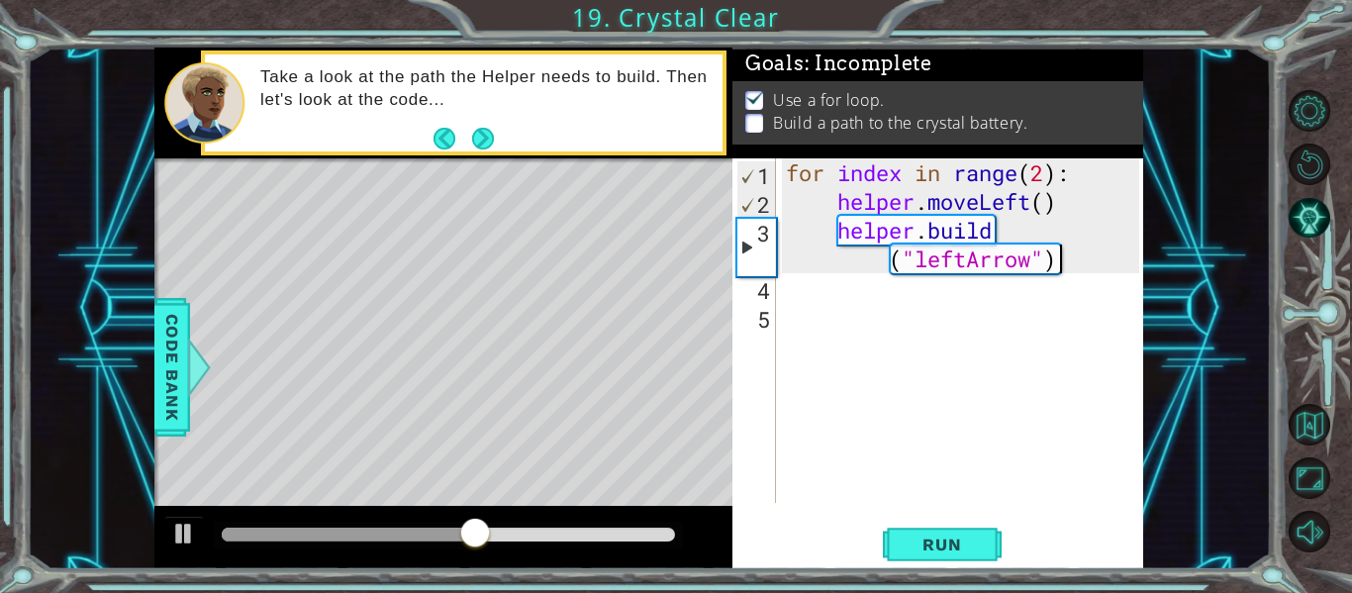
click at [1063, 264] on div "for index in range ( 2 ) : helper . moveLeft ( ) helper . build ( "leftArrow" )" at bounding box center [965, 359] width 367 height 402
type textarea "[DOMAIN_NAME]("leftArrow")"
click at [948, 307] on div "for index in range ( 2 ) : helper . moveLeft ( ) helper . build ( "leftArrow" )" at bounding box center [965, 359] width 367 height 402
click at [803, 289] on div "for index in range ( 2 ) : helper . moveLeft ( ) helper . build ( "leftArrow" )" at bounding box center [965, 359] width 367 height 402
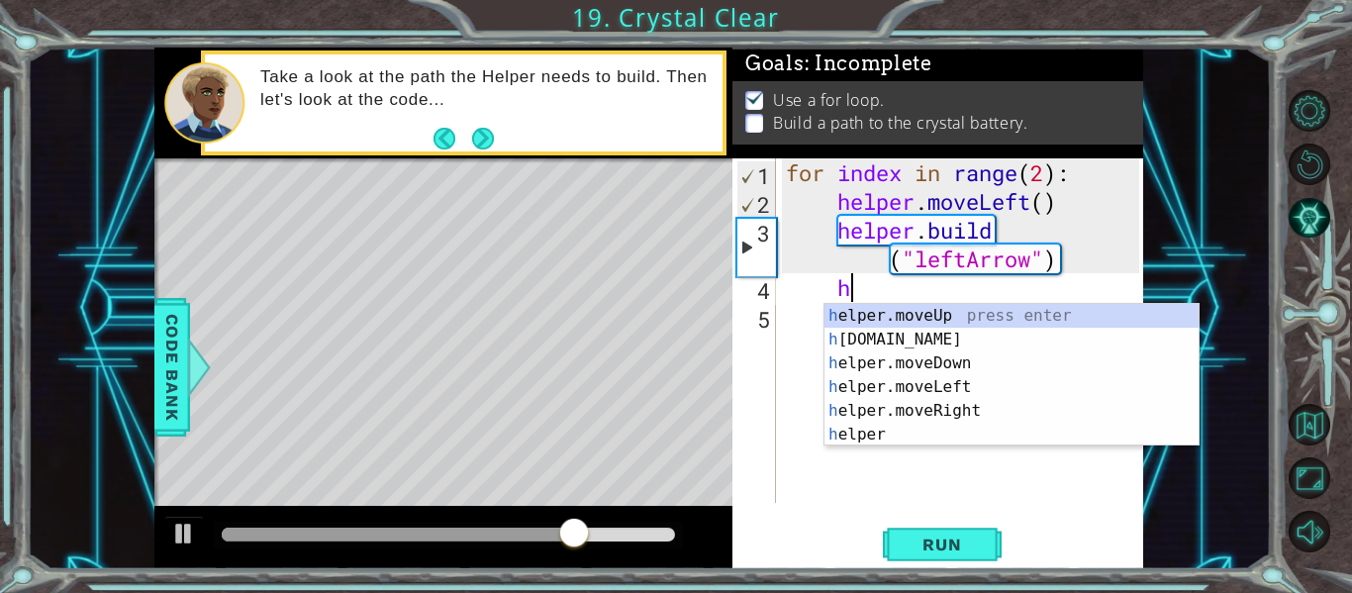
scroll to position [0, 2]
click at [901, 343] on div "h elper.moveUp press enter h [DOMAIN_NAME] press enter h elper.moveDown press e…" at bounding box center [1012, 399] width 374 height 190
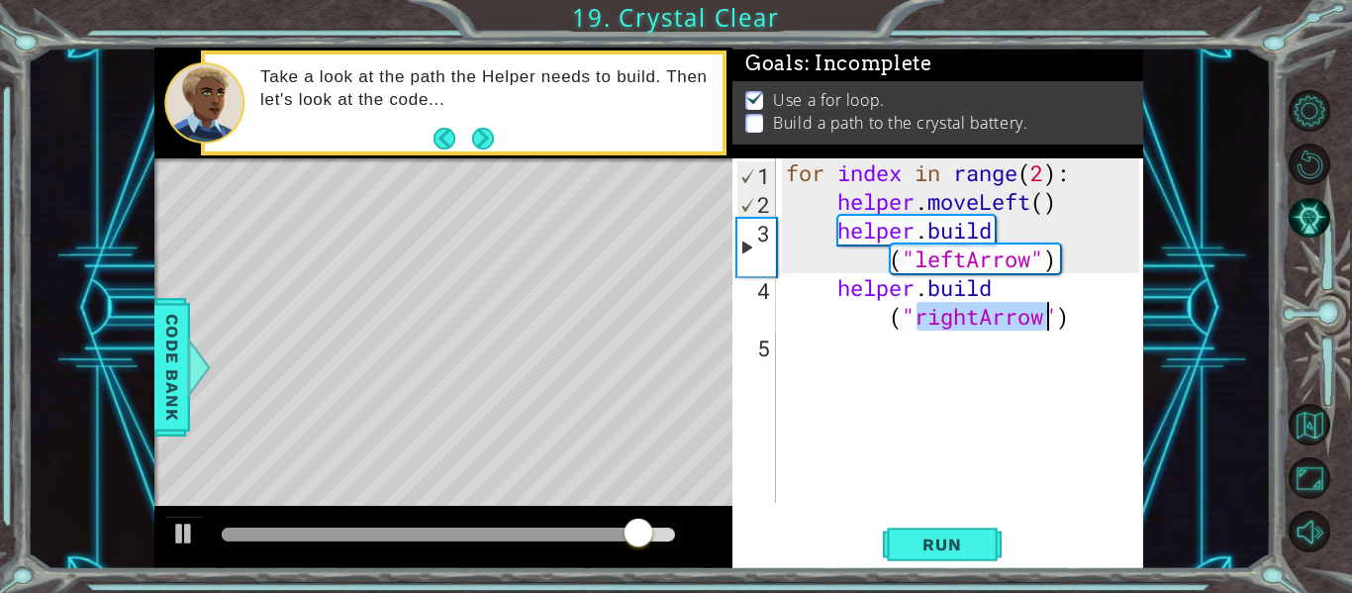
click at [984, 323] on div "for index in range ( 2 ) : helper . moveLeft ( ) helper . build ( "leftArrow" )…" at bounding box center [960, 330] width 357 height 345
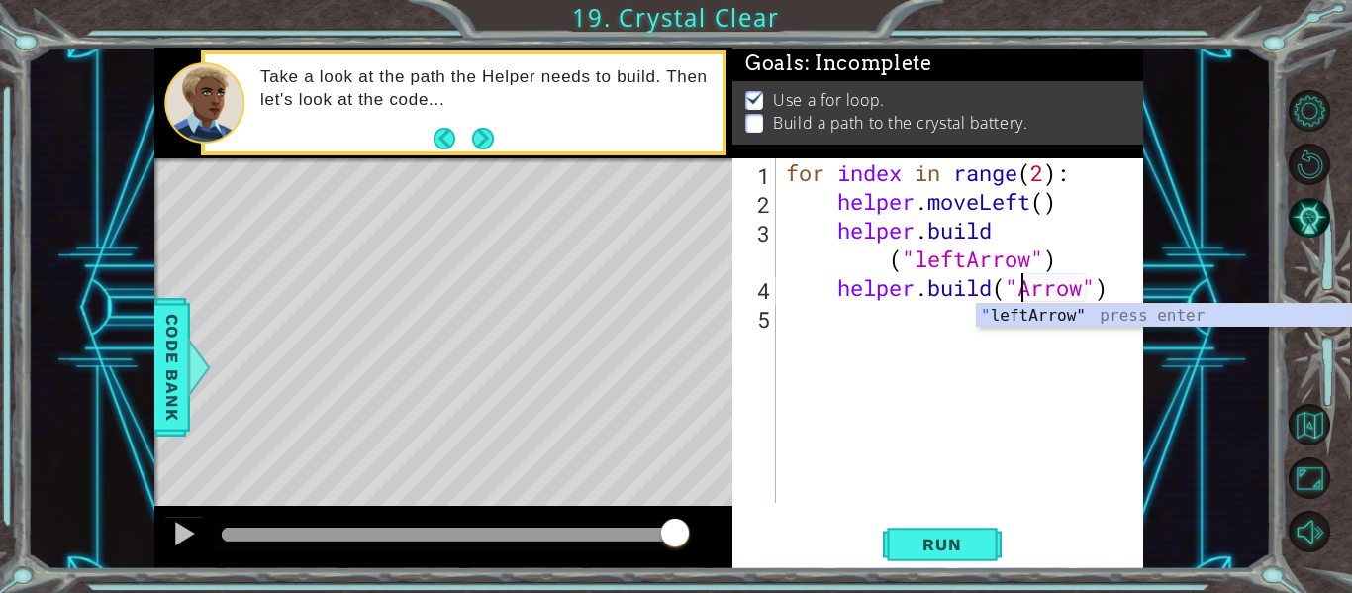
click at [984, 317] on div "" leftArrow" press enter" at bounding box center [1164, 339] width 374 height 71
type textarea "[DOMAIN_NAME]("leftArrow")"
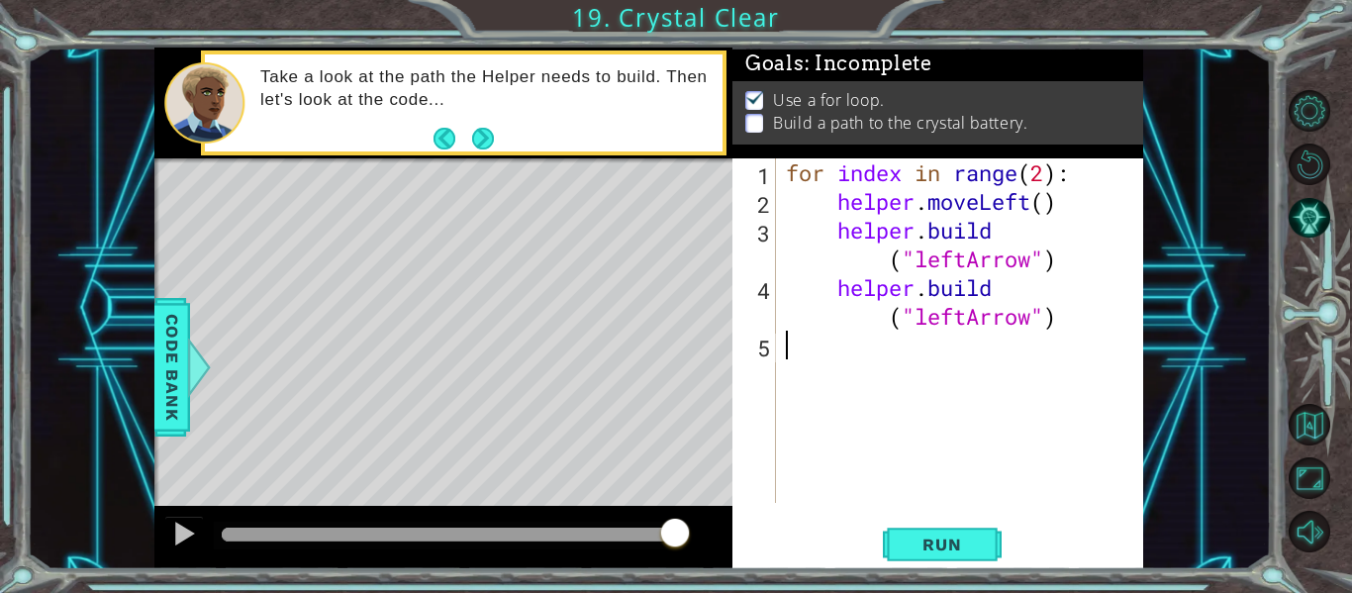
click at [855, 352] on div "for index in range ( 2 ) : helper . moveLeft ( ) helper . build ( "leftArrow" )…" at bounding box center [965, 359] width 367 height 402
click at [870, 356] on div "for index in range ( 2 ) : helper . moveLeft ( ) helper . build ( "leftArrow" )…" at bounding box center [965, 359] width 367 height 402
click at [922, 350] on div "for index in range ( 2 ) : helper . moveLeft ( ) helper . build ( "leftArrow" )…" at bounding box center [965, 359] width 367 height 402
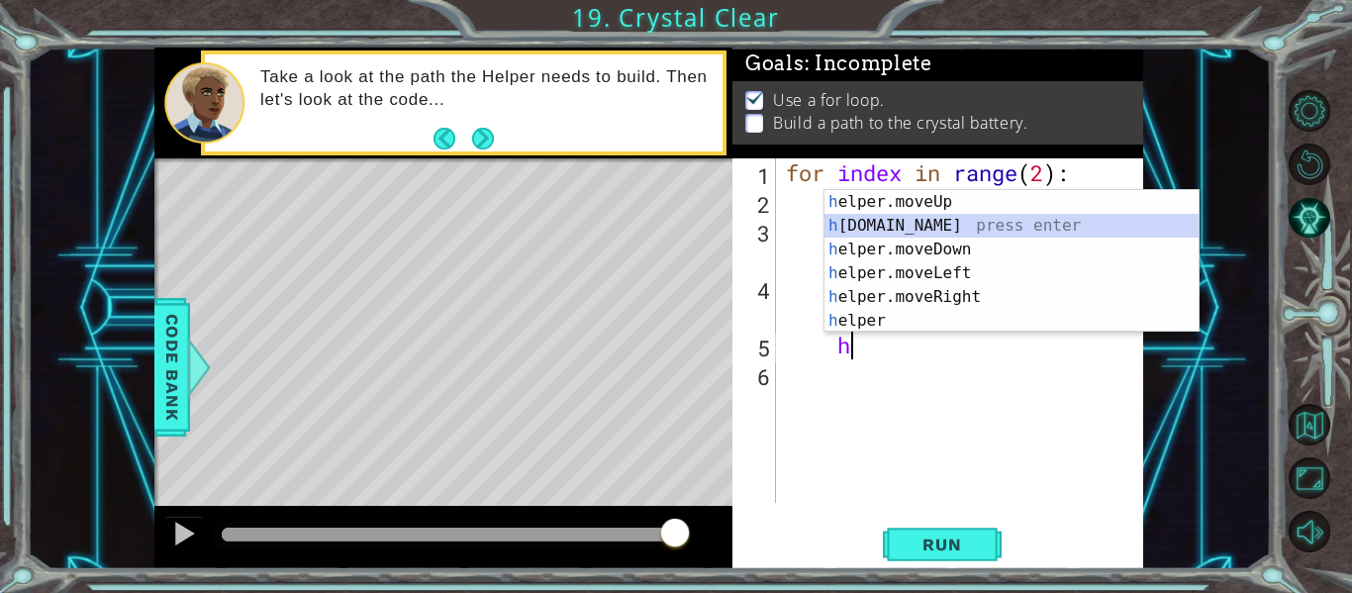
click at [914, 226] on div "h elper.moveUp press enter h [DOMAIN_NAME] press enter h elper.moveDown press e…" at bounding box center [1012, 285] width 374 height 190
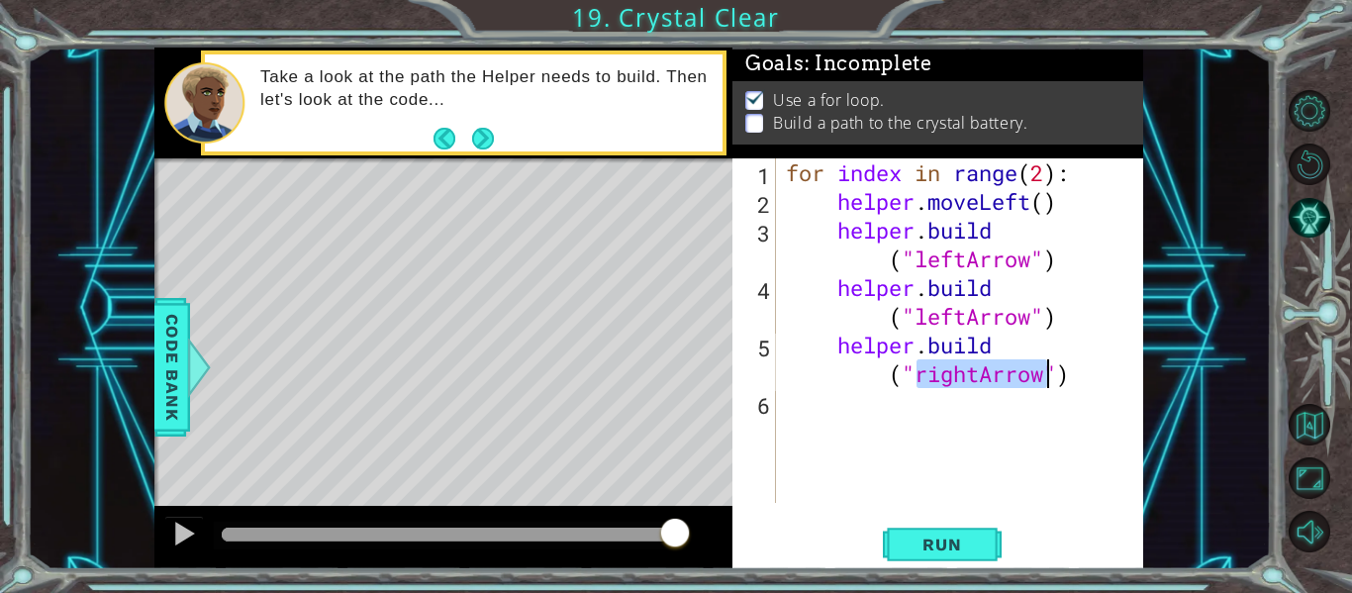
click at [981, 384] on div "for index in range ( 2 ) : helper . moveLeft ( ) helper . build ( "leftArrow" )…" at bounding box center [960, 330] width 357 height 345
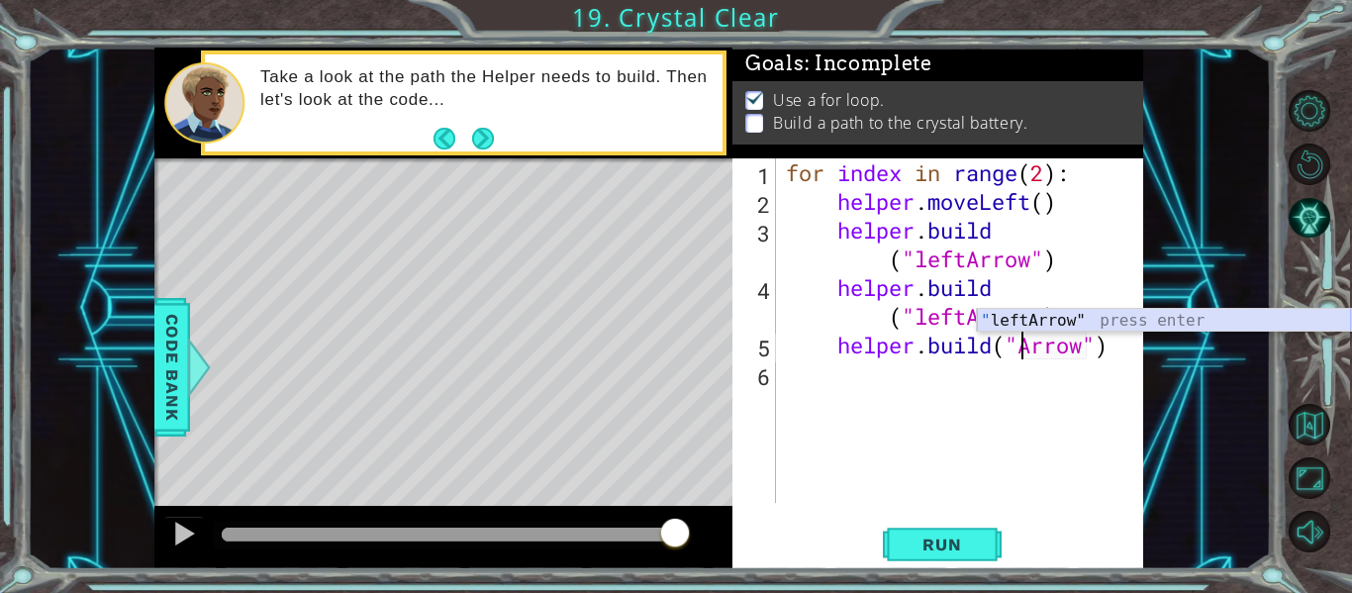
click at [1042, 318] on div "" leftArrow" press enter" at bounding box center [1164, 344] width 374 height 71
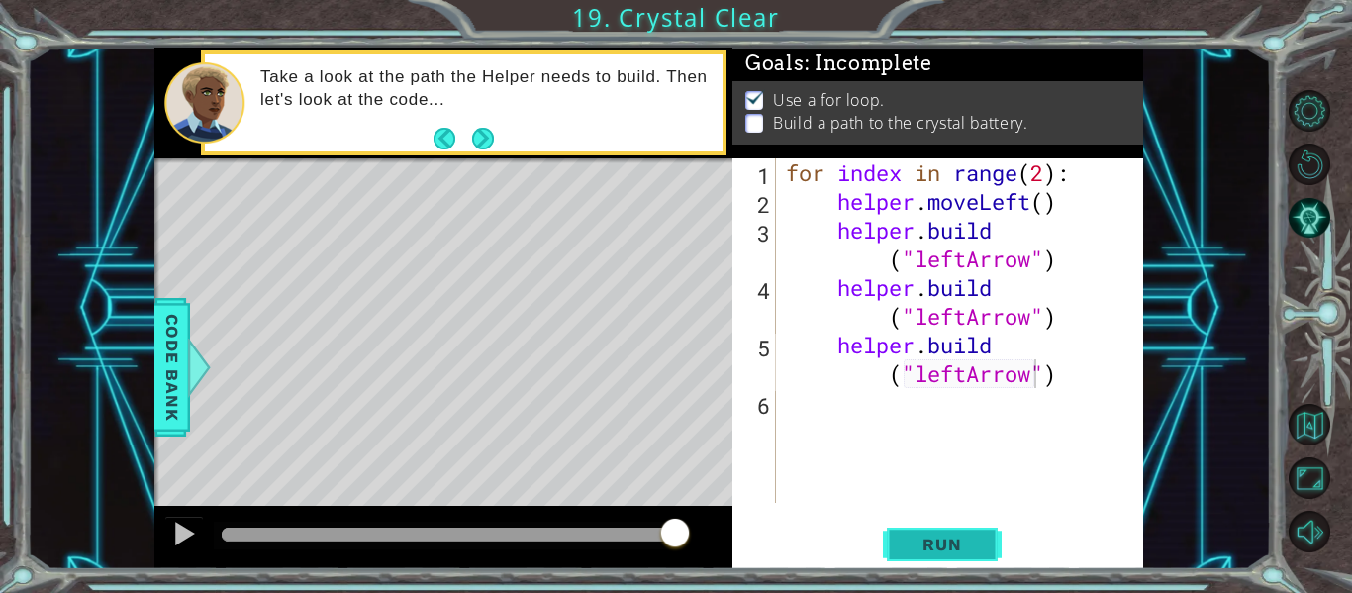
click at [967, 553] on span "Run" at bounding box center [942, 545] width 78 height 20
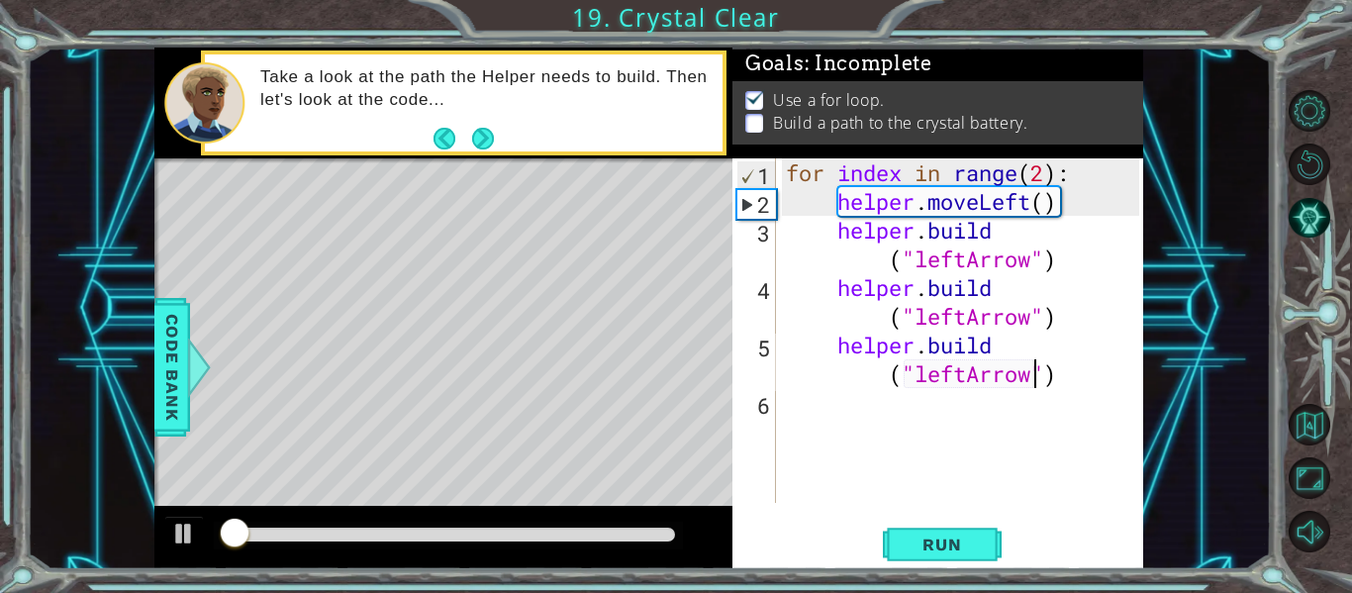
click at [459, 536] on div at bounding box center [448, 535] width 453 height 14
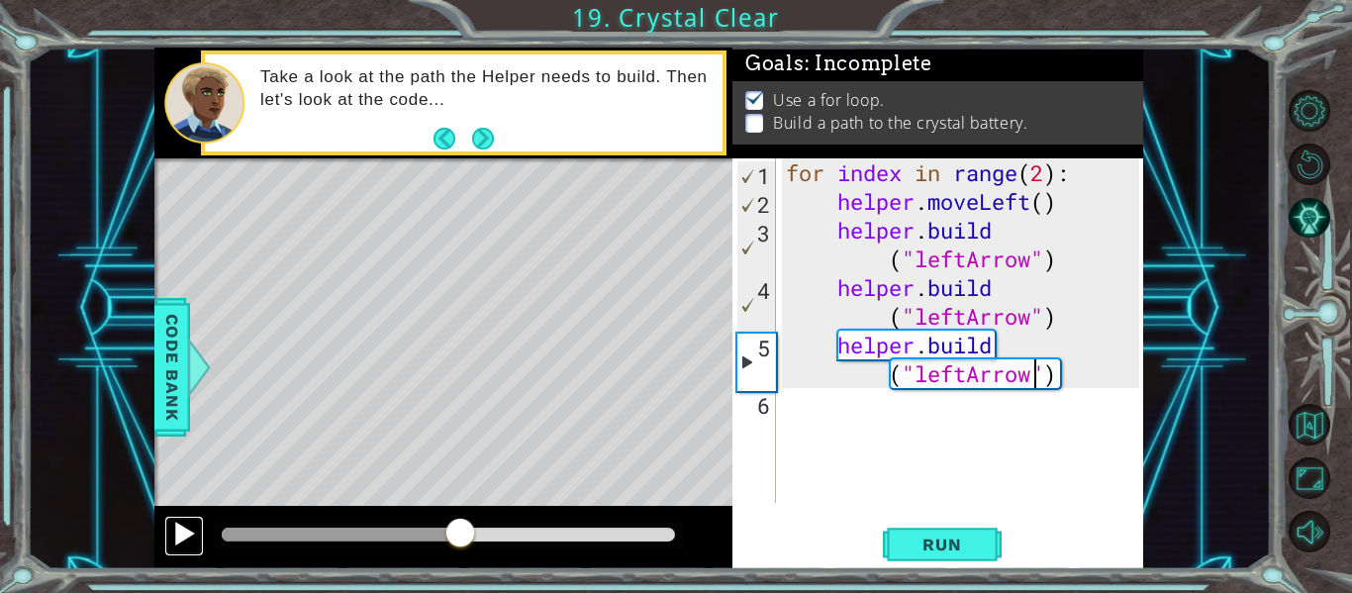
click at [193, 535] on div at bounding box center [184, 534] width 26 height 26
click at [187, 535] on div at bounding box center [184, 534] width 26 height 26
click at [832, 291] on div "for index in range ( 2 ) : helper . moveLeft ( ) helper . build ( "leftArrow" )…" at bounding box center [965, 359] width 367 height 402
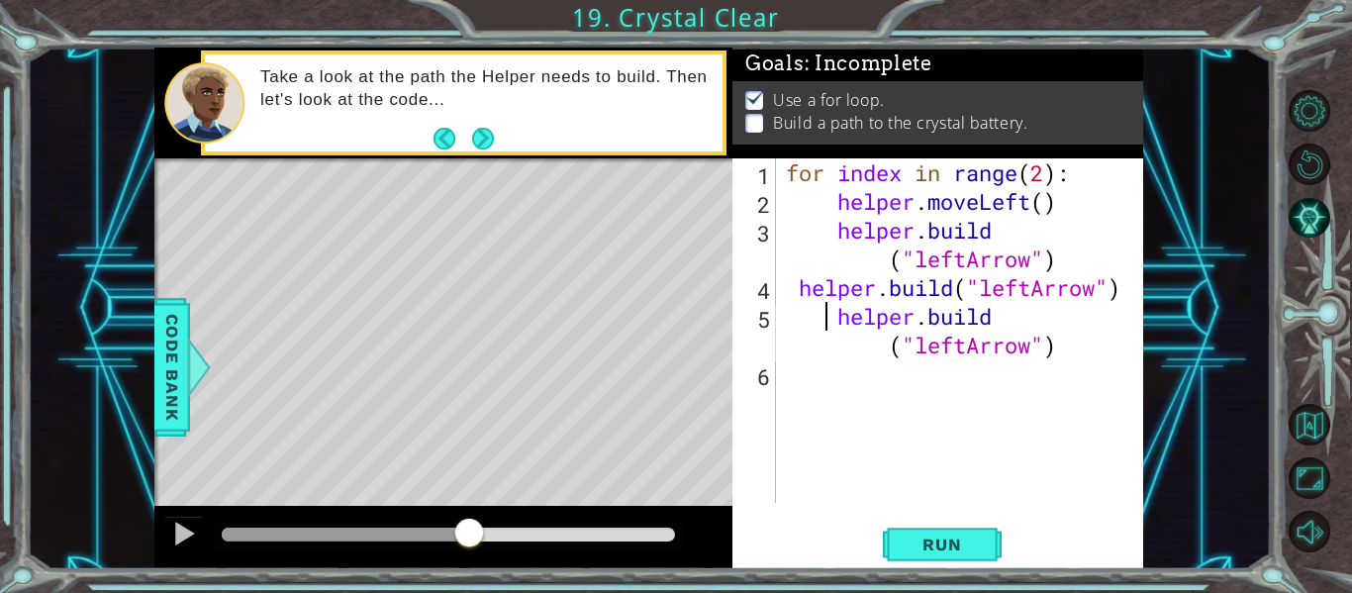
click at [831, 323] on div "for index in range ( 2 ) : helper . moveLeft ( ) helper . build ( "leftArrow" )…" at bounding box center [965, 359] width 367 height 402
click at [848, 320] on div "for index in range ( 2 ) : helper . moveLeft ( ) helper . build ( "leftArrow" )…" at bounding box center [965, 359] width 367 height 402
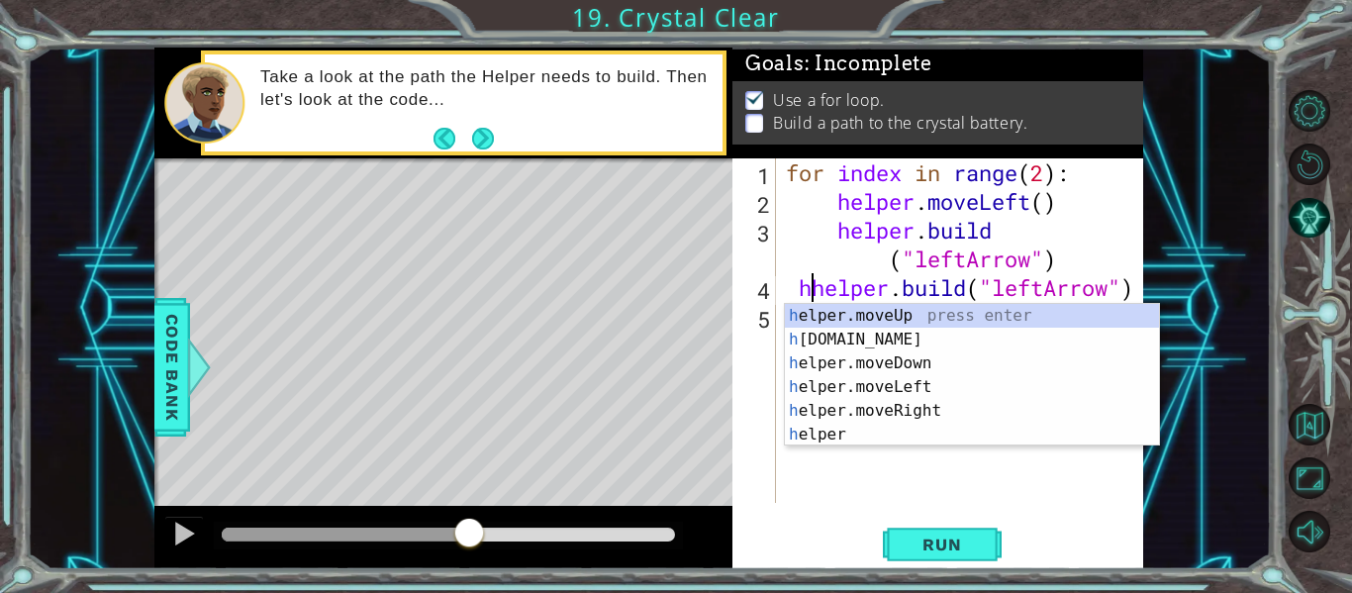
type textarea "[DOMAIN_NAME]("leftArrow")"
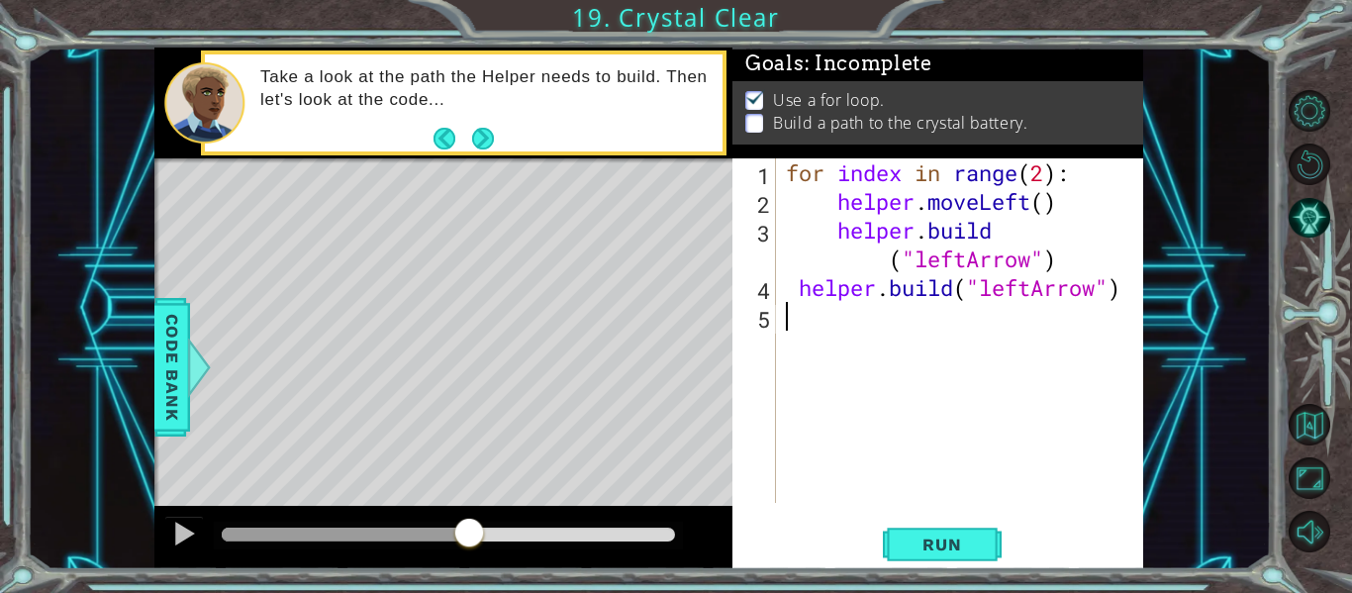
click at [813, 327] on div "for index in range ( 2 ) : helper . moveLeft ( ) helper . build ( "leftArrow" )…" at bounding box center [965, 359] width 367 height 402
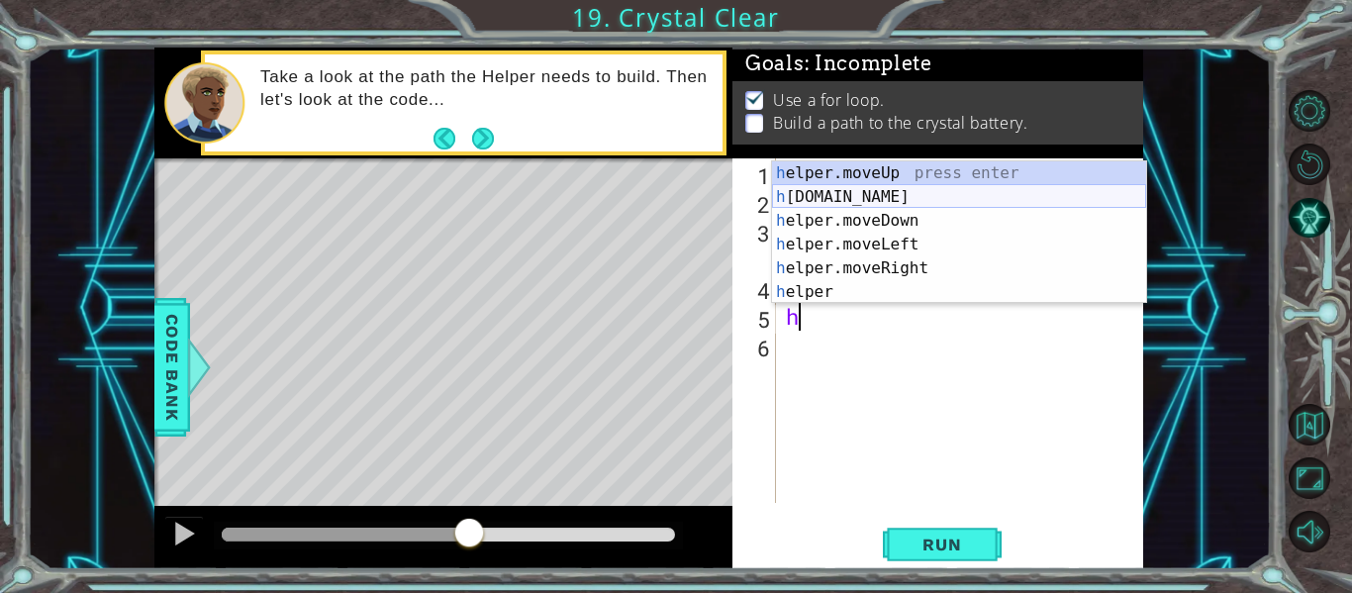
click at [886, 200] on div "h elper.moveUp press enter h [DOMAIN_NAME] press enter h elper.moveDown press e…" at bounding box center [959, 256] width 374 height 190
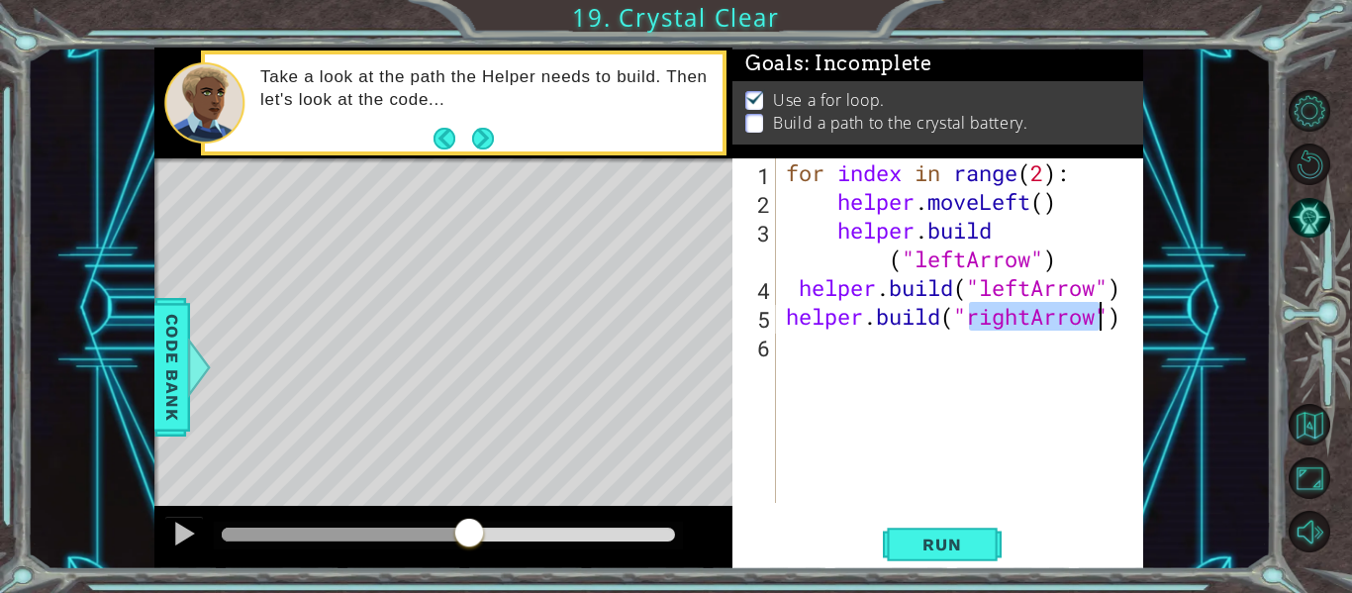
click at [1029, 322] on div "for index in range ( 2 ) : helper . moveLeft ( ) helper . build ( "leftArrow" )…" at bounding box center [960, 330] width 357 height 345
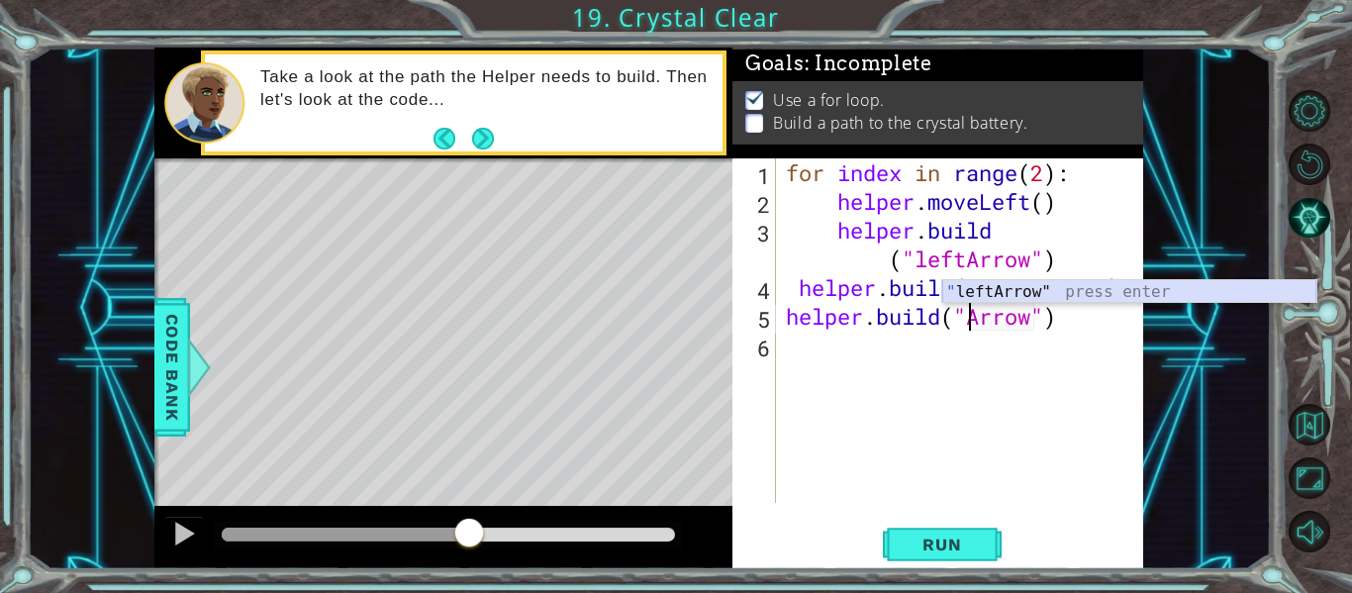
click at [973, 294] on div "" leftArrow" press enter" at bounding box center [1130, 315] width 374 height 71
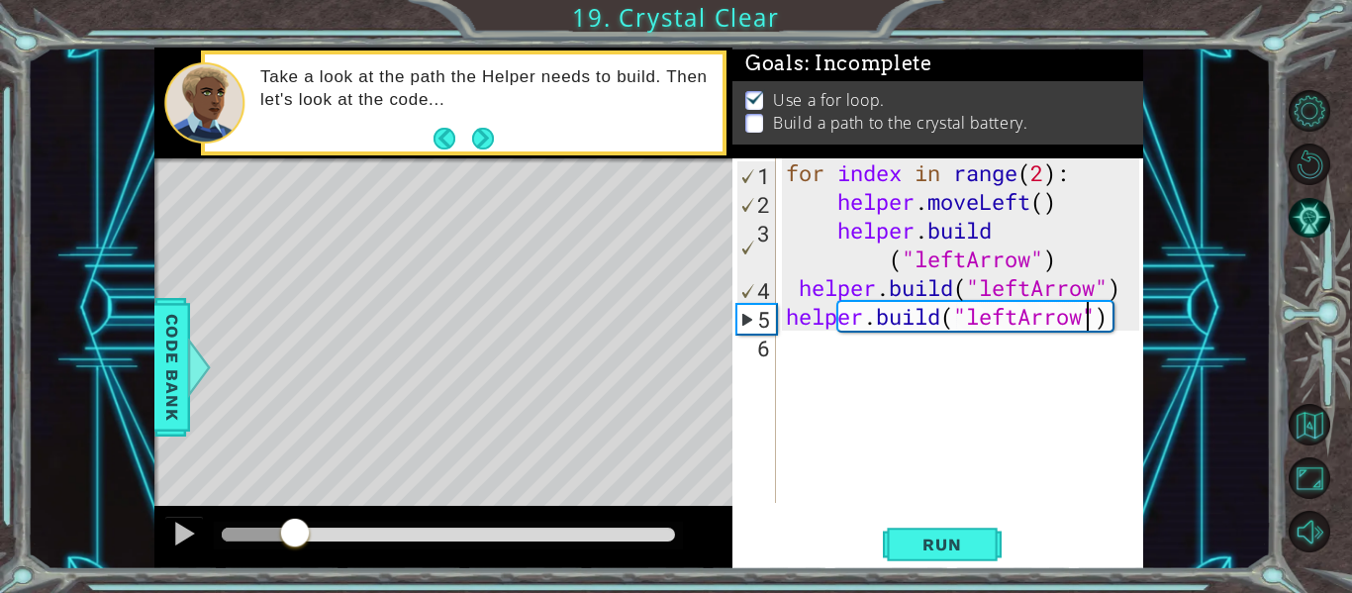
drag, startPoint x: 469, startPoint y: 530, endPoint x: 238, endPoint y: 560, distance: 233.7
click at [238, 560] on div at bounding box center [443, 537] width 578 height 63
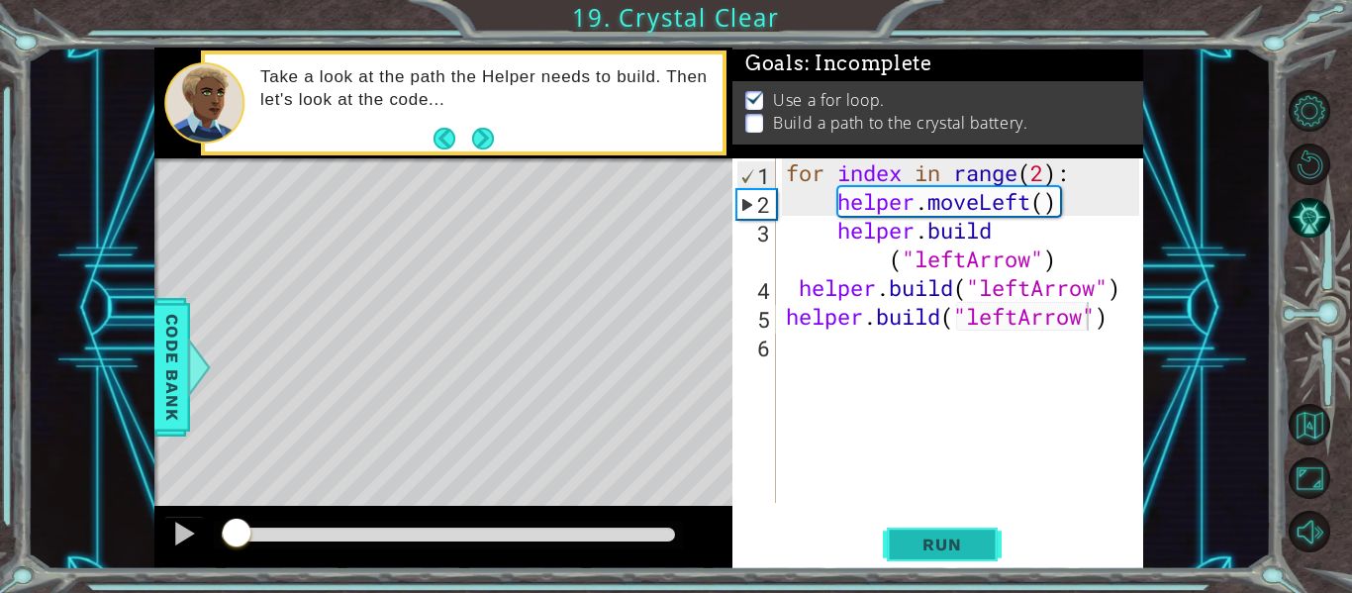
click at [946, 548] on span "Run" at bounding box center [942, 545] width 78 height 20
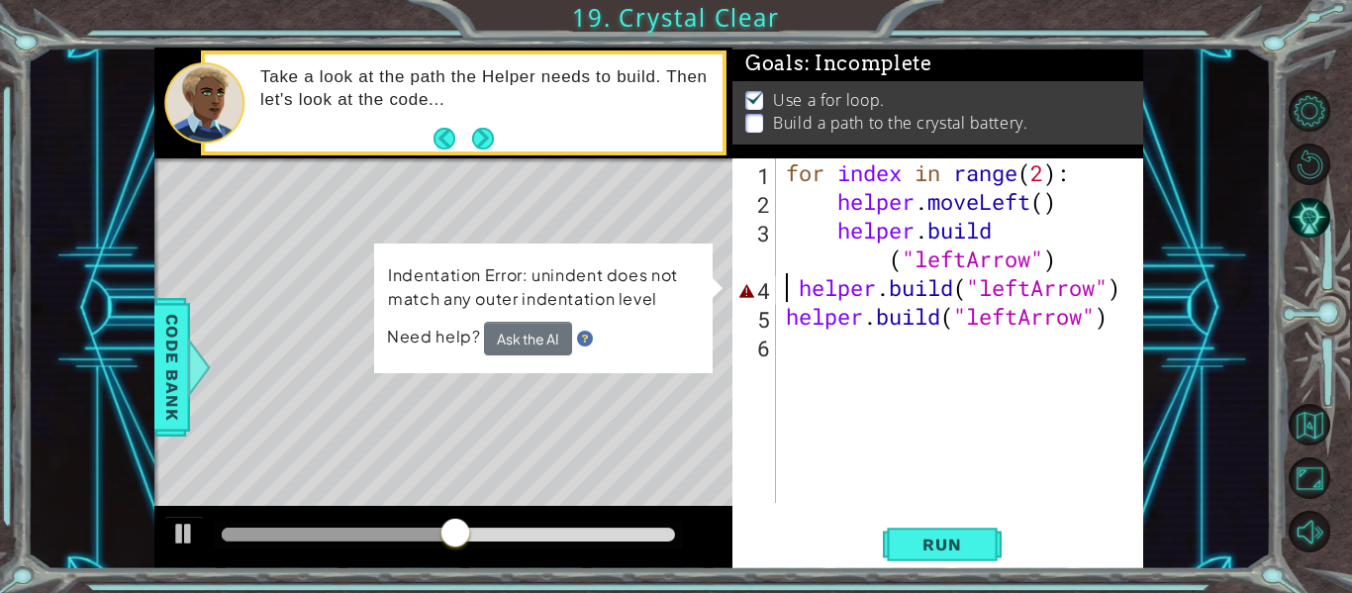
click at [789, 290] on div "for index in range ( 2 ) : helper . moveLeft ( ) helper . build ( "leftArrow" )…" at bounding box center [965, 359] width 367 height 402
click at [794, 291] on div "for index in range ( 2 ) : helper . moveLeft ( ) helper . build ( "leftArrow" )…" at bounding box center [965, 359] width 367 height 402
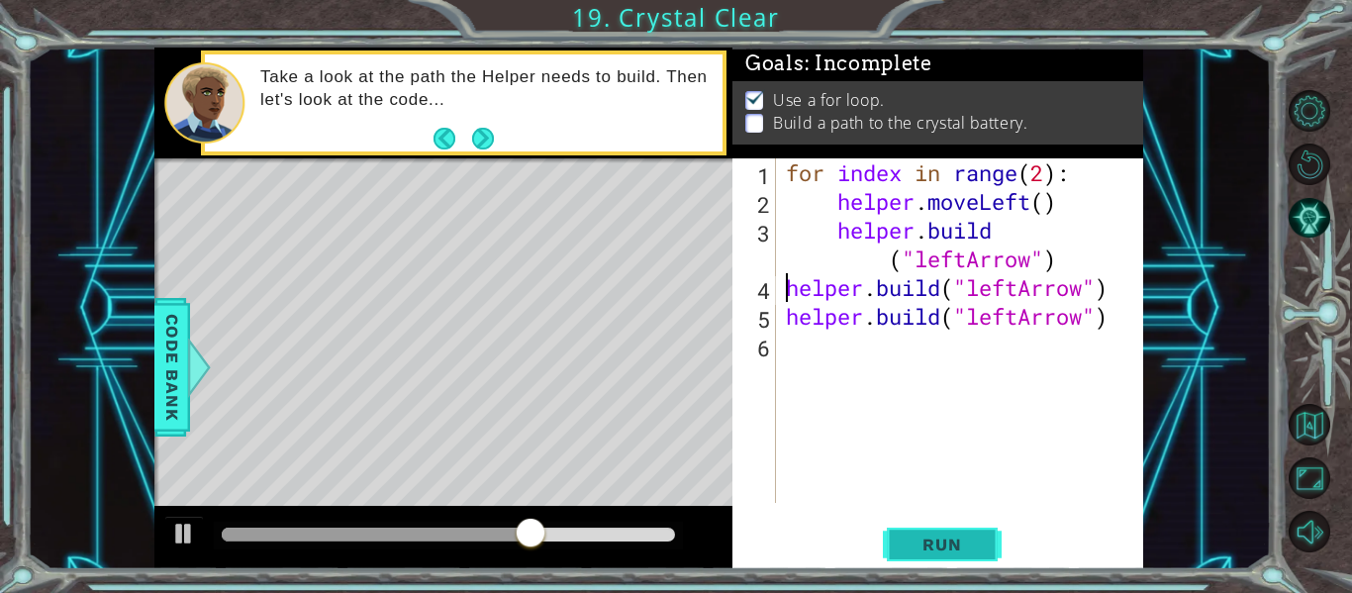
click at [948, 549] on span "Run" at bounding box center [942, 545] width 78 height 20
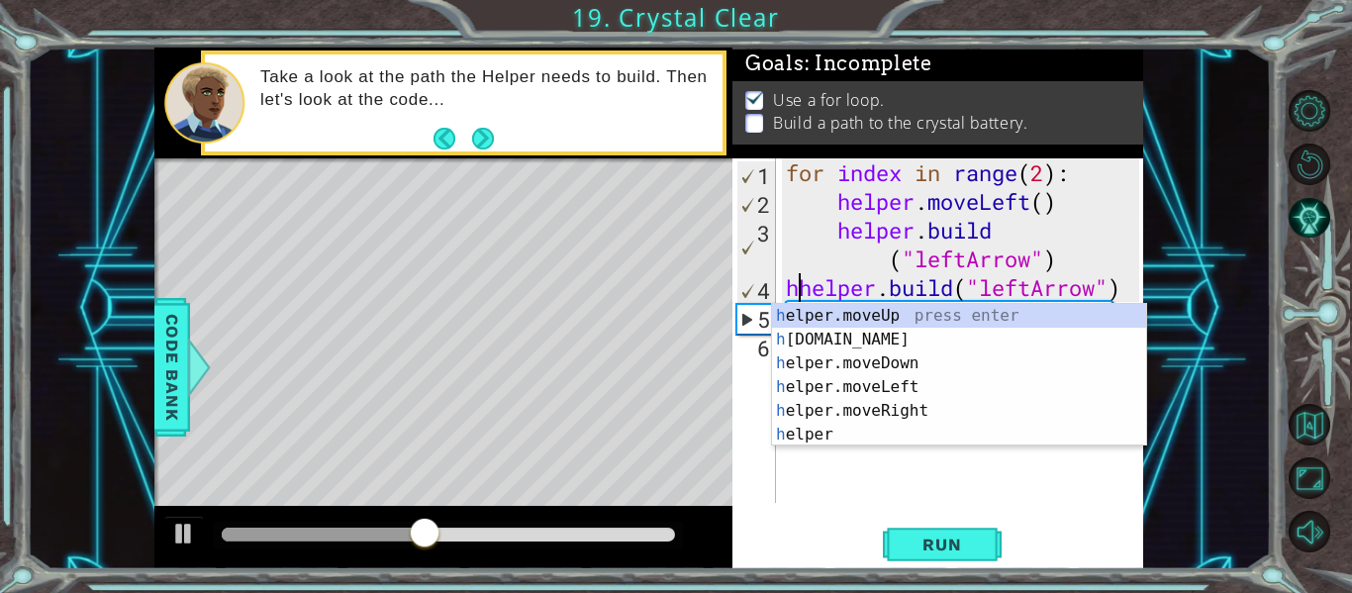
scroll to position [0, 1]
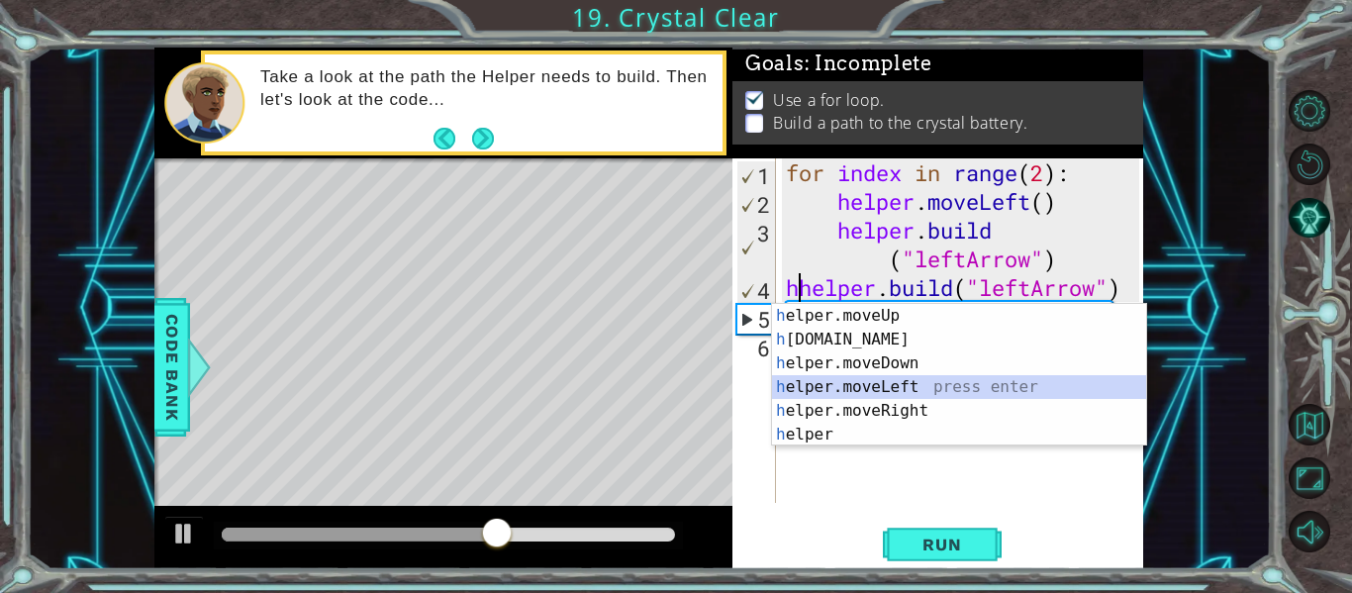
click at [851, 385] on div "h elper.moveUp press enter h [DOMAIN_NAME] press enter h elper.moveDown press e…" at bounding box center [959, 399] width 374 height 190
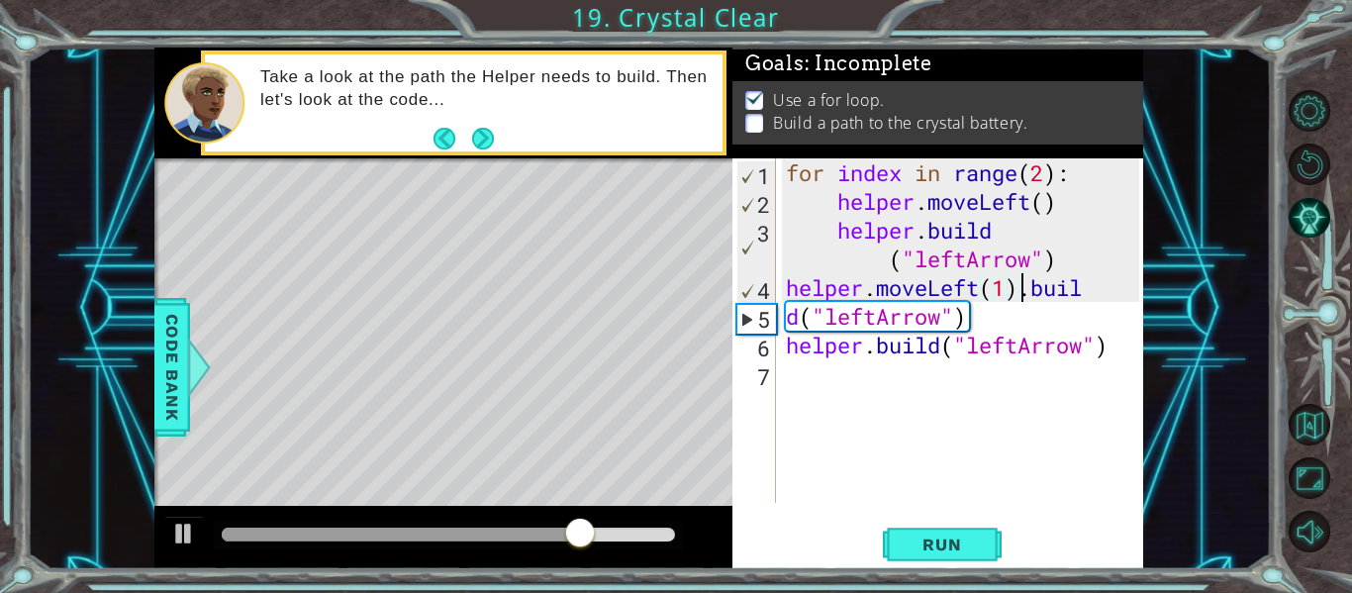
click at [1022, 292] on div "for index in range ( 2 ) : helper . moveLeft ( ) helper . build ( "leftArrow" )…" at bounding box center [965, 359] width 367 height 402
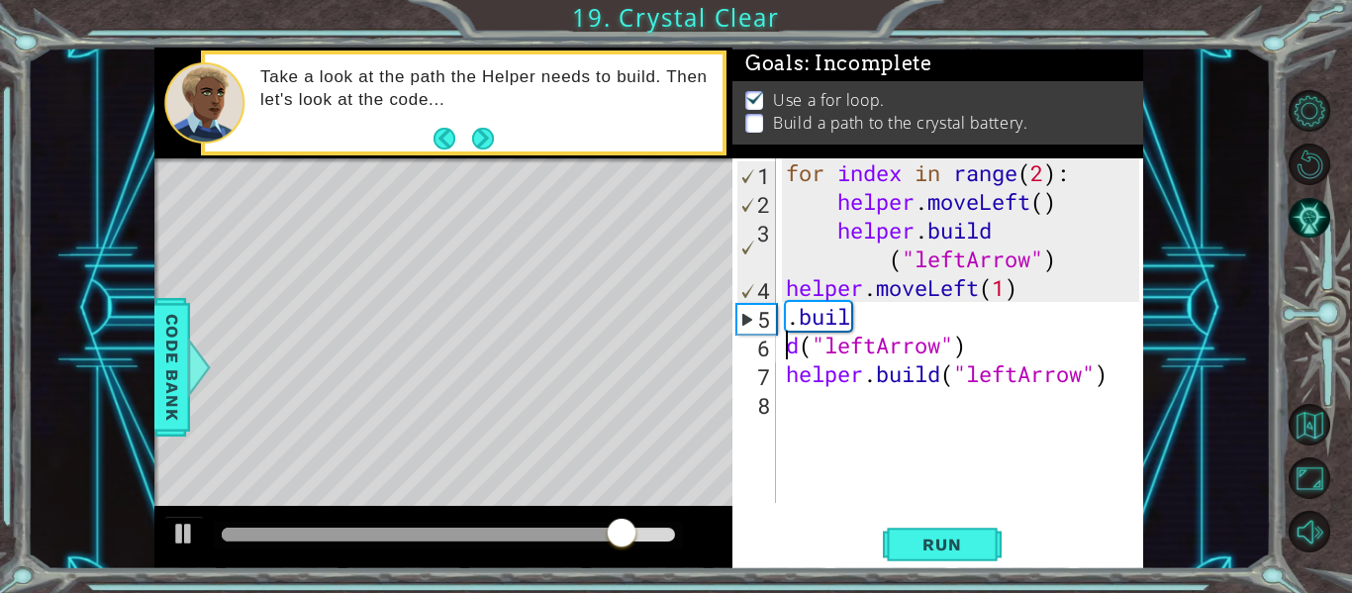
click at [790, 353] on div "for index in range ( 2 ) : helper . moveLeft ( ) helper . build ( "leftArrow" )…" at bounding box center [965, 359] width 367 height 402
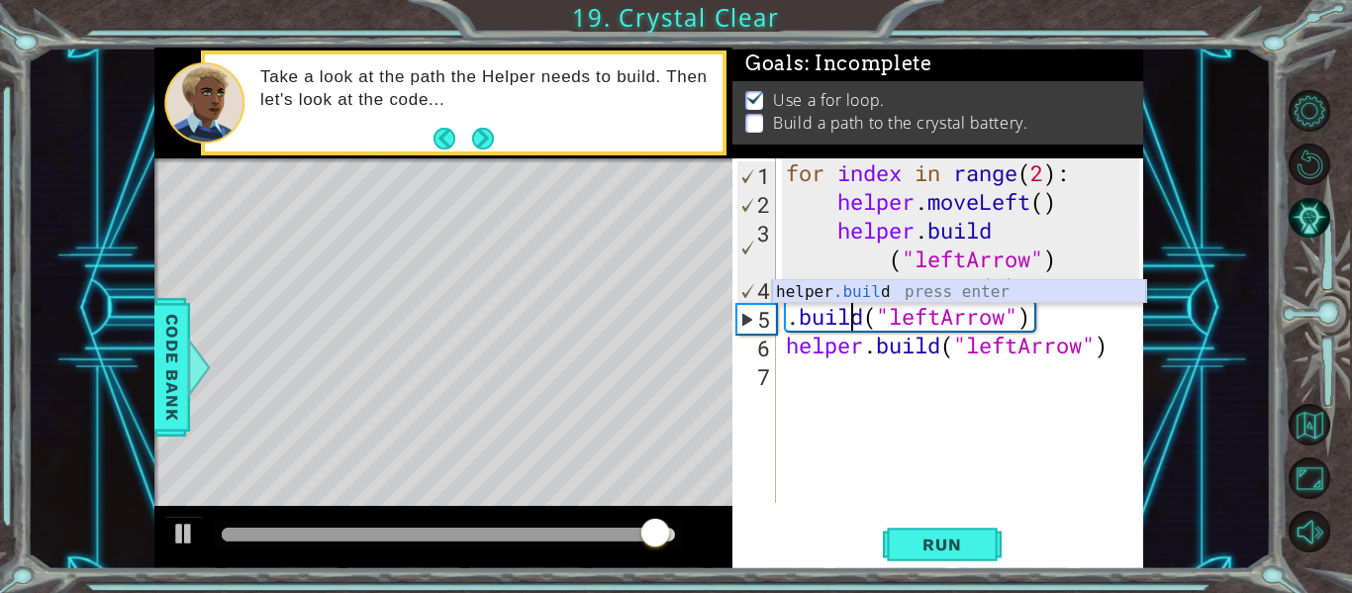
click at [807, 290] on div "helper .buil d press enter" at bounding box center [959, 315] width 374 height 71
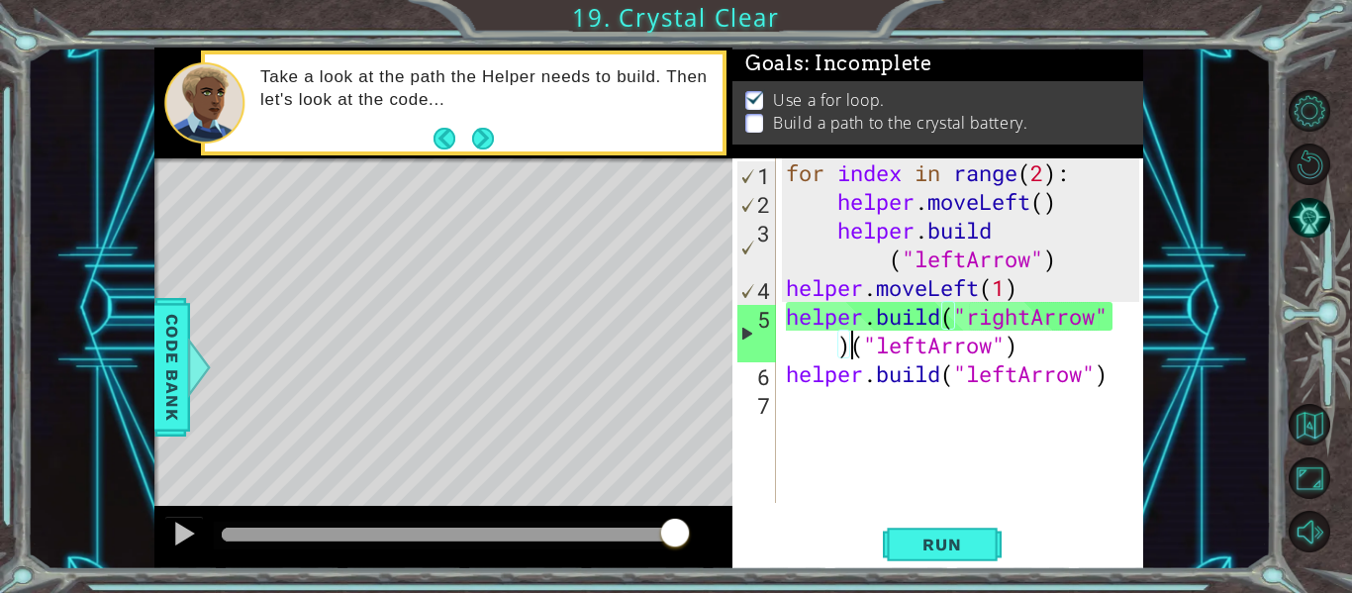
click at [850, 350] on div "for index in range ( 2 ) : helper . moveLeft ( ) helper . build ( "leftArrow" )…" at bounding box center [965, 359] width 367 height 402
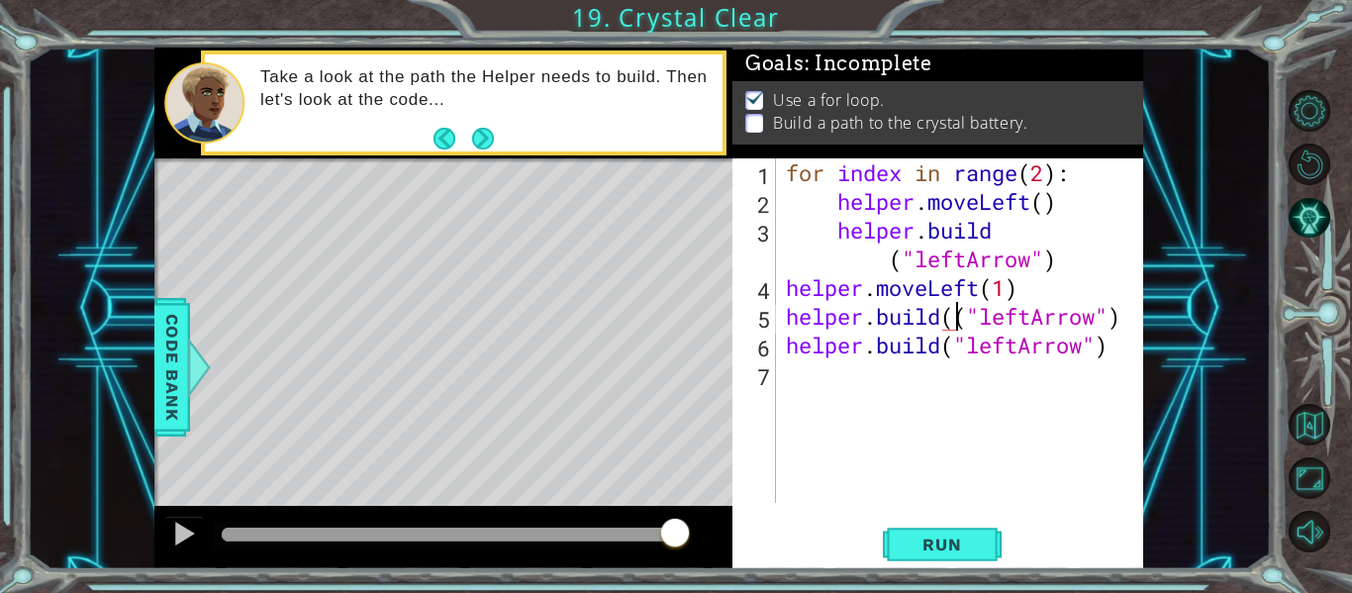
type textarea "[DOMAIN_NAME]("leftArrow")"
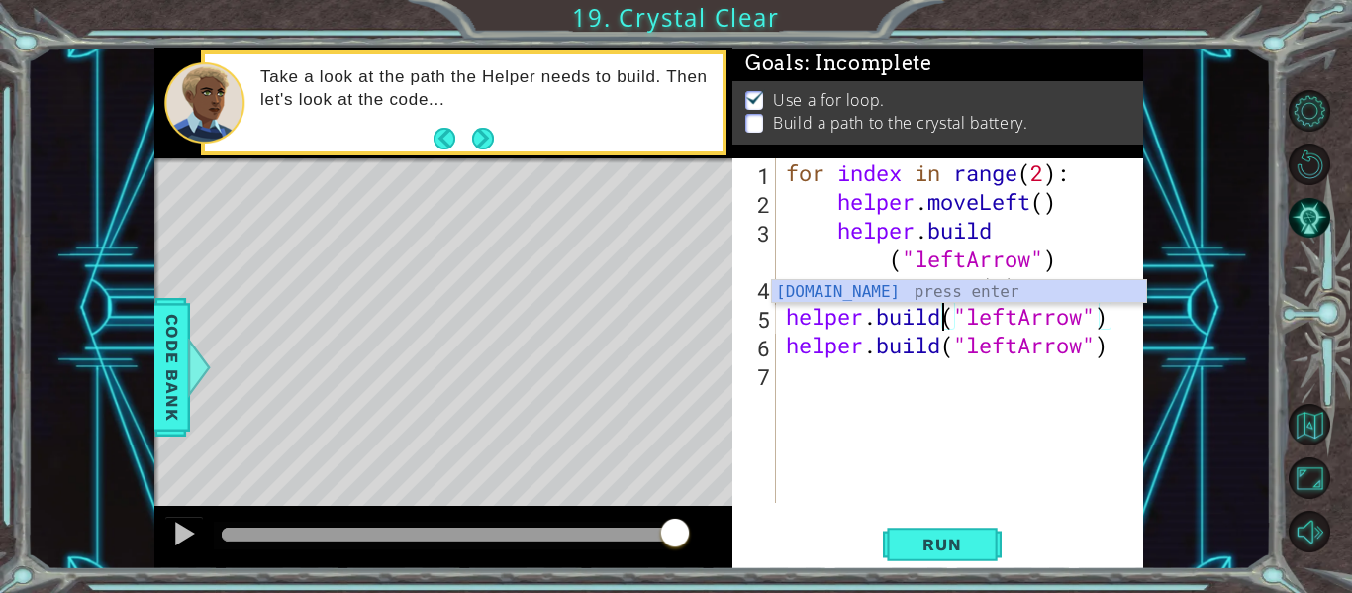
click at [858, 407] on div "for index in range ( 2 ) : helper . moveLeft ( ) helper . build ( "leftArrow" )…" at bounding box center [965, 359] width 367 height 402
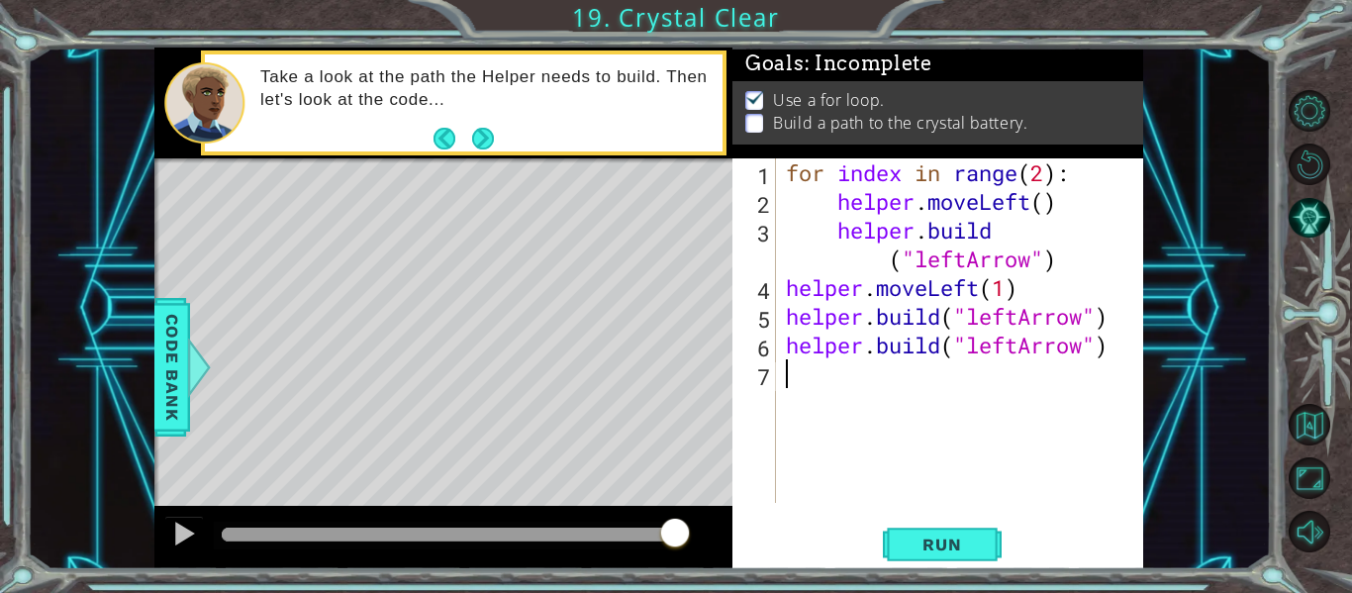
scroll to position [0, 0]
click at [785, 346] on div "for index in range ( 2 ) : helper . moveLeft ( ) helper . build ( "leftArrow" )…" at bounding box center [965, 359] width 367 height 402
click at [951, 354] on div "for index in range ( 2 ) : helper . moveLeft ( ) helper . build ( "leftArrow" )…" at bounding box center [965, 359] width 367 height 402
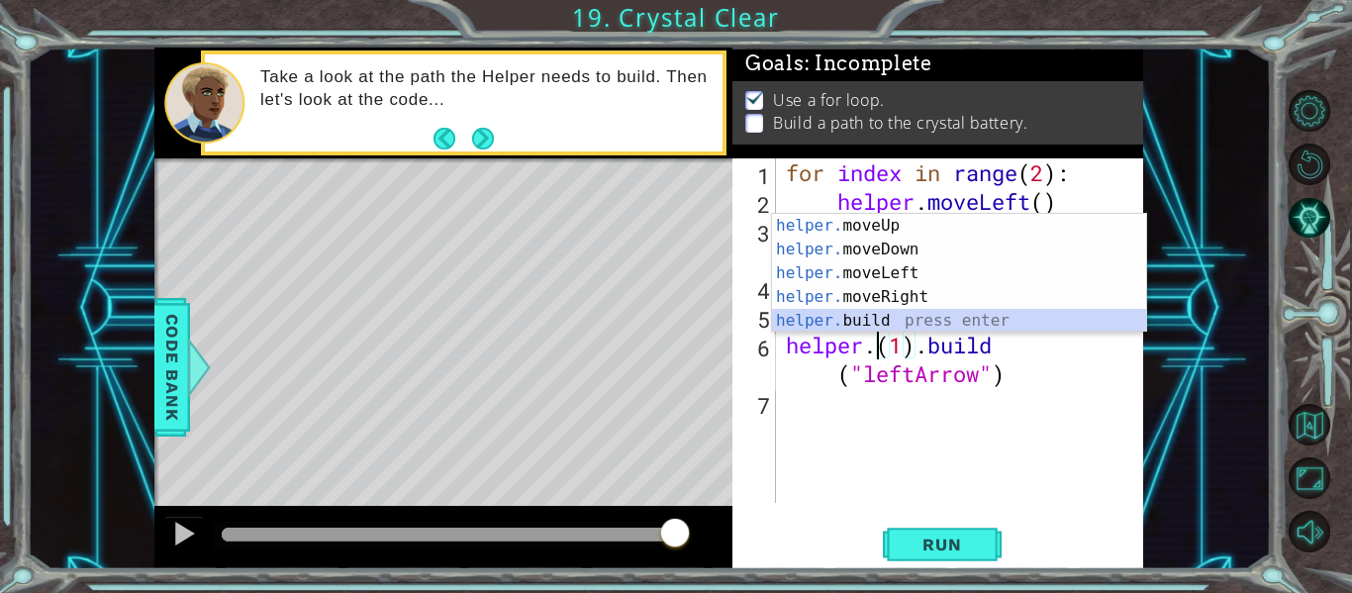
click at [874, 325] on div "helper. moveUp press enter helper. moveDown press enter helper. moveLeft press …" at bounding box center [959, 297] width 374 height 166
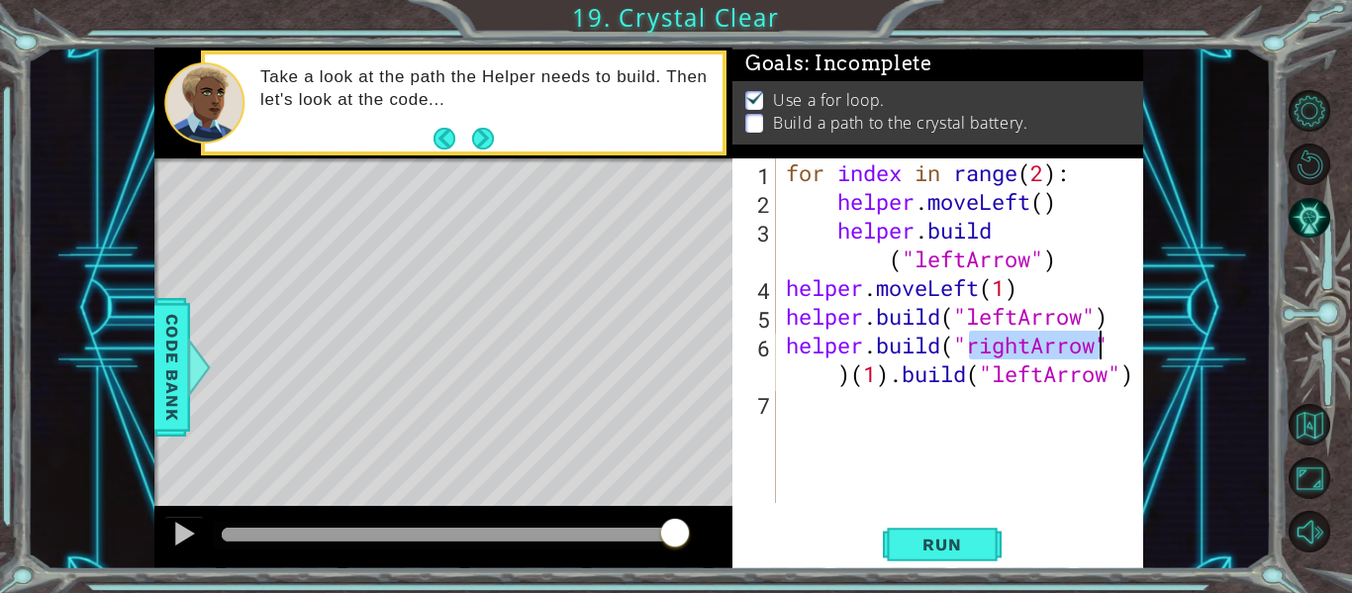
click at [1035, 349] on div "for index in range ( 2 ) : helper . moveLeft ( ) helper . build ( "leftArrow" )…" at bounding box center [960, 330] width 357 height 345
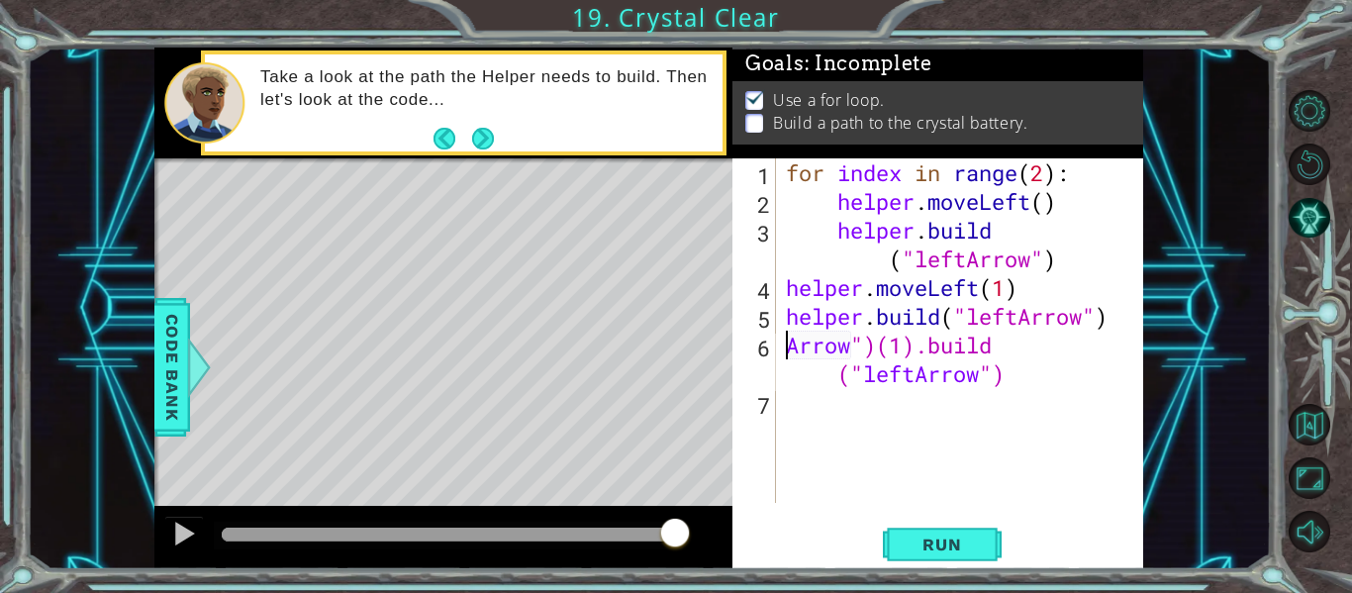
click at [881, 350] on div "for index in range ( 2 ) : helper . moveLeft ( ) helper . build ( "leftArrow" )…" at bounding box center [965, 359] width 367 height 402
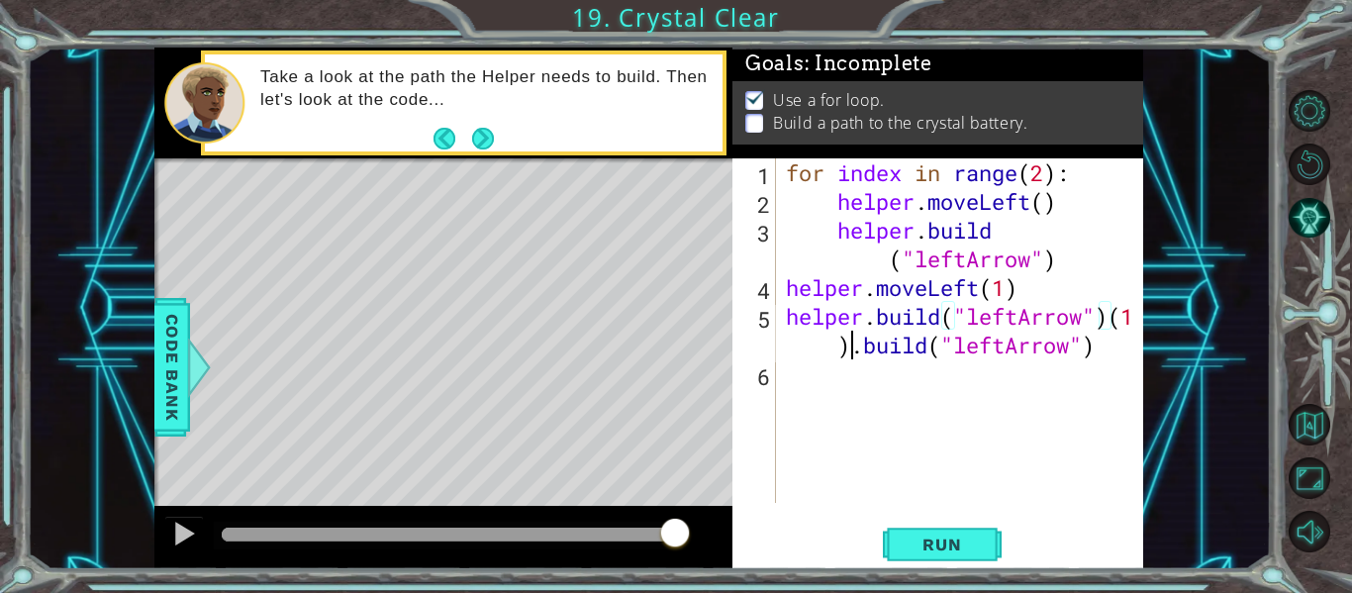
click at [854, 355] on div "for index in range ( 2 ) : helper . moveLeft ( ) helper . build ( "leftArrow" )…" at bounding box center [965, 359] width 367 height 402
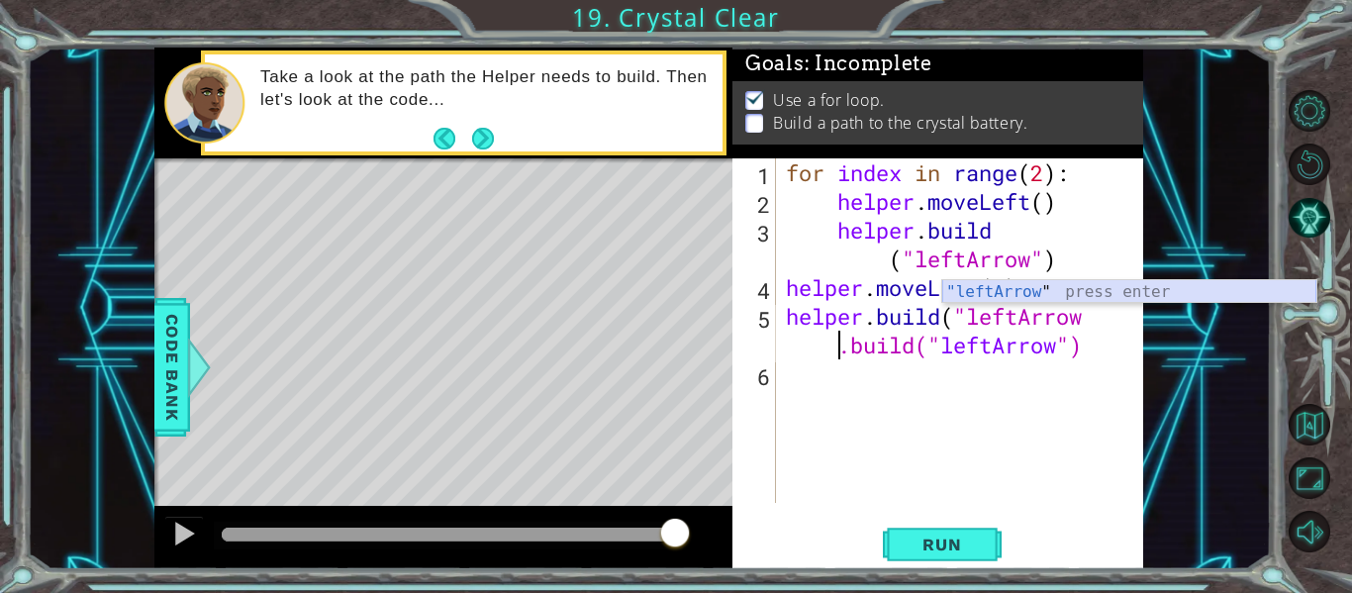
click at [1007, 293] on div ""leftArrow " press enter" at bounding box center [1130, 315] width 374 height 71
click at [1035, 298] on div ""leftAr row" press enter" at bounding box center [1130, 315] width 374 height 71
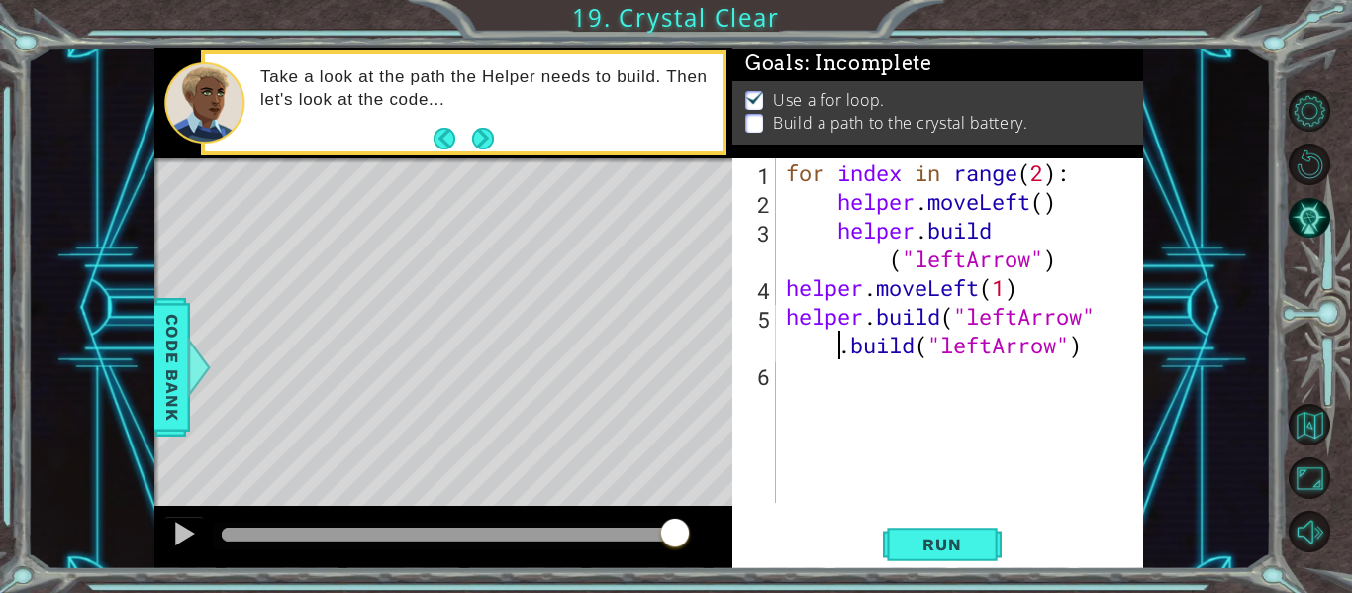
click at [1102, 320] on div "for index in range ( 2 ) : helper . moveLeft ( ) helper . build ( "leftArrow" )…" at bounding box center [965, 359] width 367 height 402
click at [1106, 314] on div "for index in range ( 2 ) : helper . moveLeft ( ) helper . build ( "leftArrow" )…" at bounding box center [965, 359] width 367 height 402
click at [1097, 314] on div "for index in range ( 2 ) : helper . moveLeft ( ) helper . build ( "leftArrow" )…" at bounding box center [965, 359] width 367 height 402
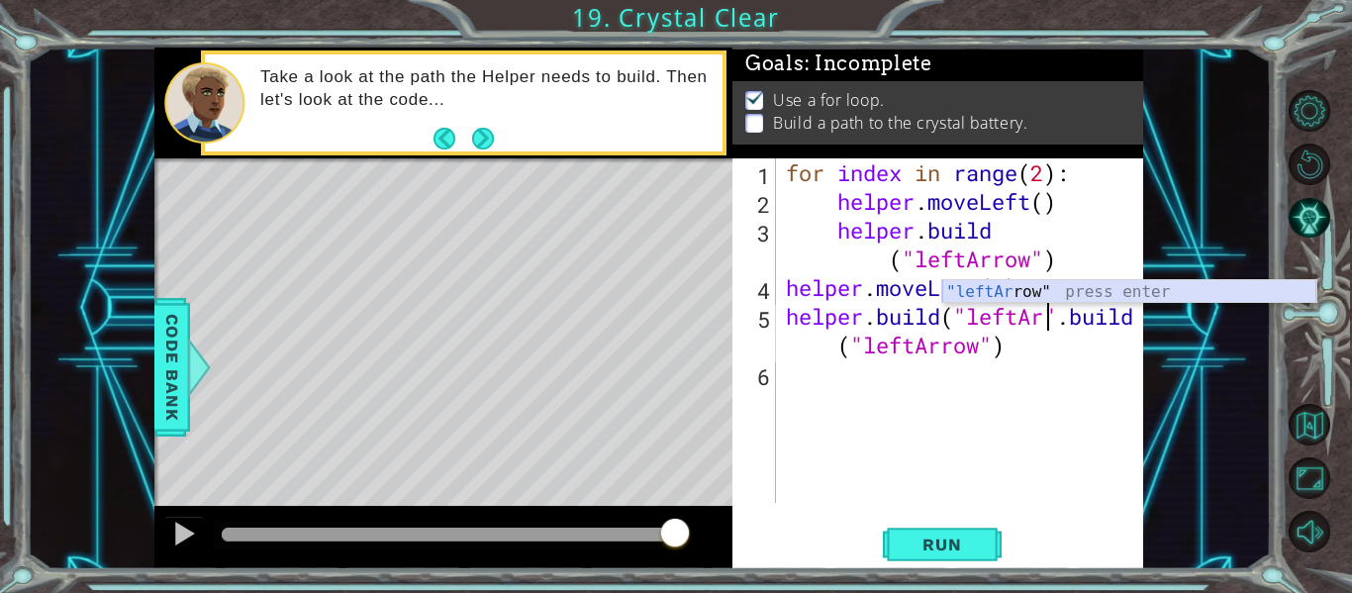
click at [1072, 287] on div ""leftAr row" press enter" at bounding box center [1130, 315] width 374 height 71
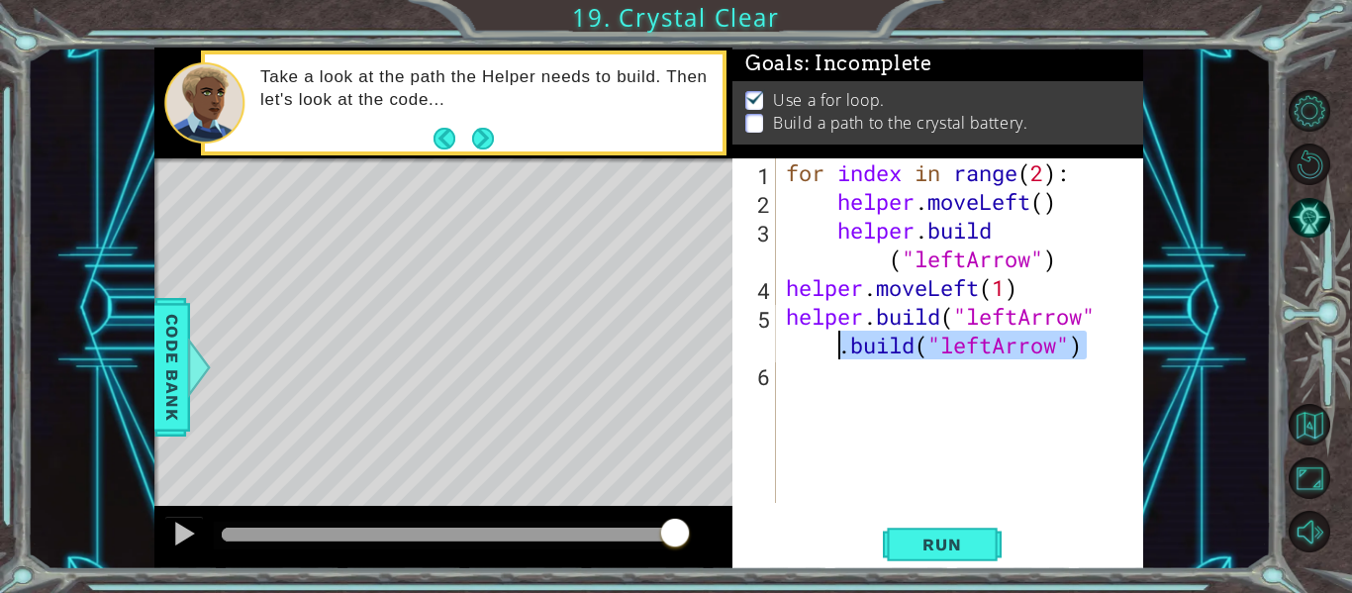
drag, startPoint x: 1082, startPoint y: 352, endPoint x: 841, endPoint y: 356, distance: 241.6
click at [841, 356] on div "for index in range ( 2 ) : helper . moveLeft ( ) helper . build ( "leftArrow" )…" at bounding box center [965, 359] width 367 height 402
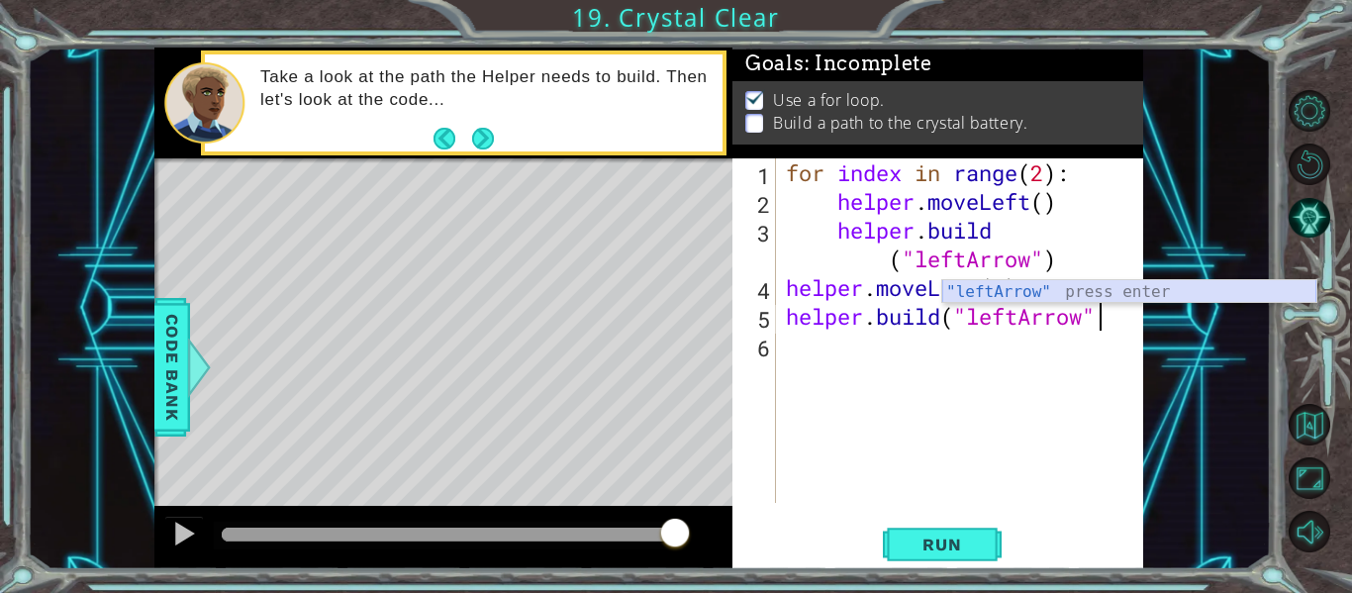
type textarea "[DOMAIN_NAME]("leftArrow")"
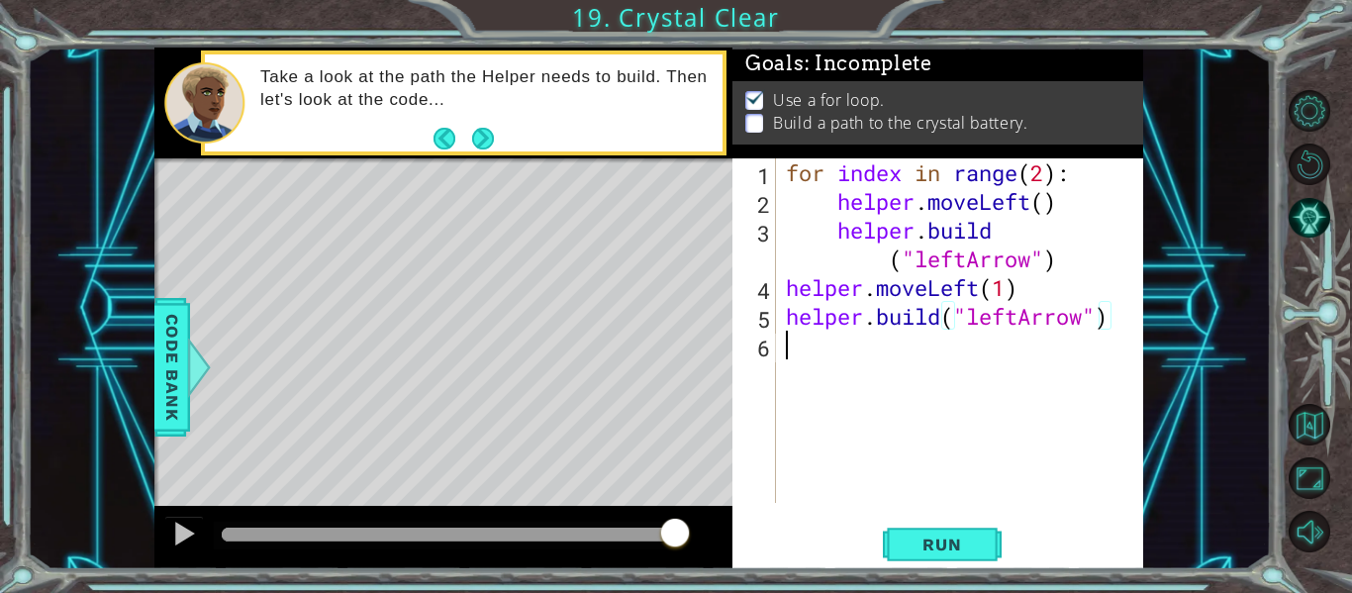
click at [827, 370] on div "for index in range ( 2 ) : helper . moveLeft ( ) helper . build ( "leftArrow" )…" at bounding box center [965, 359] width 367 height 402
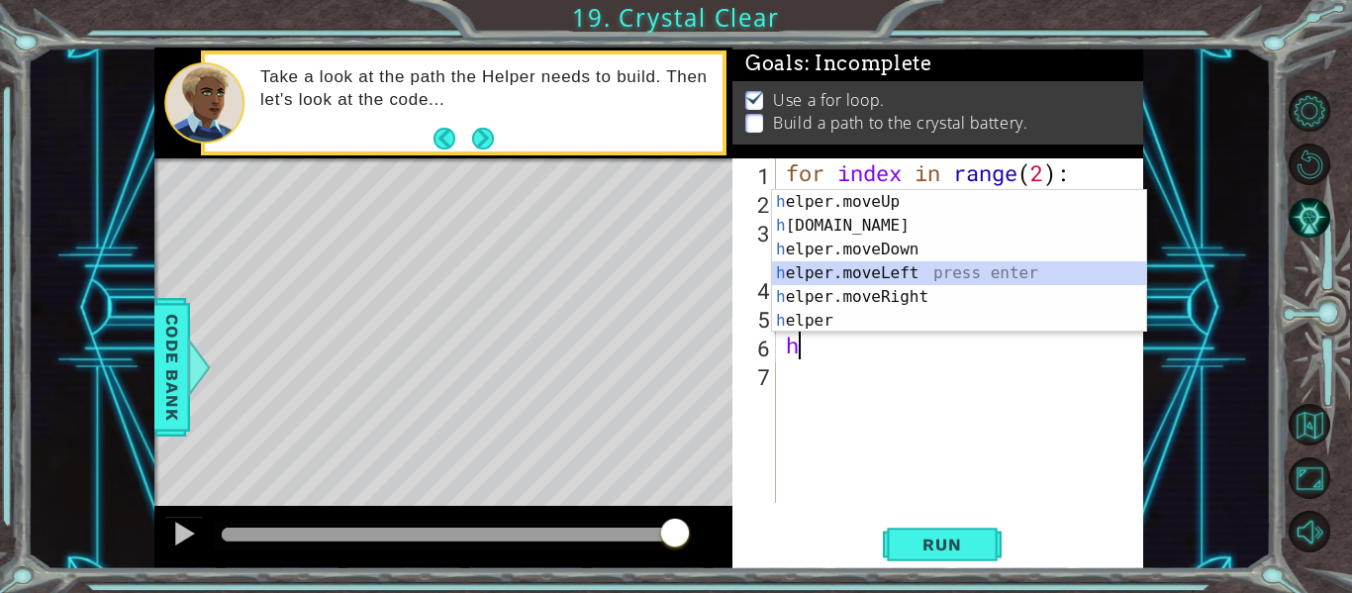
click at [884, 277] on div "h elper.moveUp press enter h [DOMAIN_NAME] press enter h elper.moveDown press e…" at bounding box center [959, 285] width 374 height 190
type textarea "helper.moveLeft(1)"
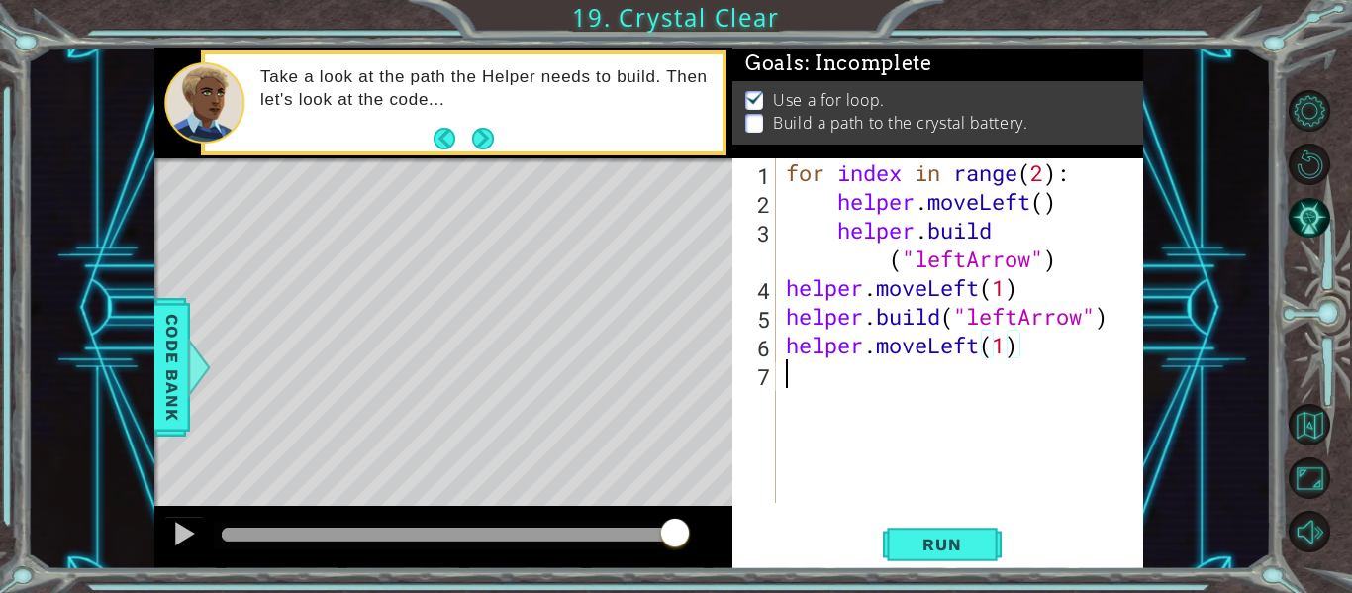
click at [801, 375] on div "for index in range ( 2 ) : helper . moveLeft ( ) helper . build ( "leftArrow" )…" at bounding box center [965, 359] width 367 height 402
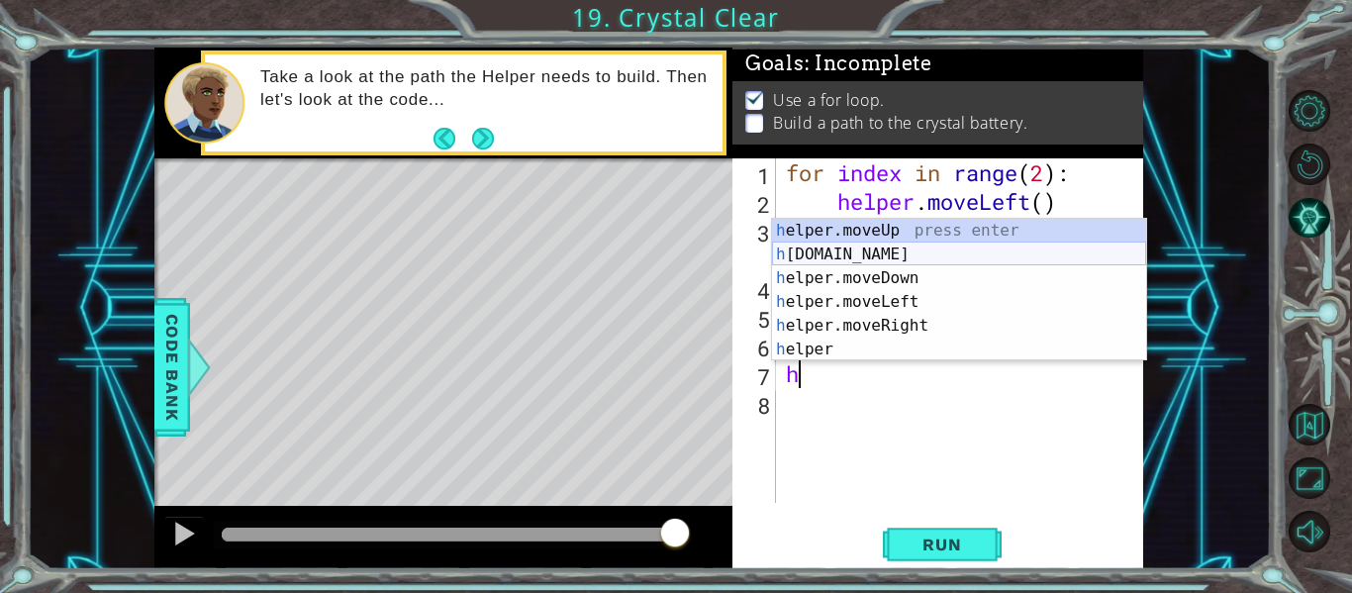
click at [866, 249] on div "h elper.moveUp press enter h [DOMAIN_NAME] press enter h elper.moveDown press e…" at bounding box center [959, 314] width 374 height 190
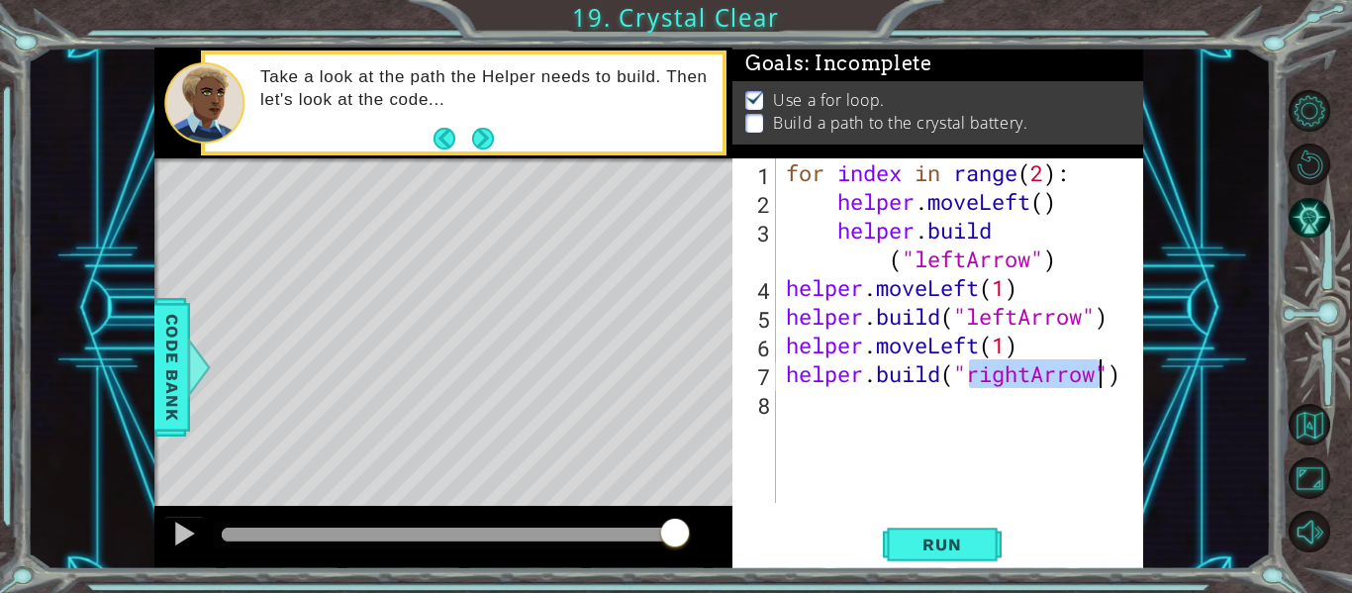
click at [1029, 384] on div "for index in range ( 2 ) : helper . moveLeft ( ) helper . build ( "leftArrow" )…" at bounding box center [960, 330] width 357 height 345
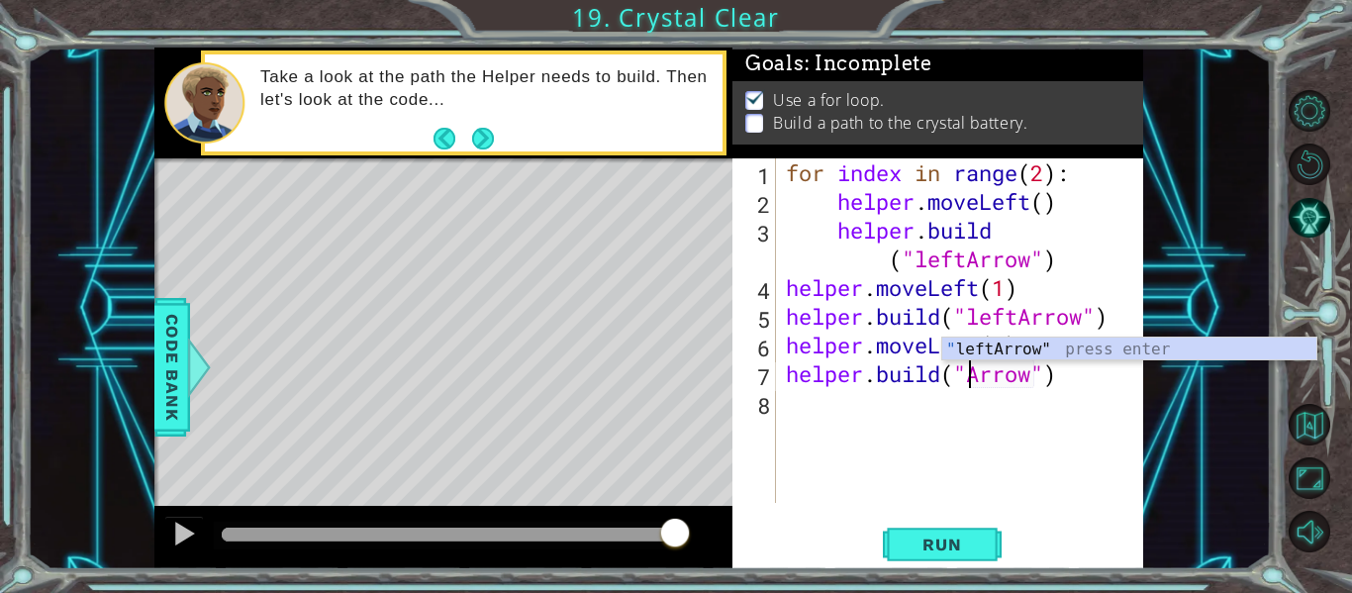
type textarea "[DOMAIN_NAME]("leftArrow")"
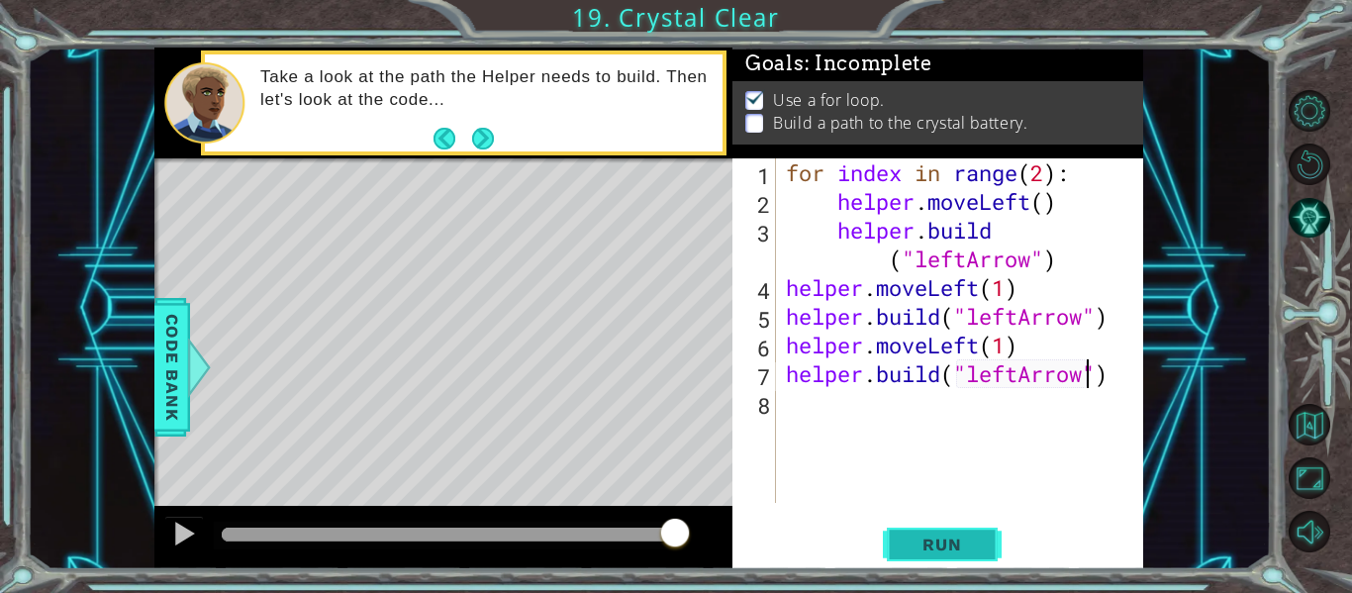
click at [980, 546] on span "Run" at bounding box center [942, 545] width 78 height 20
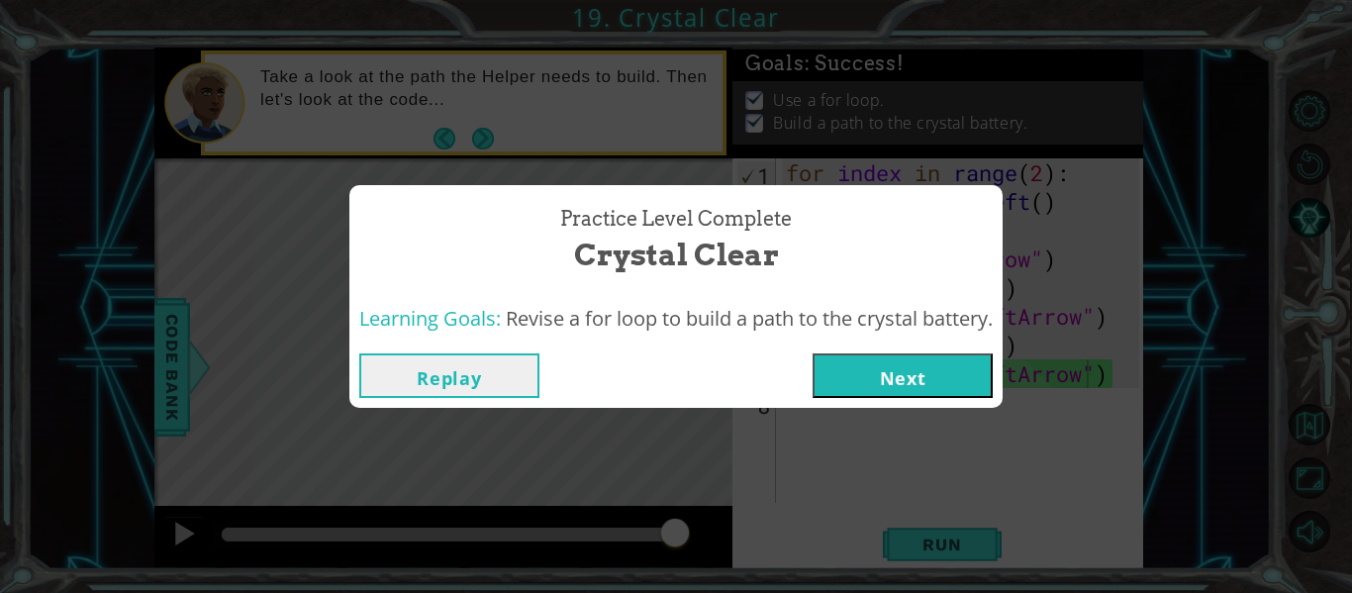
click at [889, 404] on div "Replay Next" at bounding box center [675, 376] width 653 height 64
click at [889, 383] on button "Next" at bounding box center [903, 375] width 180 height 45
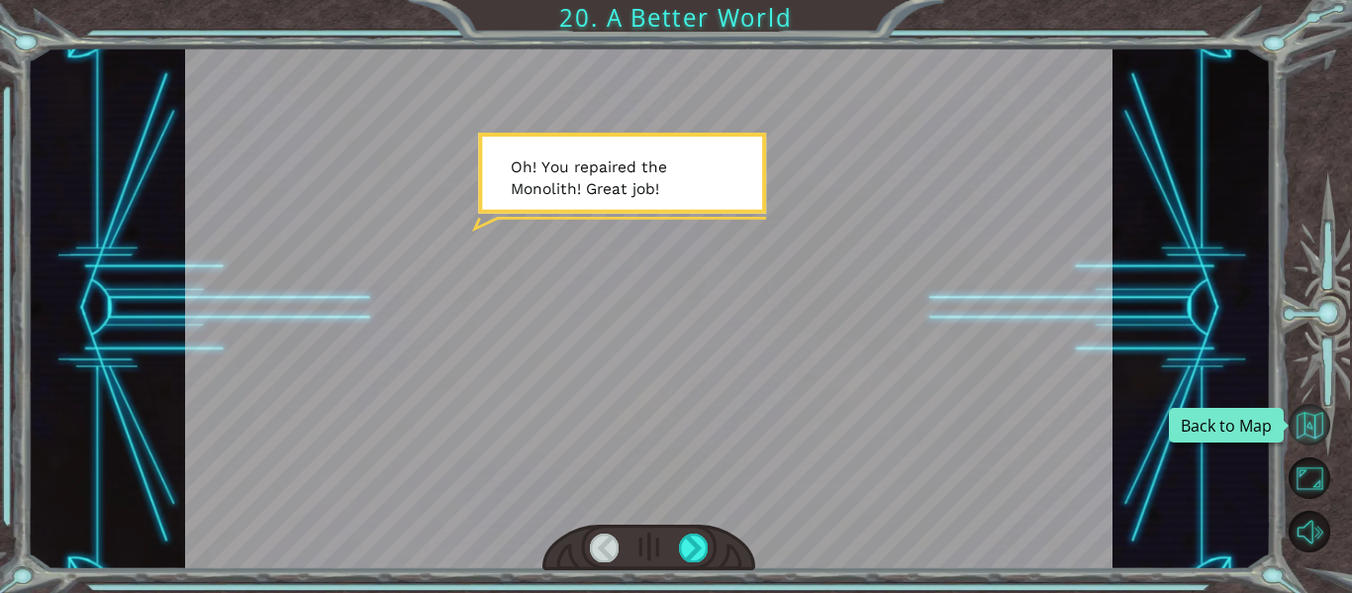
click at [1299, 418] on button "Back to Map" at bounding box center [1310, 425] width 42 height 42
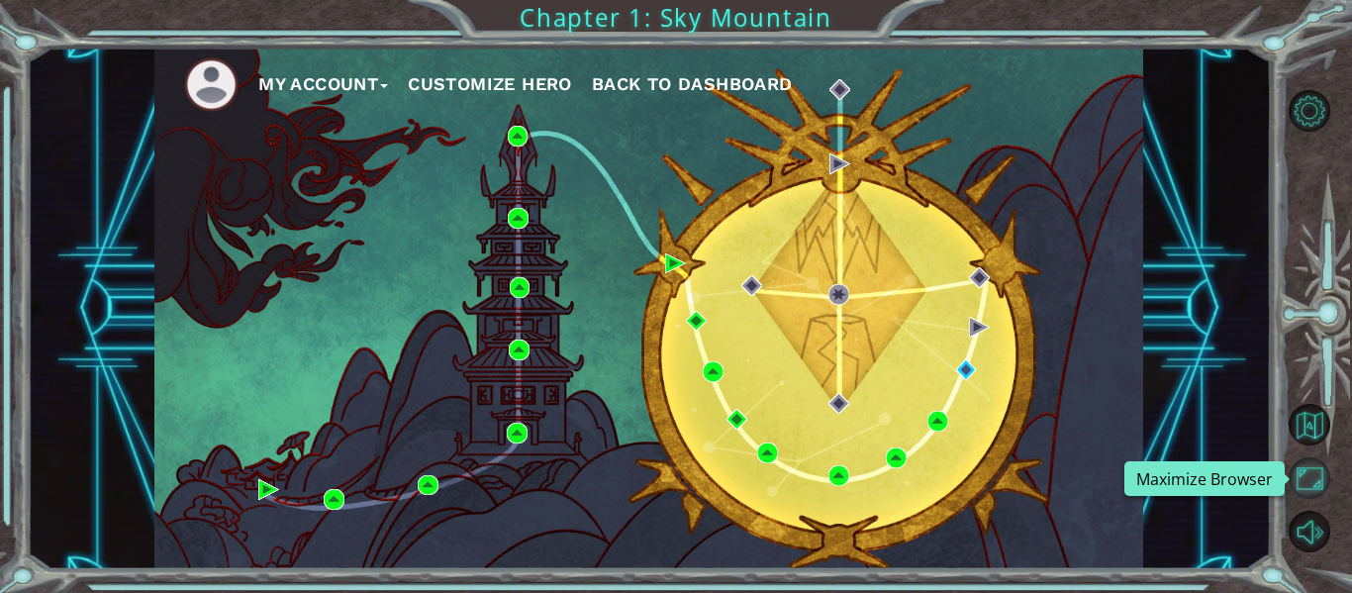
click at [1326, 477] on button "Maximize Browser" at bounding box center [1310, 478] width 42 height 42
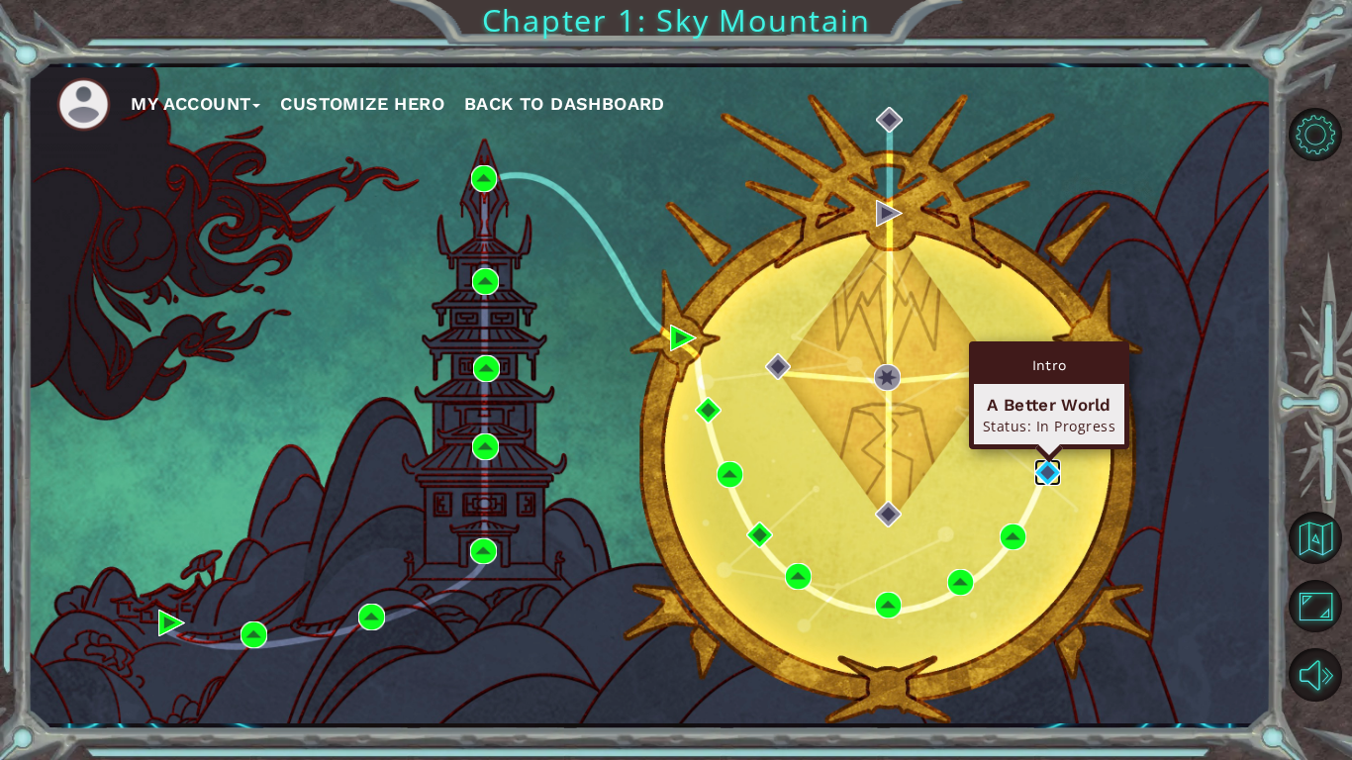
click at [1045, 475] on img at bounding box center [1048, 472] width 27 height 27
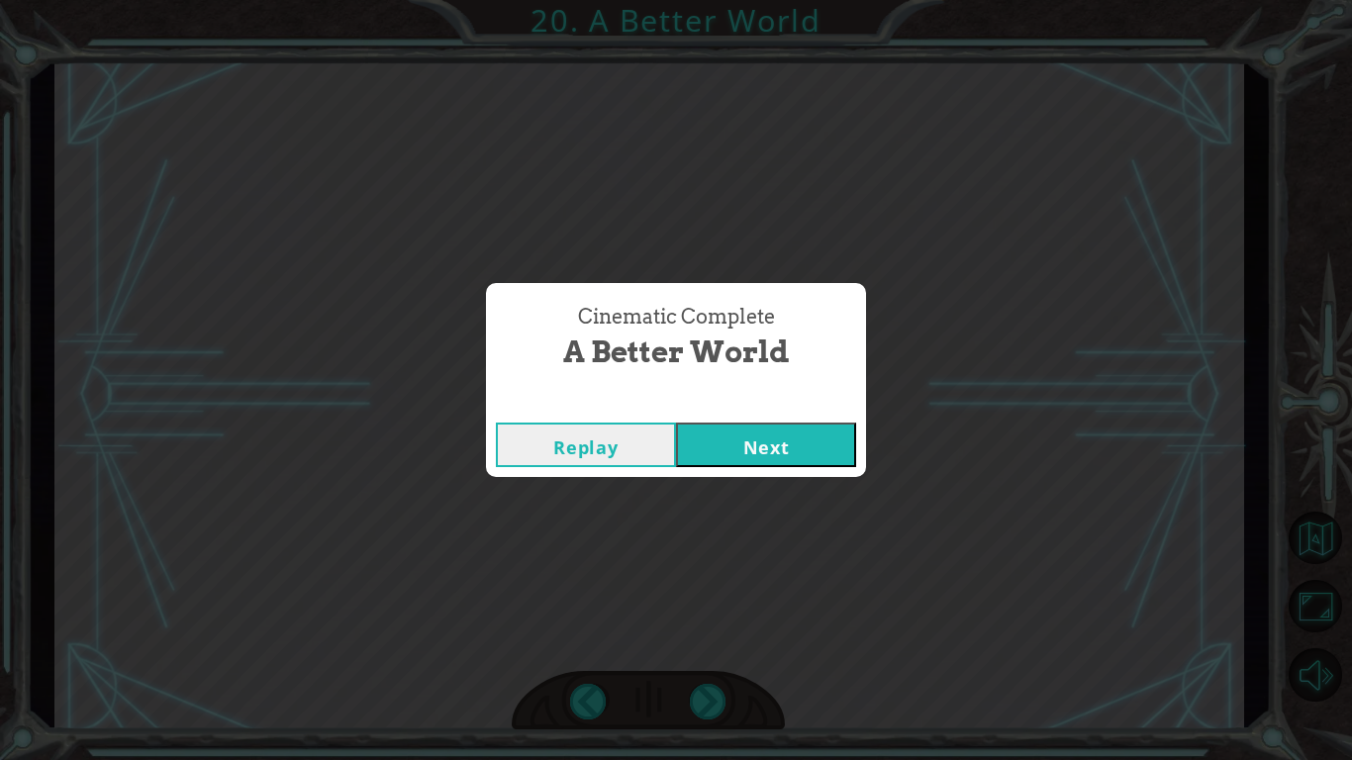
click at [754, 428] on button "Next" at bounding box center [766, 445] width 180 height 45
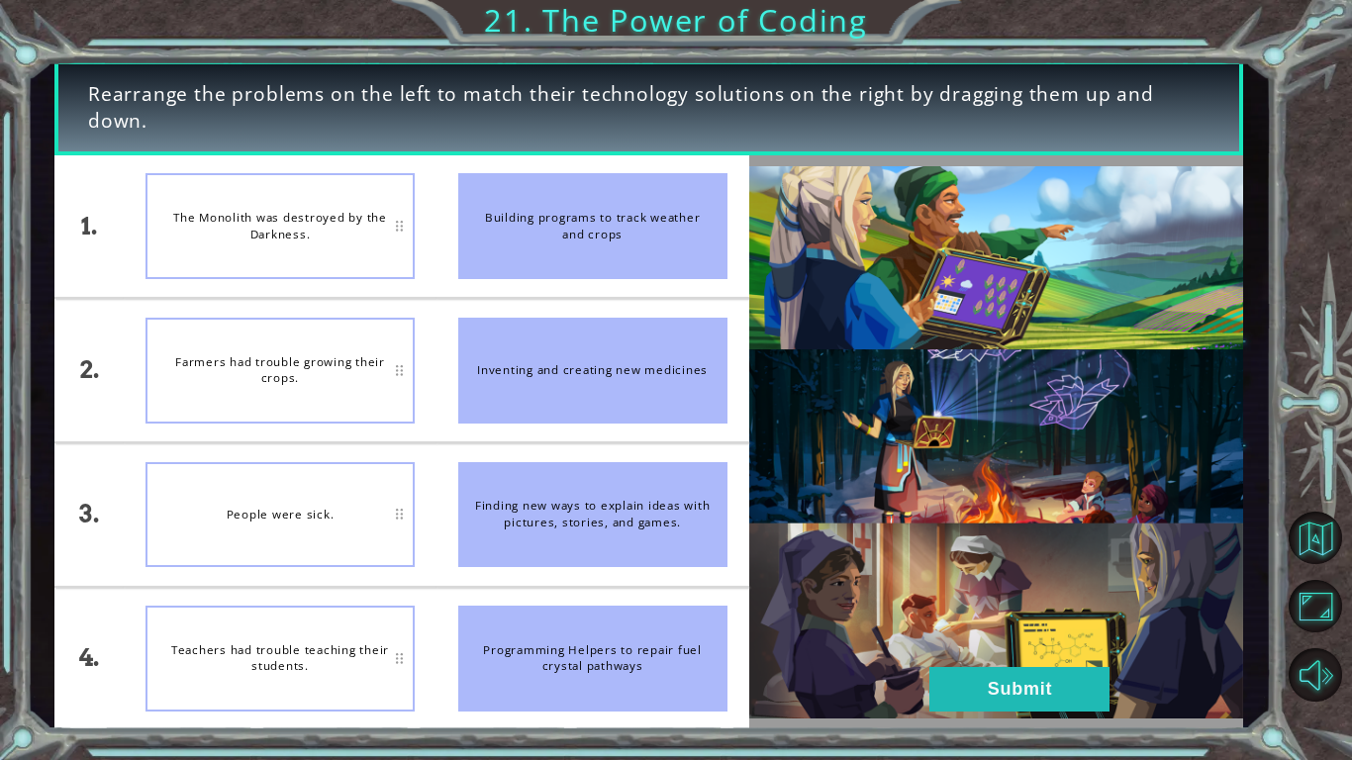
drag, startPoint x: 537, startPoint y: 248, endPoint x: 713, endPoint y: 249, distance: 176.2
click at [713, 249] on div "Building programs to track weather and crops" at bounding box center [592, 226] width 269 height 106
drag, startPoint x: 548, startPoint y: 266, endPoint x: 326, endPoint y: 229, distance: 224.9
click at [326, 229] on div "1. 2. 3. 4. The Monolith was destroyed by the Darkness. Farmers had trouble gro…" at bounding box center [401, 442] width 695 height 575
drag, startPoint x: 580, startPoint y: 255, endPoint x: 350, endPoint y: 379, distance: 260.9
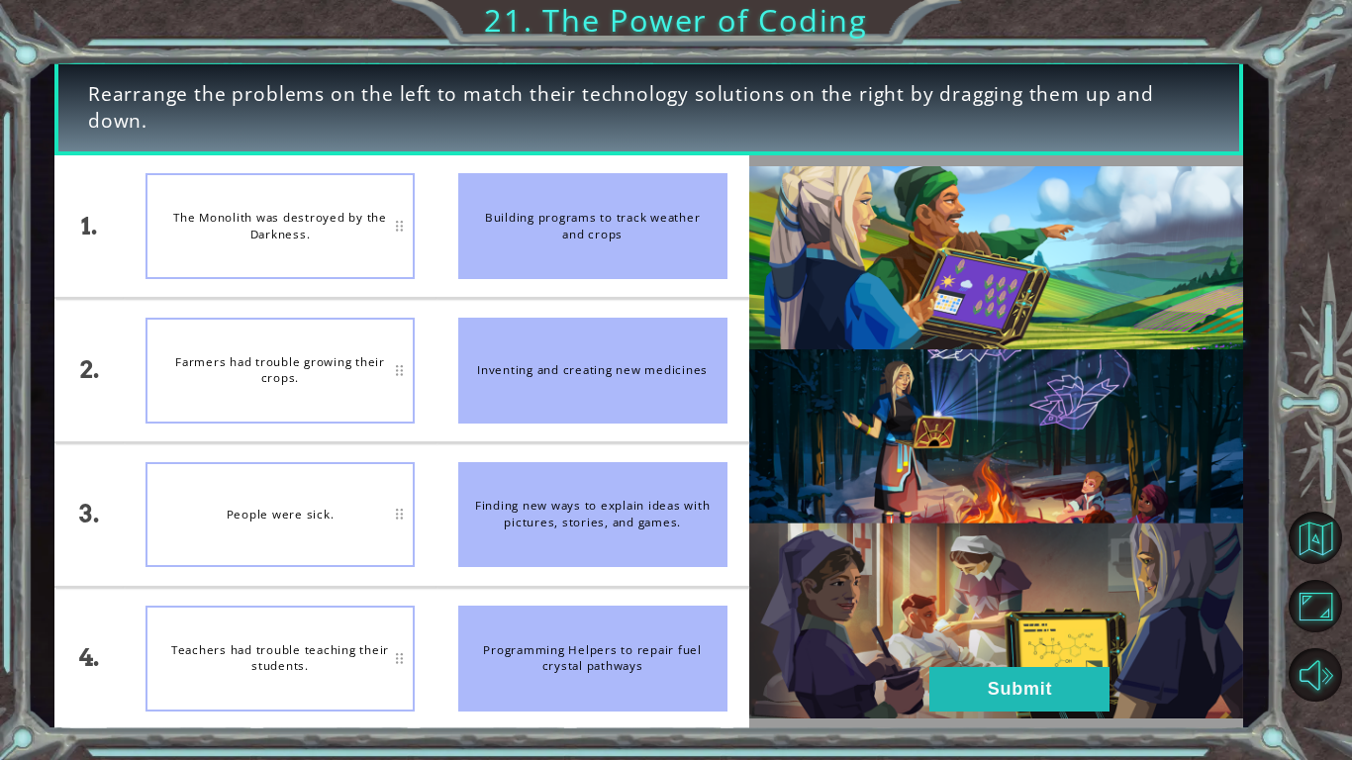
click at [350, 379] on div "1. 2. 3. 4. The Monolith was destroyed by the Darkness. Farmers had trouble gro…" at bounding box center [401, 442] width 695 height 575
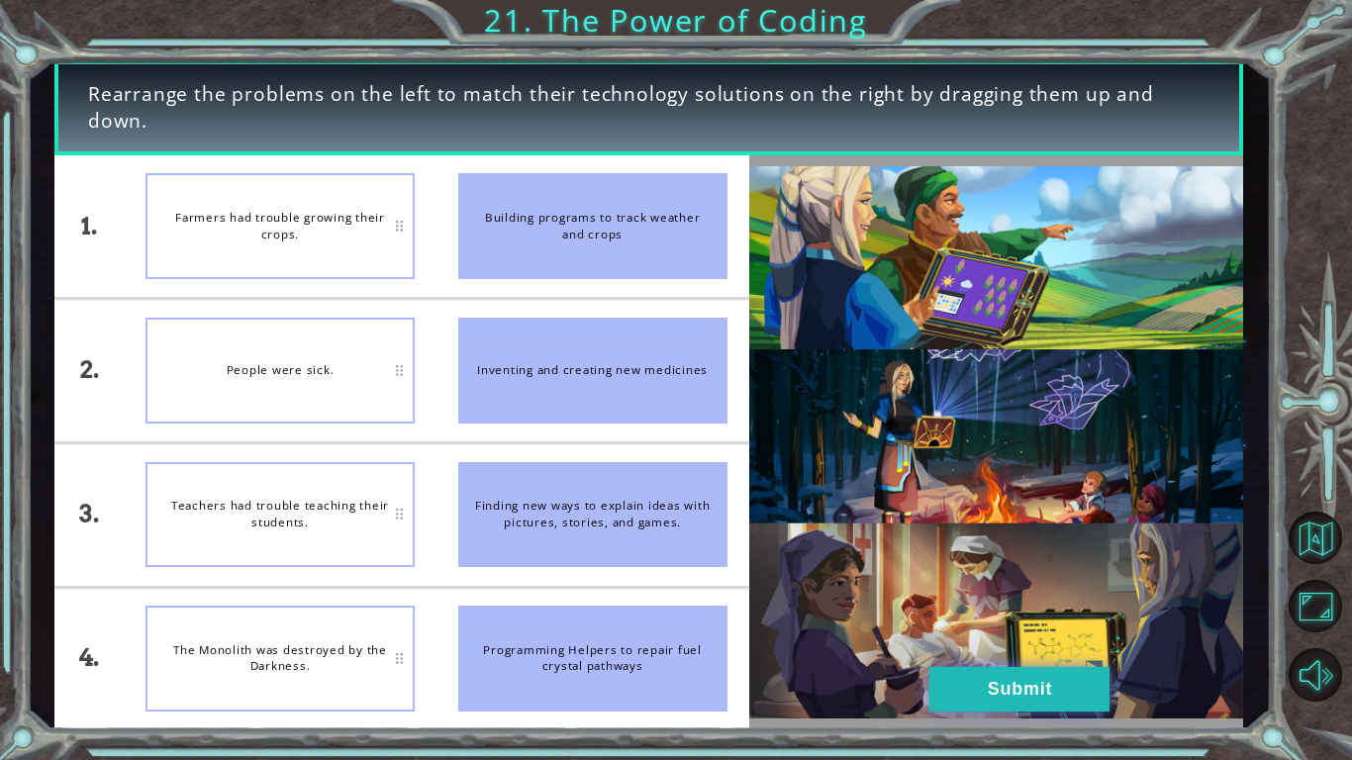
click at [959, 592] on button "Submit" at bounding box center [1020, 689] width 180 height 45
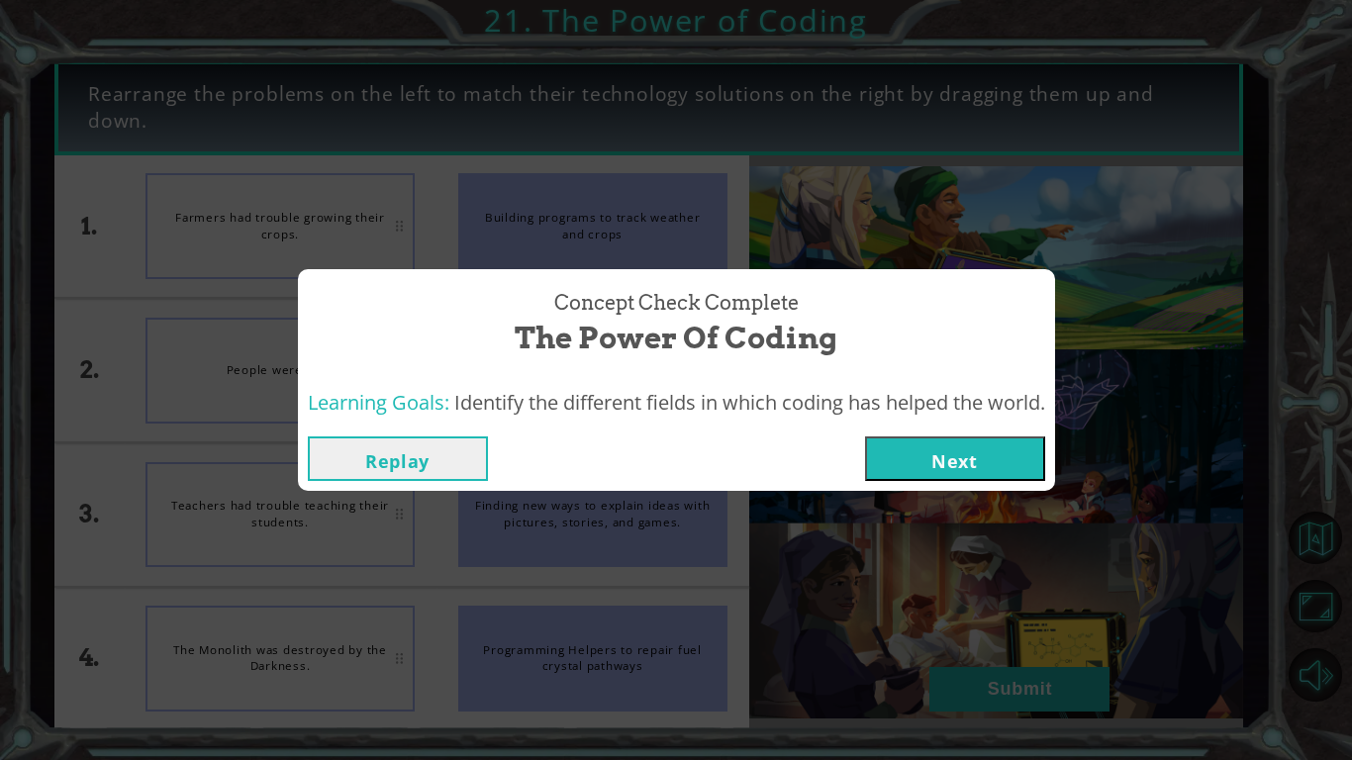
click at [972, 485] on div "Replay Next" at bounding box center [676, 459] width 757 height 64
click at [980, 450] on button "Next" at bounding box center [955, 459] width 180 height 45
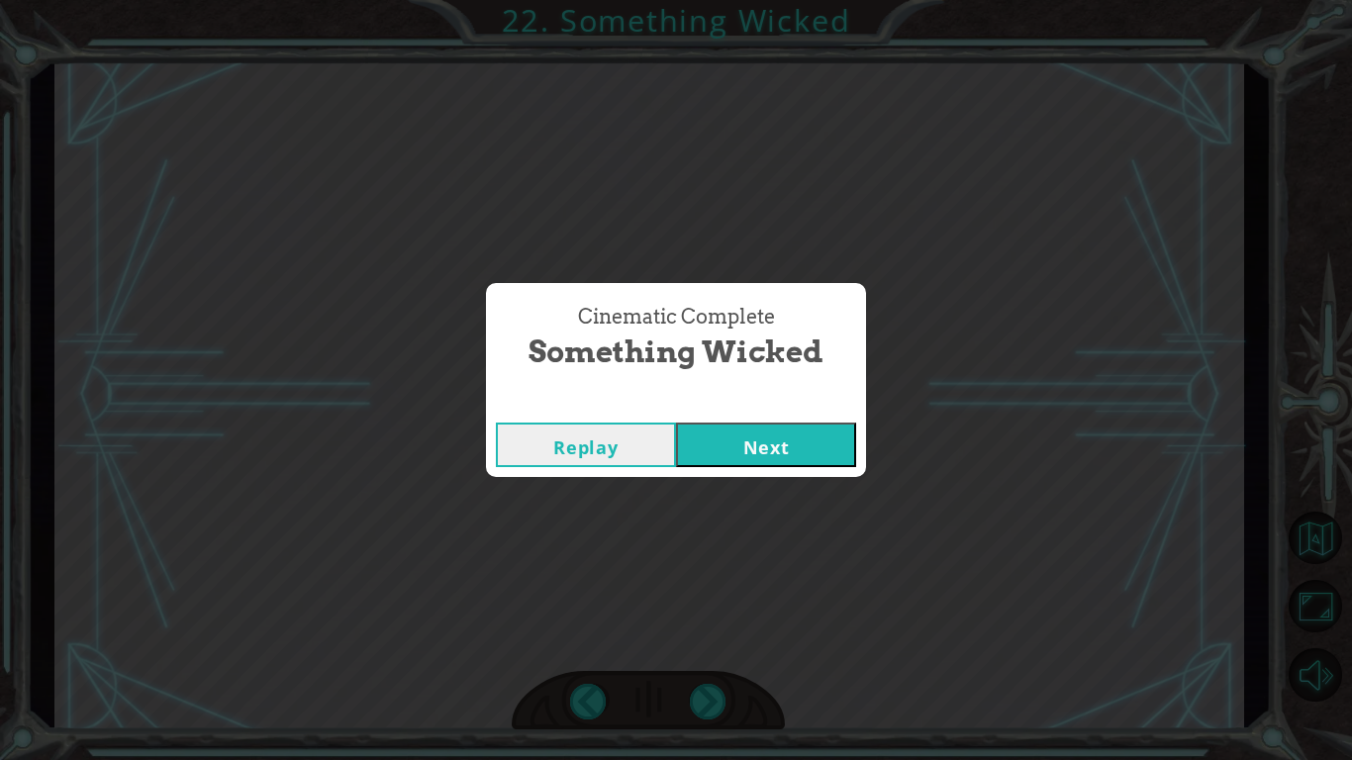
click at [805, 435] on button "Next" at bounding box center [766, 445] width 180 height 45
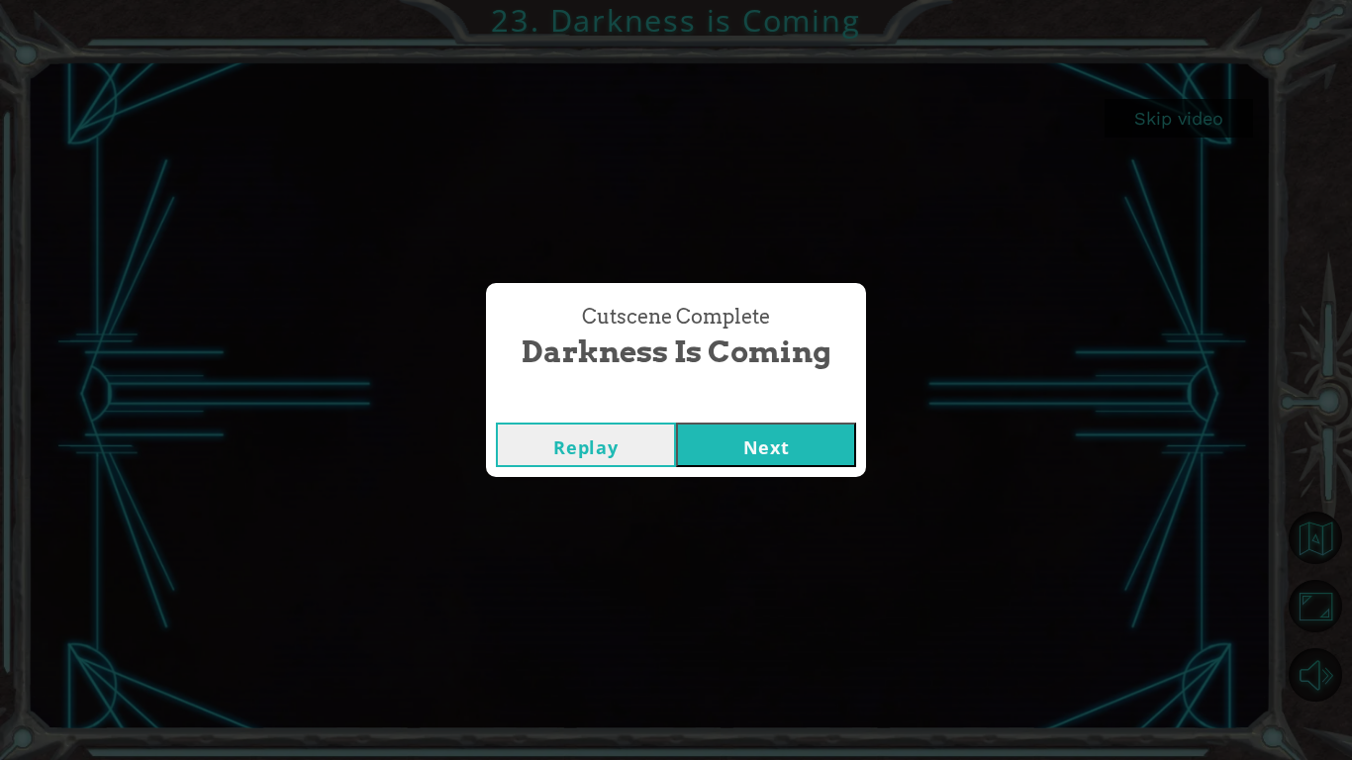
click at [816, 448] on button "Next" at bounding box center [766, 445] width 180 height 45
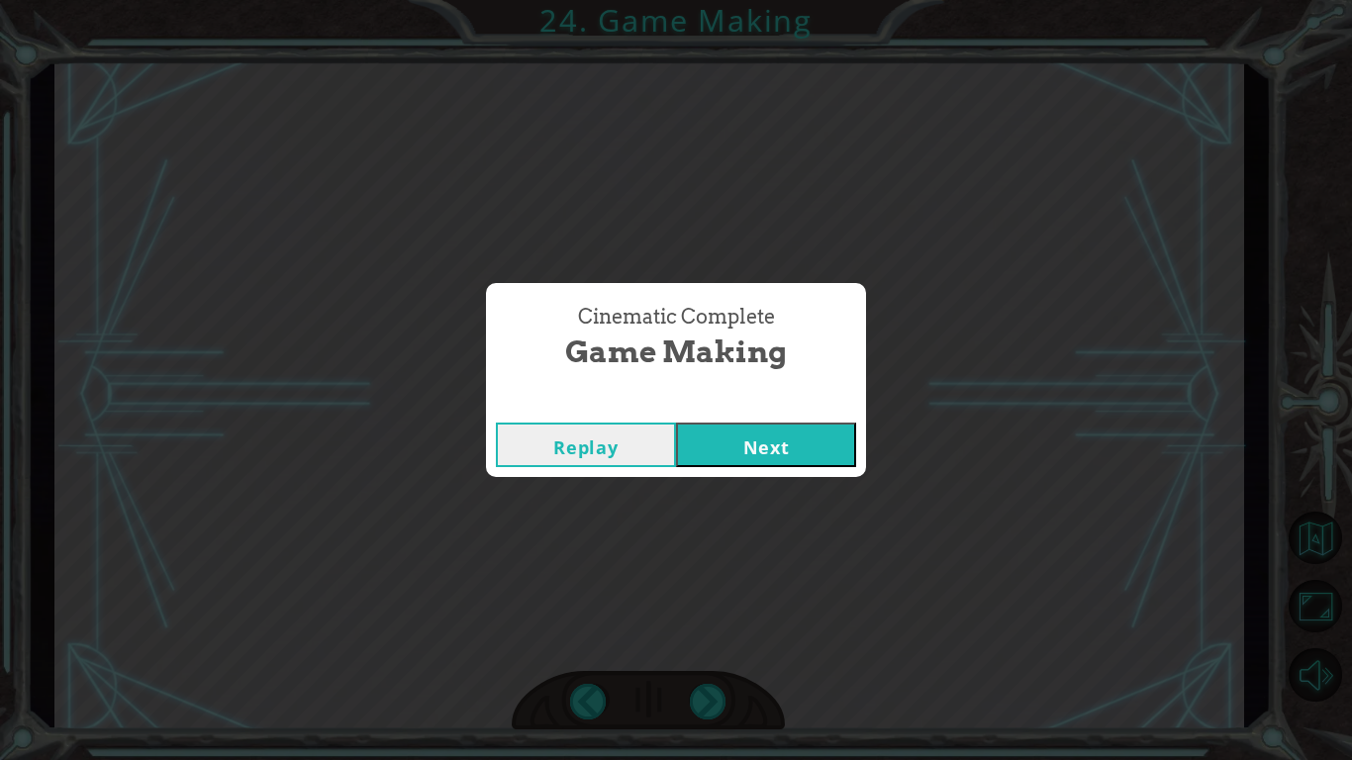
click at [749, 462] on button "Next" at bounding box center [766, 445] width 180 height 45
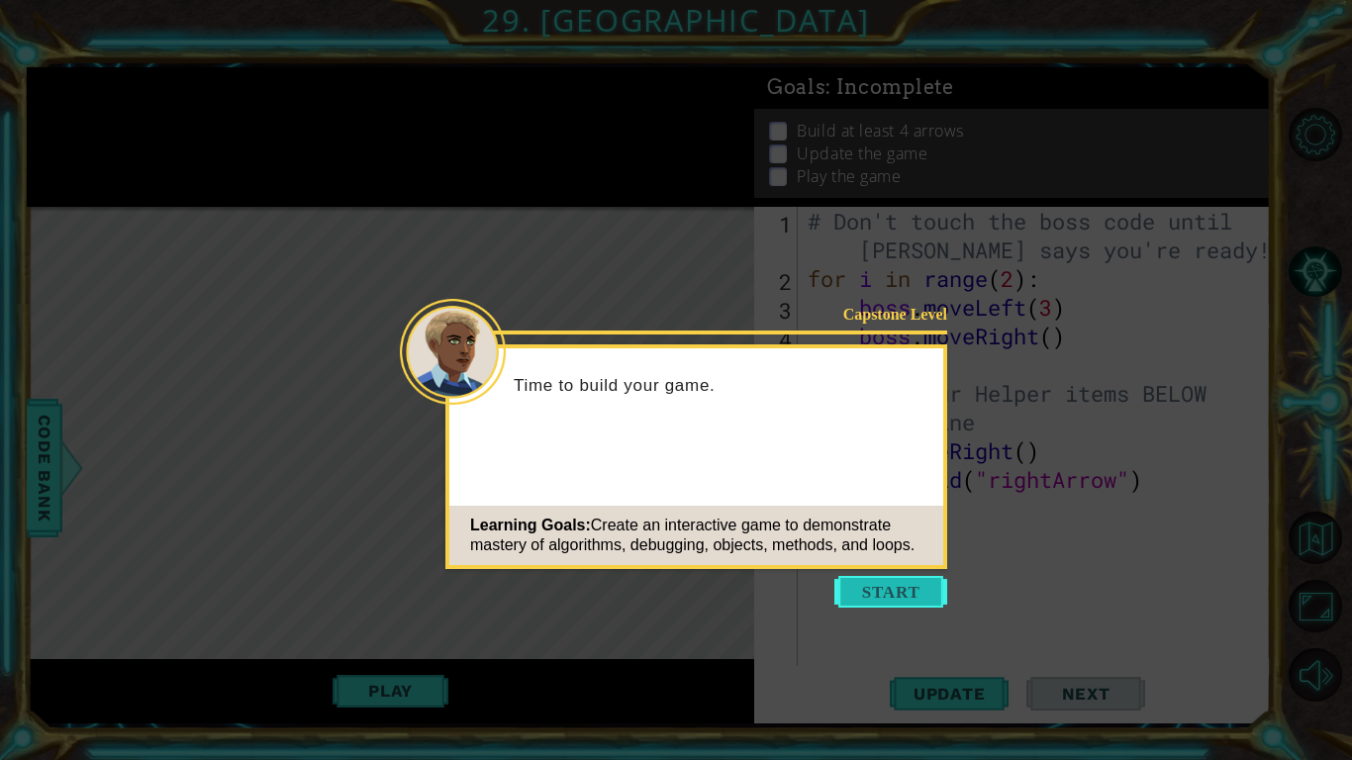
click at [886, 592] on button "Start" at bounding box center [891, 592] width 113 height 32
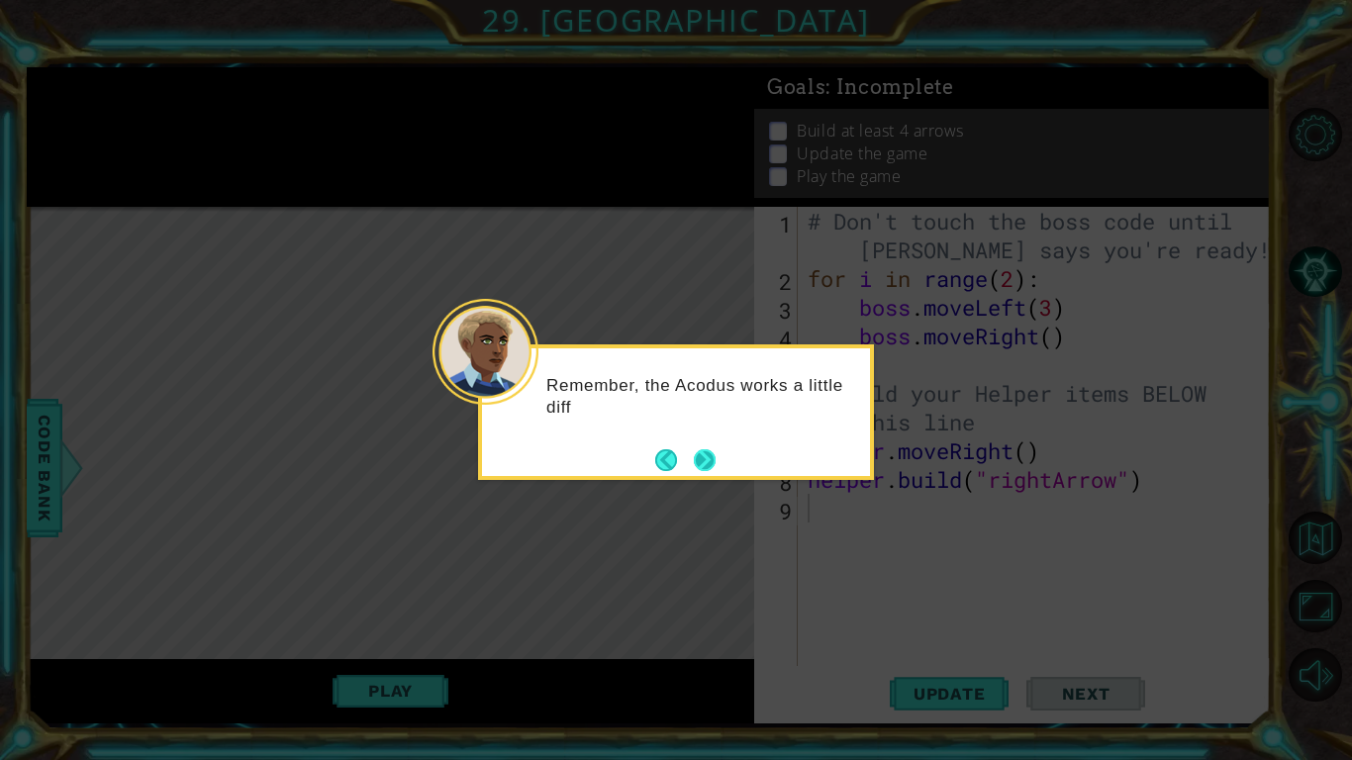
click at [708, 456] on button "Next" at bounding box center [704, 460] width 25 height 25
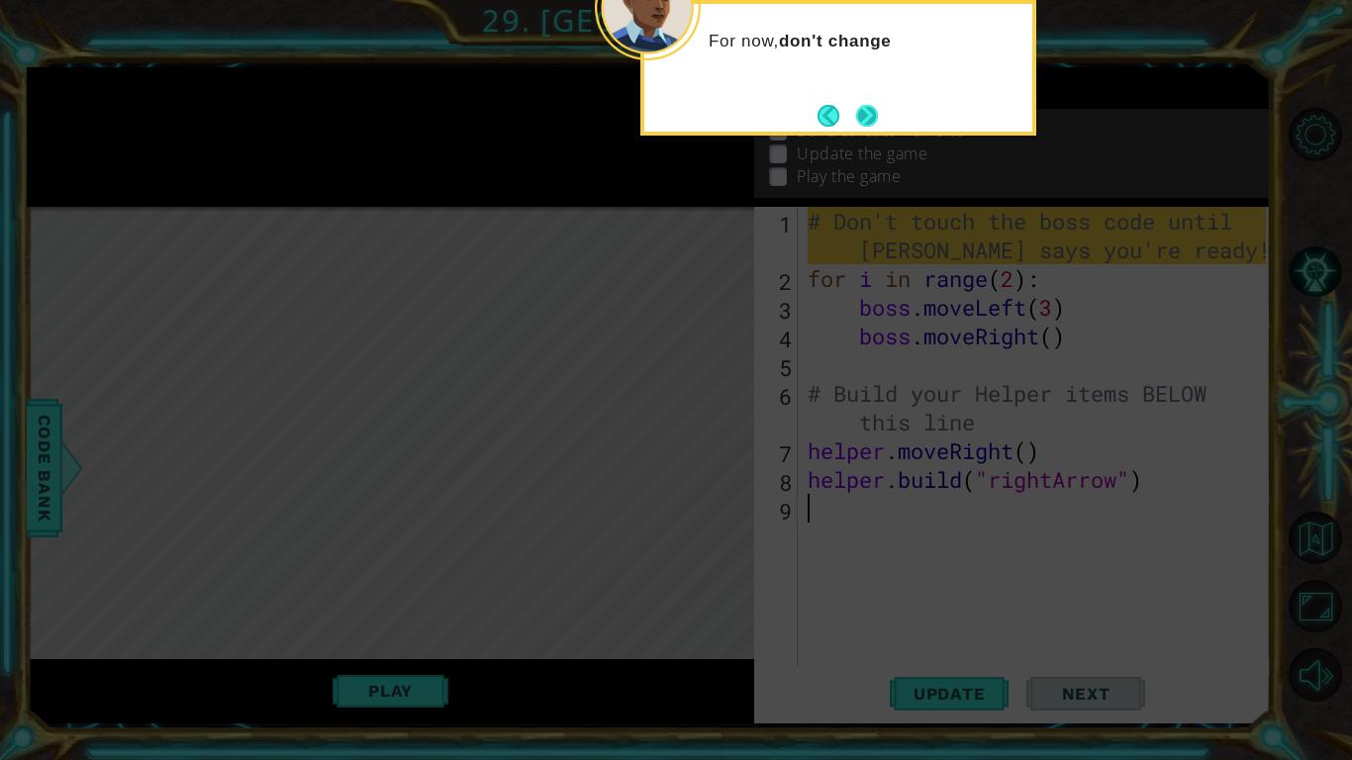
click at [875, 114] on button "Next" at bounding box center [867, 115] width 23 height 23
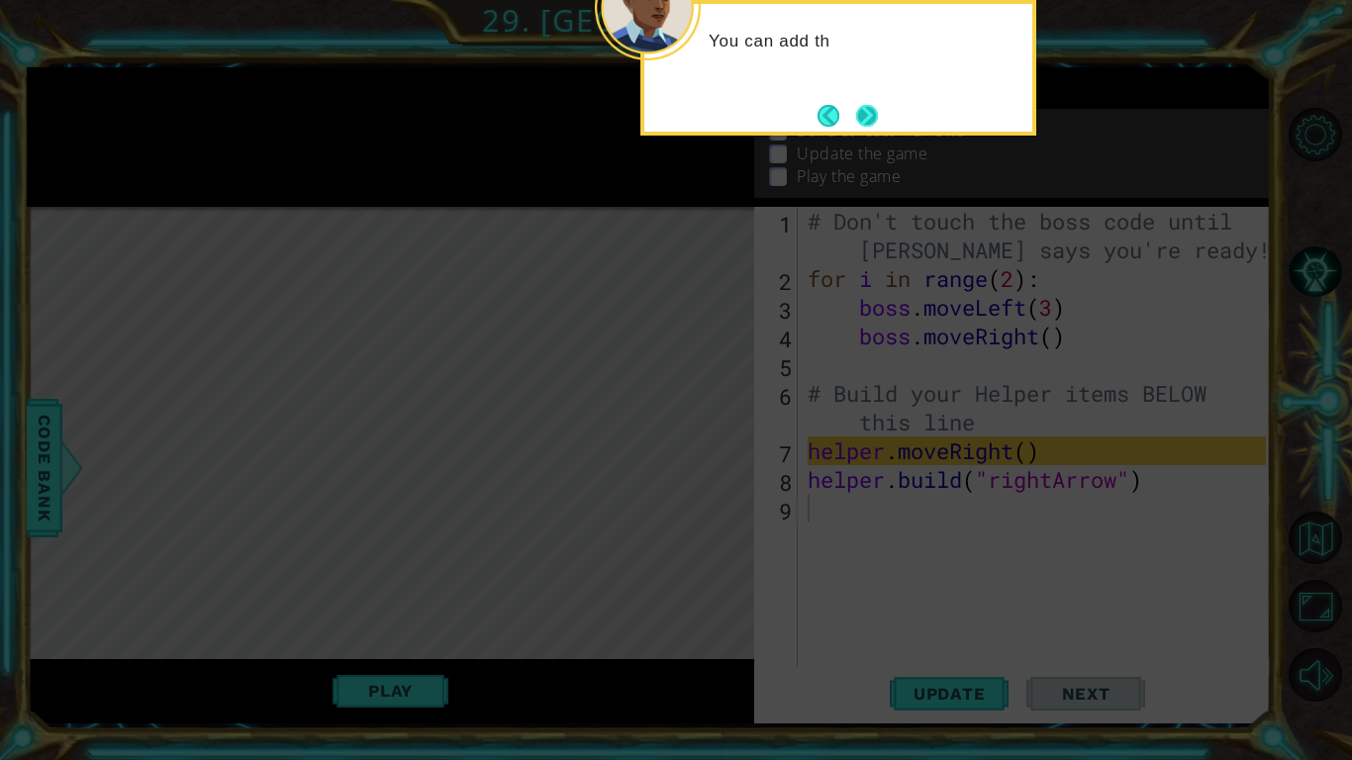
click at [867, 107] on button "Next" at bounding box center [867, 115] width 23 height 23
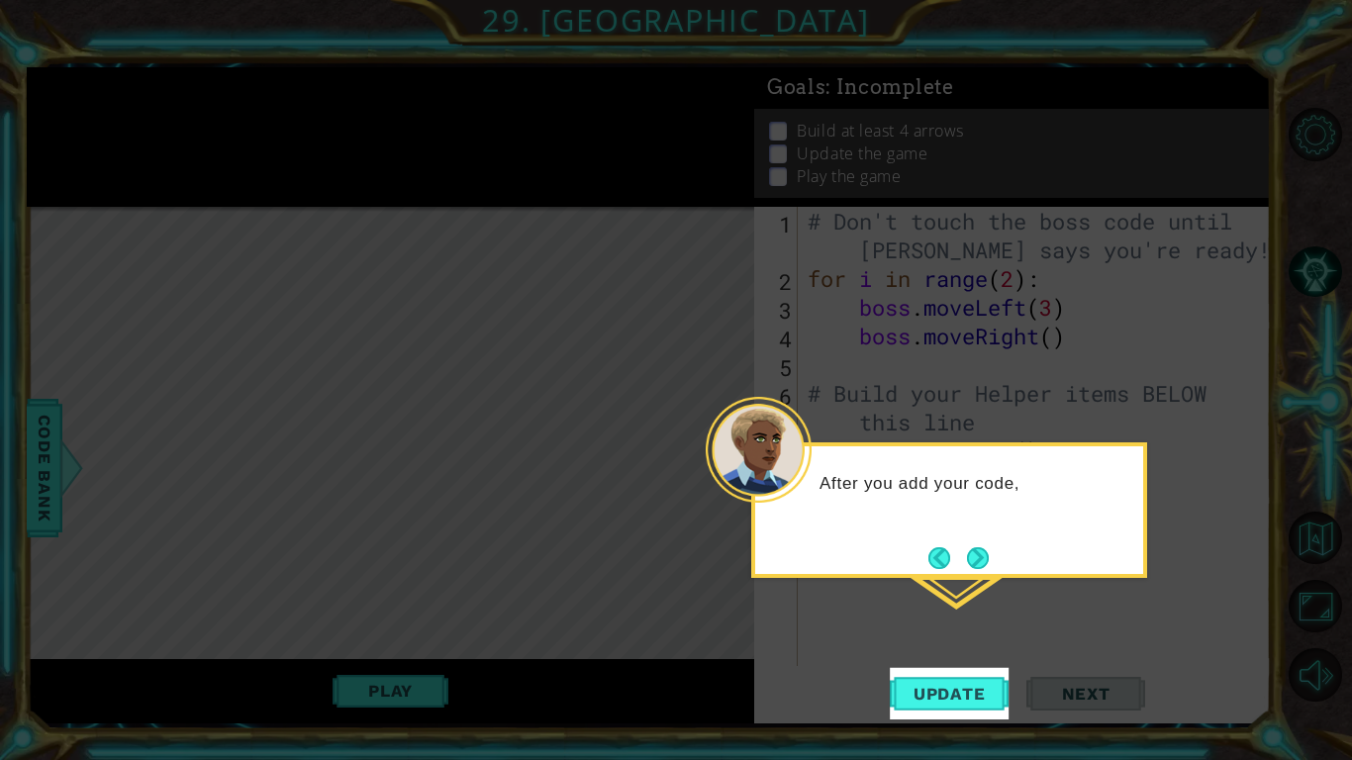
click at [978, 582] on icon at bounding box center [676, 380] width 1352 height 760
click at [979, 566] on button "Next" at bounding box center [978, 559] width 22 height 22
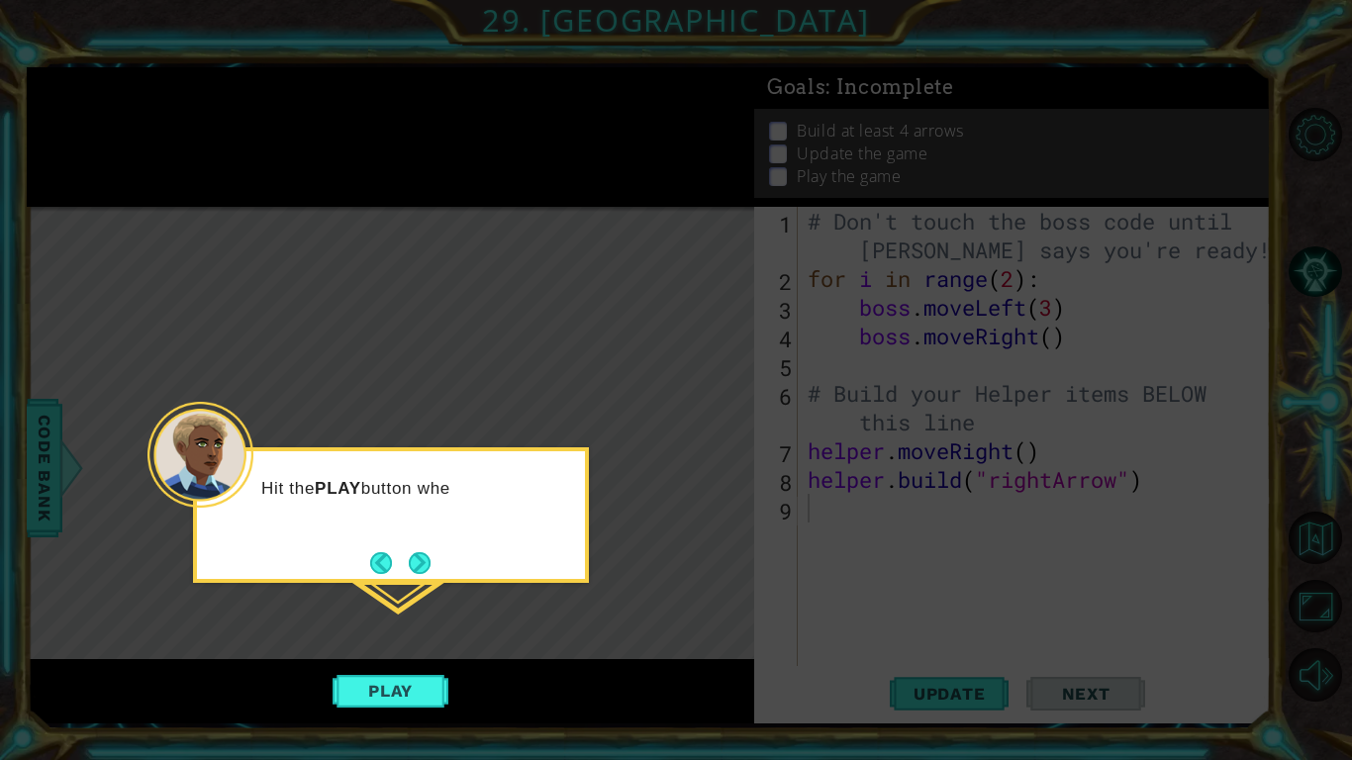
click at [1175, 171] on icon at bounding box center [676, 380] width 1352 height 760
click at [412, 562] on button "Next" at bounding box center [420, 562] width 23 height 23
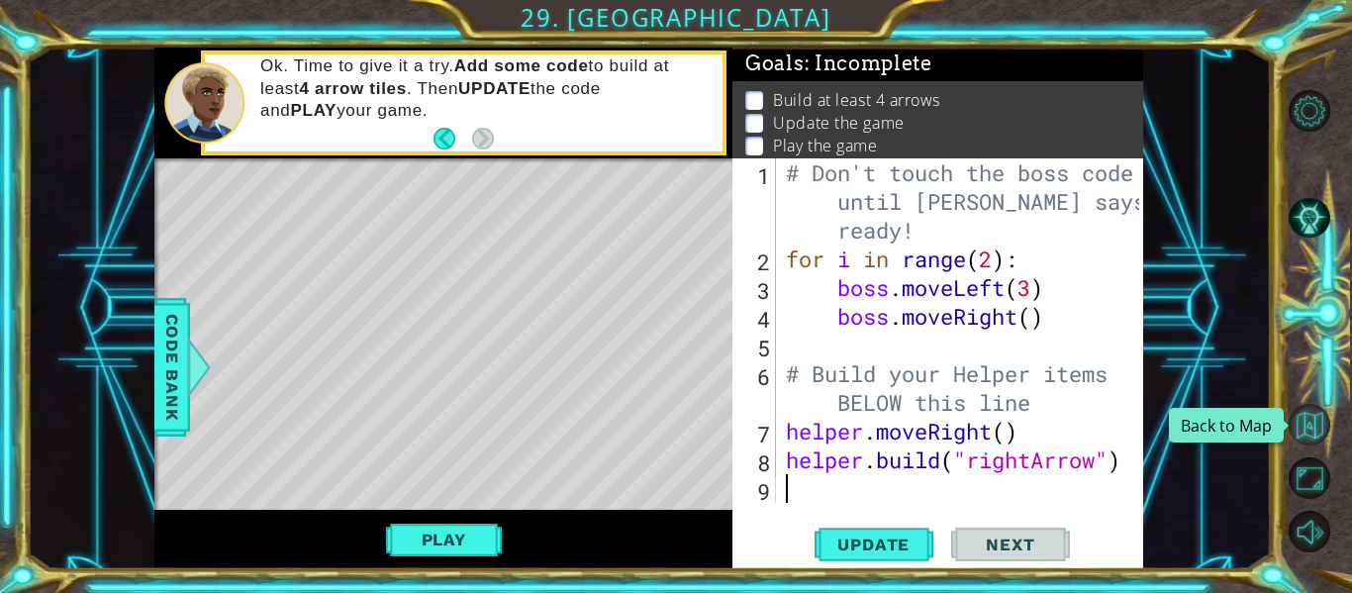
click at [1314, 430] on button "Back to Map" at bounding box center [1310, 425] width 42 height 42
